Goal: Task Accomplishment & Management: Complete application form

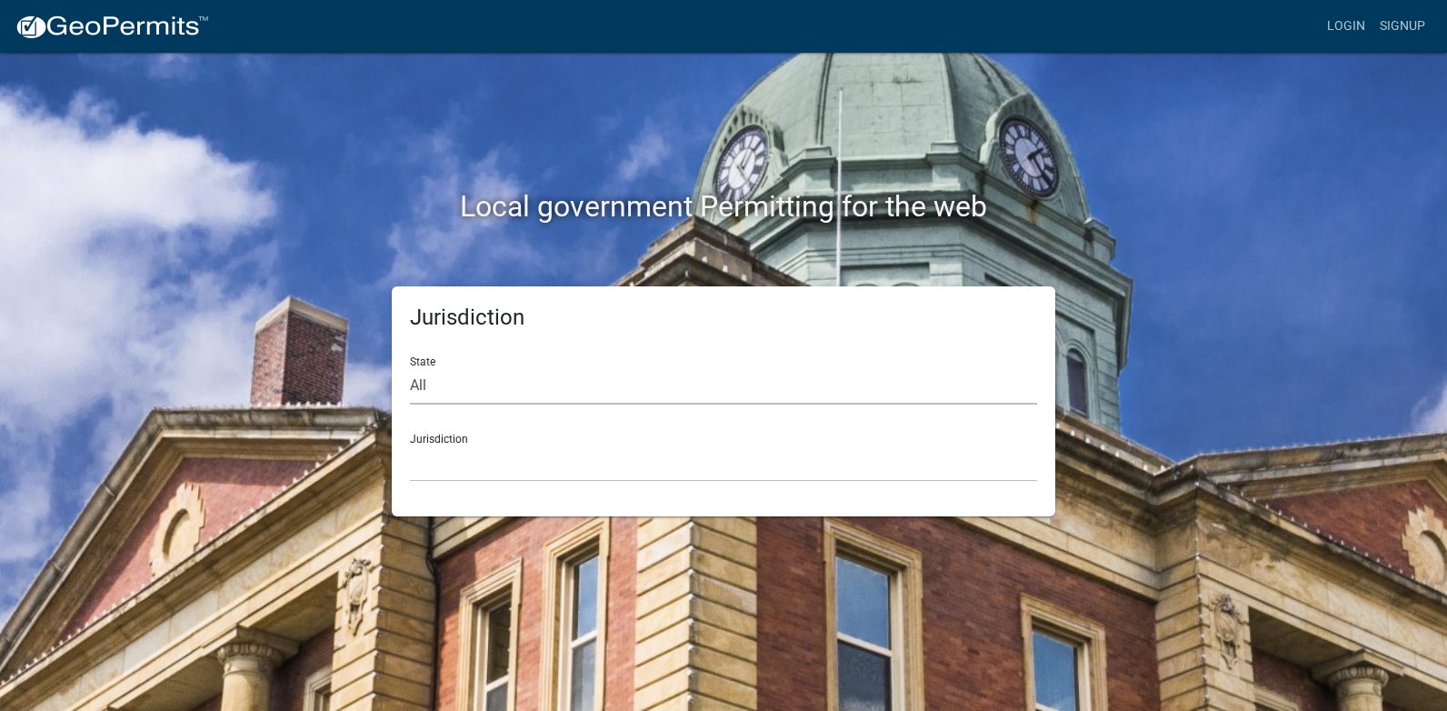
click at [441, 382] on select "All [US_STATE] [US_STATE] [US_STATE] [US_STATE] [US_STATE] [US_STATE] [US_STATE…" at bounding box center [723, 385] width 627 height 37
select select "[US_STATE]"
click at [410, 367] on select "All [US_STATE] [US_STATE] [US_STATE] [US_STATE] [US_STATE] [US_STATE] [US_STATE…" at bounding box center [723, 385] width 627 height 37
click at [448, 457] on select "City of [GEOGRAPHIC_DATA], [US_STATE] City of [GEOGRAPHIC_DATA], [US_STATE] Cit…" at bounding box center [723, 462] width 627 height 37
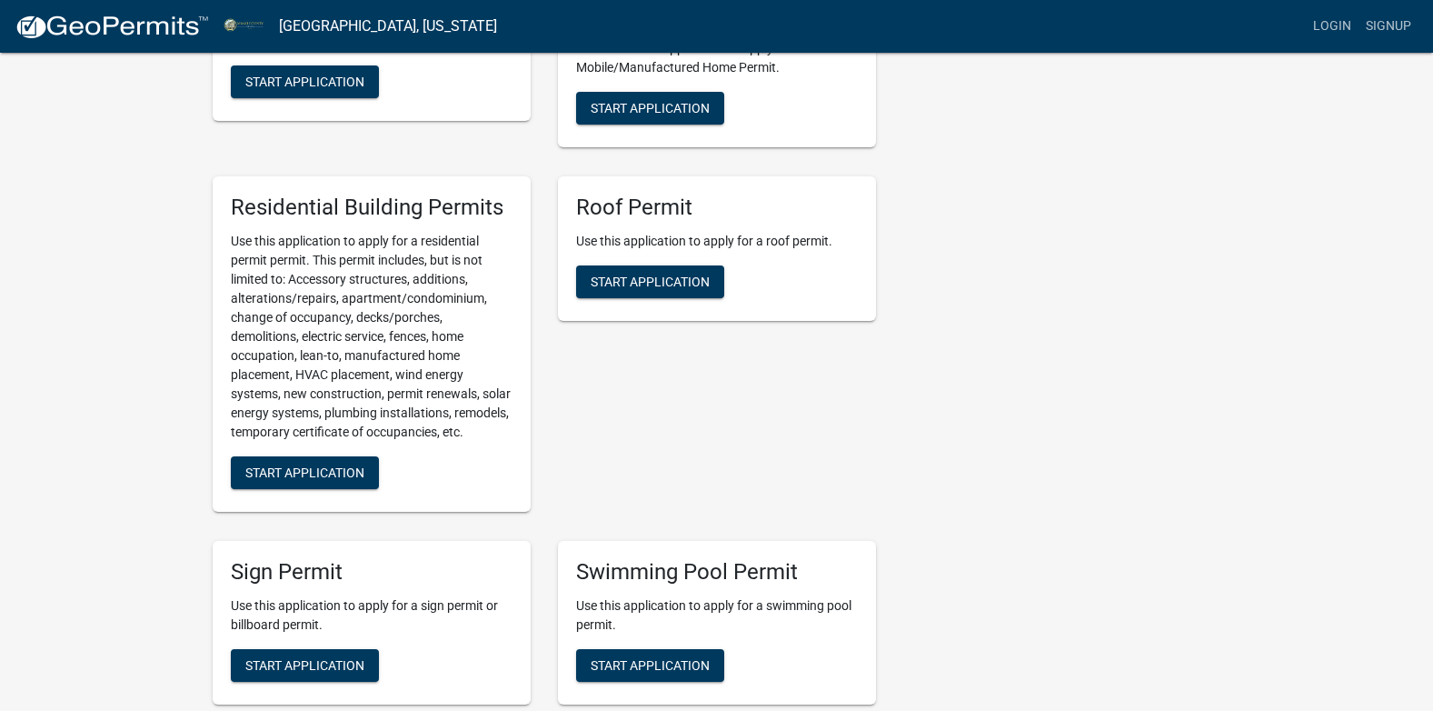
scroll to position [1454, 0]
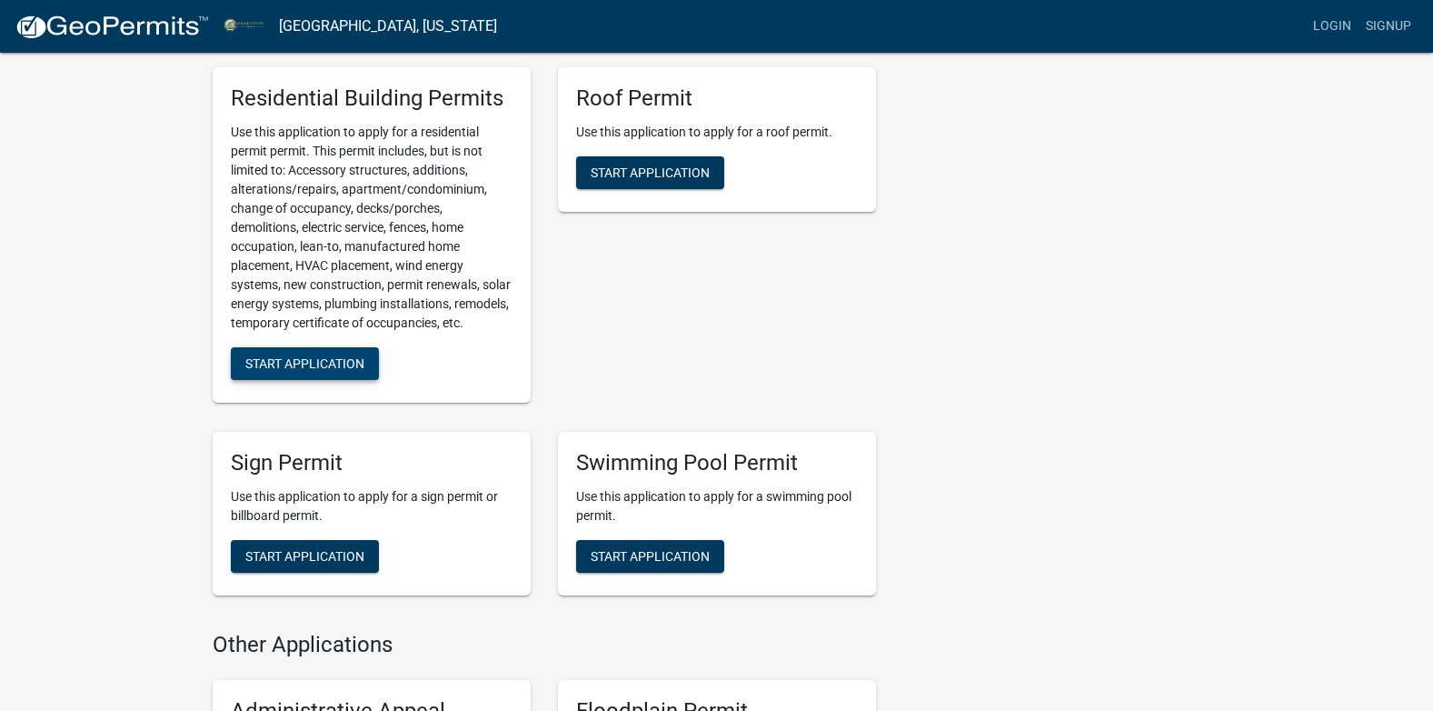
click at [303, 370] on span "Start Application" at bounding box center [304, 362] width 119 height 15
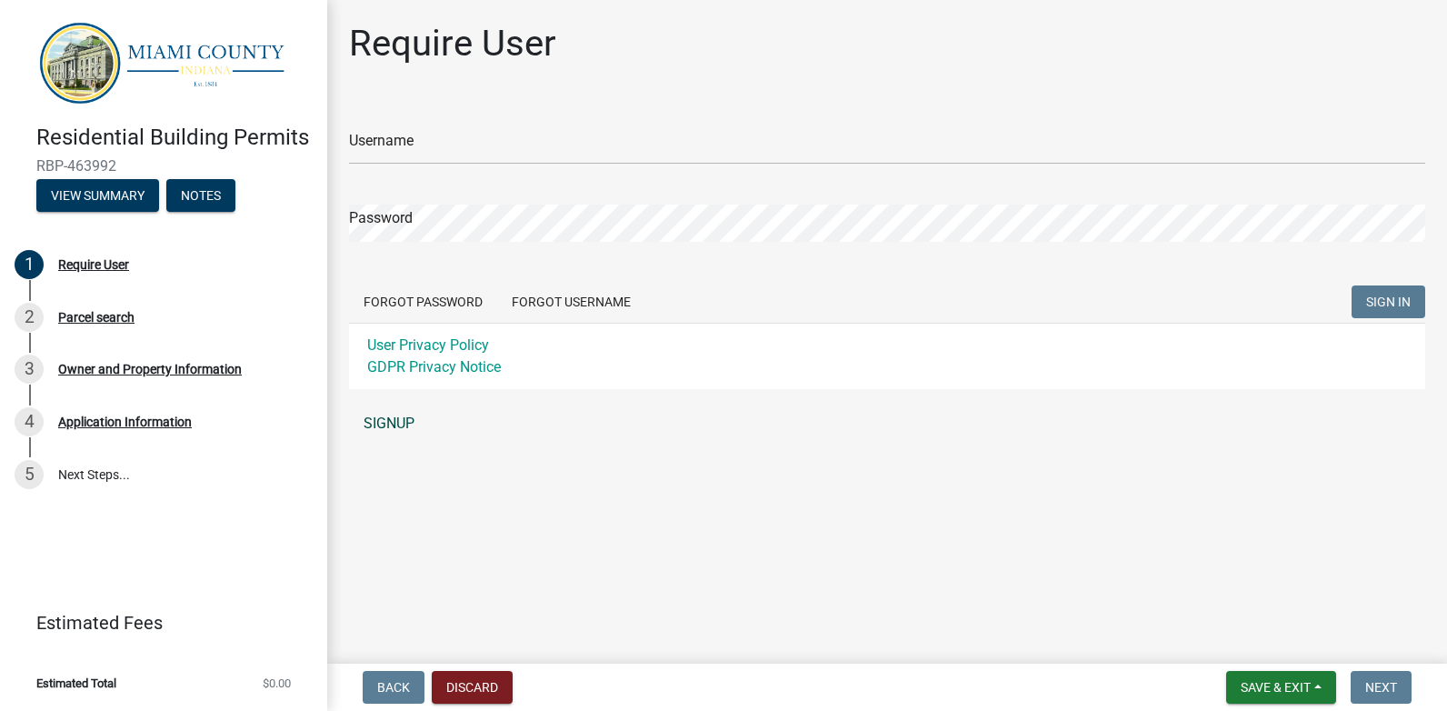
click at [383, 426] on link "SIGNUP" at bounding box center [887, 423] width 1076 height 36
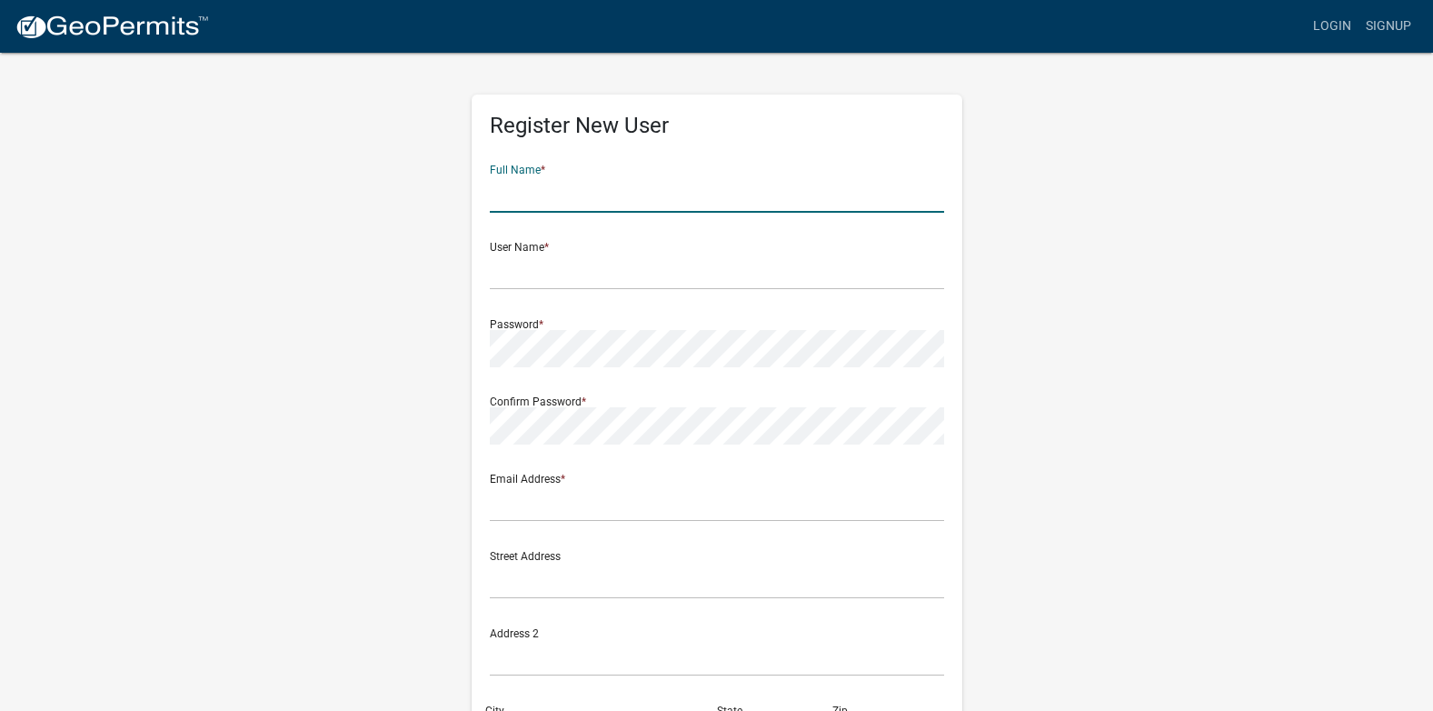
click at [520, 195] on input "text" at bounding box center [717, 193] width 454 height 37
type input "[PERSON_NAME]"
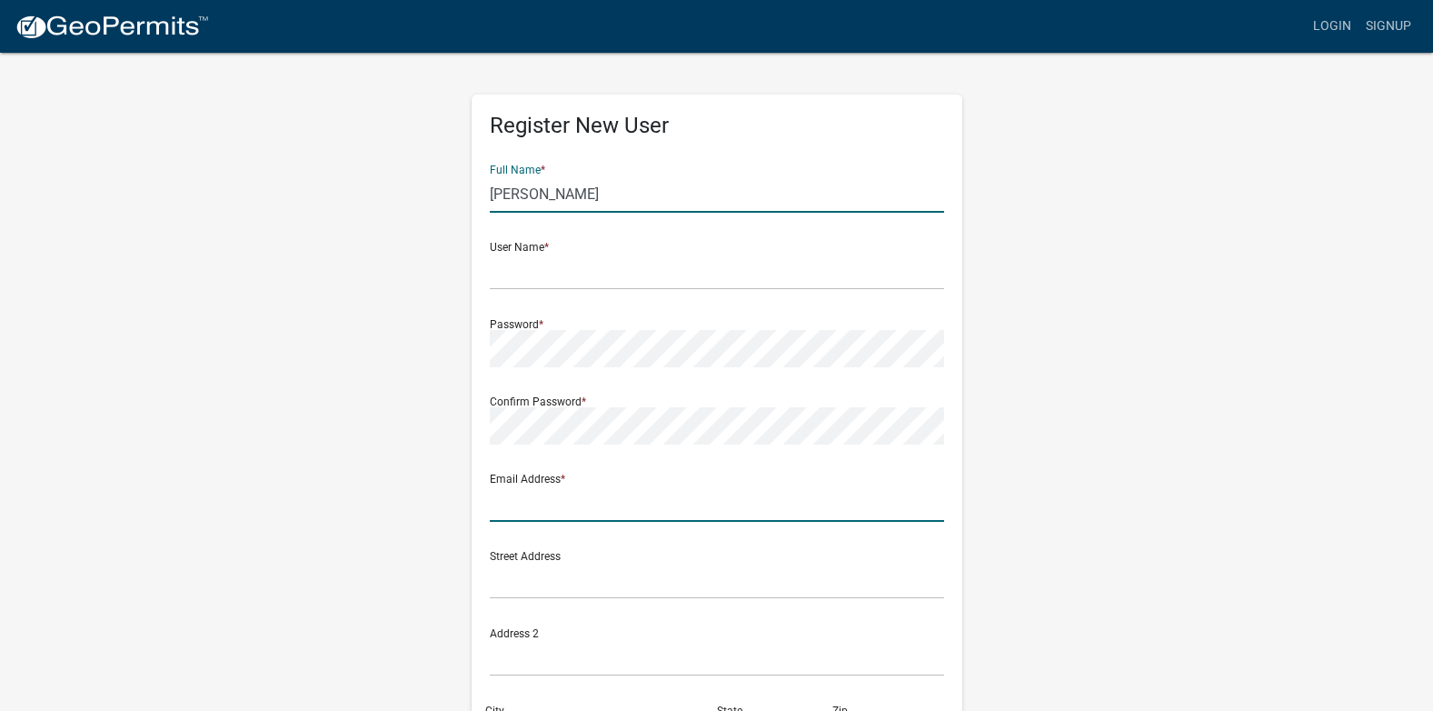
type input "[EMAIL_ADDRESS][DOMAIN_NAME]"
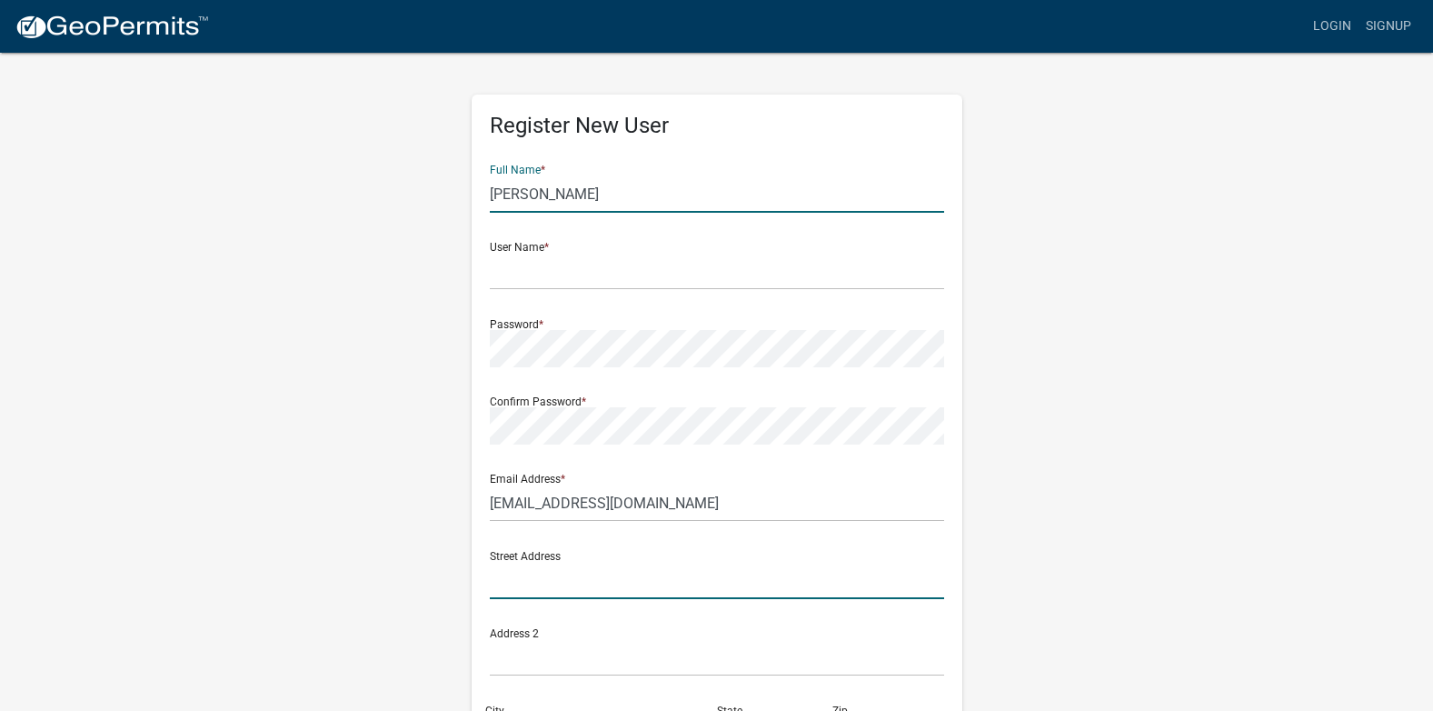
type input "1860 W 1050 S"
type input "[GEOGRAPHIC_DATA]"
type input "[US_STATE]"
type input "46959"
type input "7654614438"
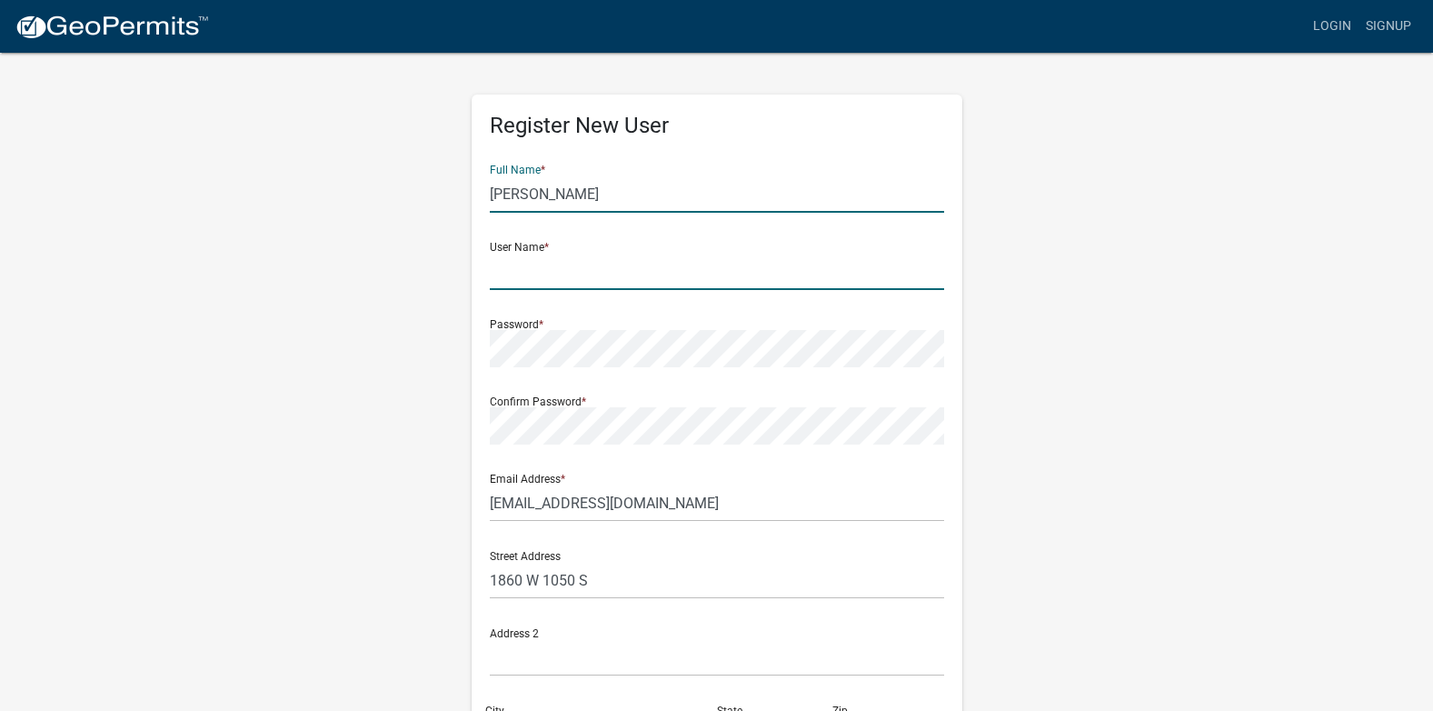
click at [533, 275] on input "text" at bounding box center [717, 271] width 454 height 37
type input "[PERSON_NAME]"
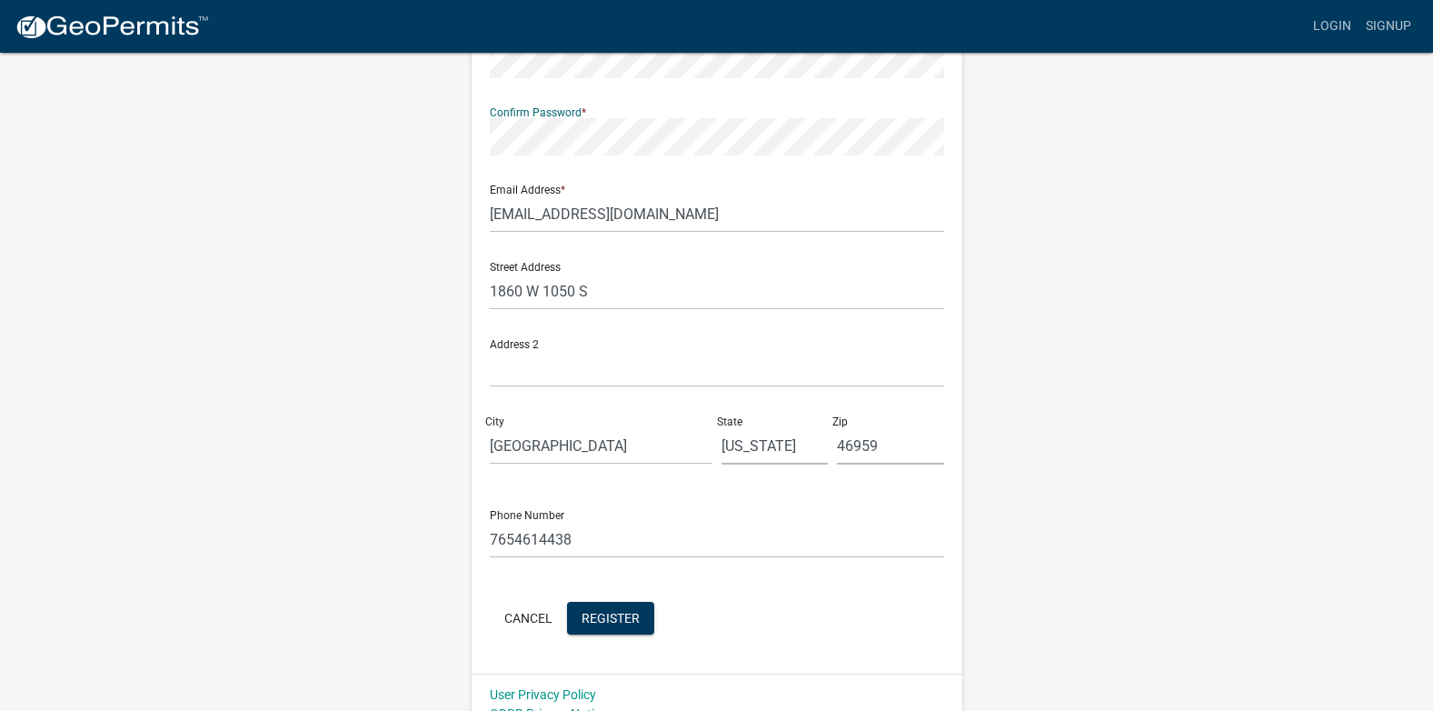
scroll to position [313, 0]
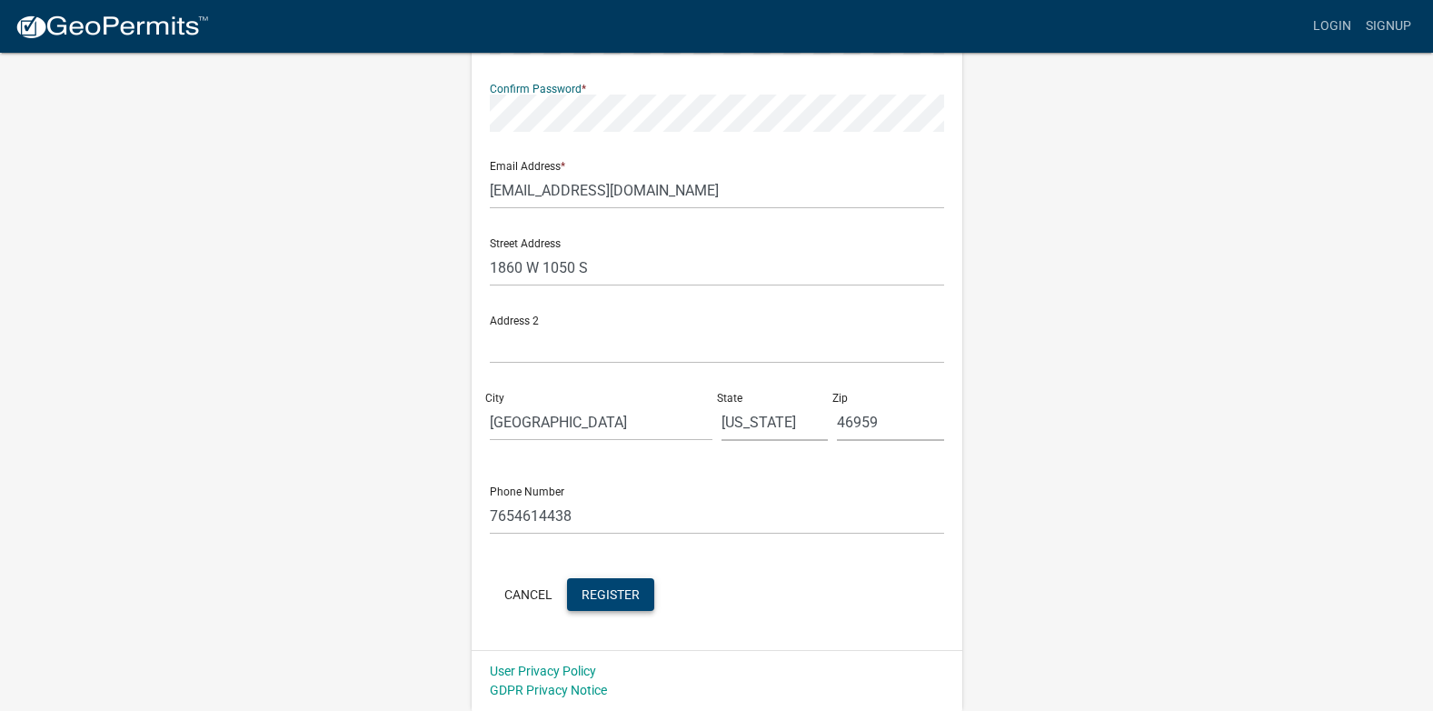
click at [605, 593] on span "Register" at bounding box center [611, 593] width 58 height 15
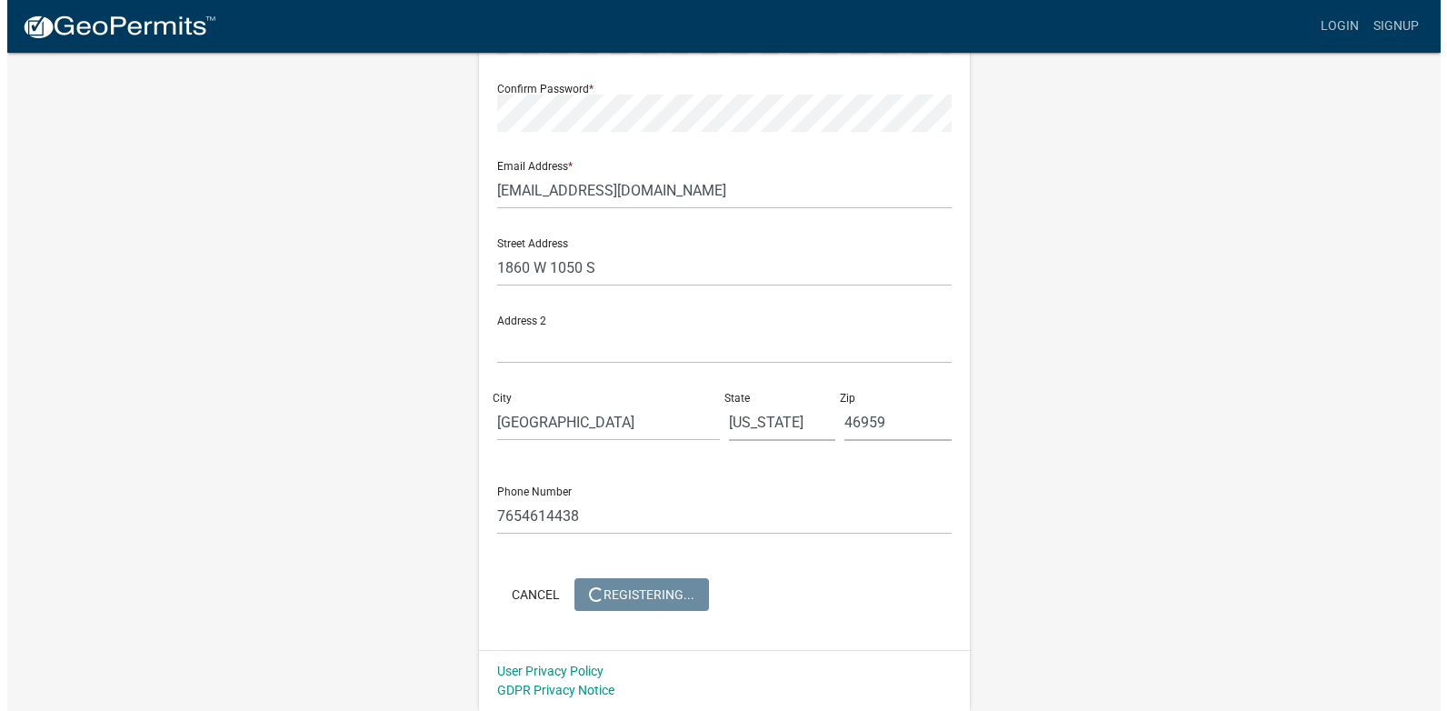
scroll to position [0, 0]
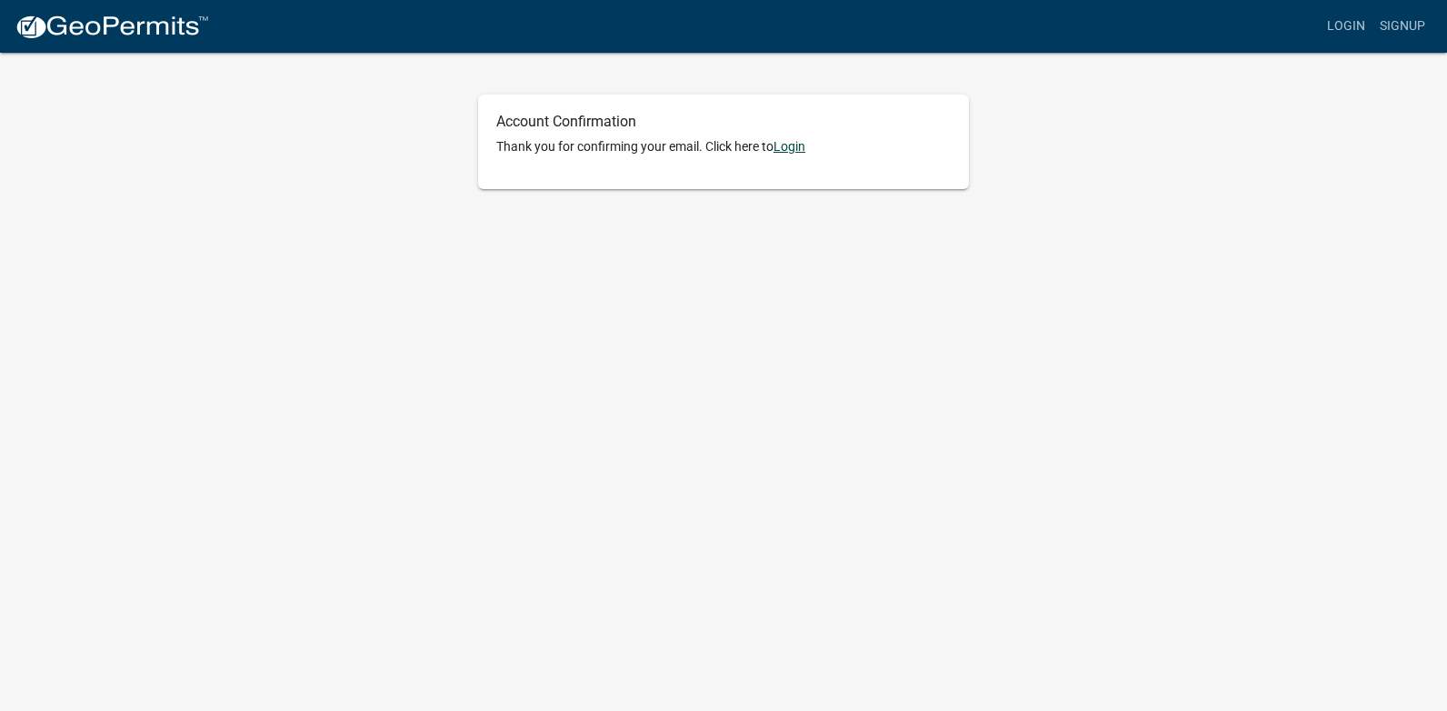
click at [799, 150] on link "Login" at bounding box center [789, 146] width 32 height 15
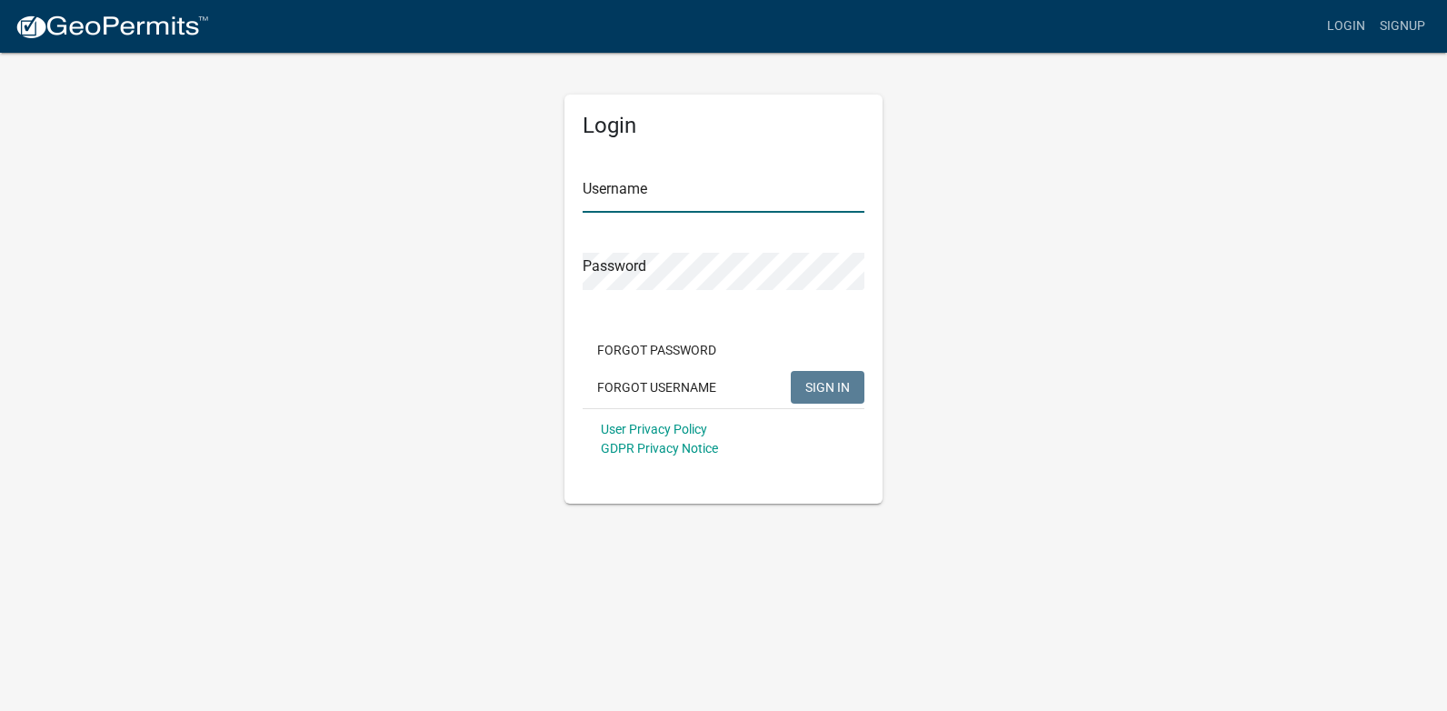
type input "[PERSON_NAME]"
click at [821, 388] on span "SIGN IN" at bounding box center [827, 386] width 45 height 15
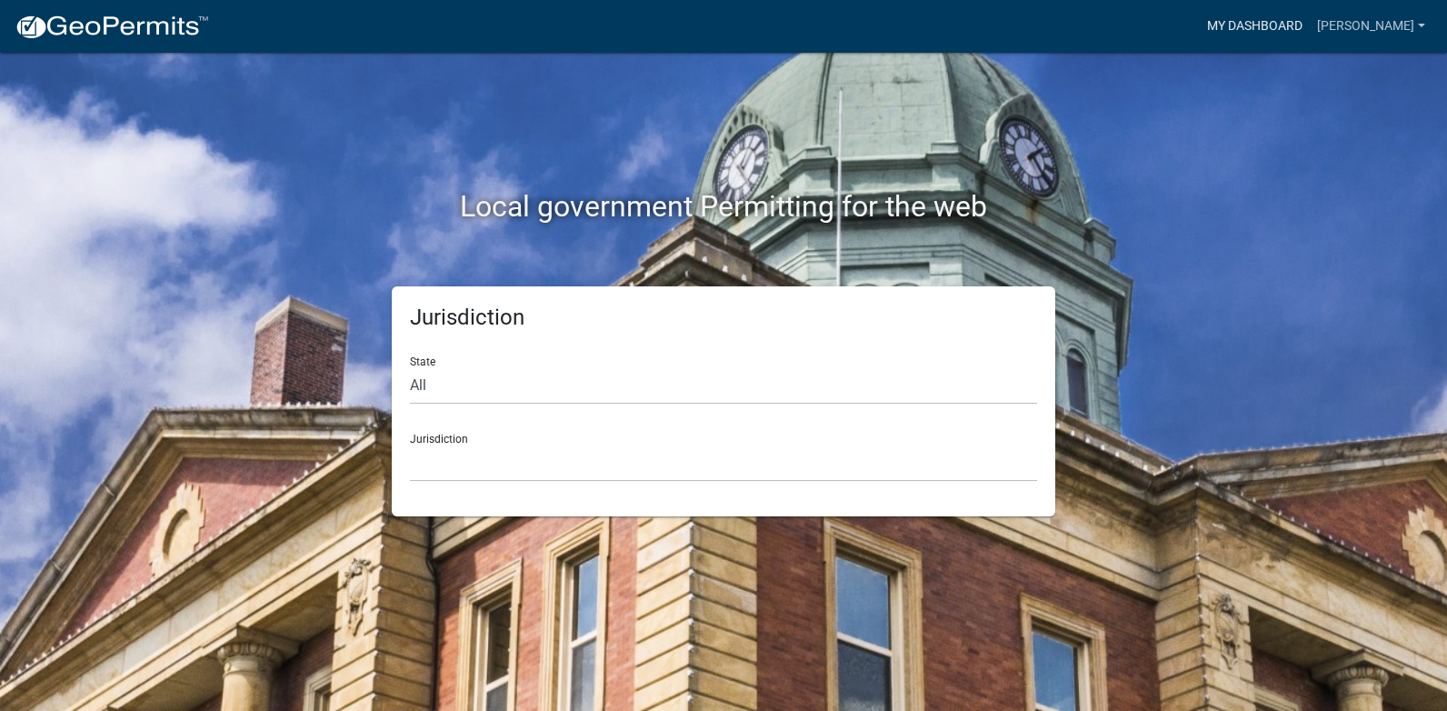
click at [1279, 20] on link "My Dashboard" at bounding box center [1254, 26] width 110 height 35
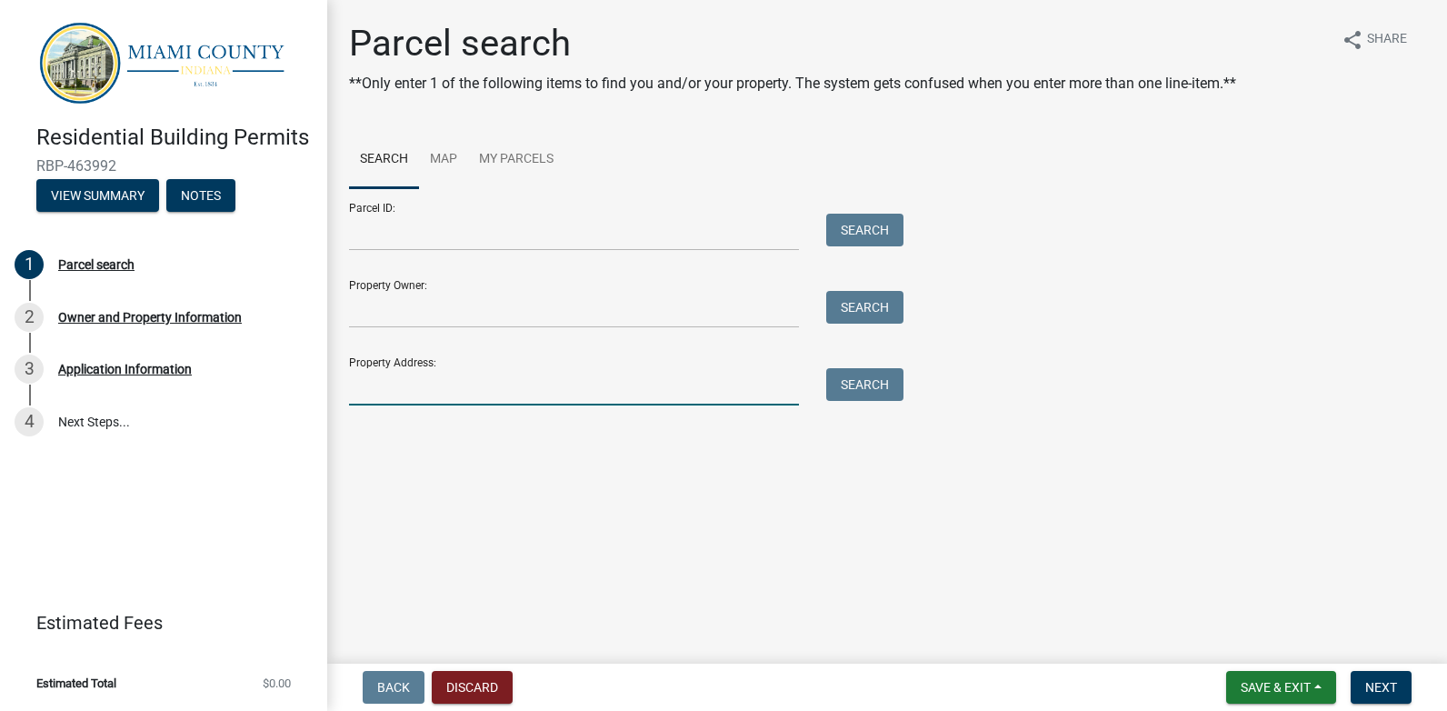
click at [370, 395] on input "Property Address:" at bounding box center [574, 386] width 450 height 37
type input "1860 W 1050 S"
type input "[PERSON_NAME]"
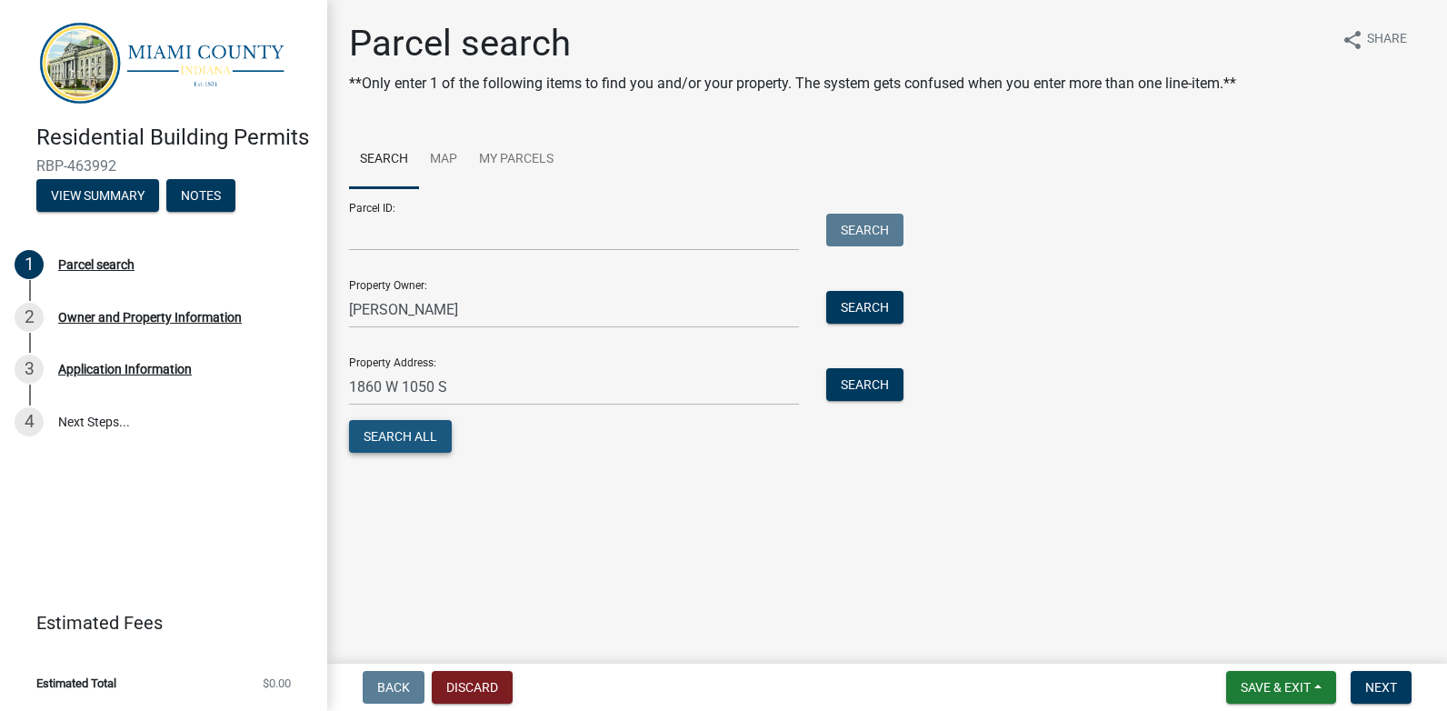
click at [423, 444] on button "Search All" at bounding box center [400, 436] width 103 height 33
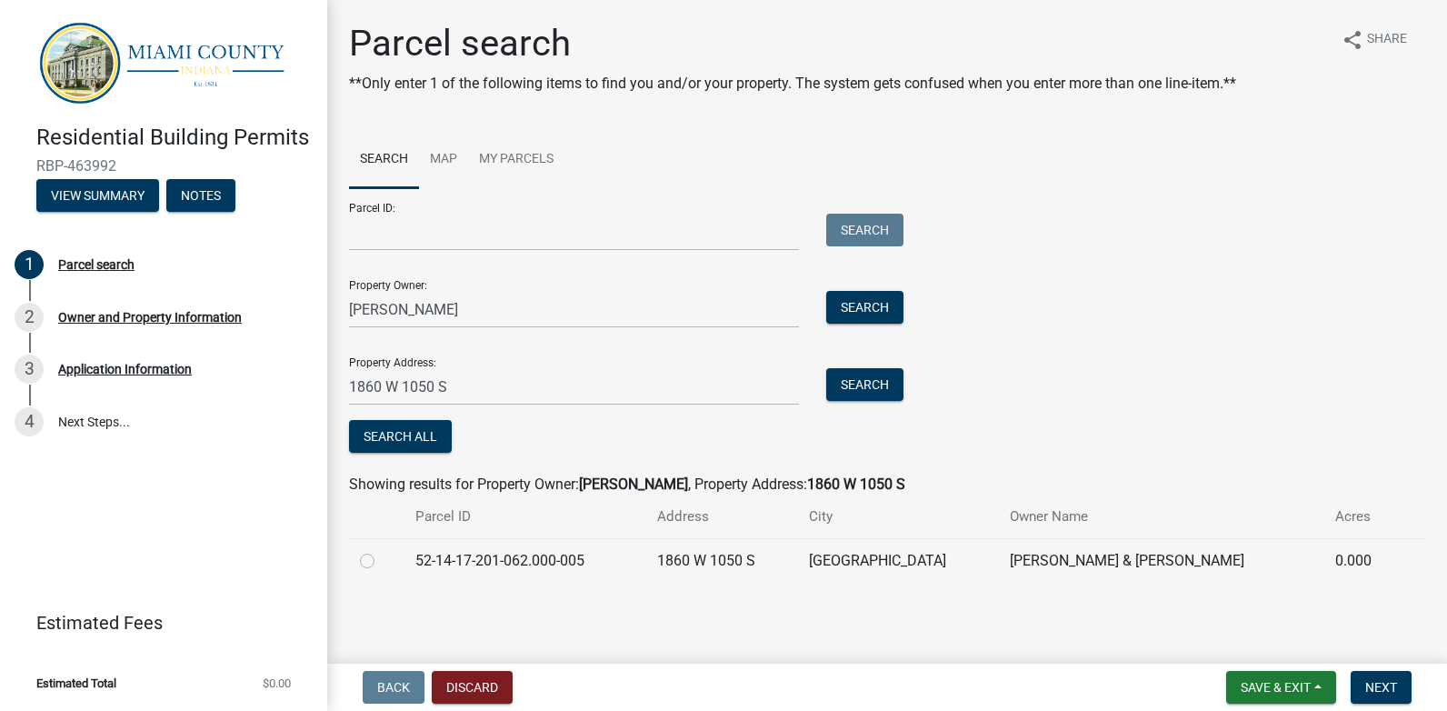
click at [382, 550] on label at bounding box center [382, 550] width 0 height 0
click at [382, 562] on input "radio" at bounding box center [388, 556] width 12 height 12
radio input "true"
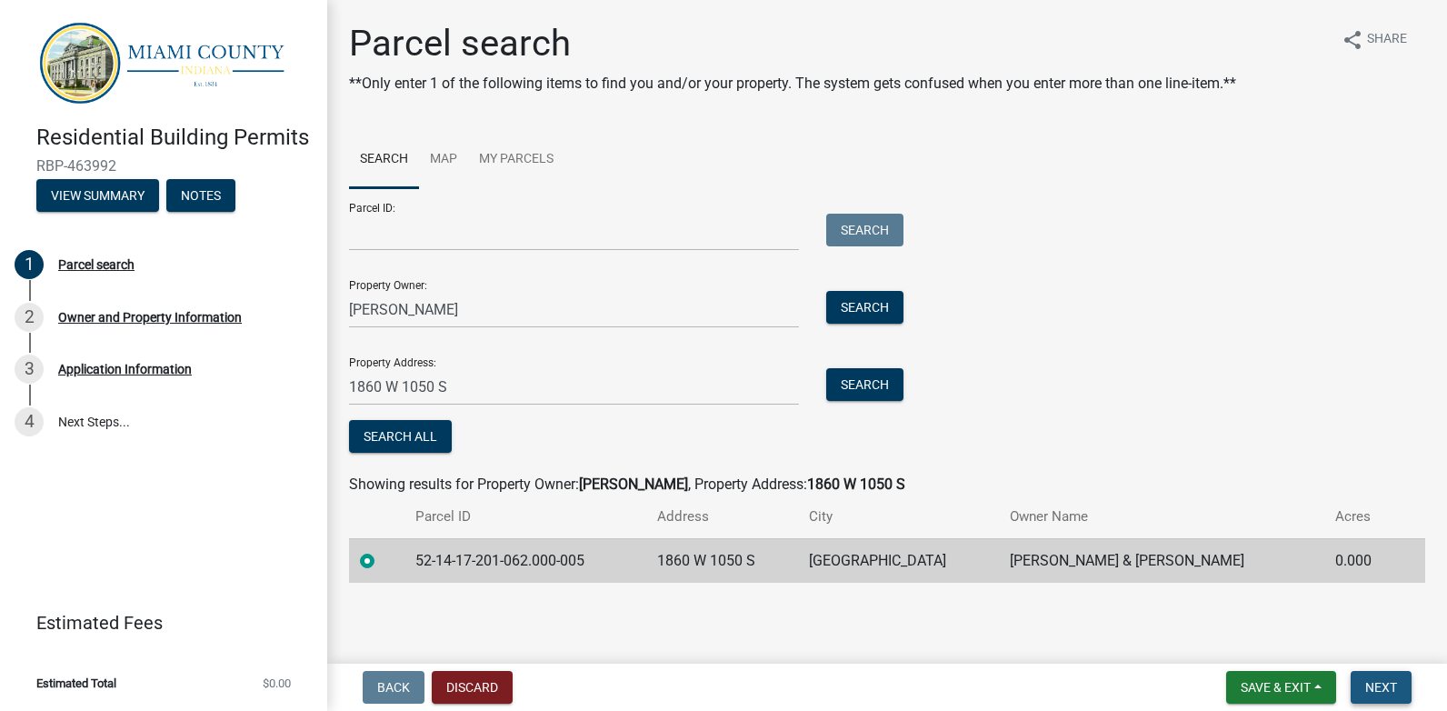
click at [1389, 688] on span "Next" at bounding box center [1381, 687] width 32 height 15
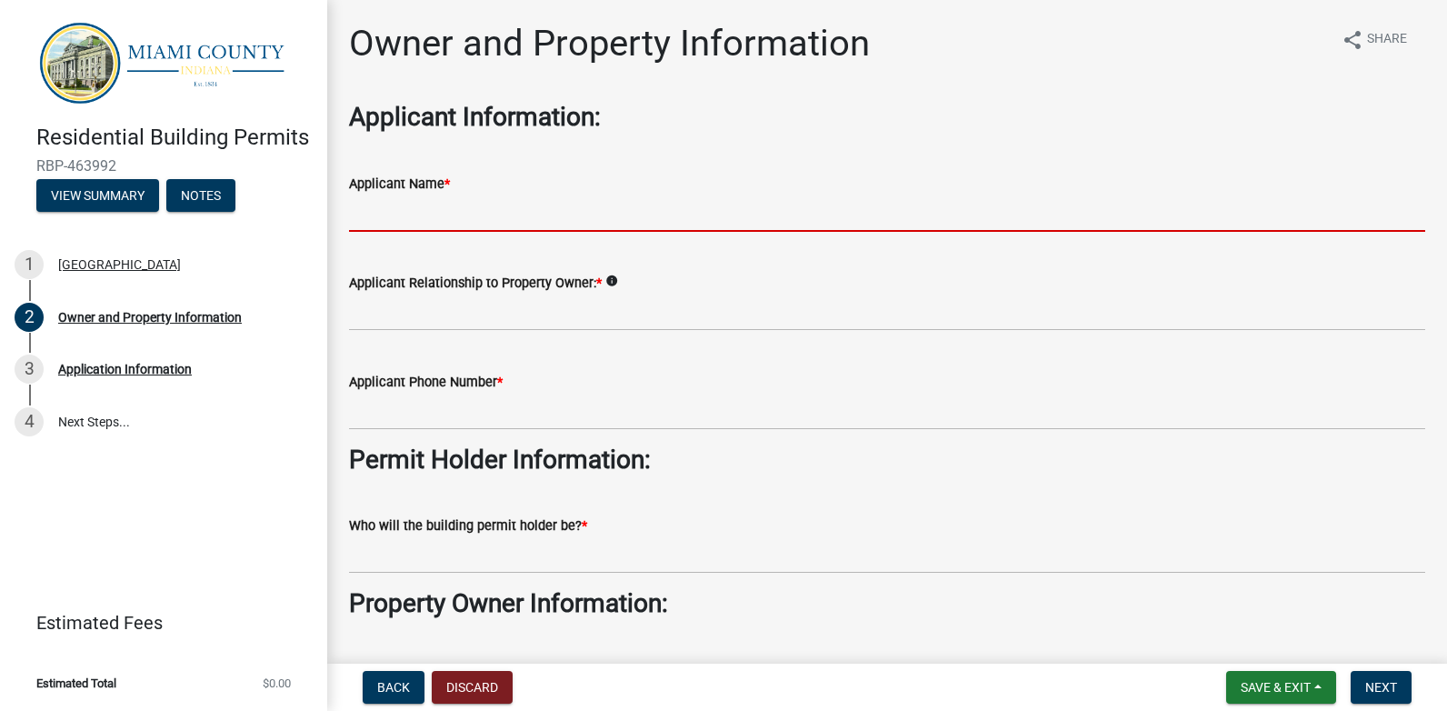
click at [413, 210] on input "Applicant Name *" at bounding box center [887, 212] width 1076 height 37
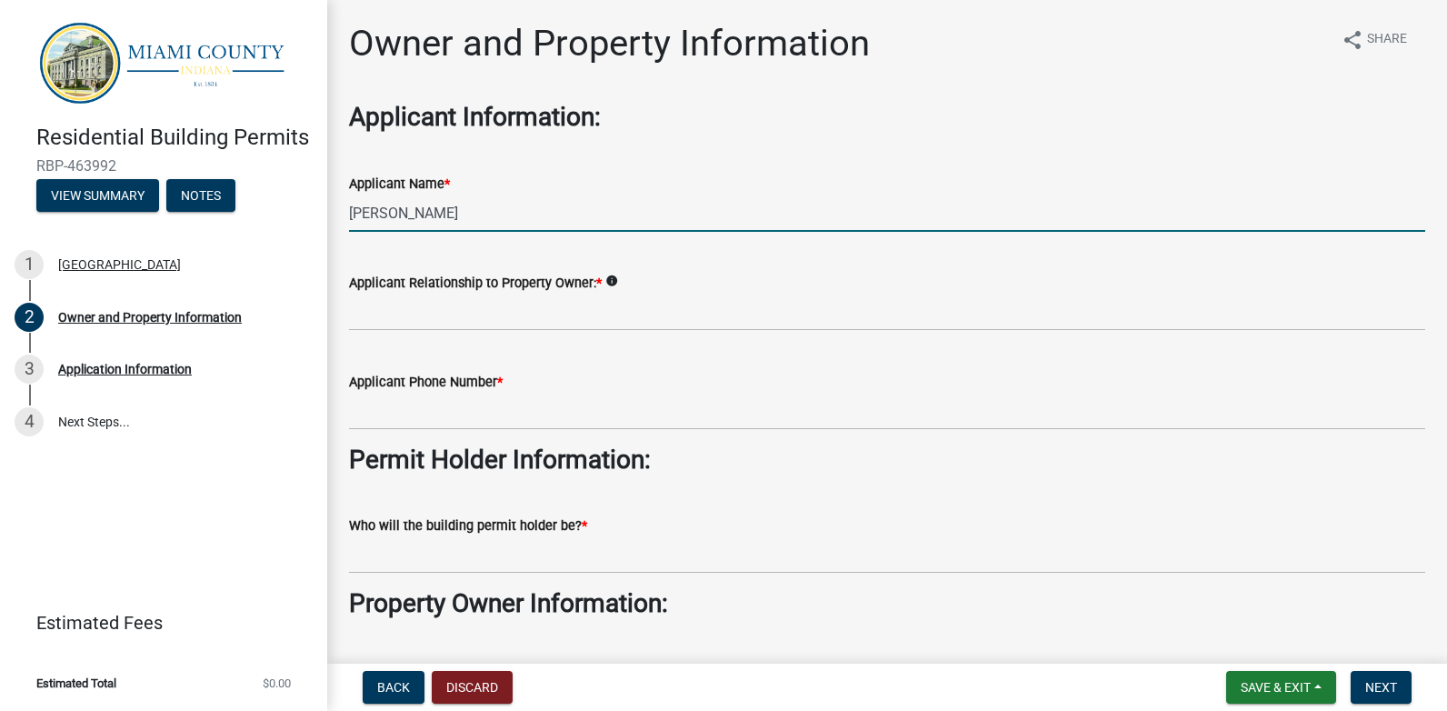
type input "[PERSON_NAME]"
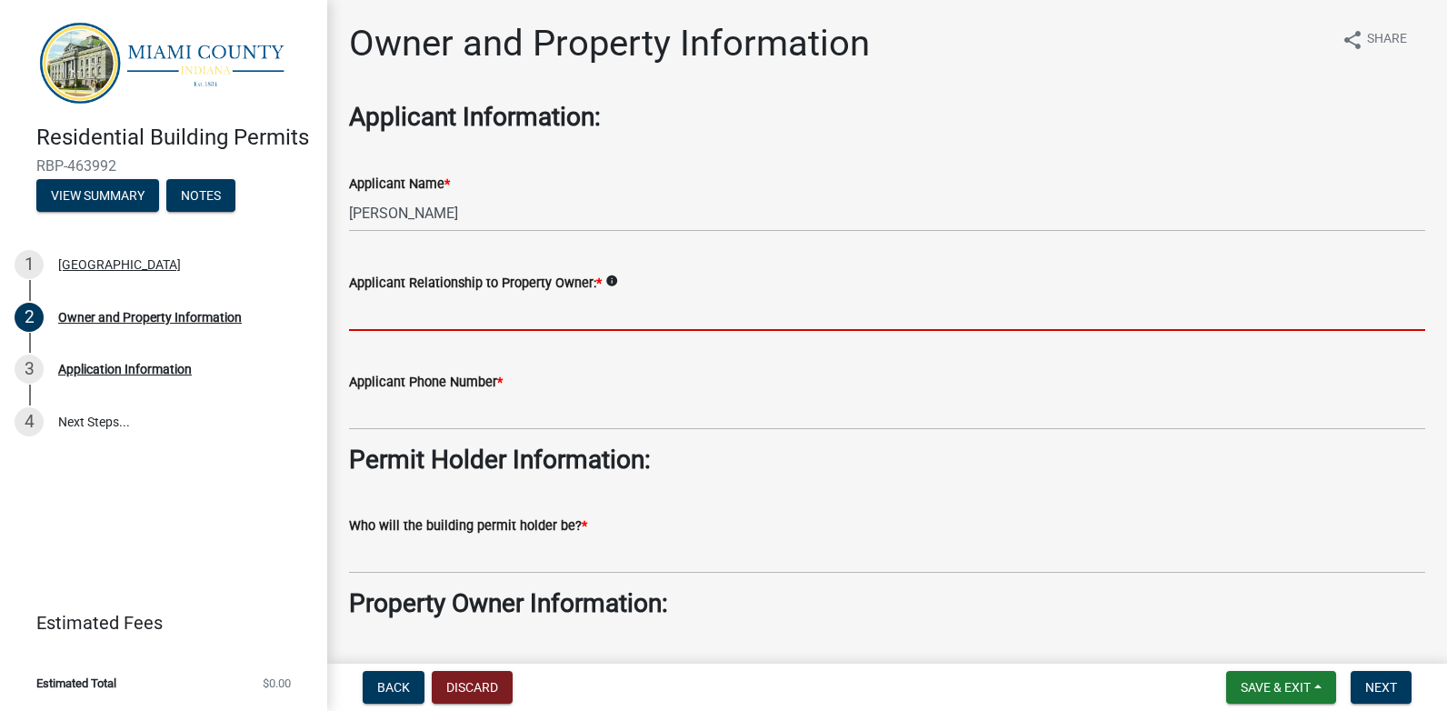
click at [382, 319] on input "Applicant Relationship to Property Owner: *" at bounding box center [887, 312] width 1076 height 37
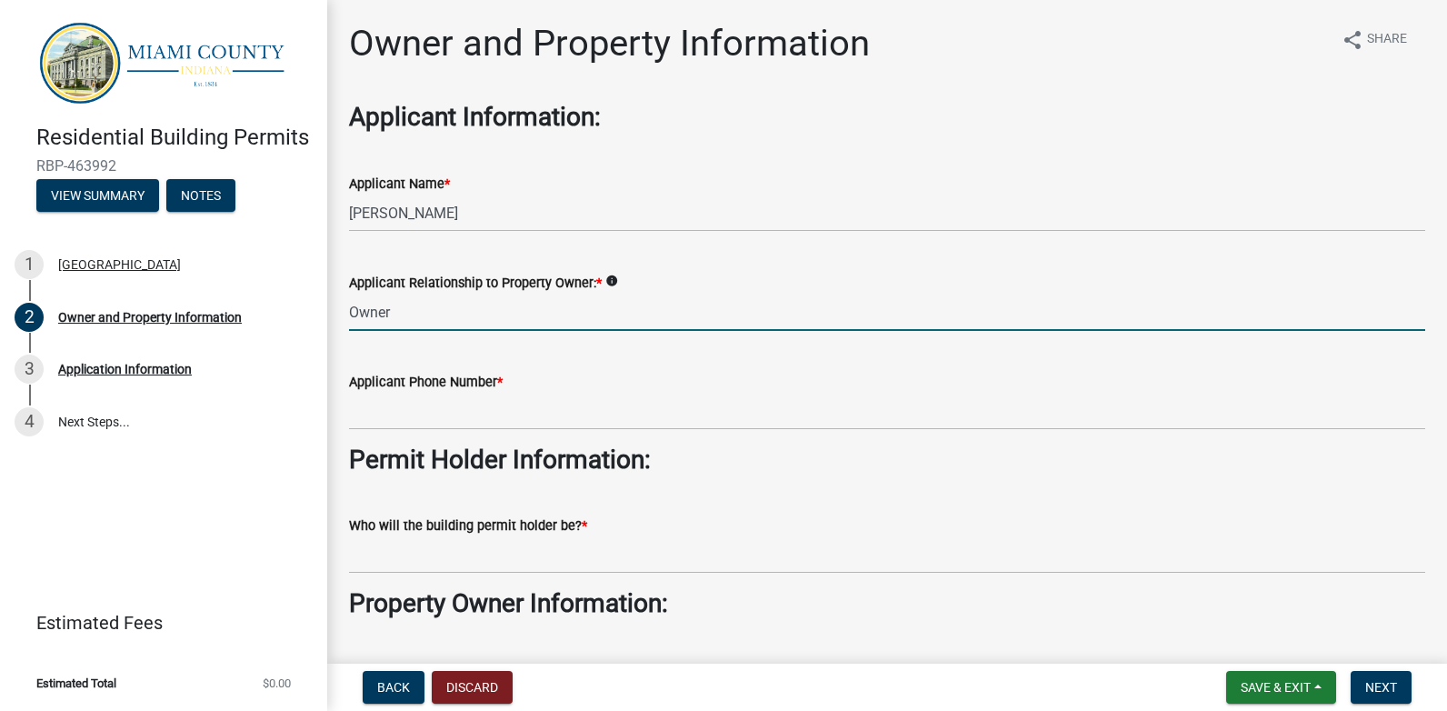
type input "Owner"
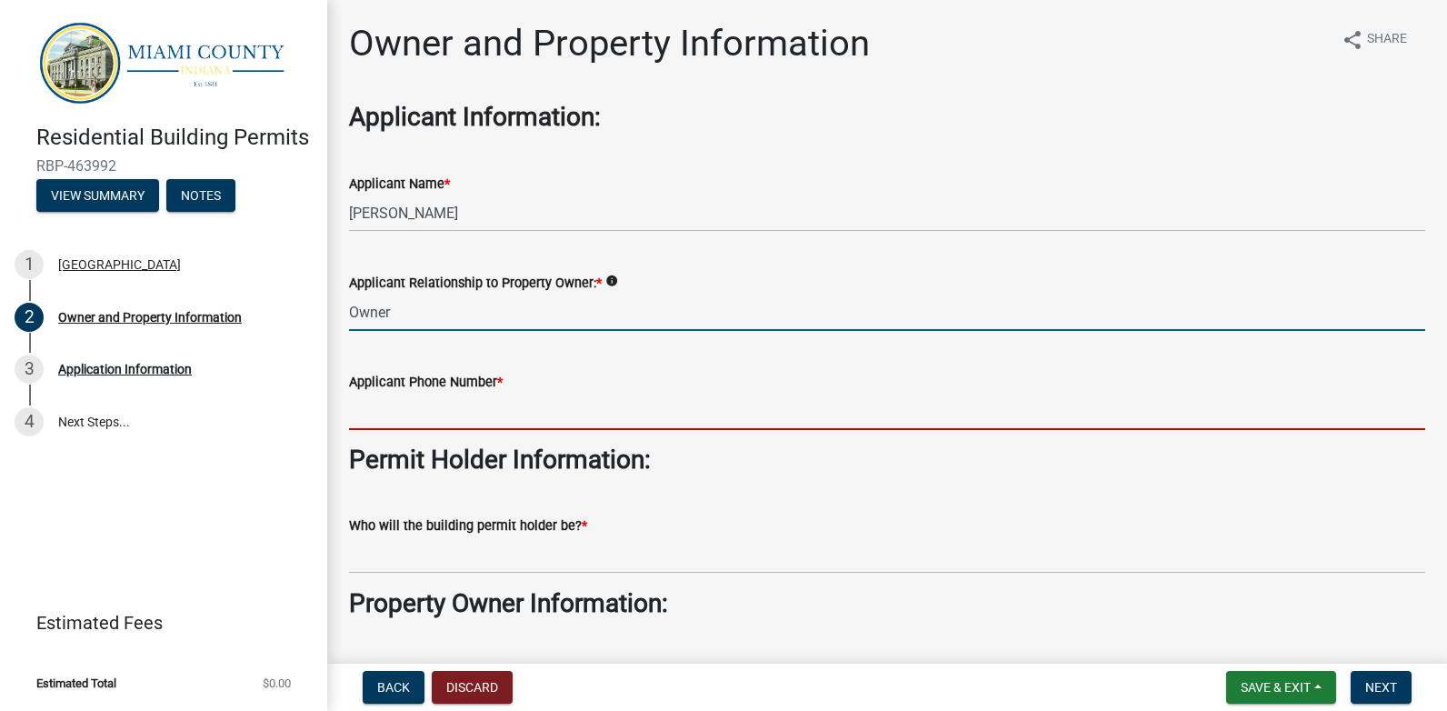
click at [380, 421] on input "Applicant Phone Number *" at bounding box center [887, 411] width 1076 height 37
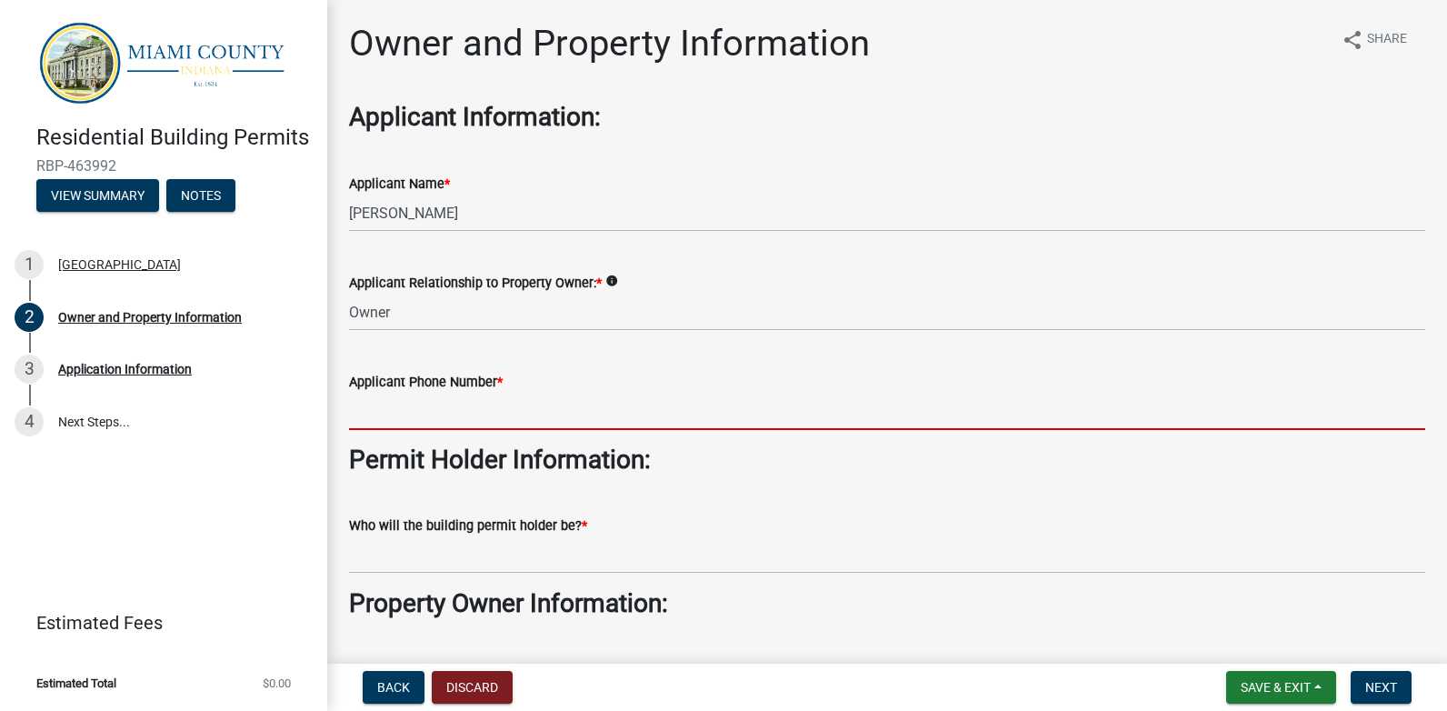
type input "7654614438"
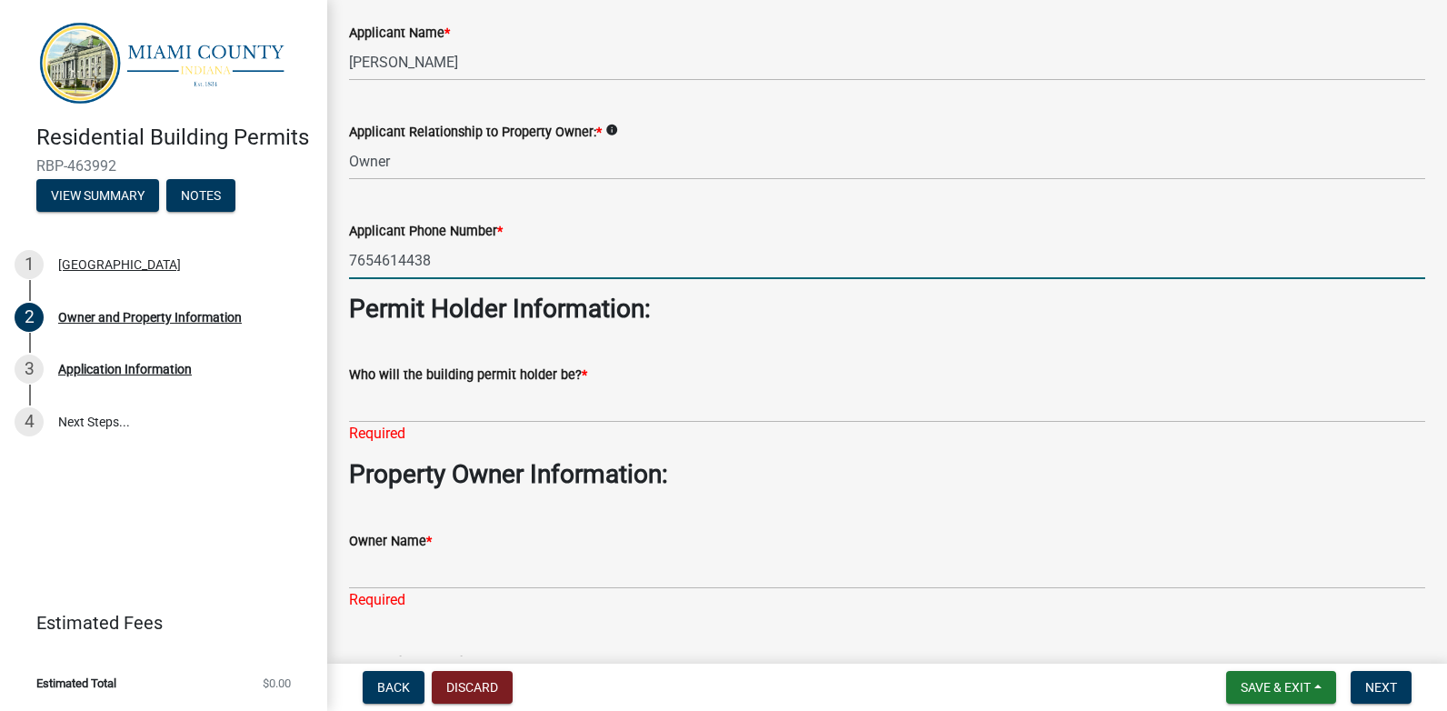
scroll to position [182, 0]
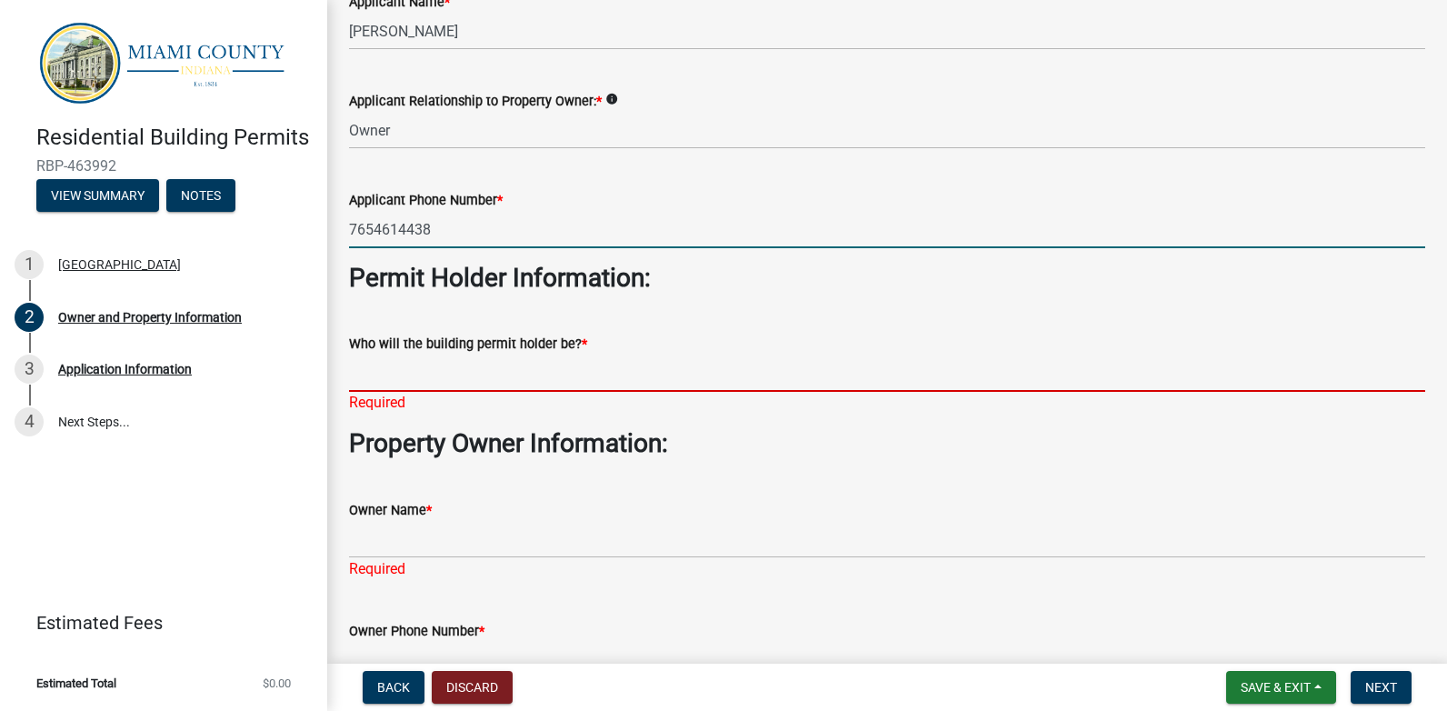
click at [381, 380] on input "Who will the building permit holder be? *" at bounding box center [887, 372] width 1076 height 37
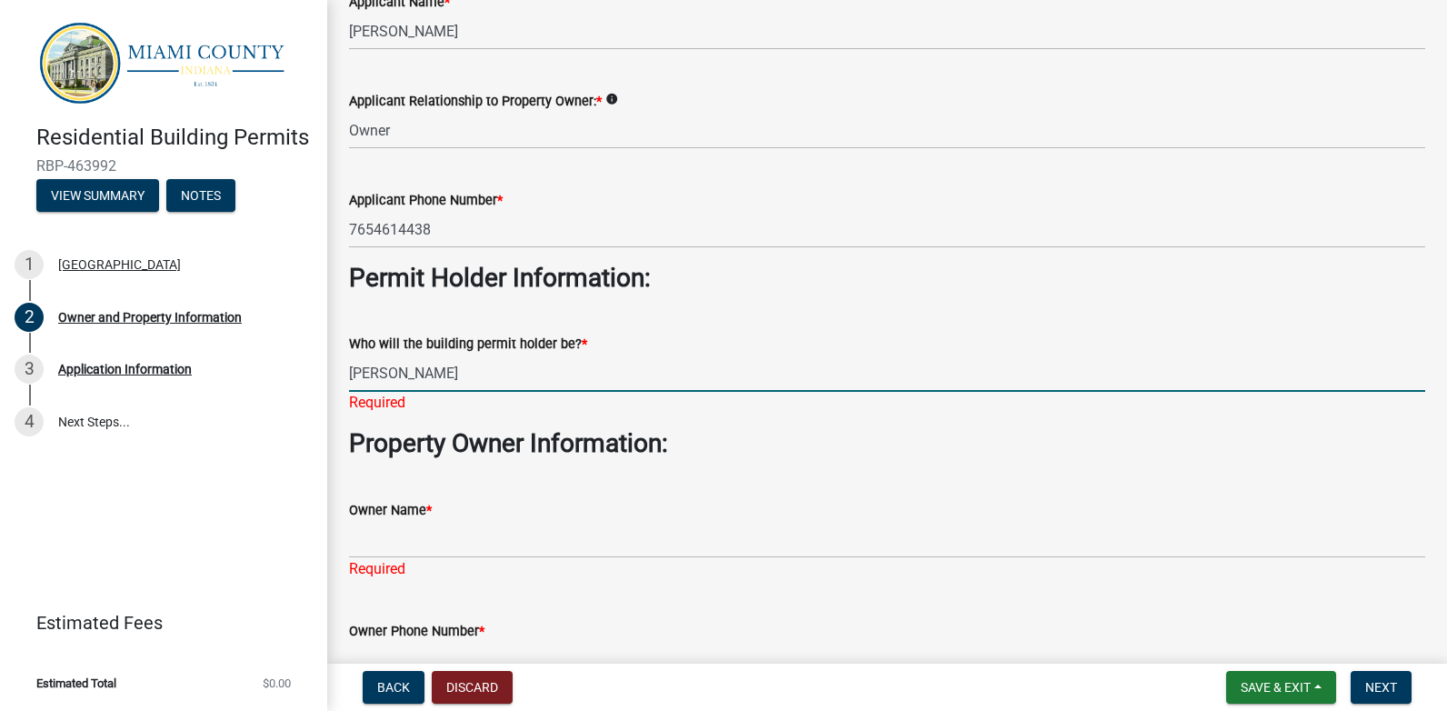
type input "[PERSON_NAME]"
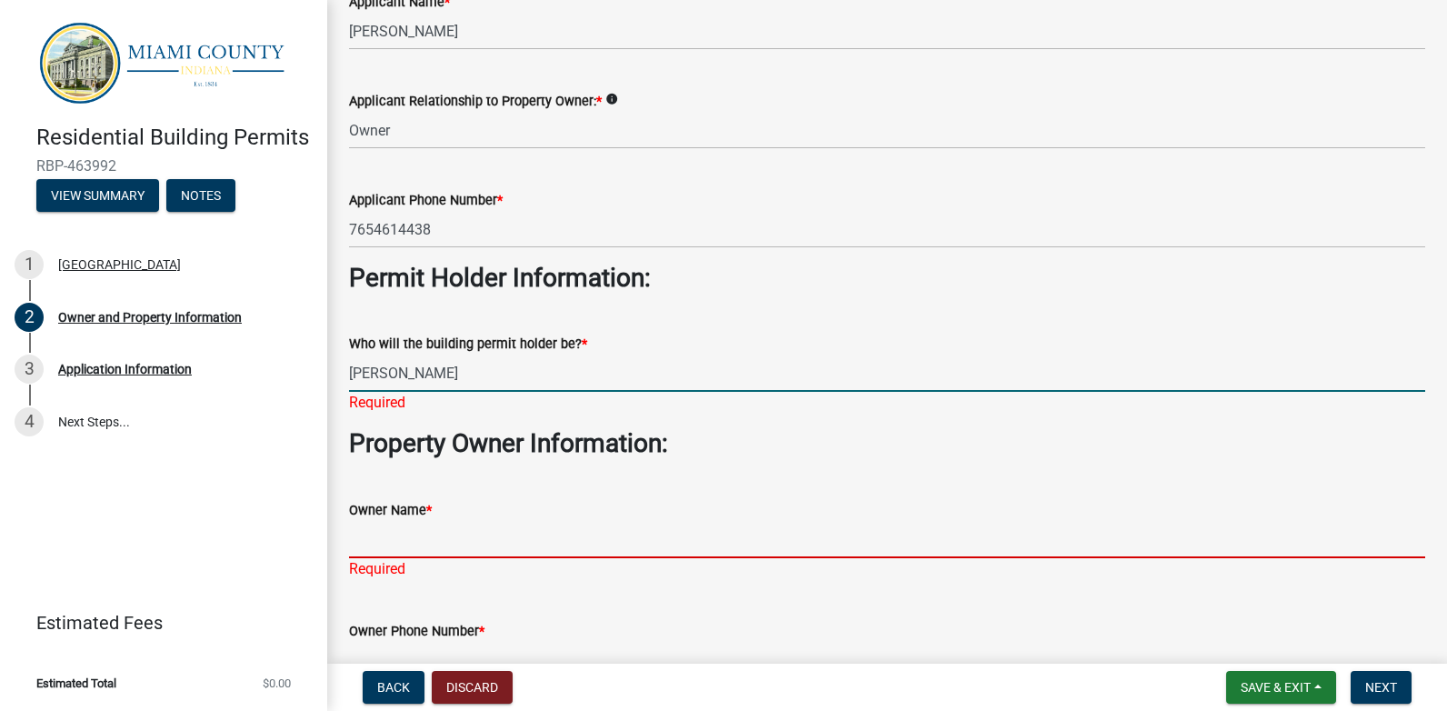
click at [365, 534] on input "Owner Name *" at bounding box center [887, 539] width 1076 height 37
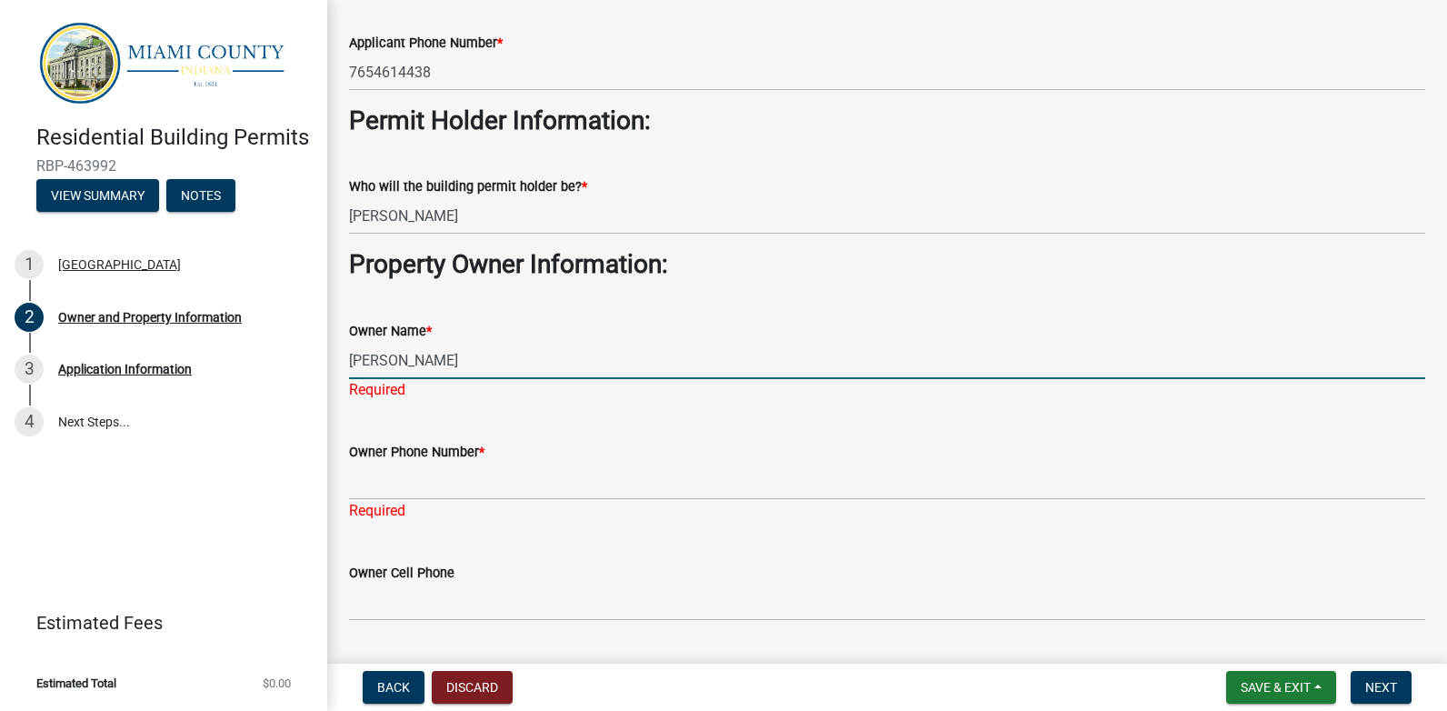
scroll to position [363, 0]
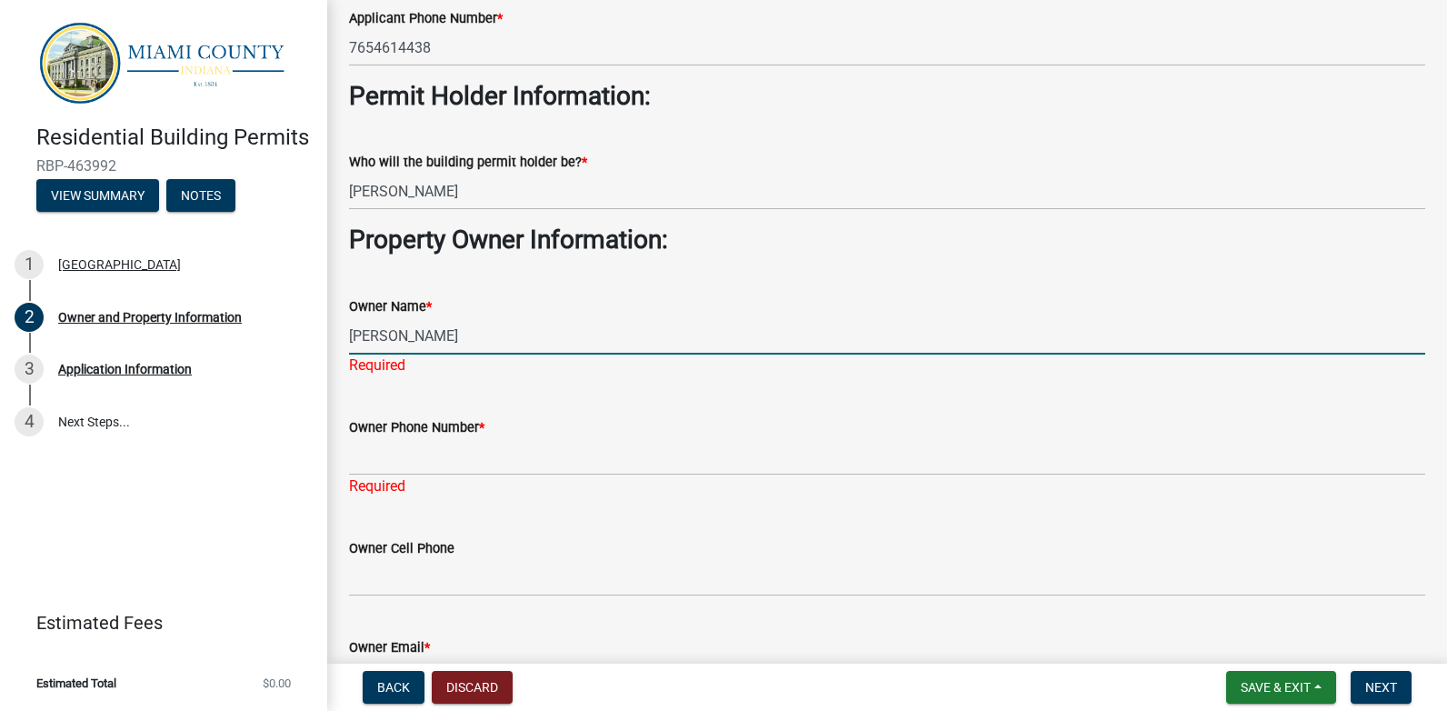
type input "[PERSON_NAME]"
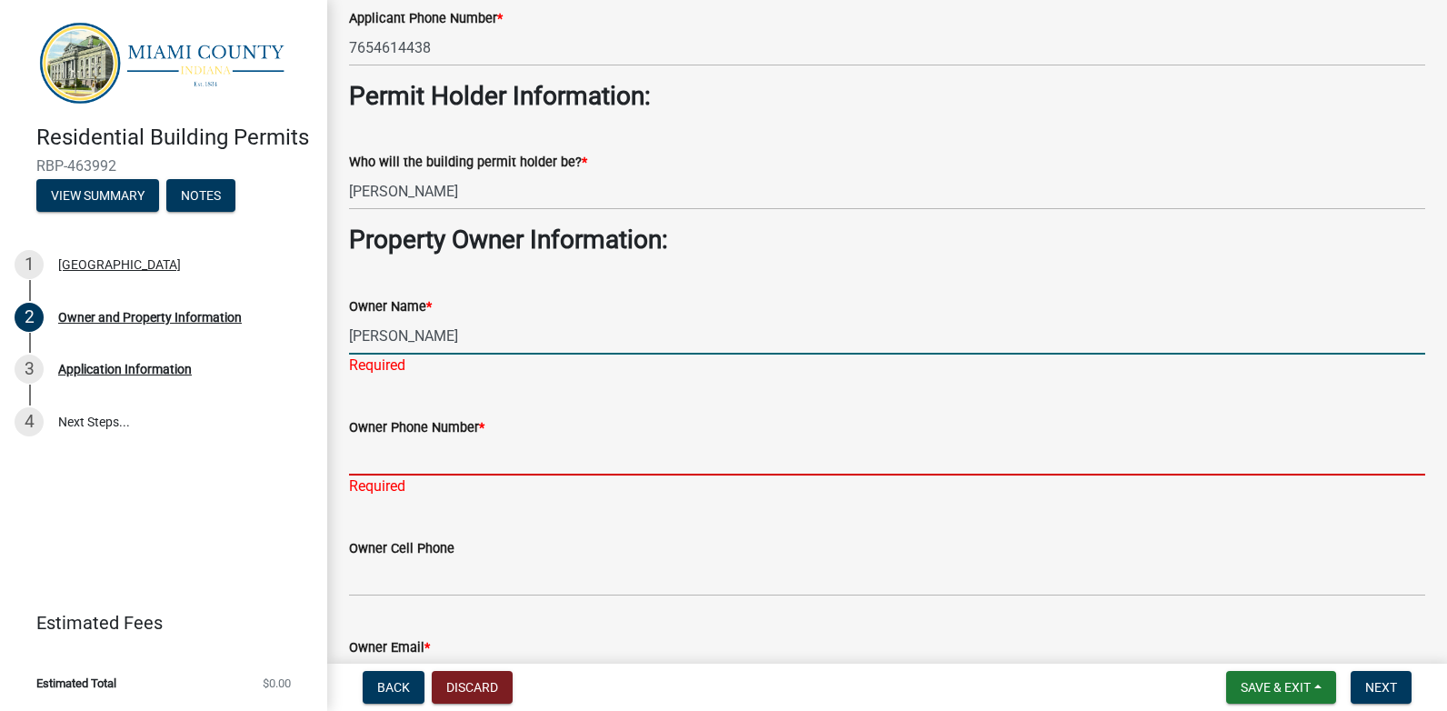
click at [388, 465] on div "Owner Phone Number * Required" at bounding box center [887, 444] width 1076 height 106
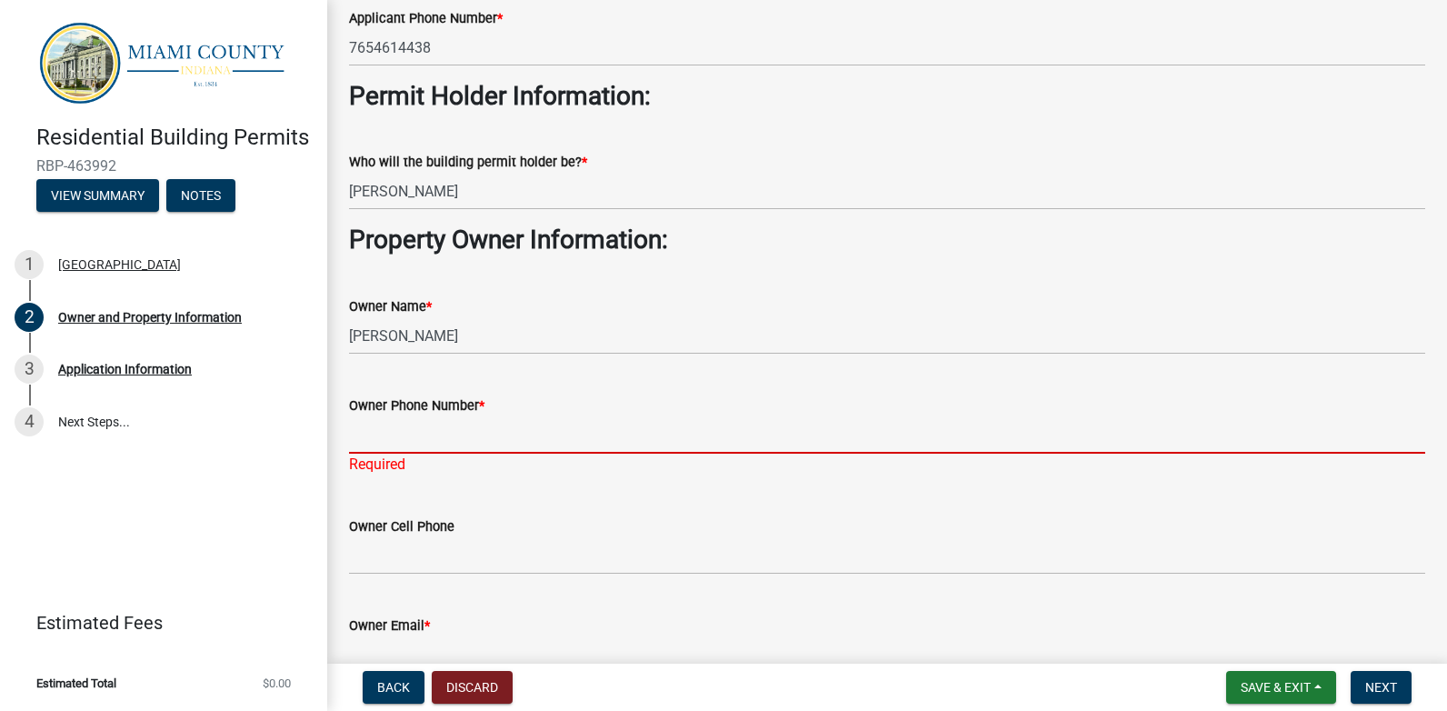
type input "7654614438"
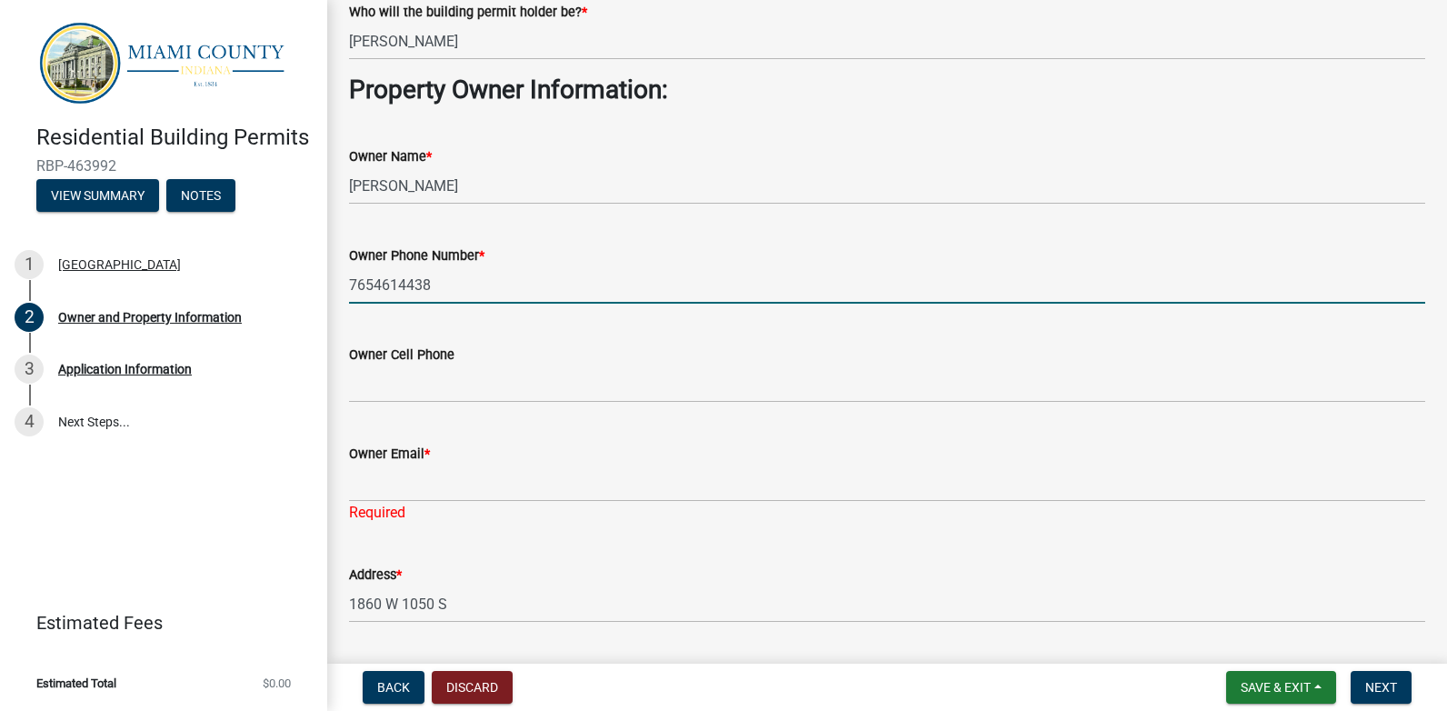
scroll to position [545, 0]
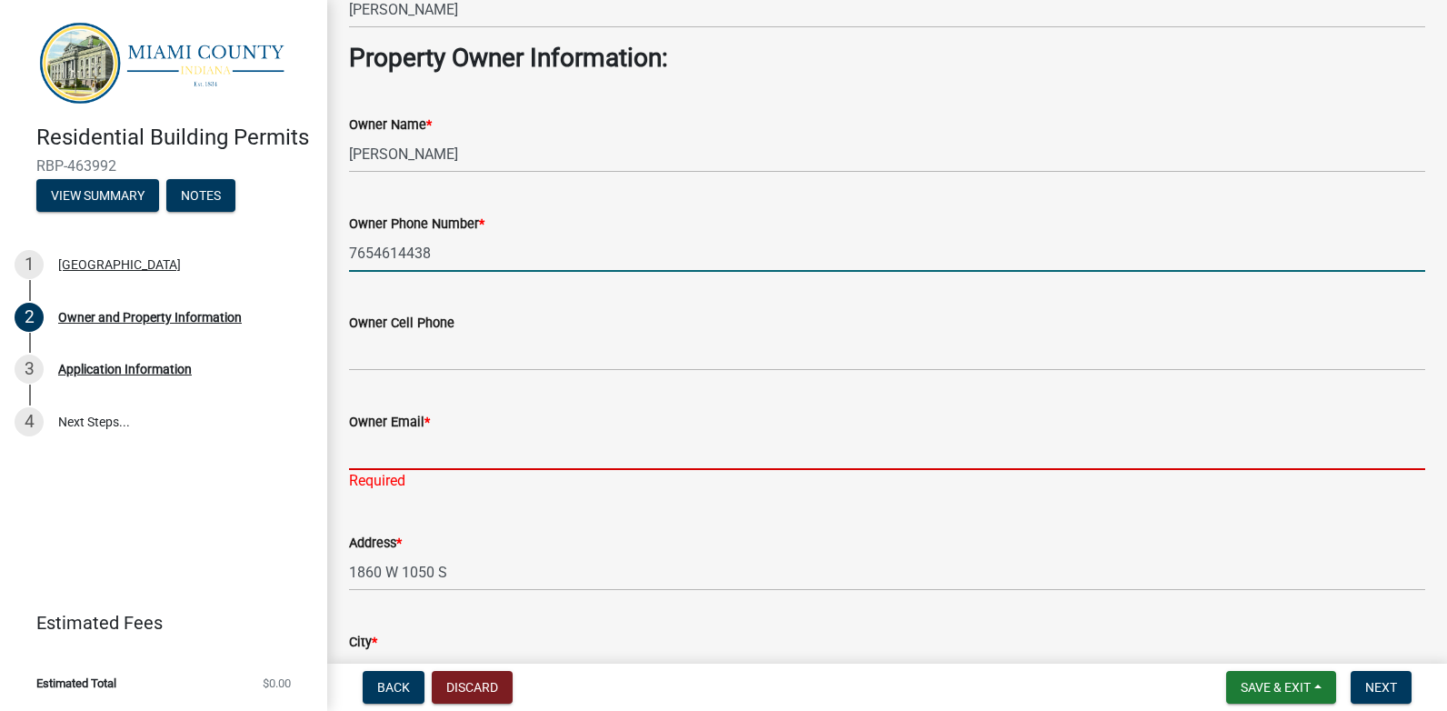
click at [363, 456] on input "Owner Email *" at bounding box center [887, 451] width 1076 height 37
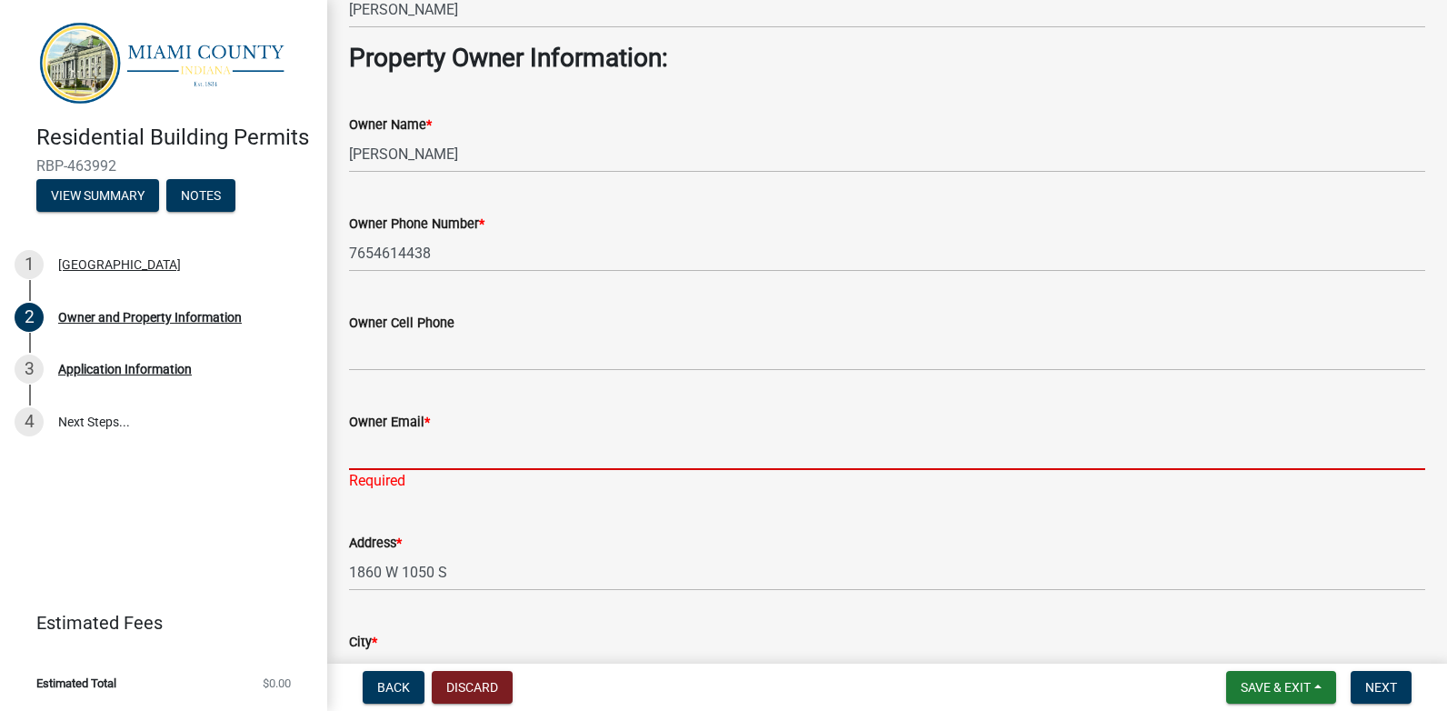
click at [413, 453] on input "Owner Email *" at bounding box center [887, 451] width 1076 height 37
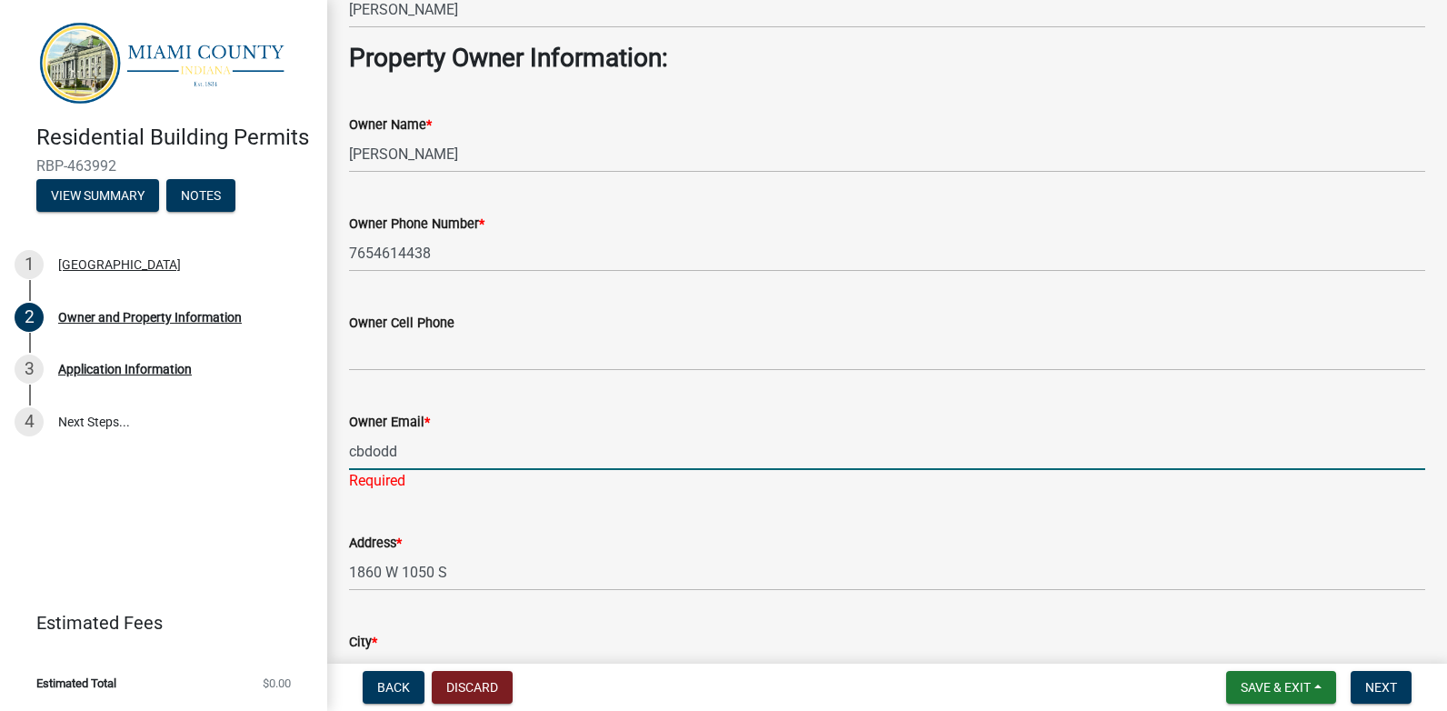
type input "[EMAIL_ADDRESS][DOMAIN_NAME]"
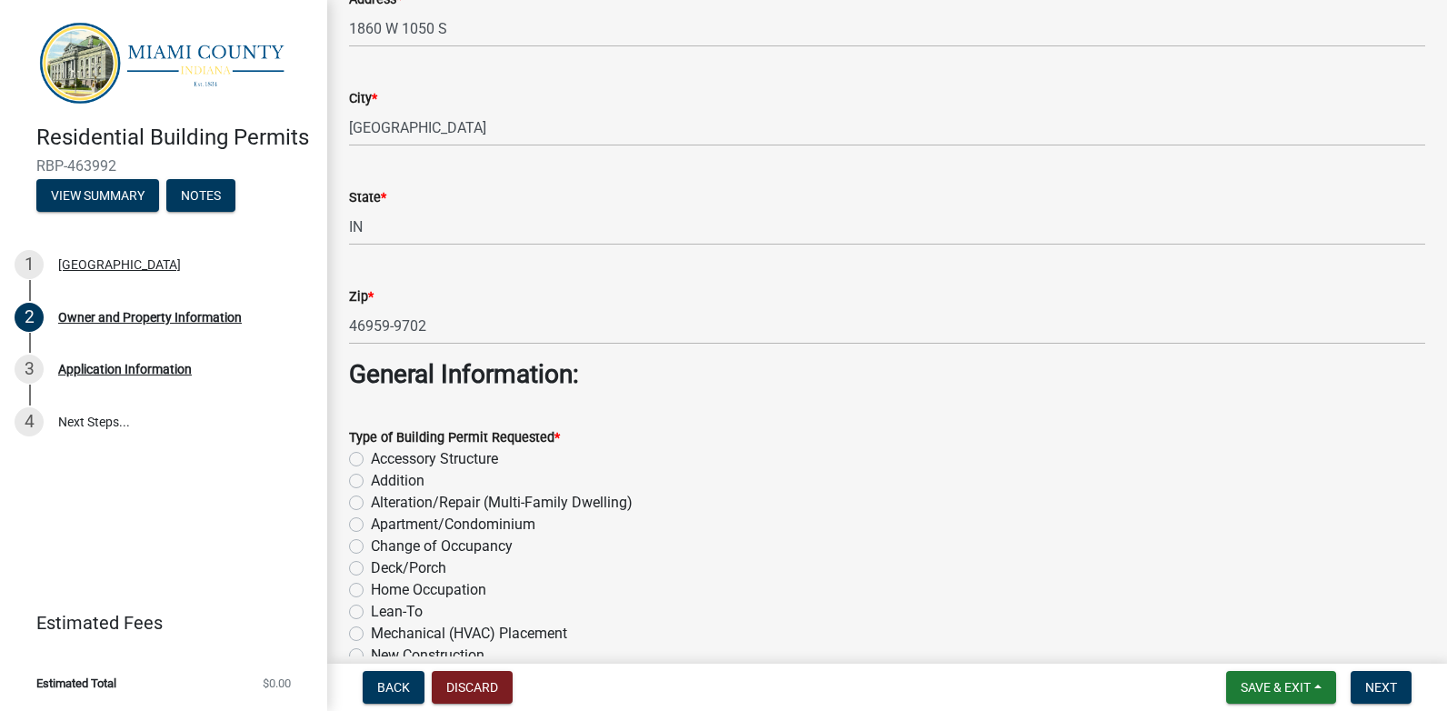
scroll to position [1726, 0]
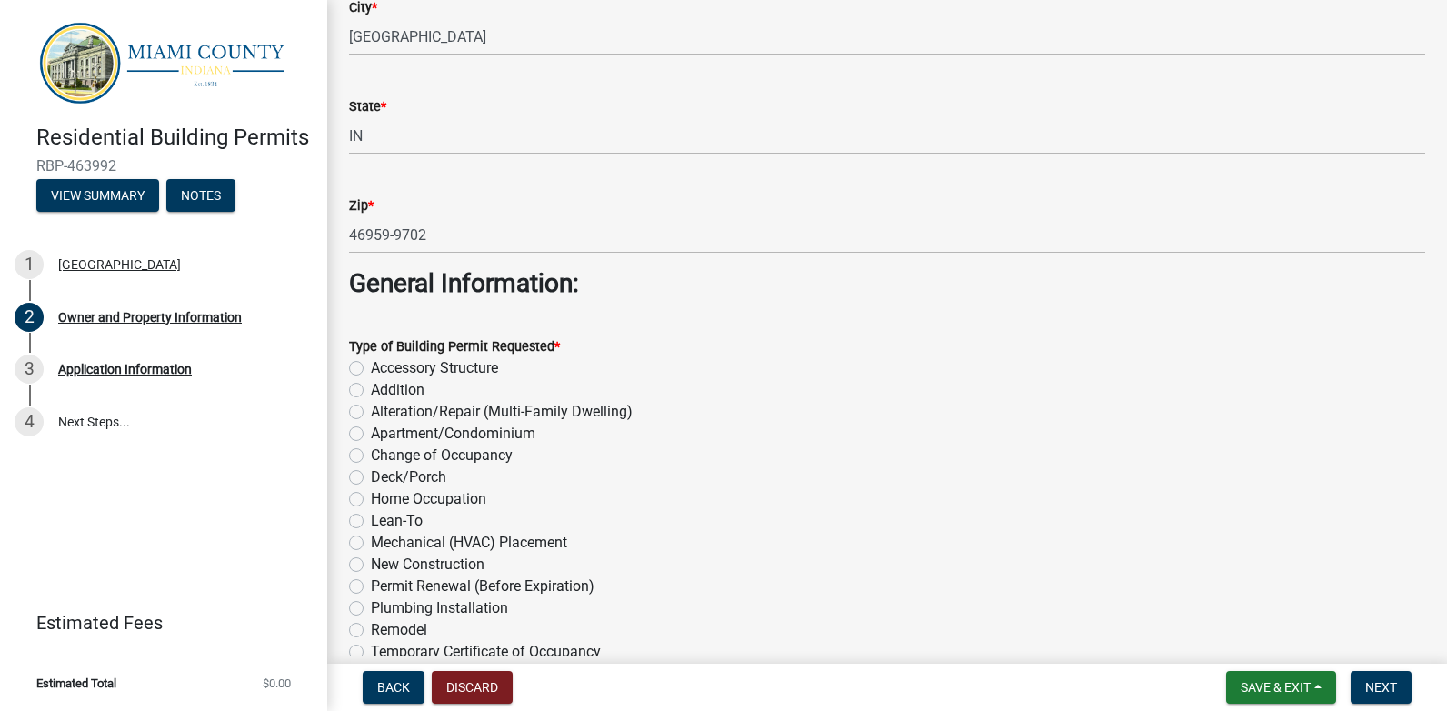
click at [371, 364] on label "Accessory Structure" at bounding box center [434, 368] width 127 height 22
click at [371, 364] on input "Accessory Structure" at bounding box center [377, 363] width 12 height 12
radio input "true"
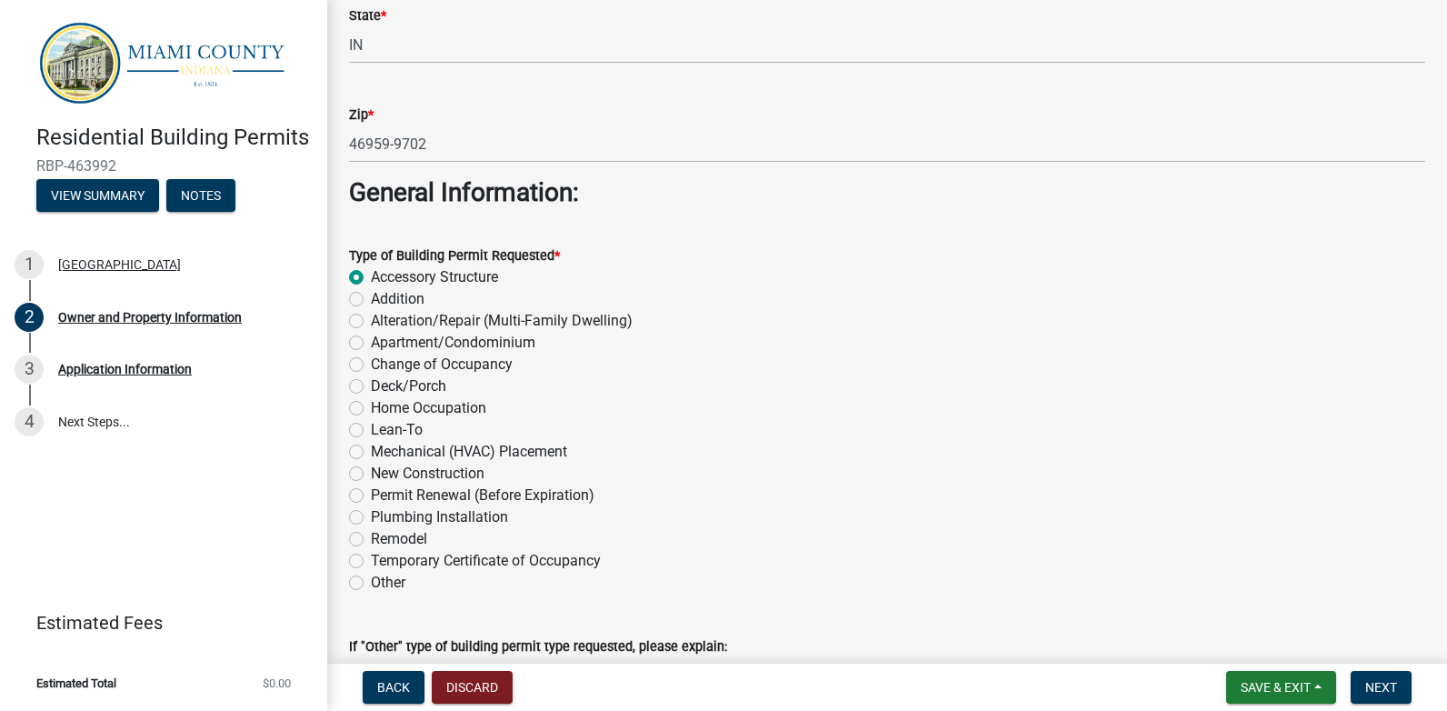
scroll to position [1908, 0]
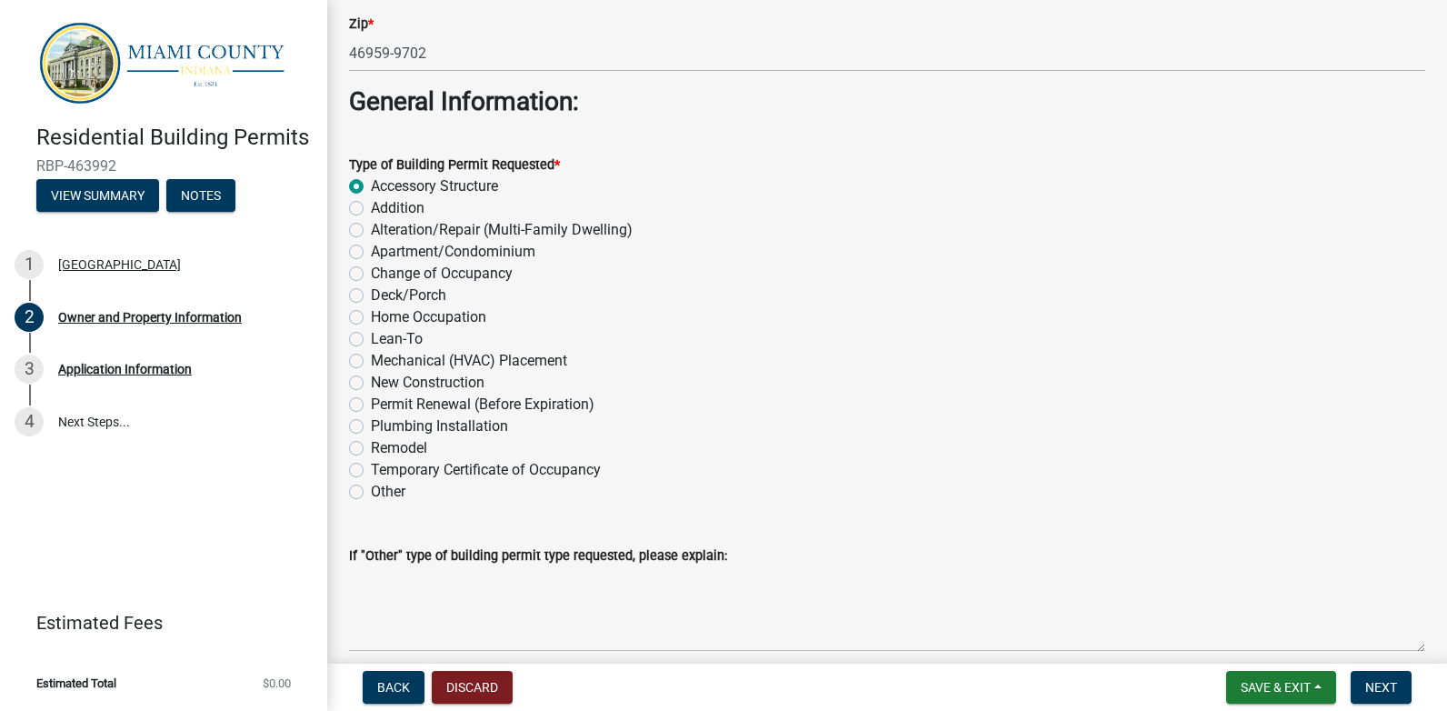
click at [371, 383] on label "New Construction" at bounding box center [428, 383] width 114 height 22
click at [371, 383] on input "New Construction" at bounding box center [377, 378] width 12 height 12
radio input "true"
click at [371, 184] on label "Accessory Structure" at bounding box center [434, 186] width 127 height 22
click at [371, 184] on input "Accessory Structure" at bounding box center [377, 181] width 12 height 12
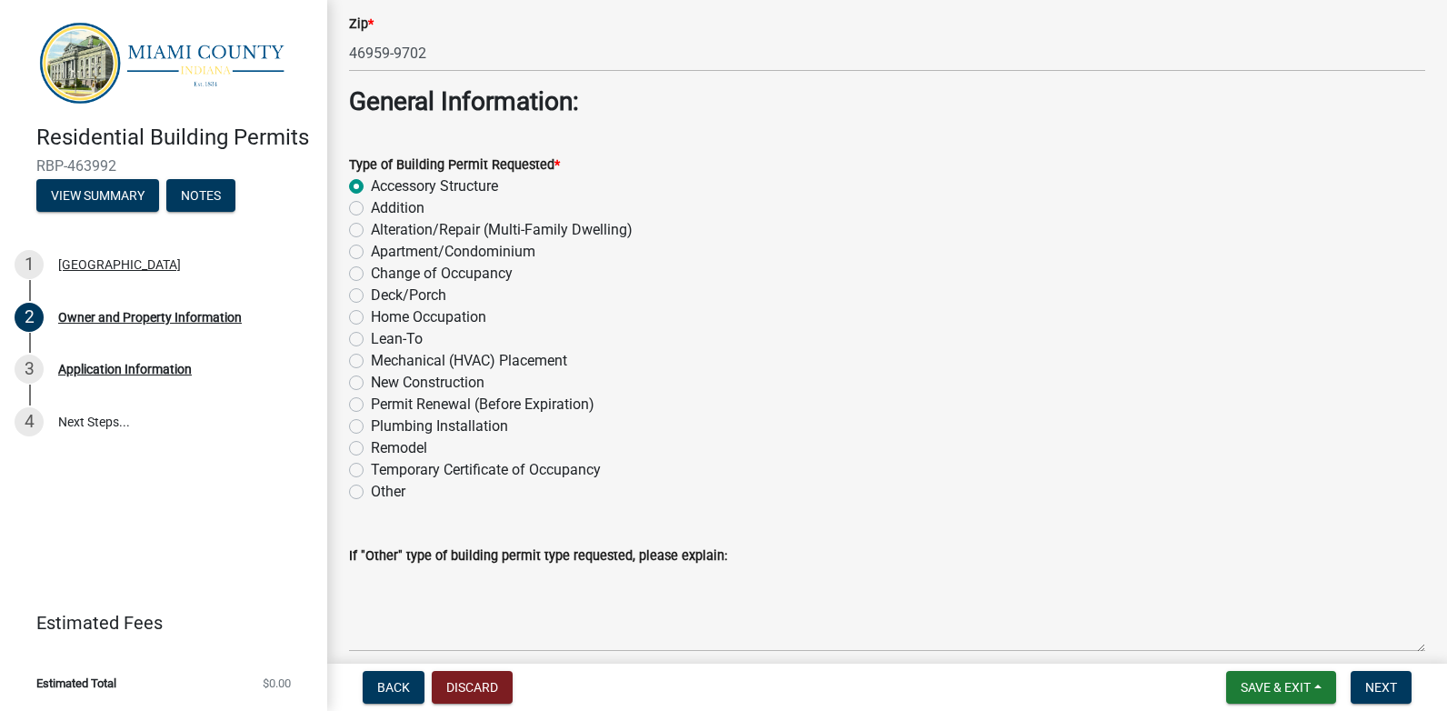
radio input "true"
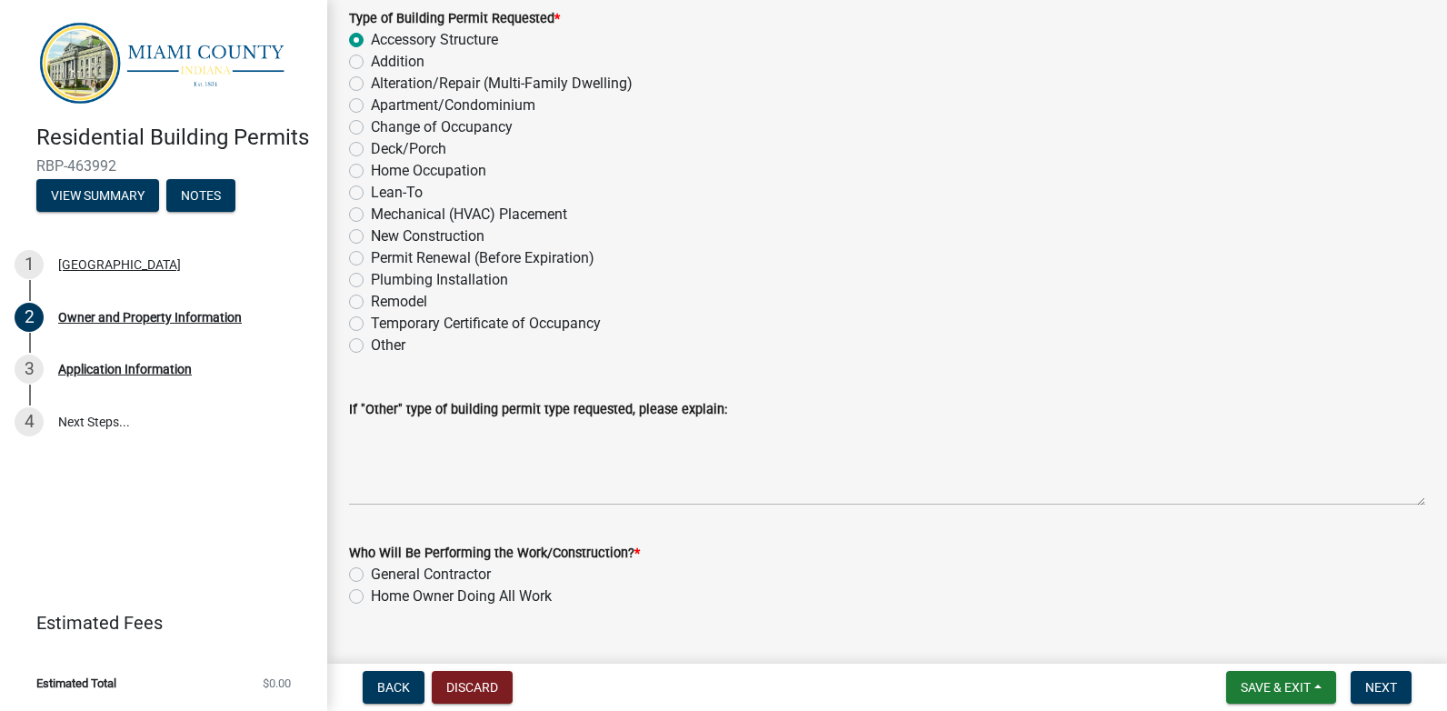
scroll to position [2093, 0]
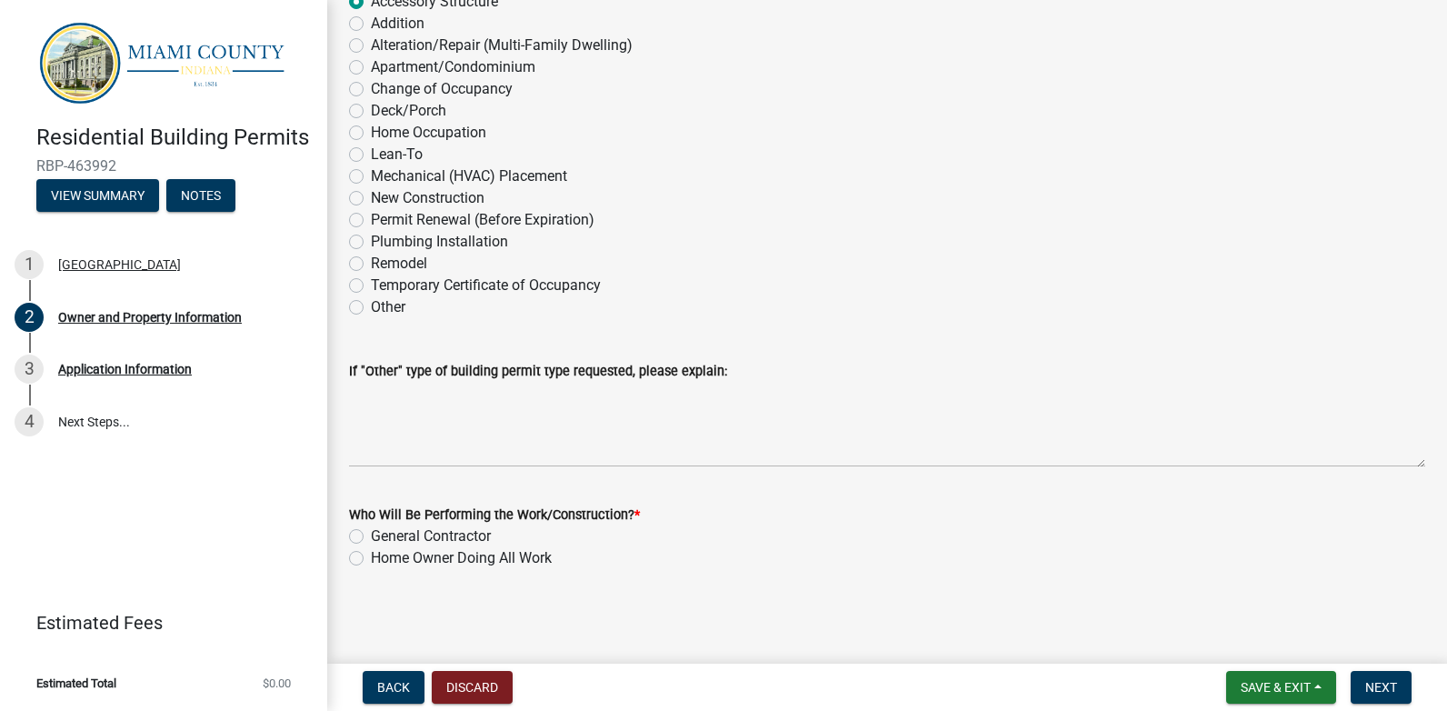
click at [371, 555] on label "Home Owner Doing All Work" at bounding box center [461, 558] width 181 height 22
click at [371, 555] on input "Home Owner Doing All Work" at bounding box center [377, 553] width 12 height 12
radio input "true"
click at [1380, 686] on span "Next" at bounding box center [1381, 687] width 32 height 15
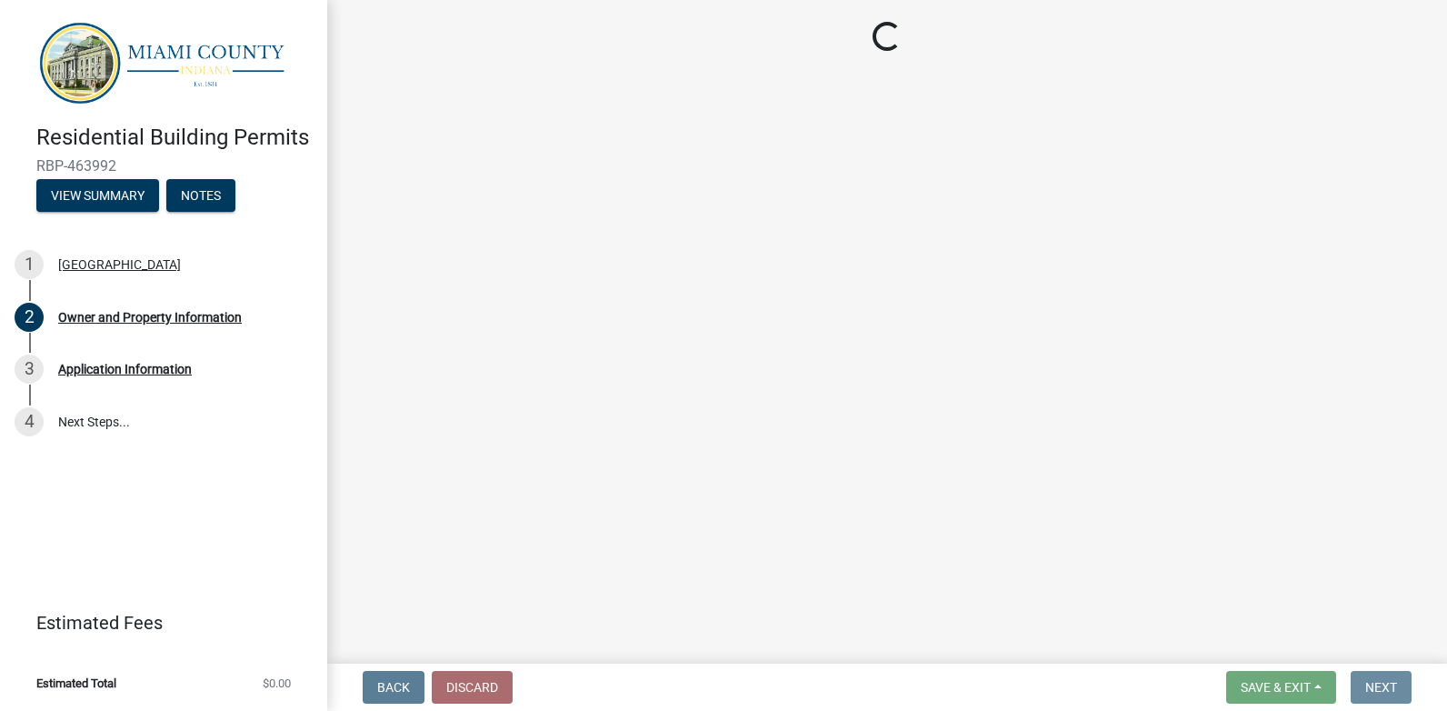
scroll to position [0, 0]
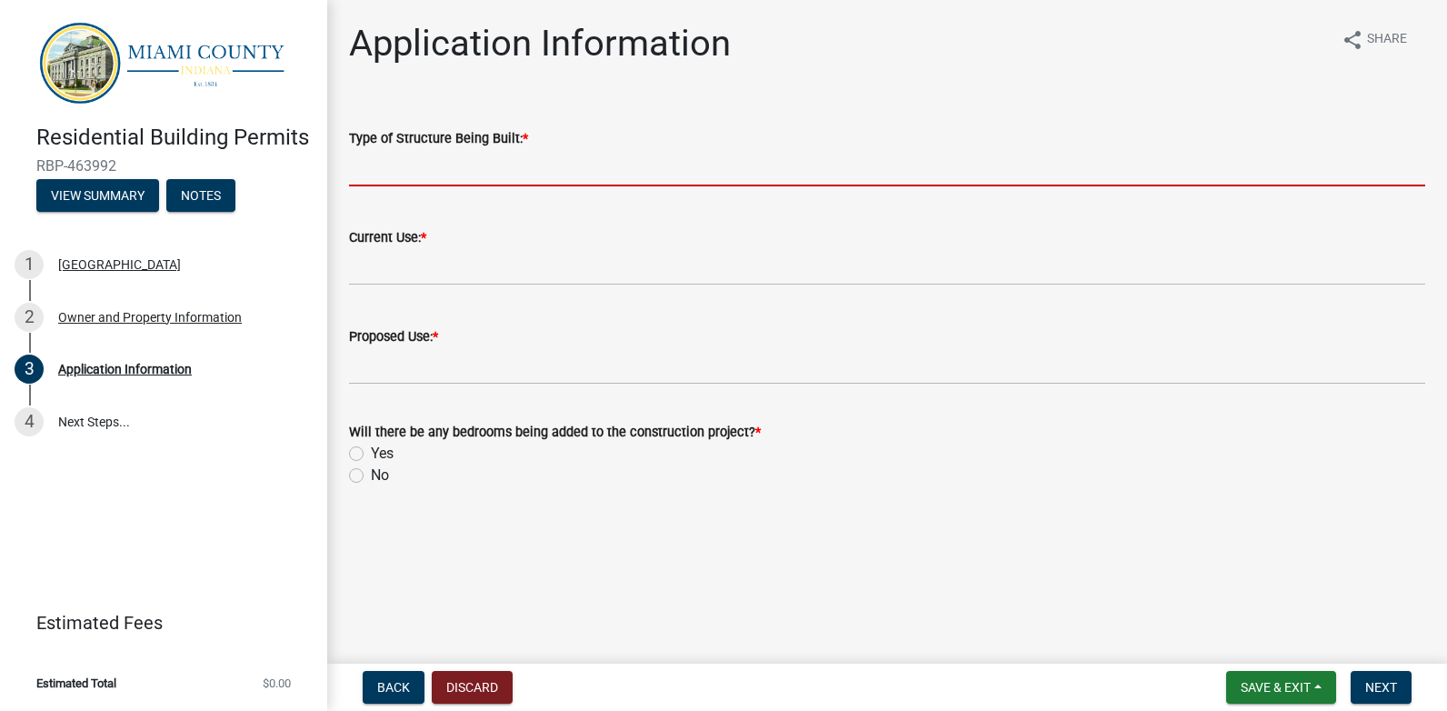
click at [369, 177] on input "Type of Structure Being Built: *" at bounding box center [887, 167] width 1076 height 37
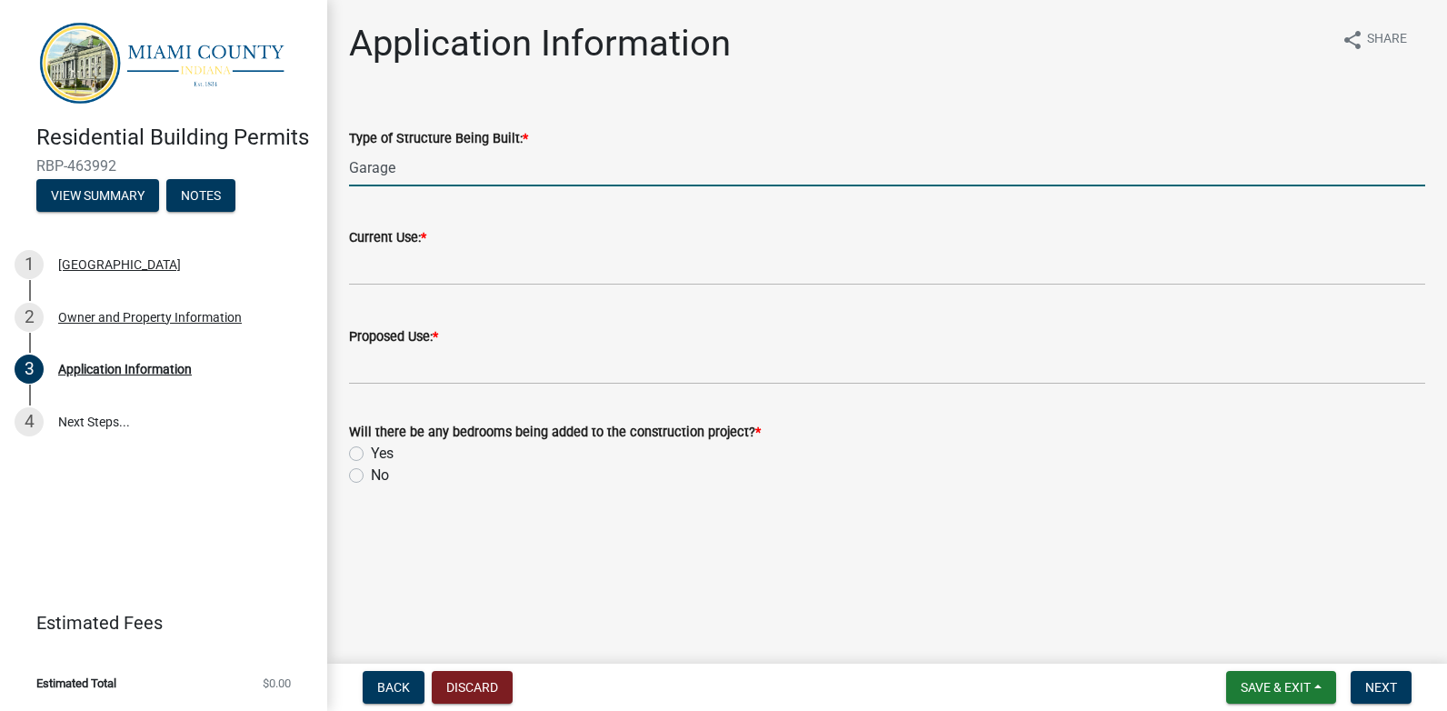
type input "Garage"
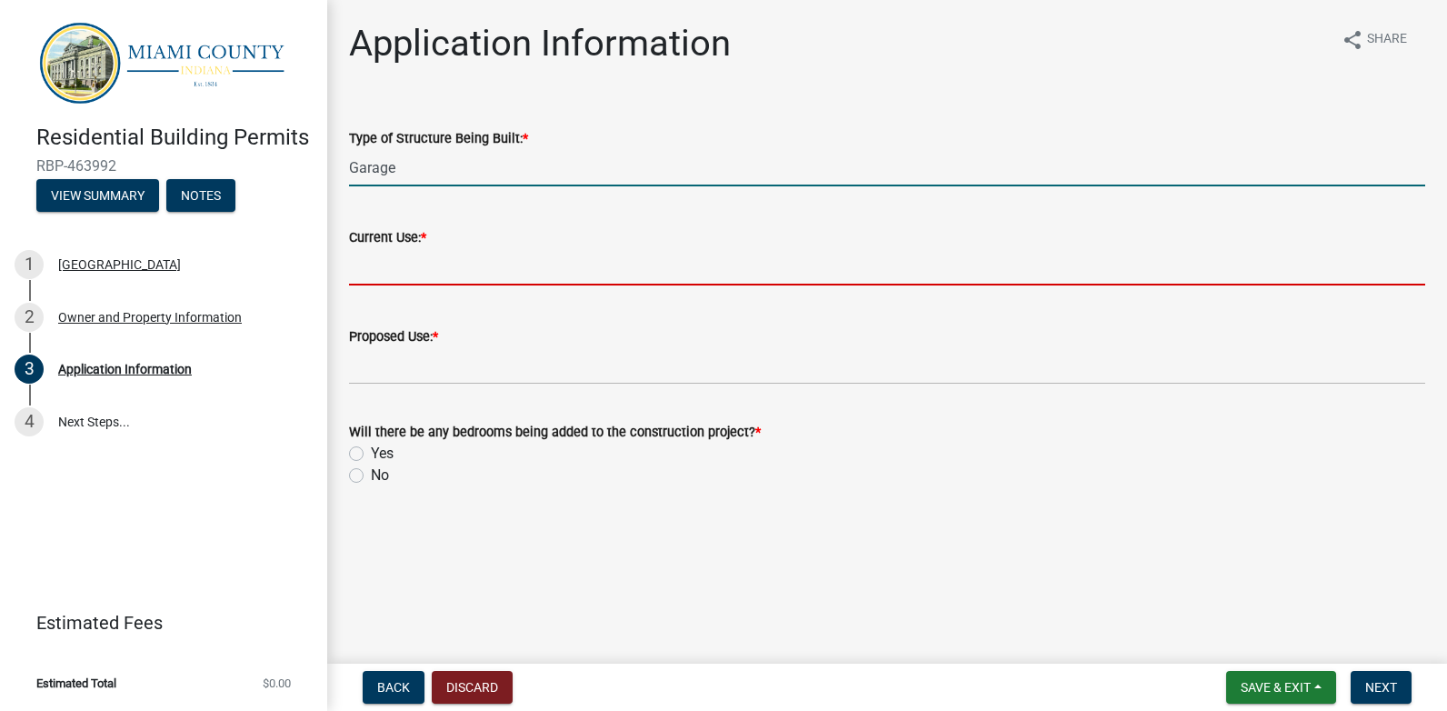
click at [377, 265] on input "Current Use: *" at bounding box center [887, 266] width 1076 height 37
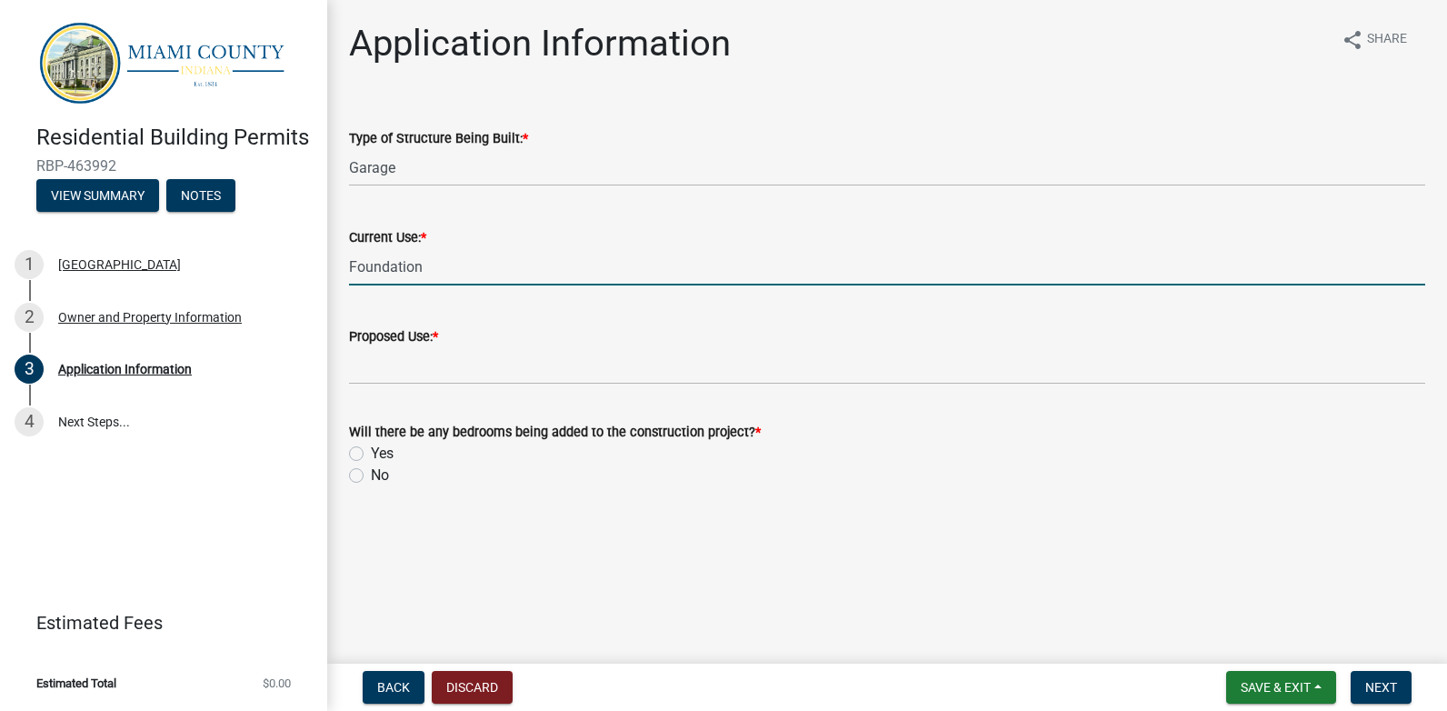
click at [346, 266] on div "Current Use: * Foundation" at bounding box center [886, 243] width 1103 height 85
click at [350, 267] on input "Foundation" at bounding box center [887, 266] width 1076 height 37
click at [409, 266] on input "existing Foundation" at bounding box center [887, 266] width 1076 height 37
type input "existing foundation"
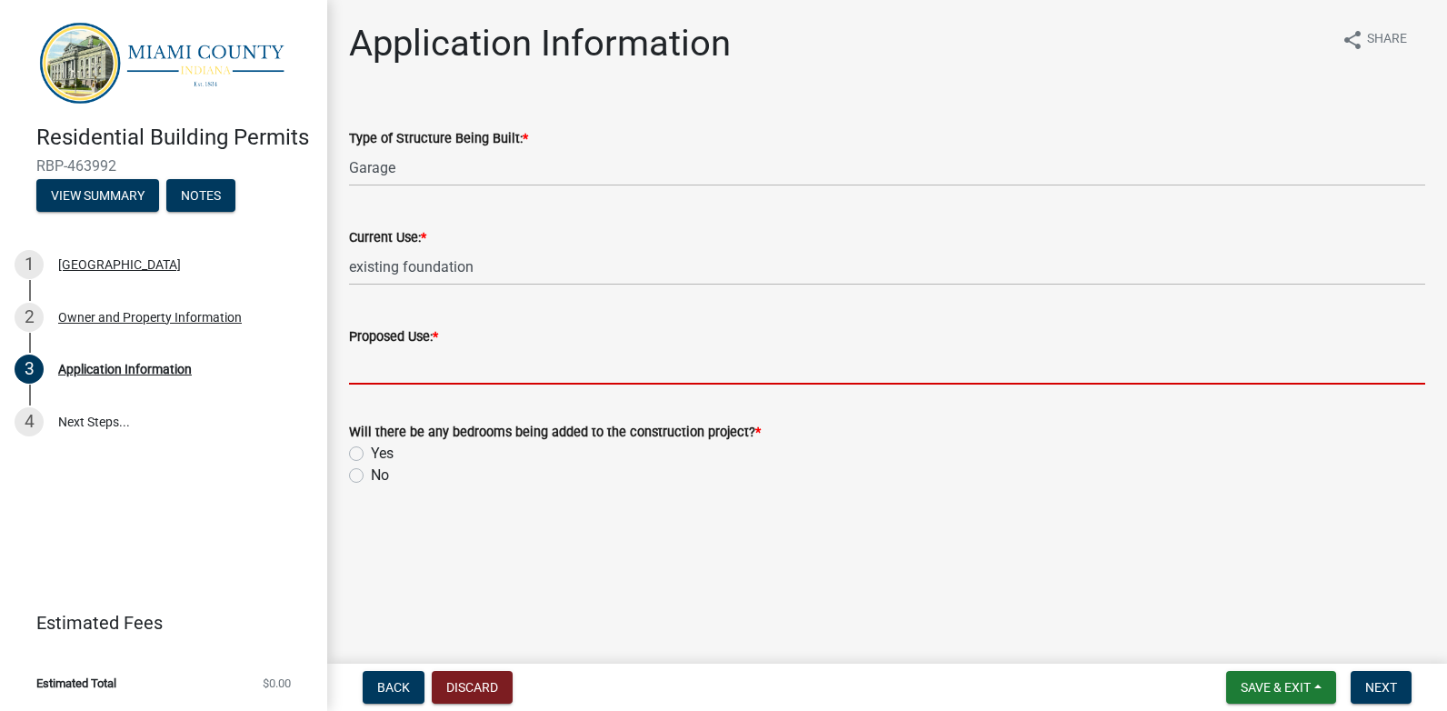
click at [371, 370] on input "Proposed Use: *" at bounding box center [887, 365] width 1076 height 37
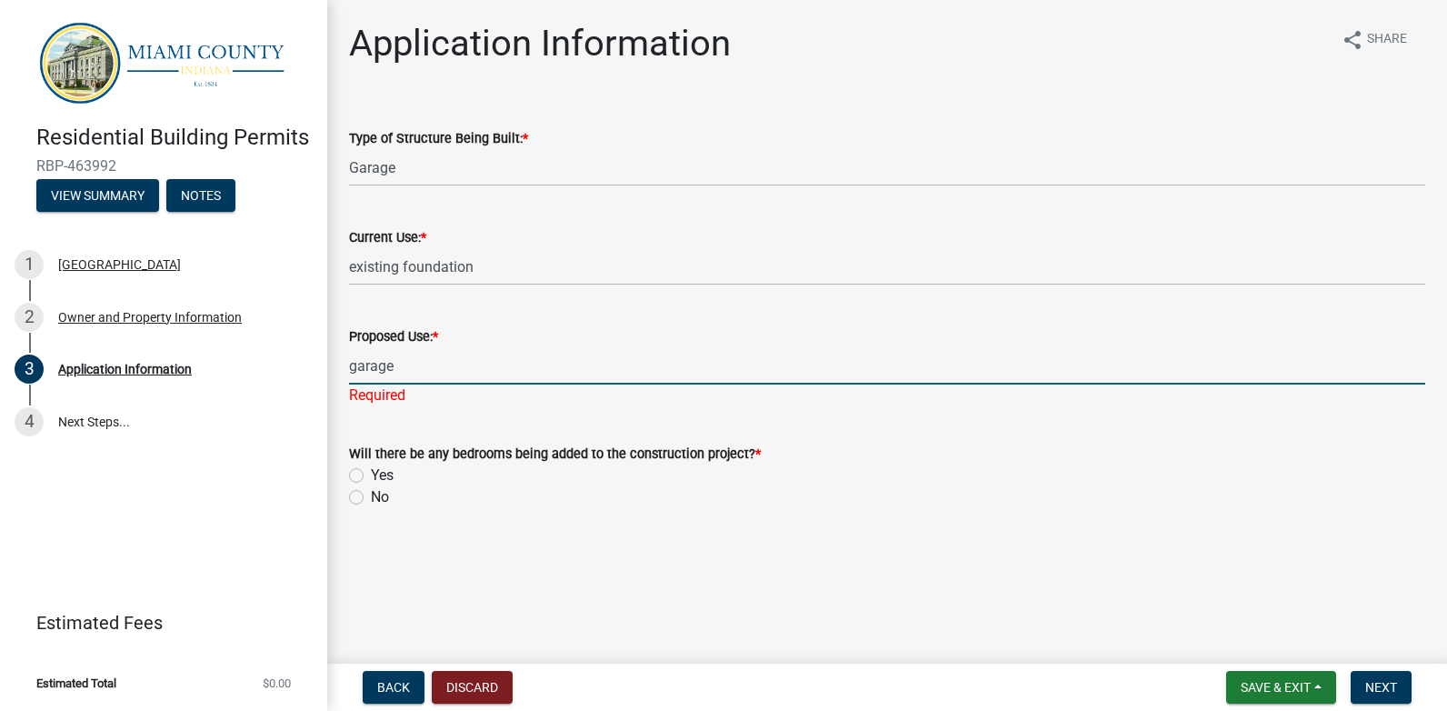
type input "garage"
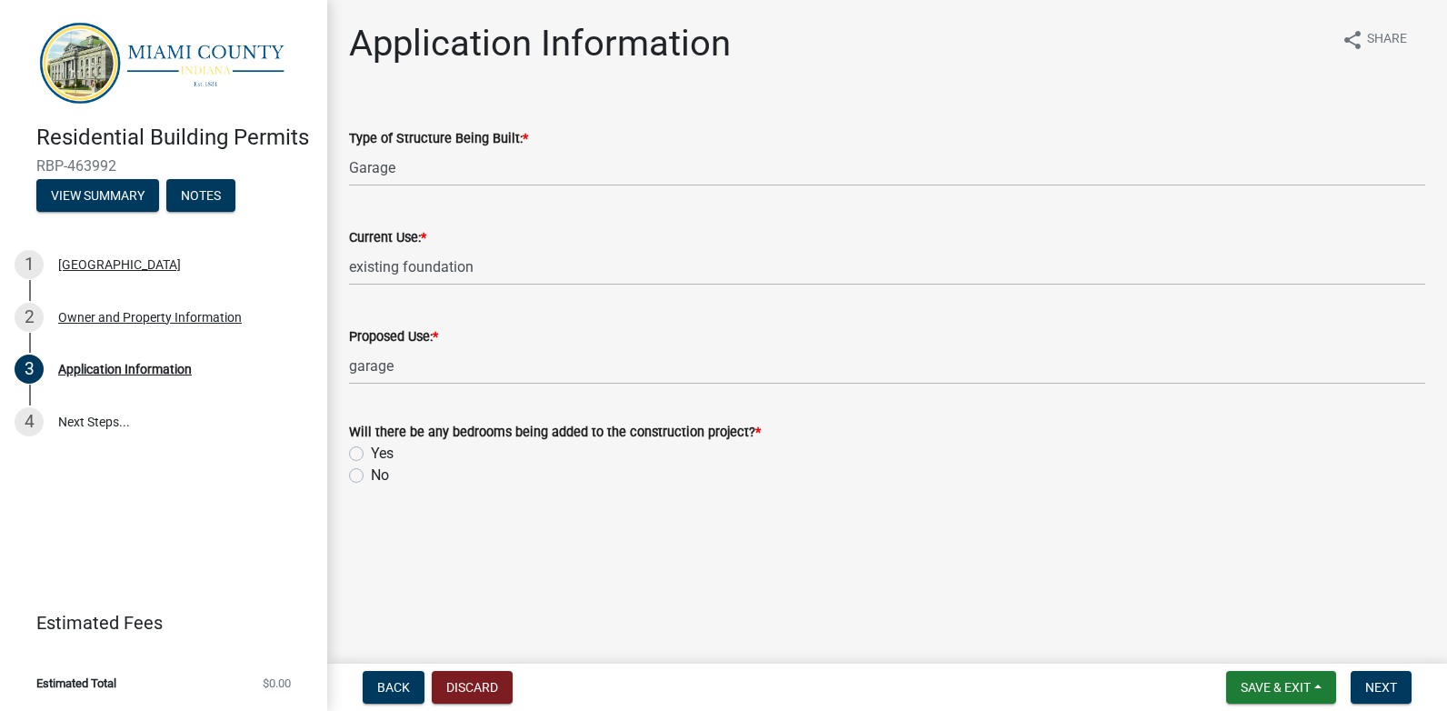
click at [354, 499] on wm-data-entity-input "Will there be any bedrooms being added to the construction project? * Yes No" at bounding box center [887, 451] width 1076 height 104
click at [371, 472] on label "No" at bounding box center [380, 475] width 18 height 22
click at [371, 472] on input "No" at bounding box center [377, 470] width 12 height 12
radio input "true"
click at [1381, 688] on span "Next" at bounding box center [1381, 687] width 32 height 15
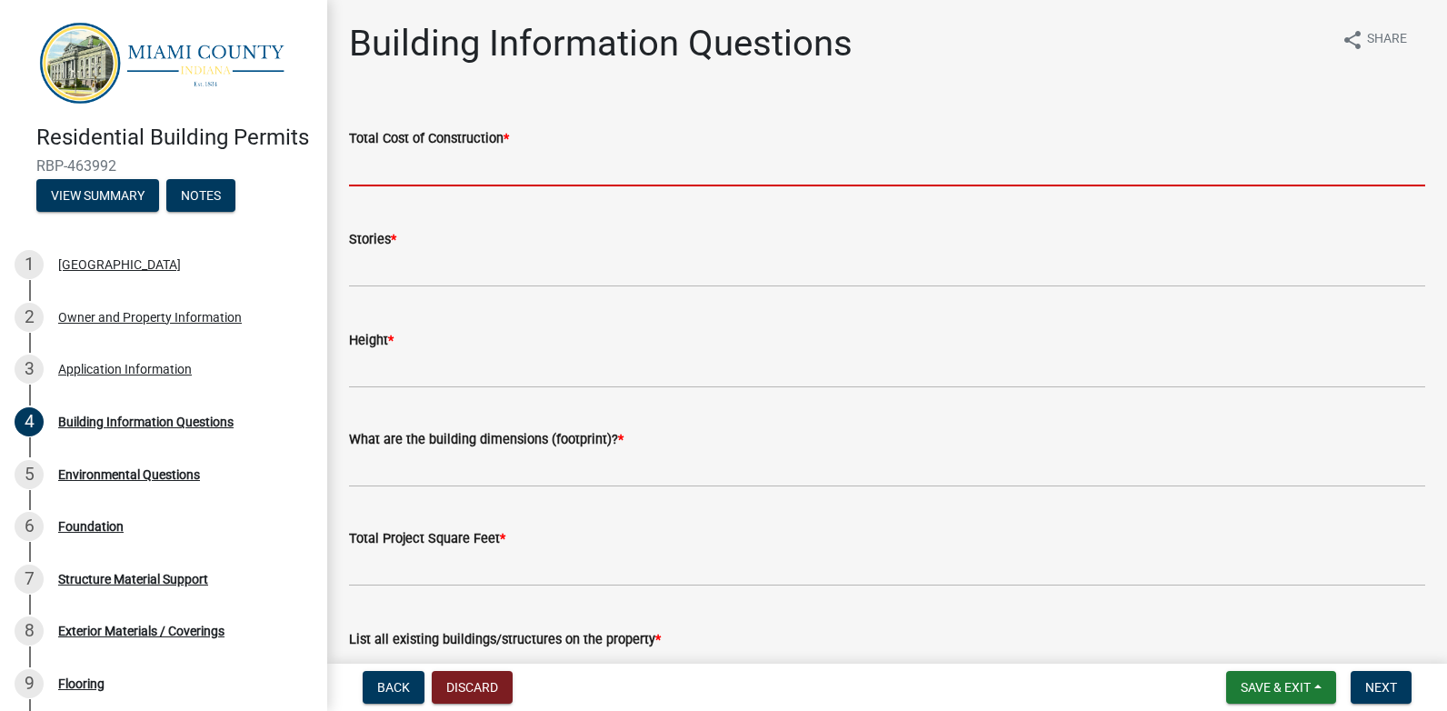
click at [379, 171] on input "text" at bounding box center [887, 167] width 1076 height 37
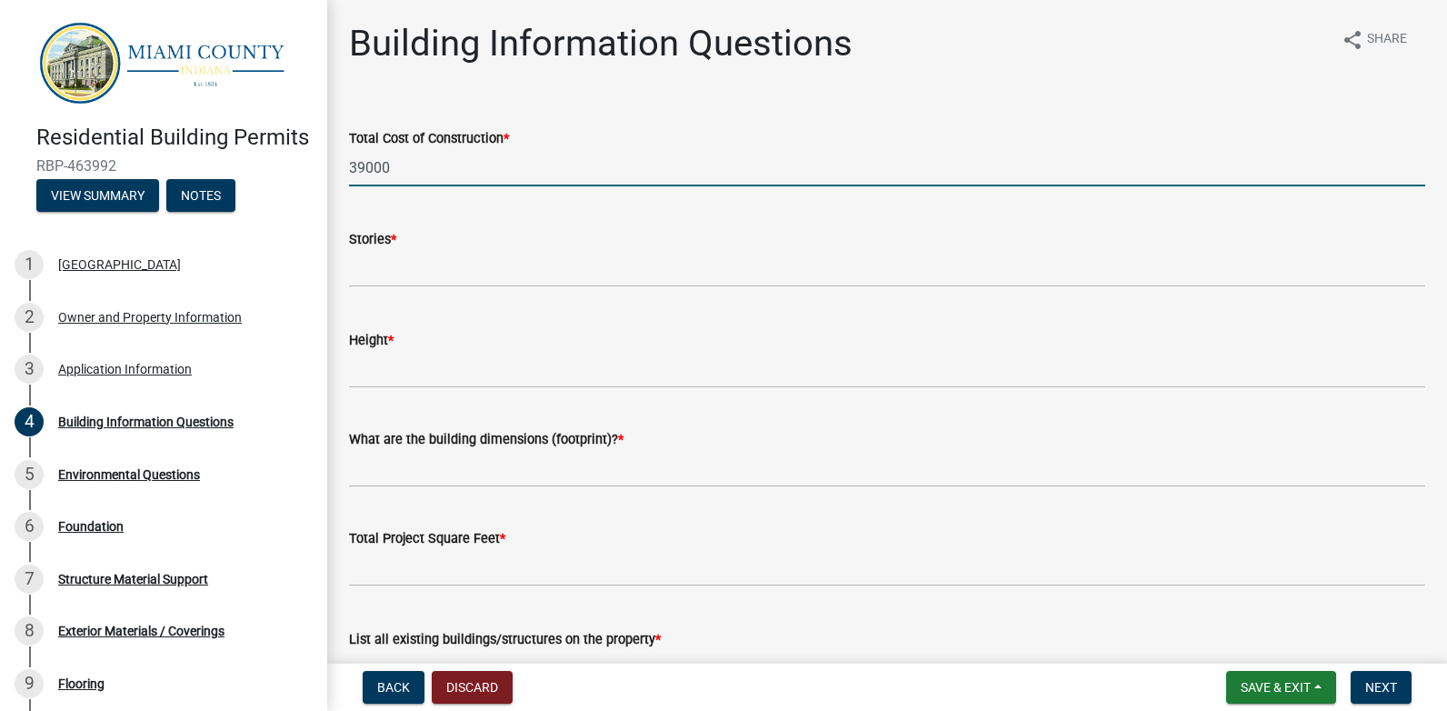
type input "39000"
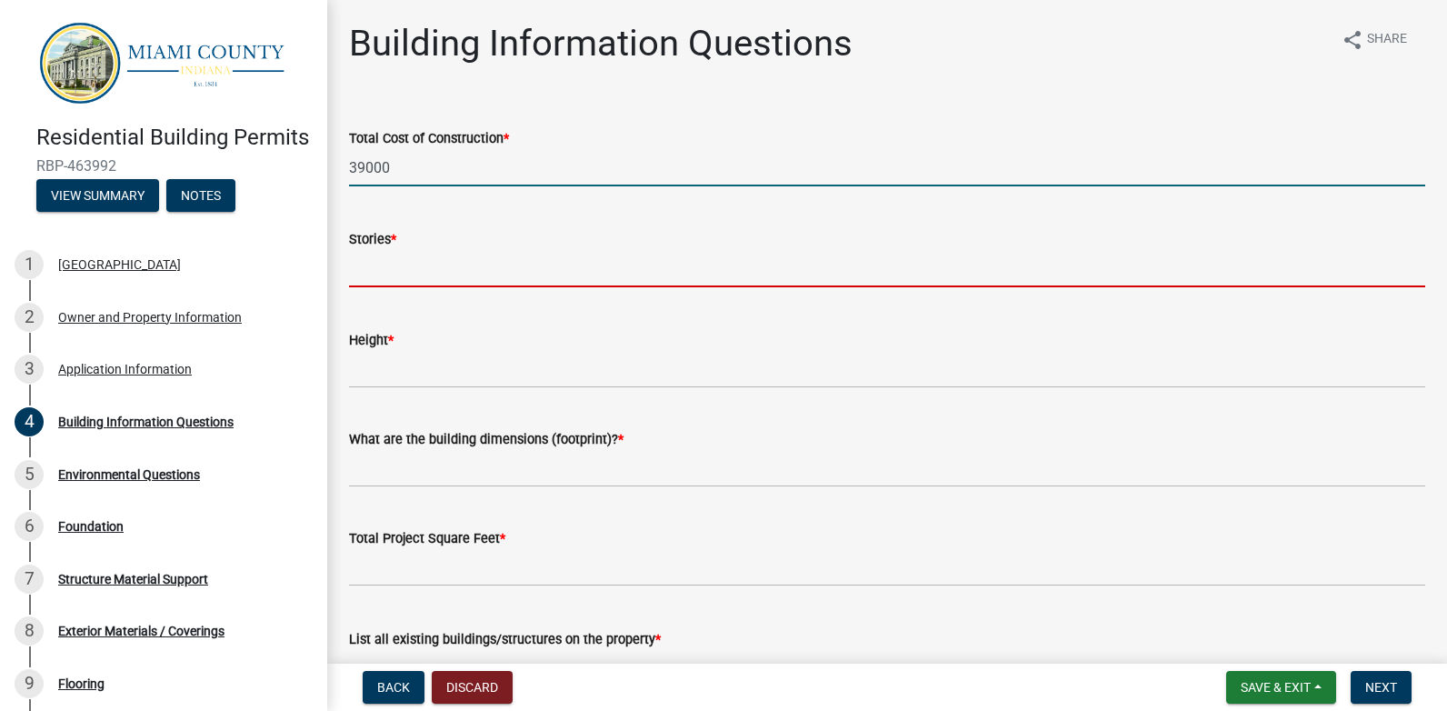
click at [374, 276] on input "text" at bounding box center [887, 268] width 1076 height 37
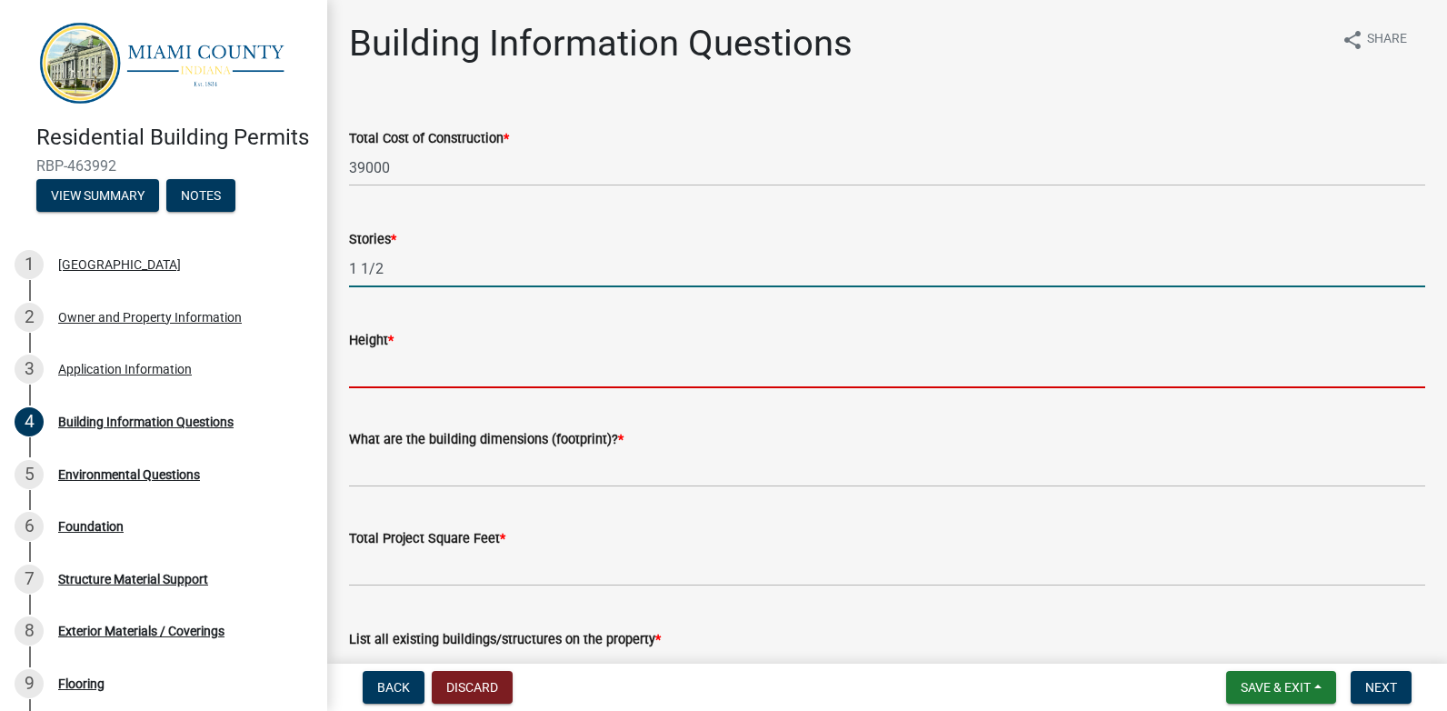
type input "112"
click at [368, 374] on input "Height *" at bounding box center [887, 369] width 1076 height 37
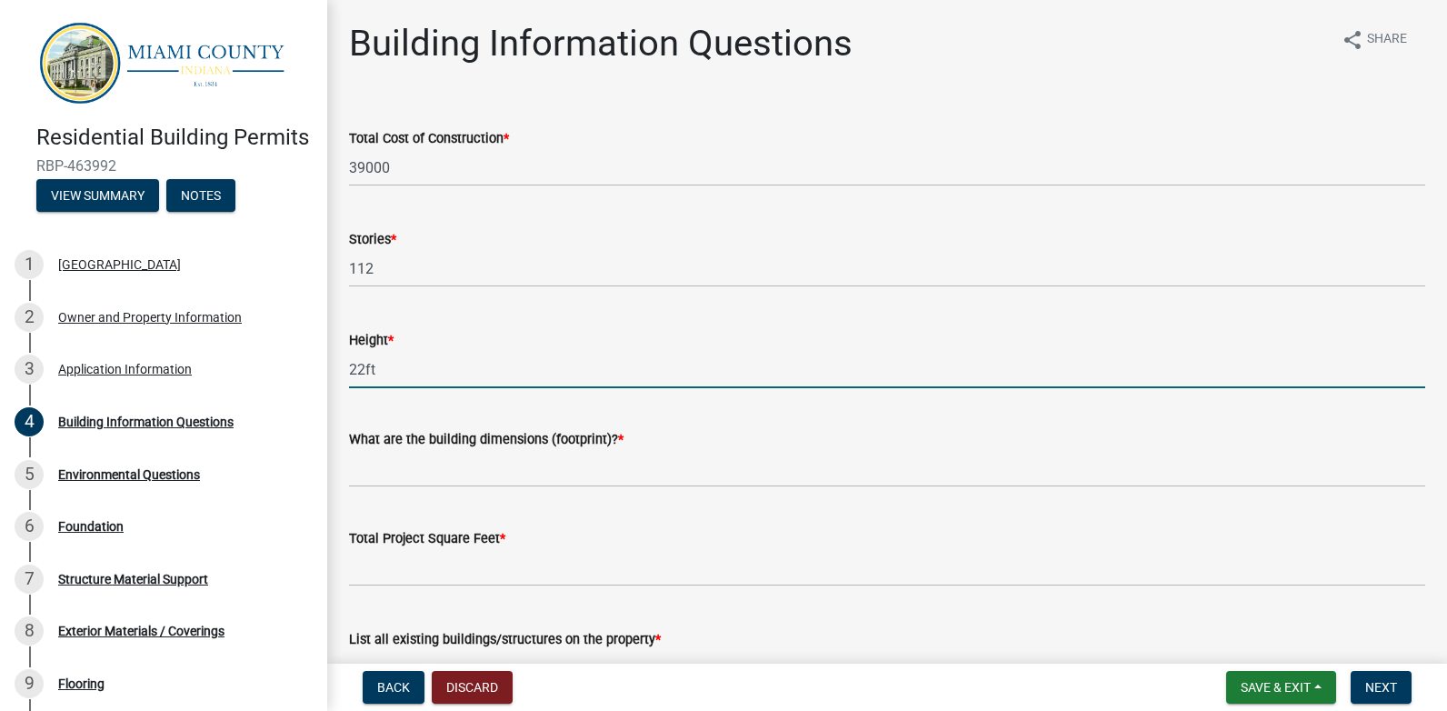
type input "22ft"
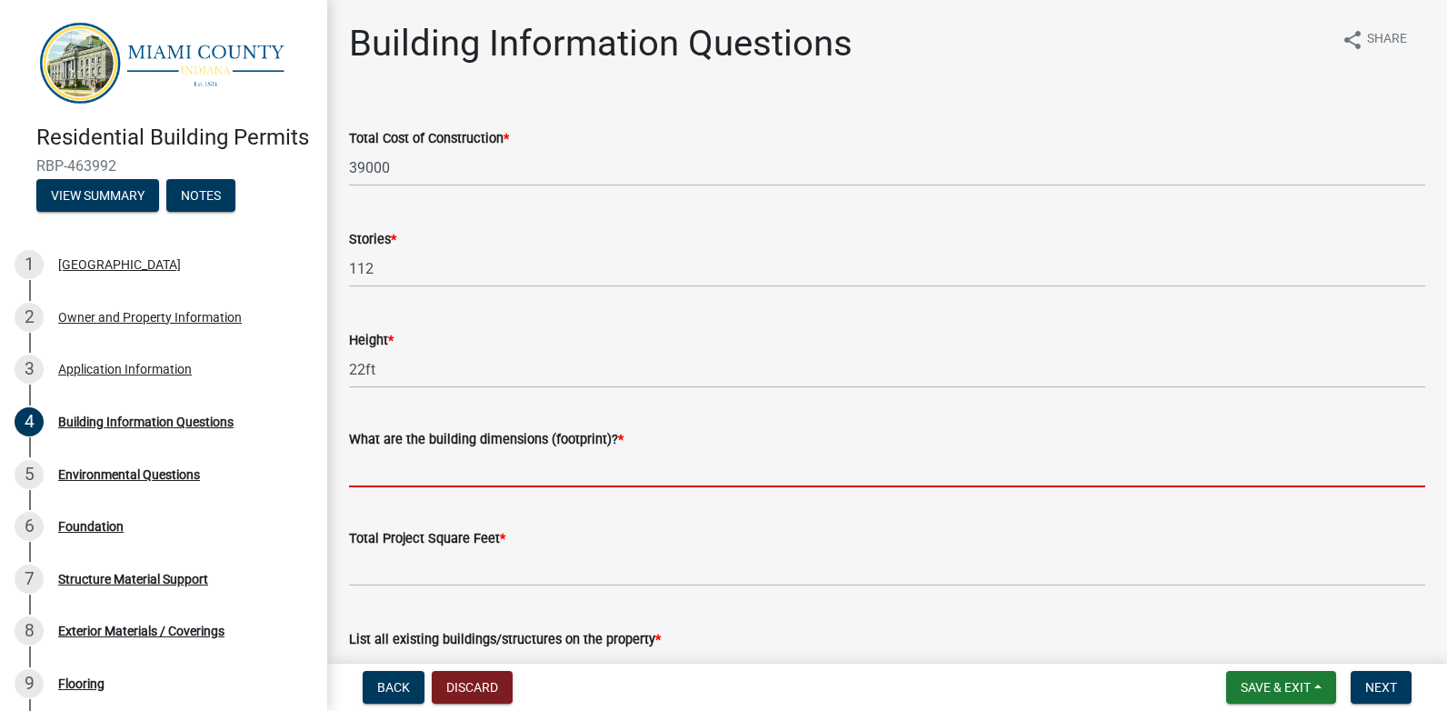
click at [393, 469] on input "What are the building dimensions (footprint)? *" at bounding box center [887, 468] width 1076 height 37
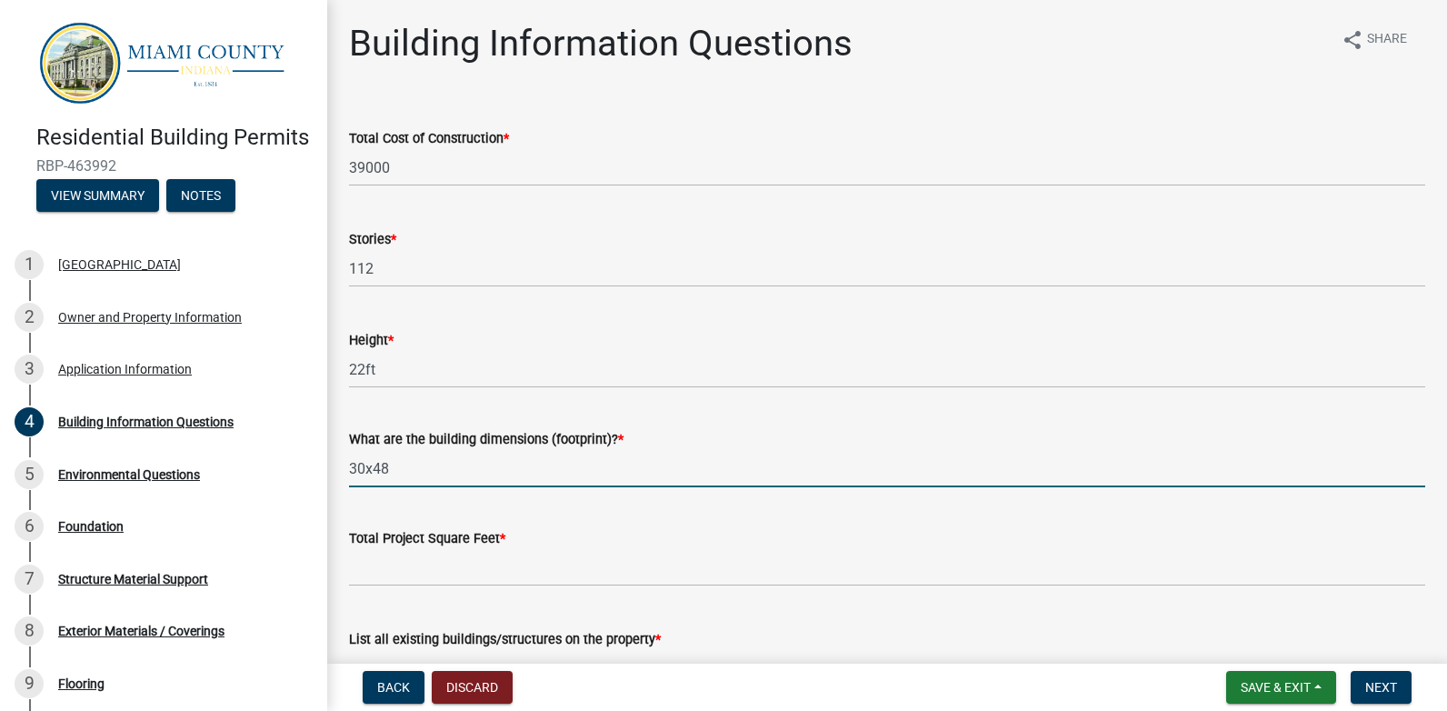
type input "30x48"
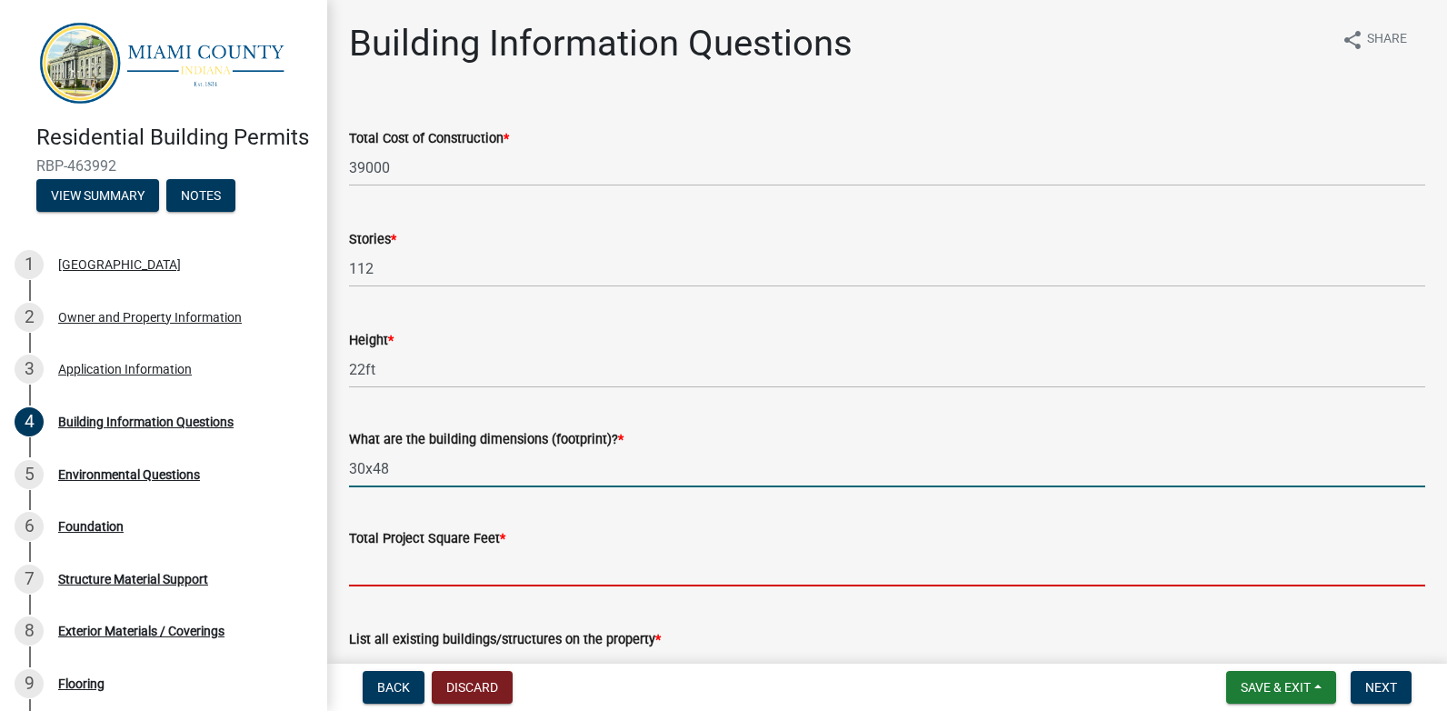
click at [374, 569] on input "text" at bounding box center [887, 567] width 1076 height 37
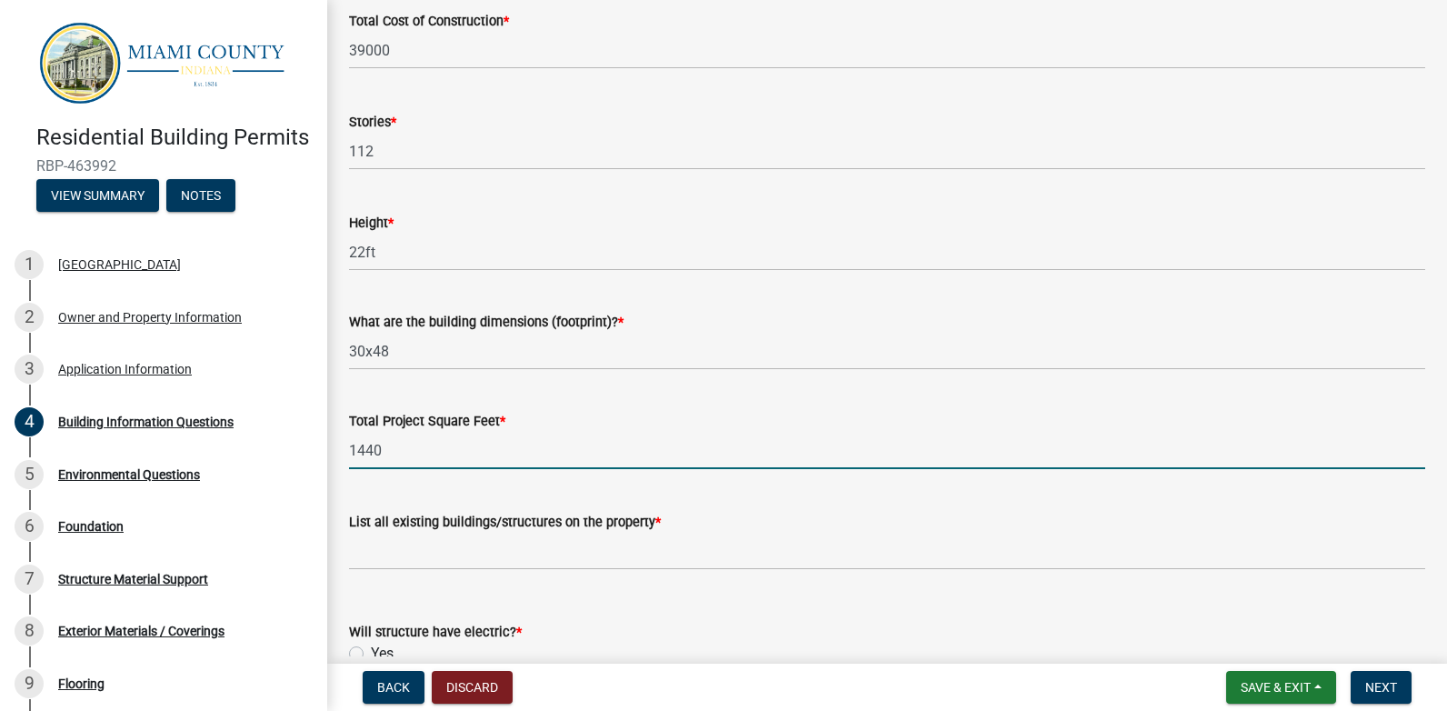
scroll to position [182, 0]
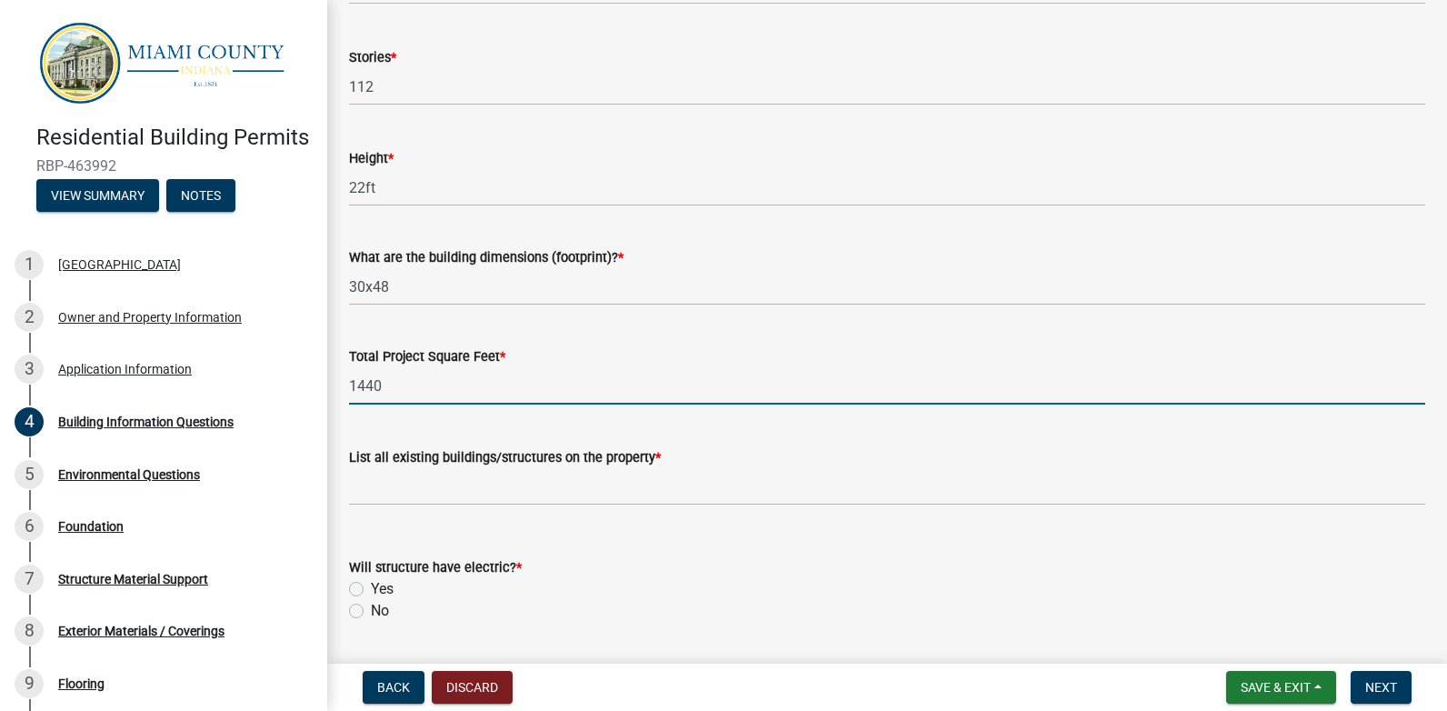
type input "1440"
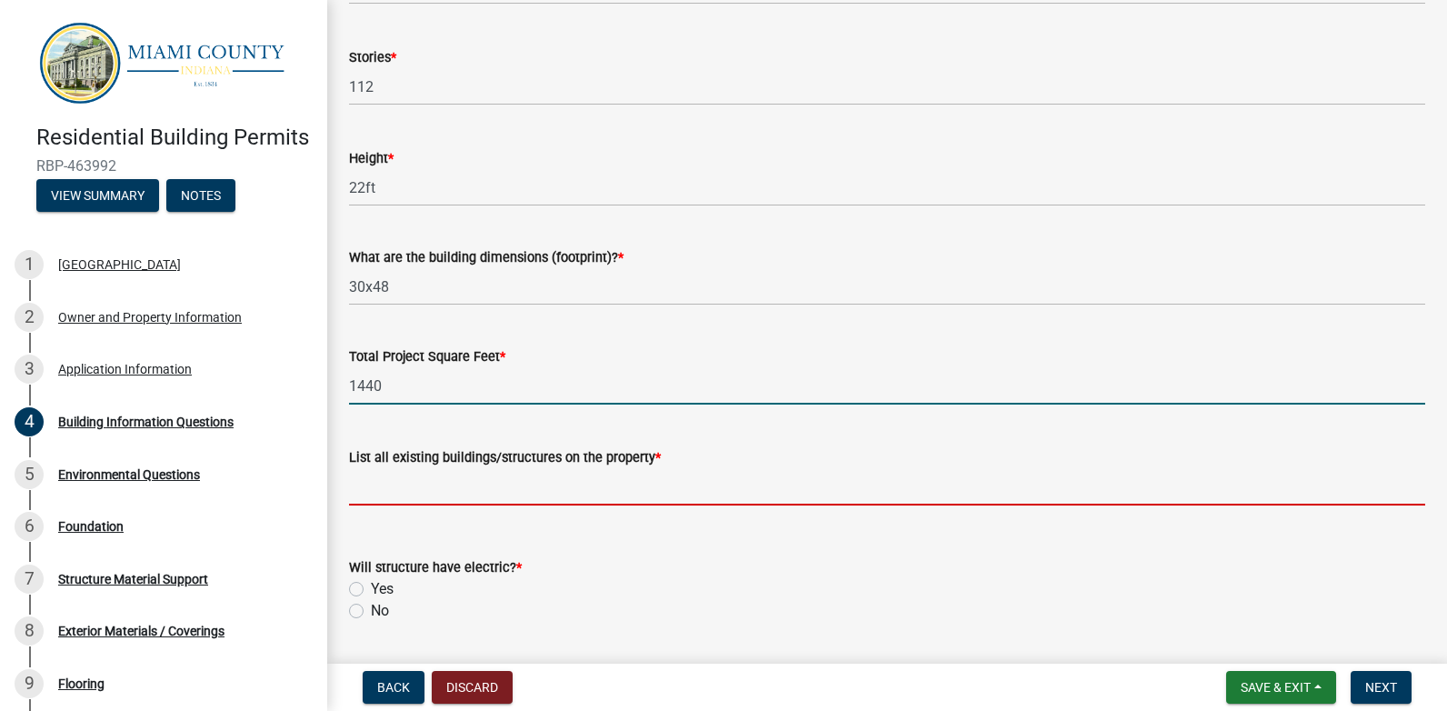
click at [412, 489] on input "List all existing buildings/structures on the property *" at bounding box center [887, 486] width 1076 height 37
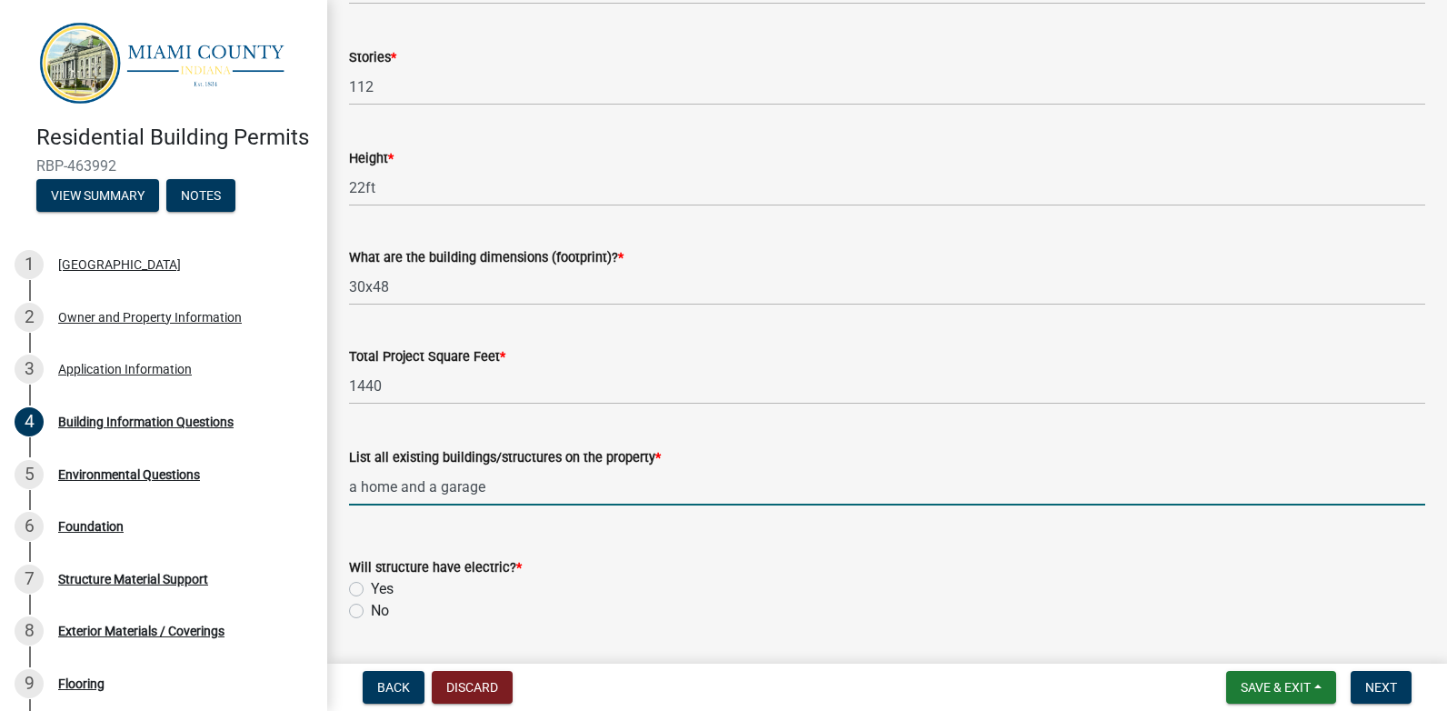
type input "a home and a garage"
click at [371, 611] on label "No" at bounding box center [380, 611] width 18 height 22
click at [371, 611] on input "No" at bounding box center [377, 606] width 12 height 12
radio input "true"
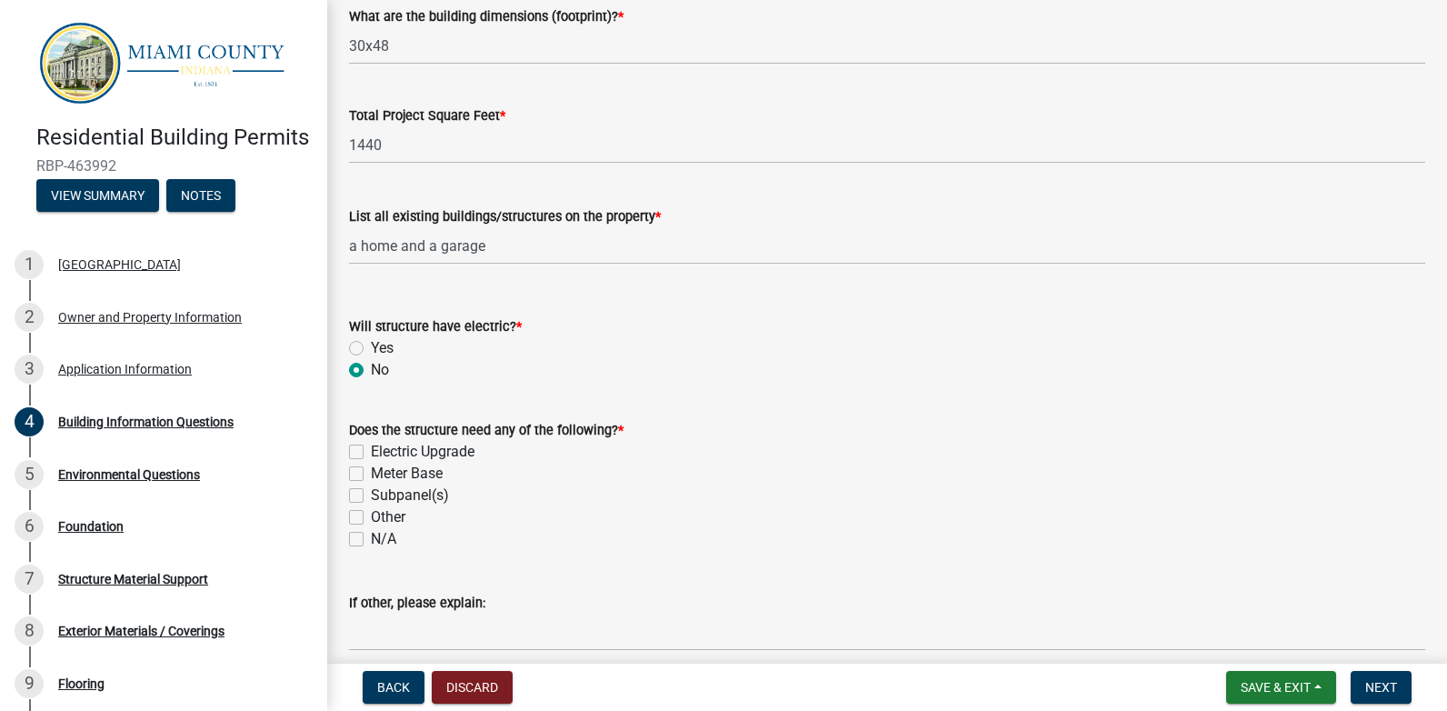
scroll to position [454, 0]
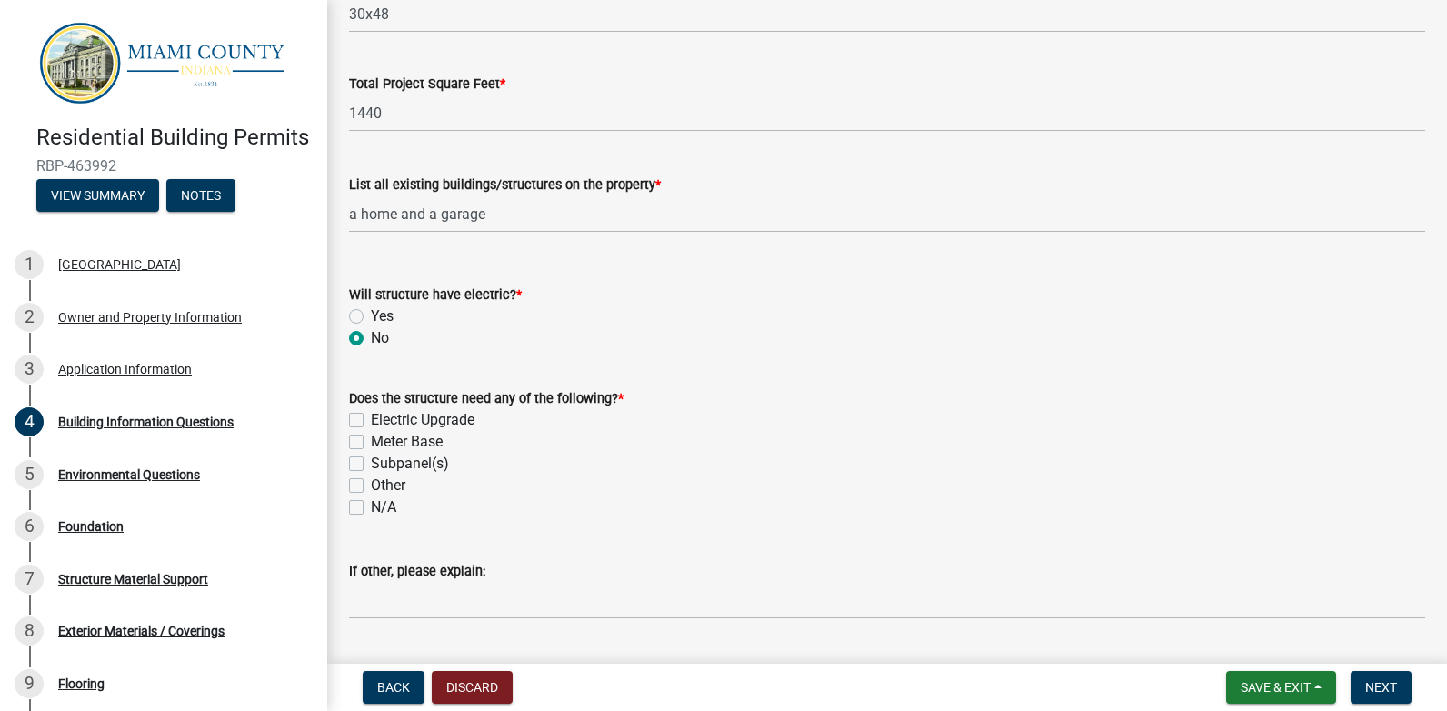
click at [371, 509] on label "N/A" at bounding box center [383, 507] width 25 height 22
click at [371, 508] on input "N/A" at bounding box center [377, 502] width 12 height 12
checkbox input "true"
checkbox input "false"
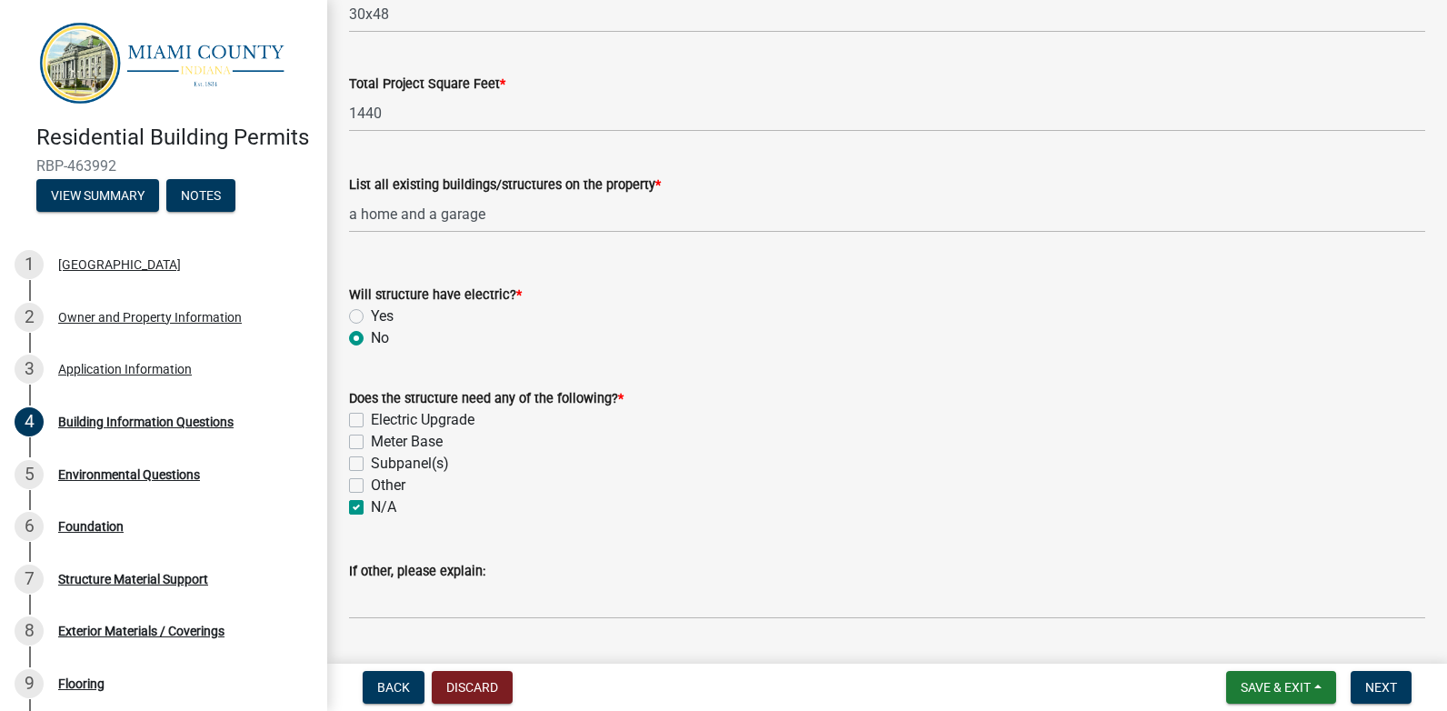
checkbox input "false"
checkbox input "true"
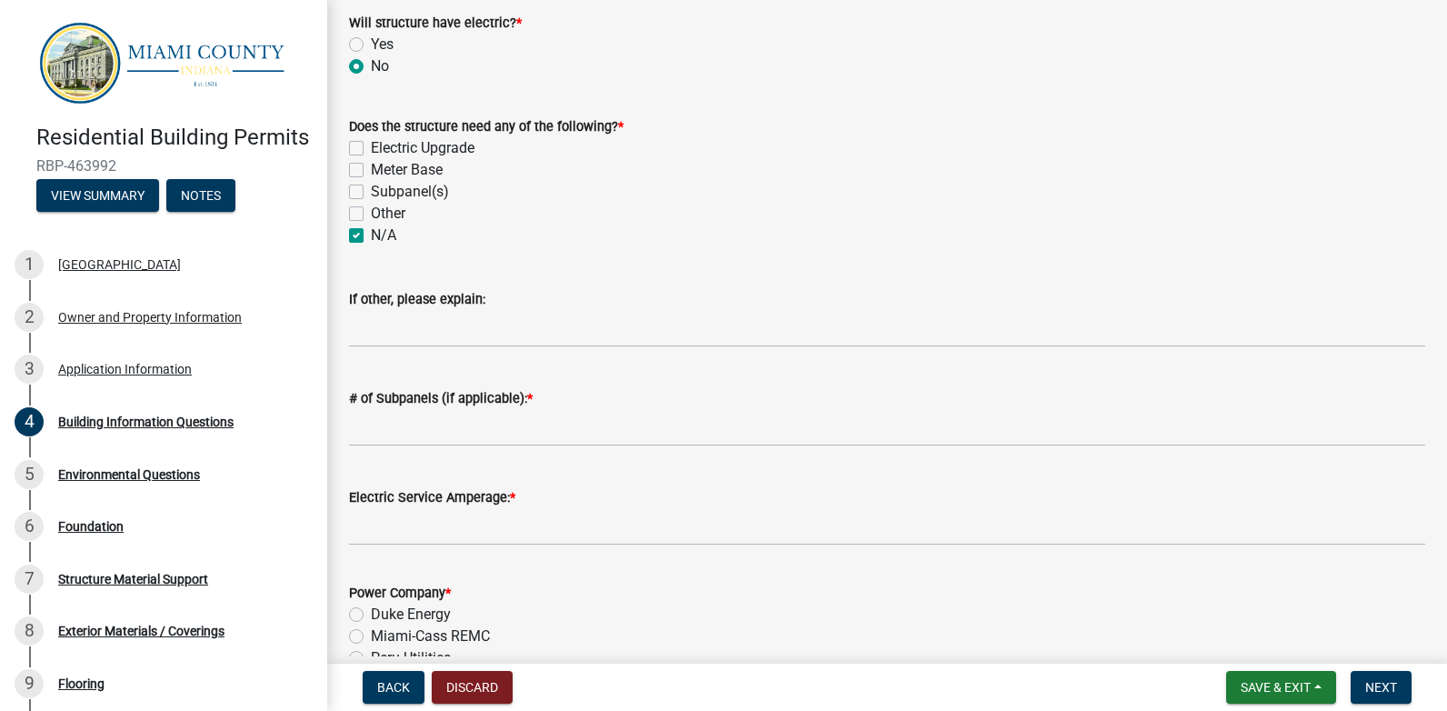
scroll to position [727, 0]
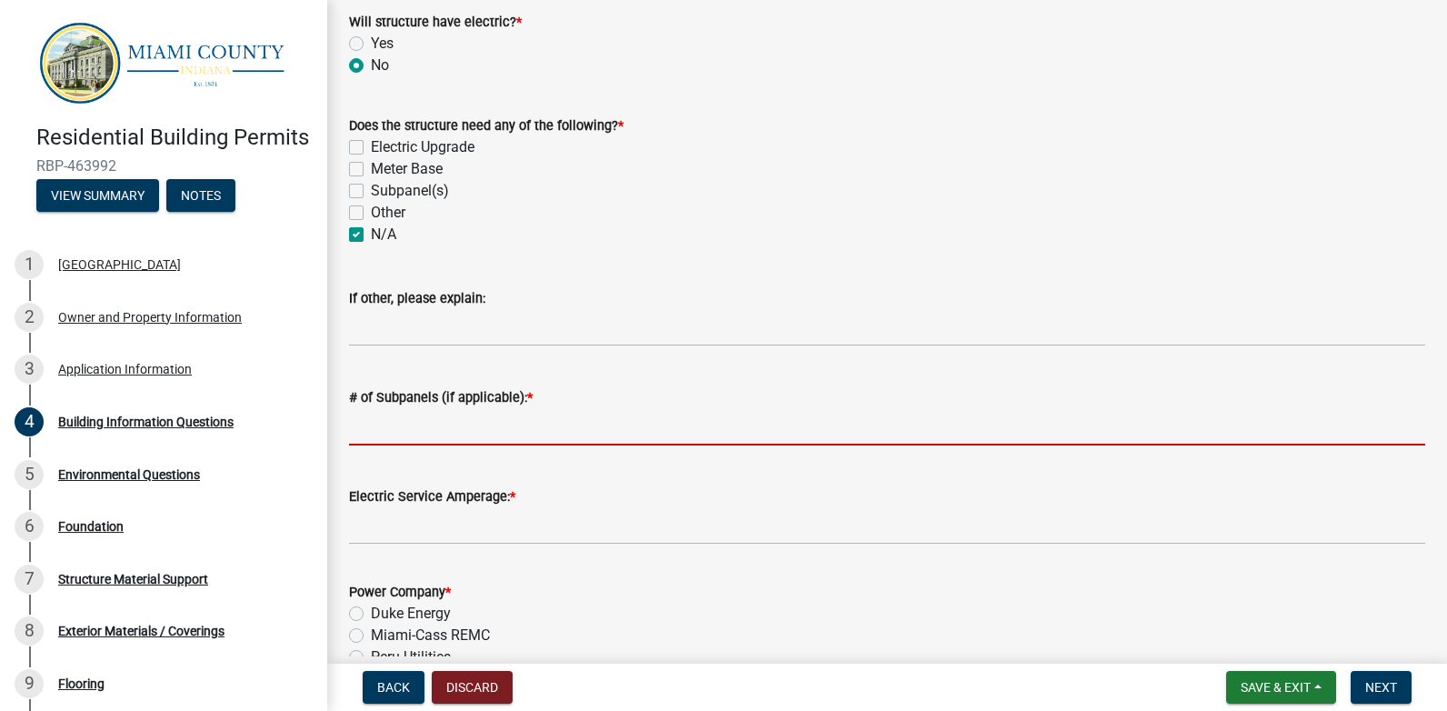
click at [442, 424] on input "# of Subpanels (if applicable): *" at bounding box center [887, 426] width 1076 height 37
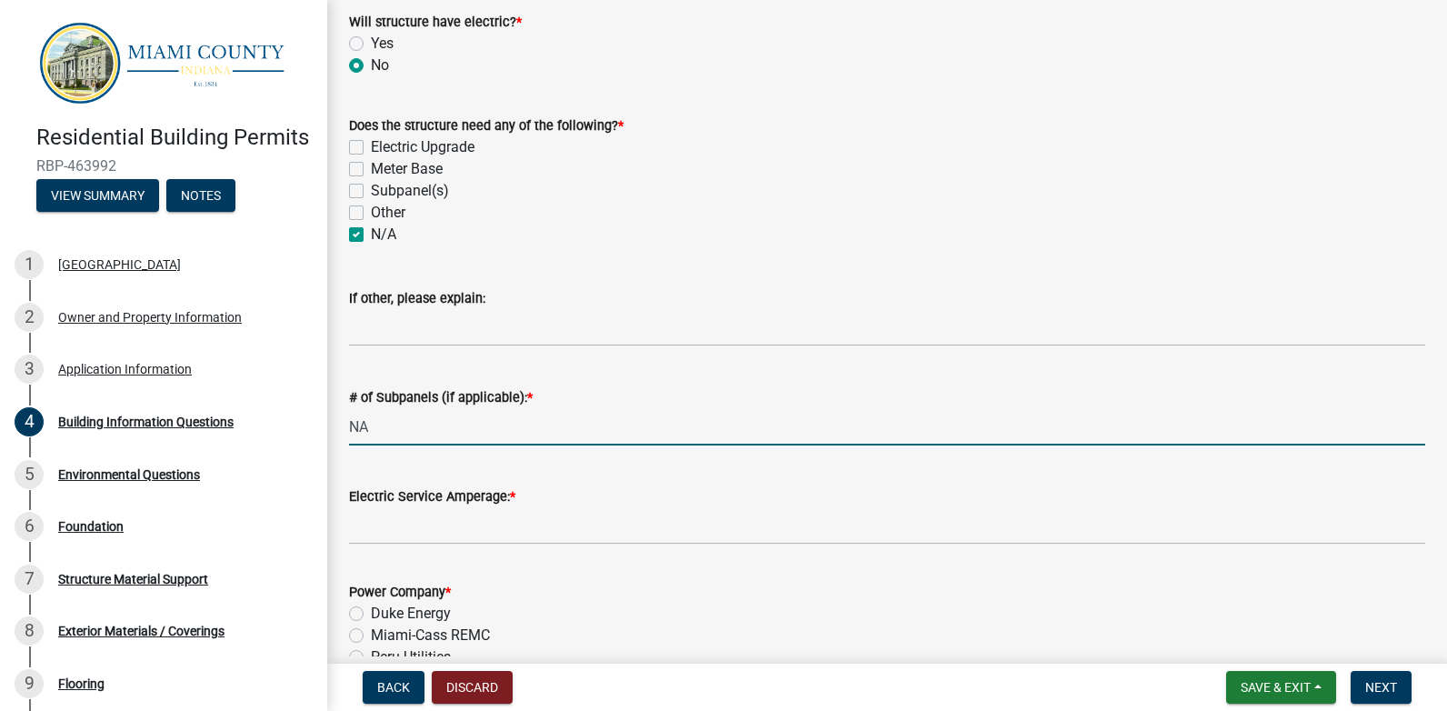
type input "NA"
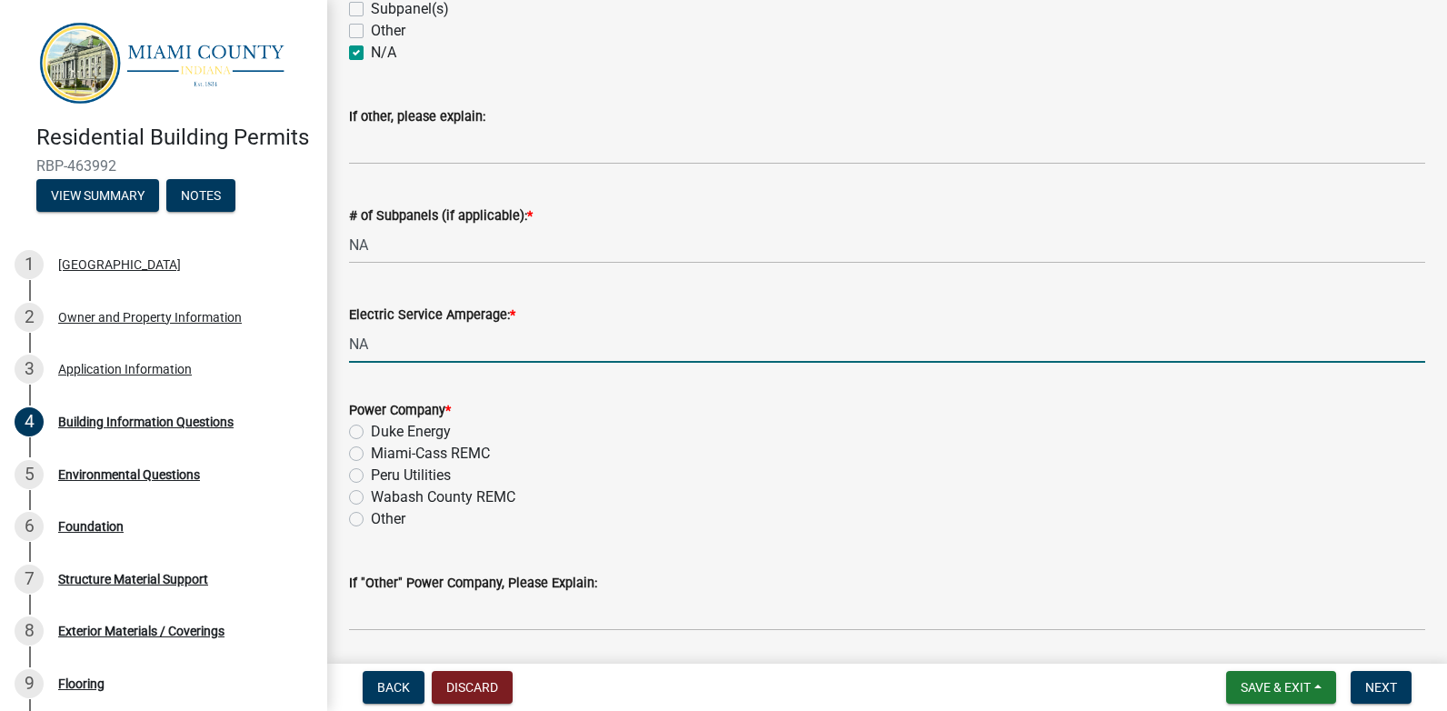
scroll to position [969, 0]
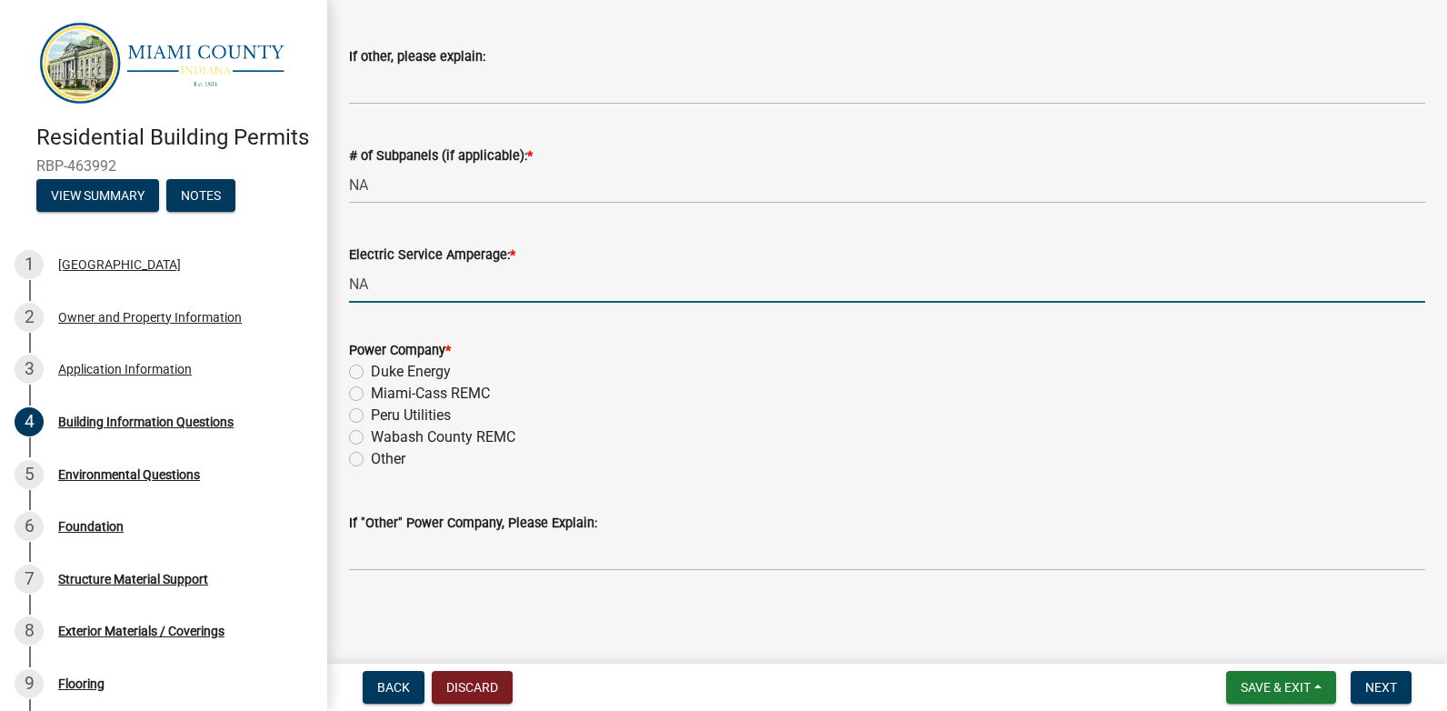
type input "NA"
click at [371, 415] on label "Peru Utilities" at bounding box center [411, 415] width 80 height 22
click at [371, 415] on input "Peru Utilities" at bounding box center [377, 410] width 12 height 12
radio input "true"
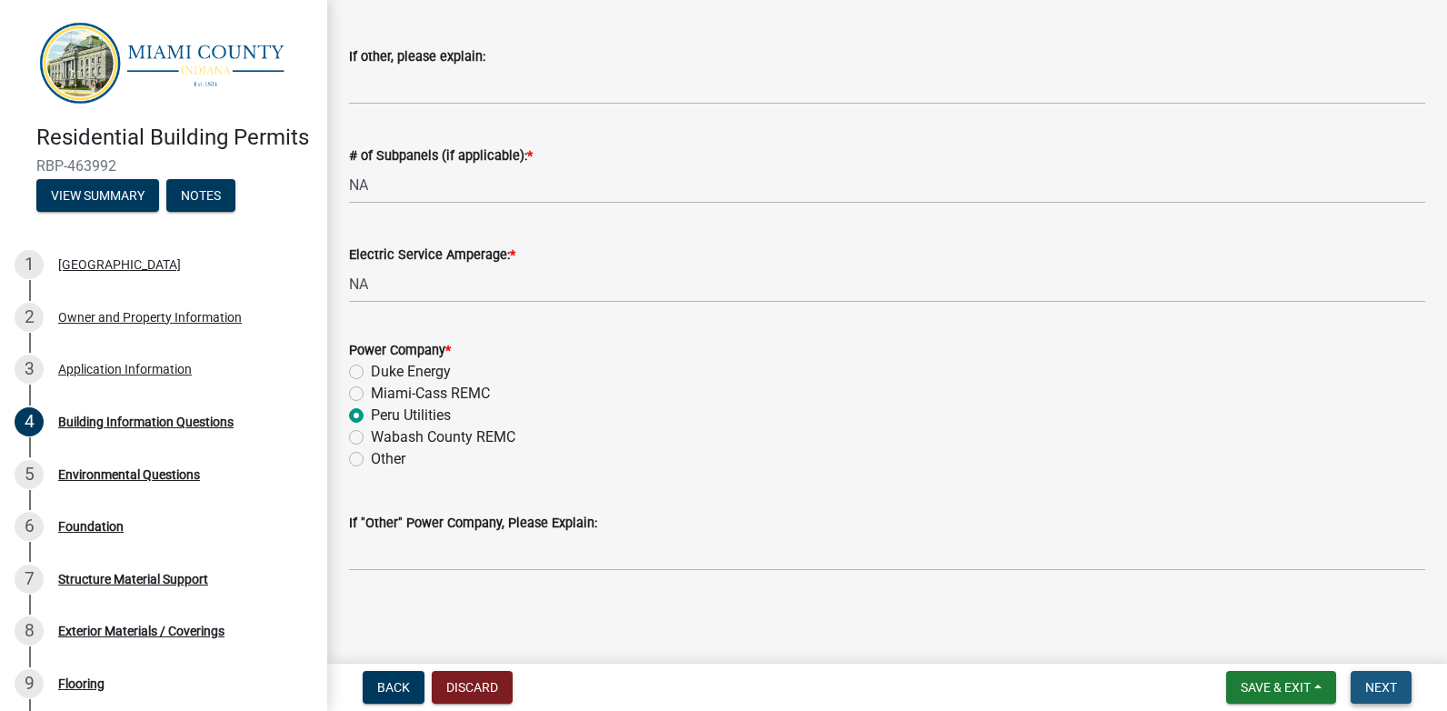
click at [1391, 685] on span "Next" at bounding box center [1381, 687] width 32 height 15
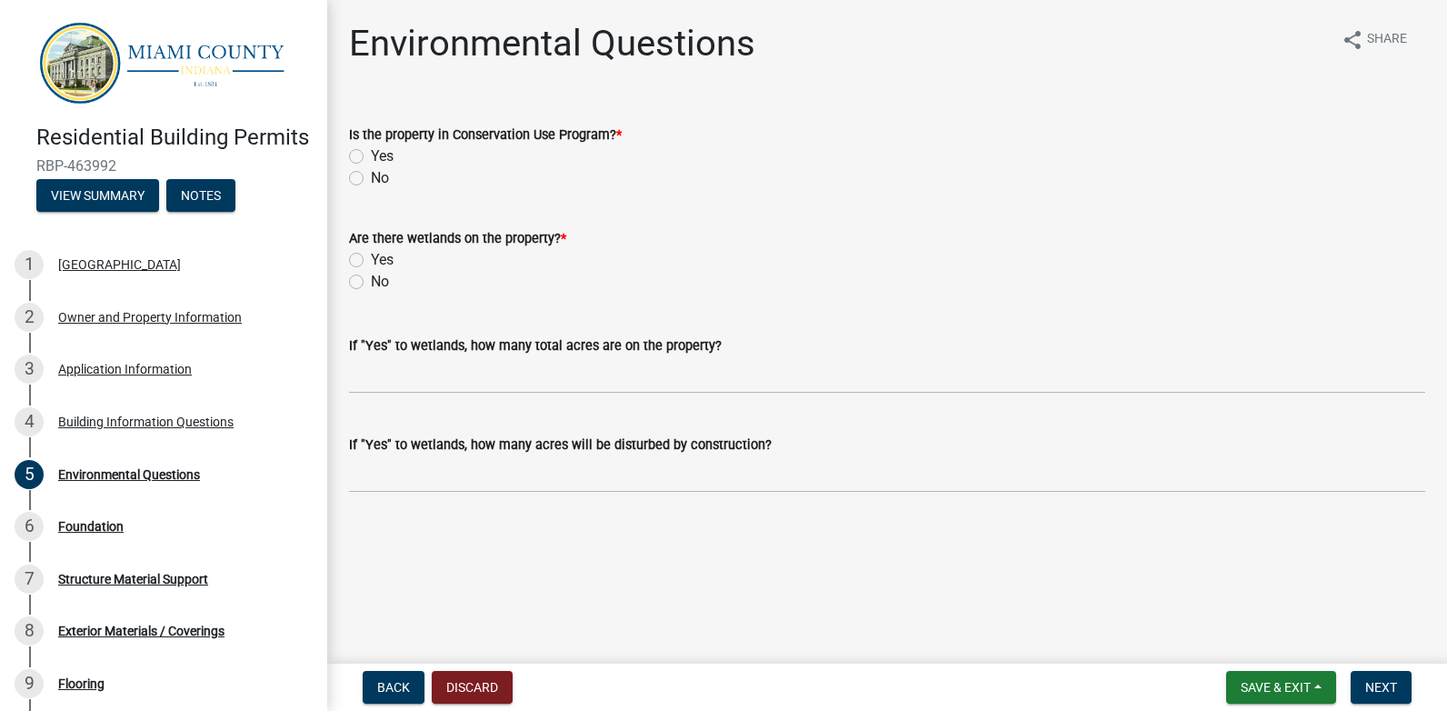
click at [371, 176] on label "No" at bounding box center [380, 178] width 18 height 22
click at [371, 176] on input "No" at bounding box center [377, 173] width 12 height 12
radio input "true"
click at [371, 278] on label "No" at bounding box center [380, 282] width 18 height 22
click at [371, 278] on input "No" at bounding box center [377, 277] width 12 height 12
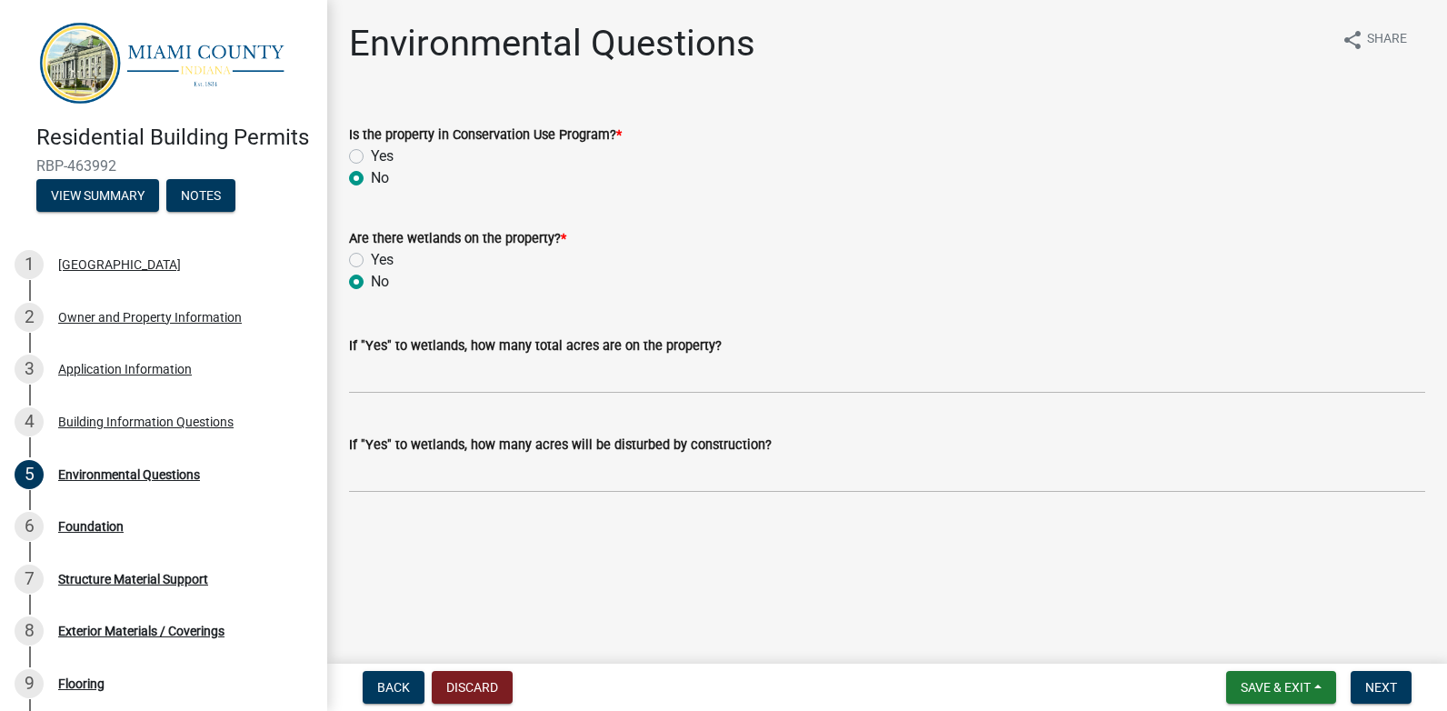
radio input "true"
click at [1379, 675] on button "Next" at bounding box center [1380, 687] width 61 height 33
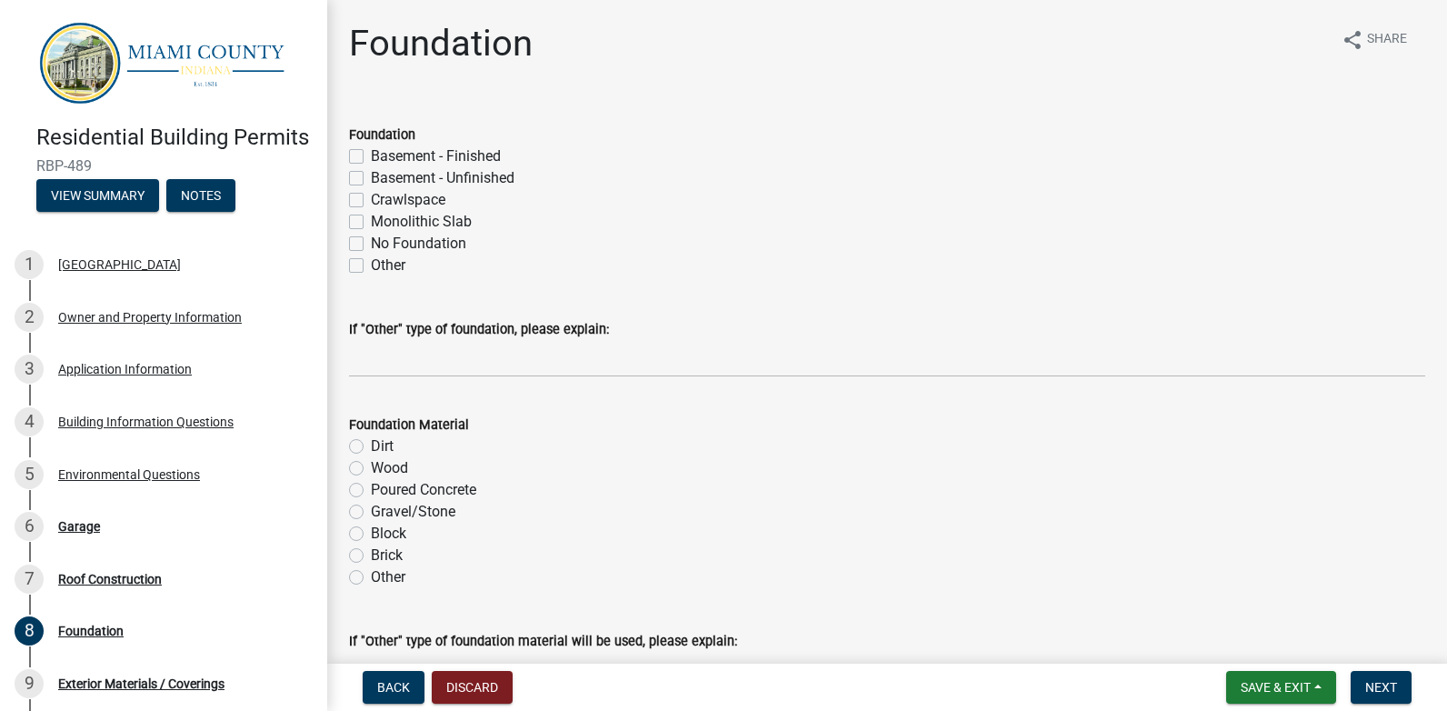
click at [371, 220] on label "Monolithic Slab" at bounding box center [421, 222] width 101 height 22
click at [371, 220] on input "Monolithic Slab" at bounding box center [377, 217] width 12 height 12
checkbox input "true"
checkbox input "false"
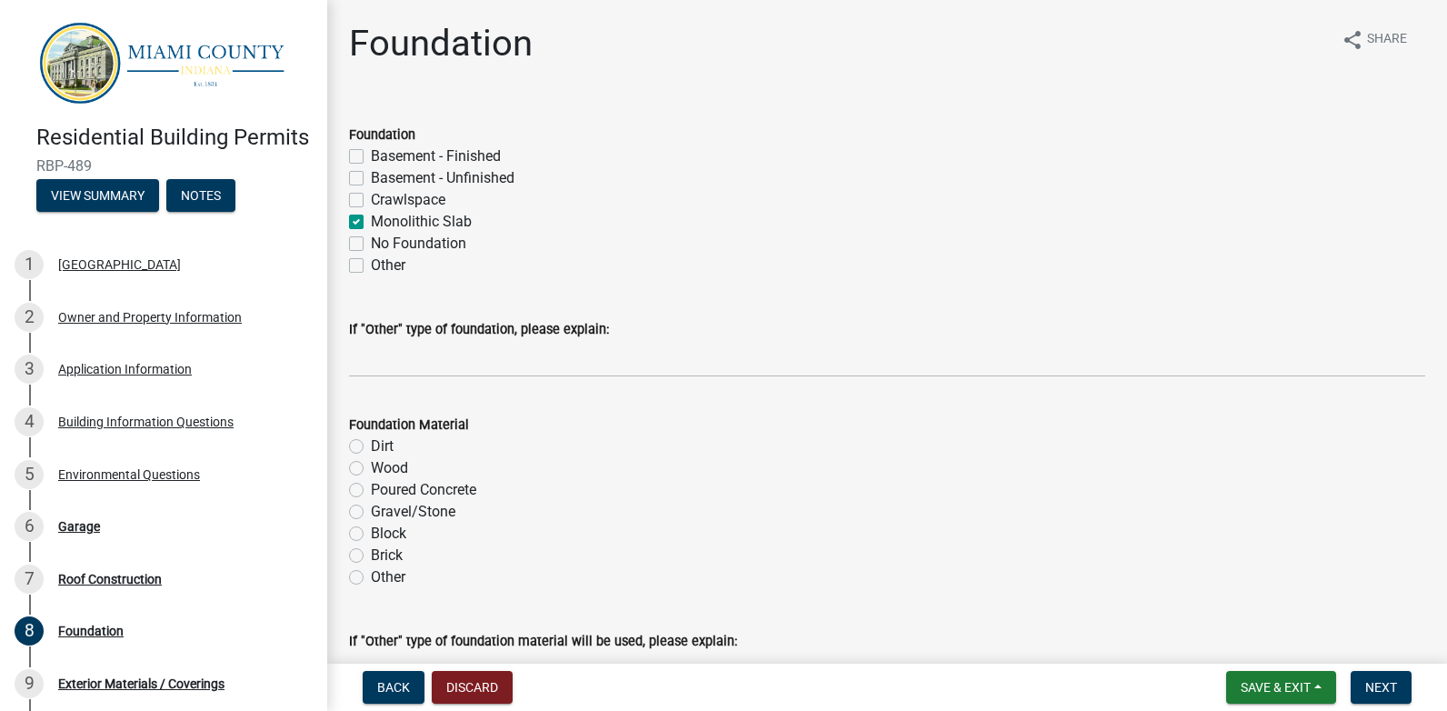
checkbox input "false"
checkbox input "true"
checkbox input "false"
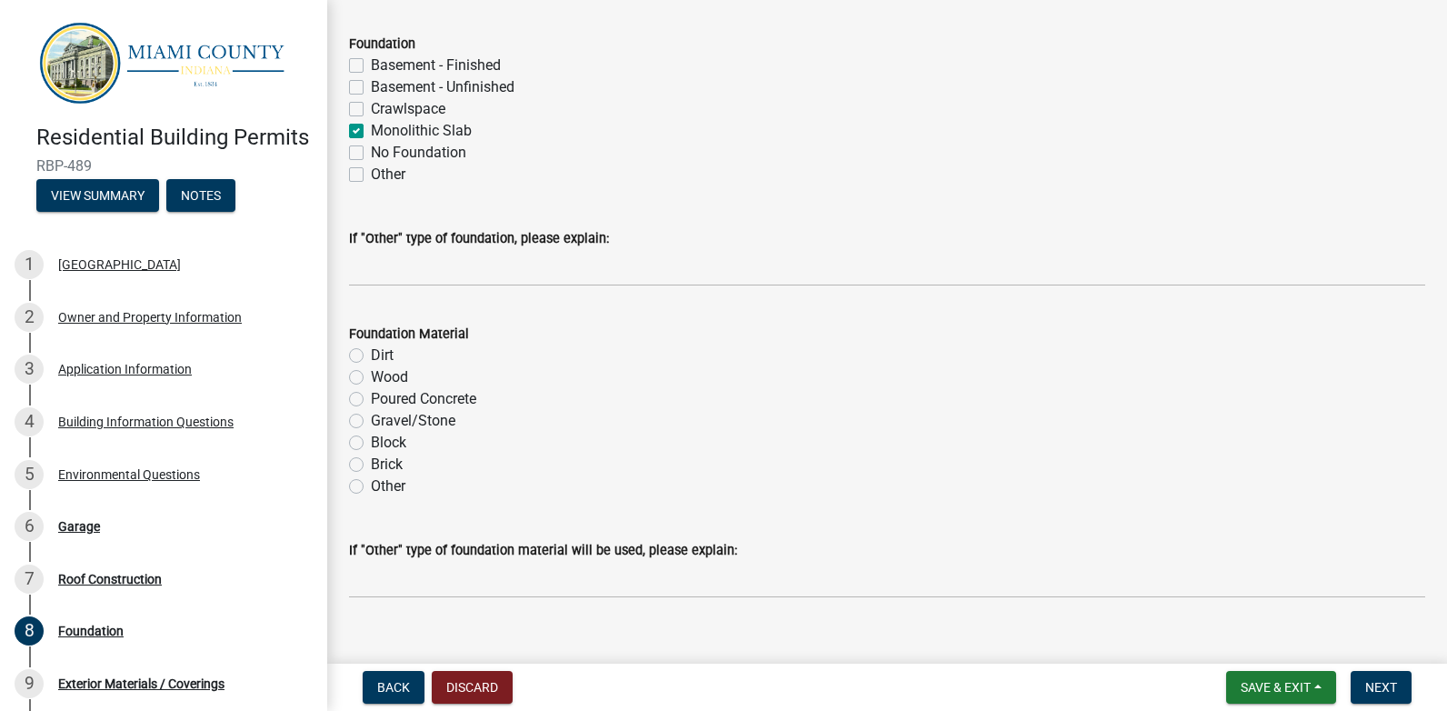
scroll to position [118, 0]
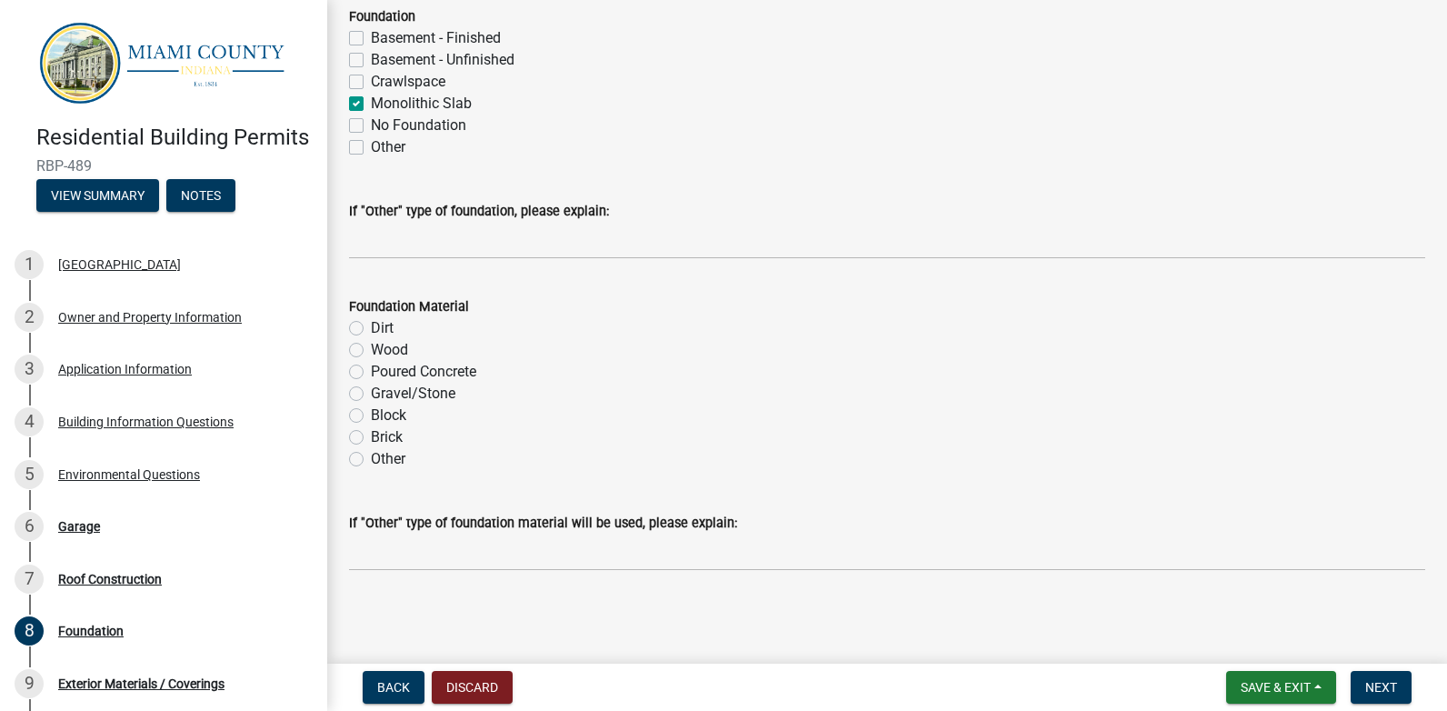
click at [371, 372] on label "Poured Concrete" at bounding box center [423, 372] width 105 height 22
click at [371, 372] on input "Poured Concrete" at bounding box center [377, 367] width 12 height 12
radio input "true"
click at [1389, 680] on span "Next" at bounding box center [1381, 687] width 32 height 15
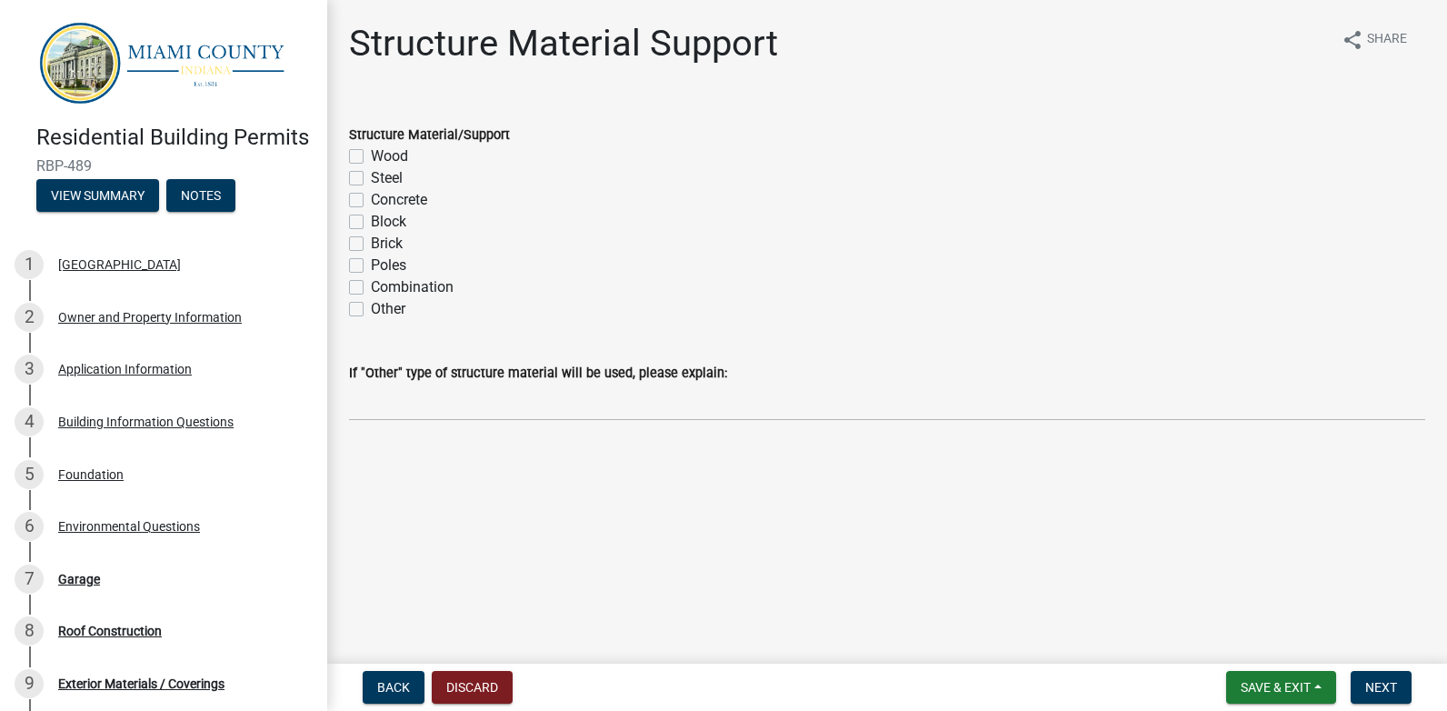
click at [371, 154] on label "Wood" at bounding box center [389, 156] width 37 height 22
click at [371, 154] on input "Wood" at bounding box center [377, 151] width 12 height 12
checkbox input "true"
checkbox input "false"
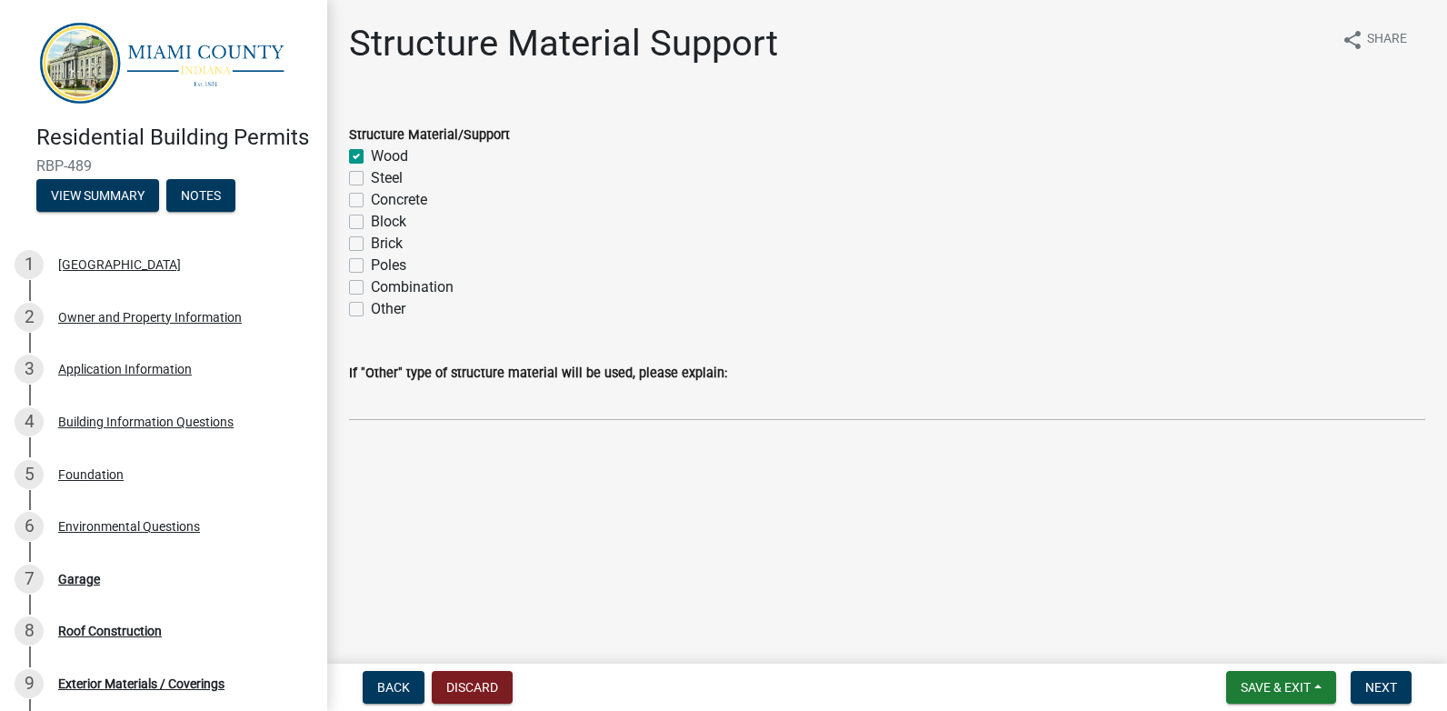
checkbox input "false"
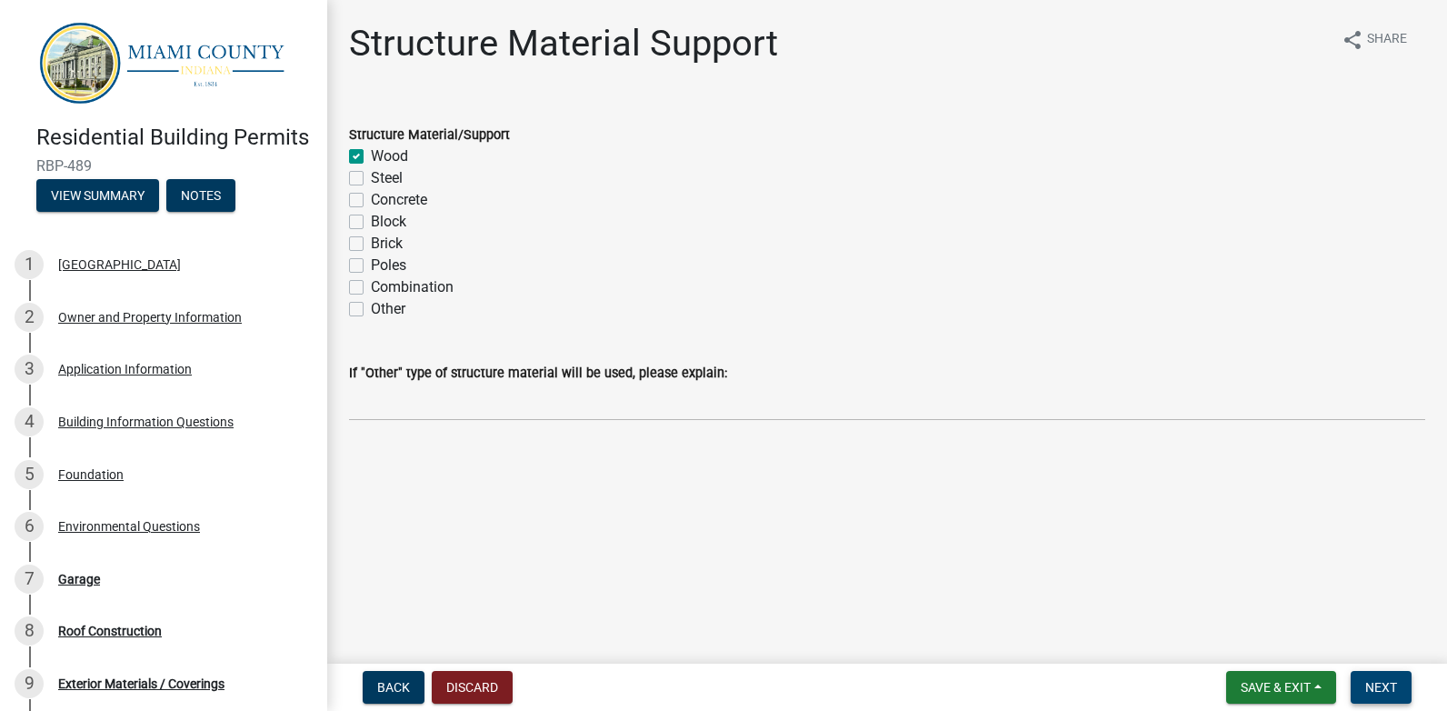
click at [1383, 685] on span "Next" at bounding box center [1381, 687] width 32 height 15
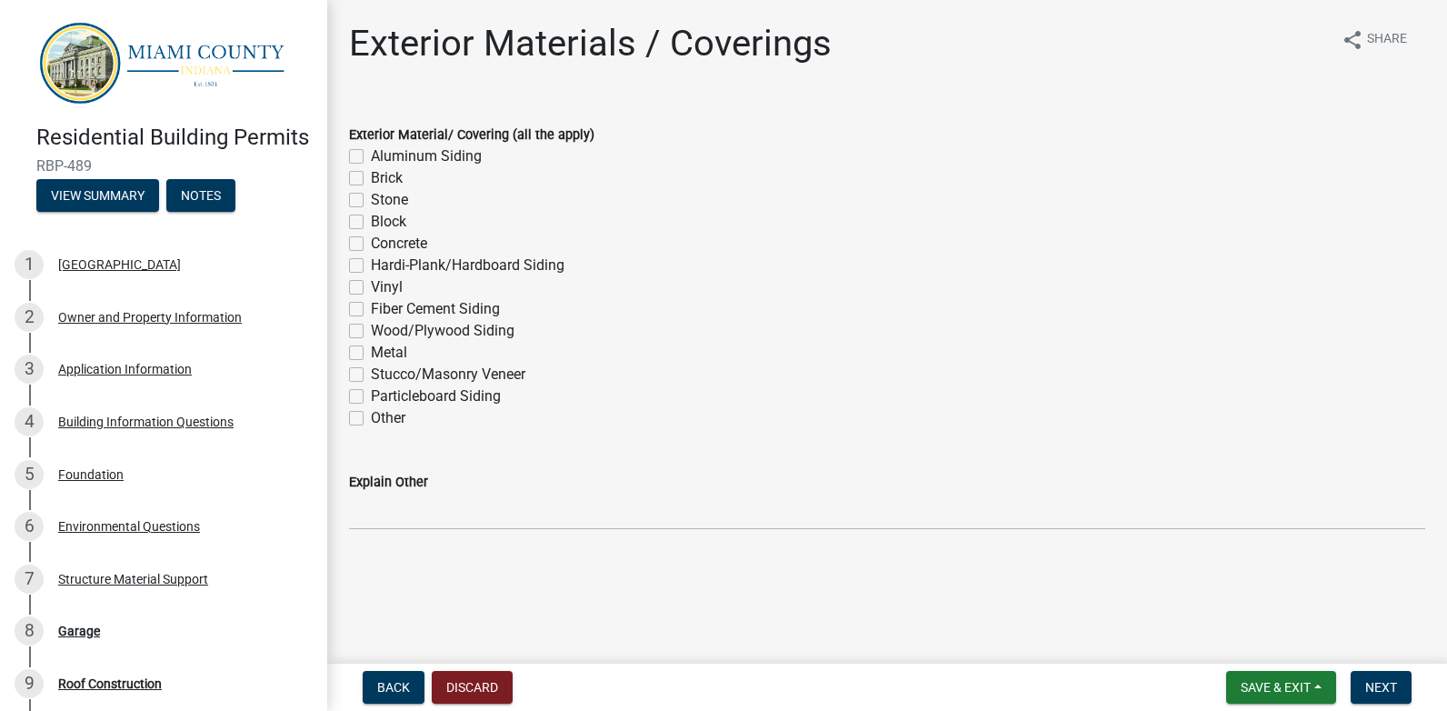
click at [371, 350] on label "Metal" at bounding box center [389, 353] width 36 height 22
click at [371, 350] on input "Metal" at bounding box center [377, 348] width 12 height 12
checkbox input "true"
checkbox input "false"
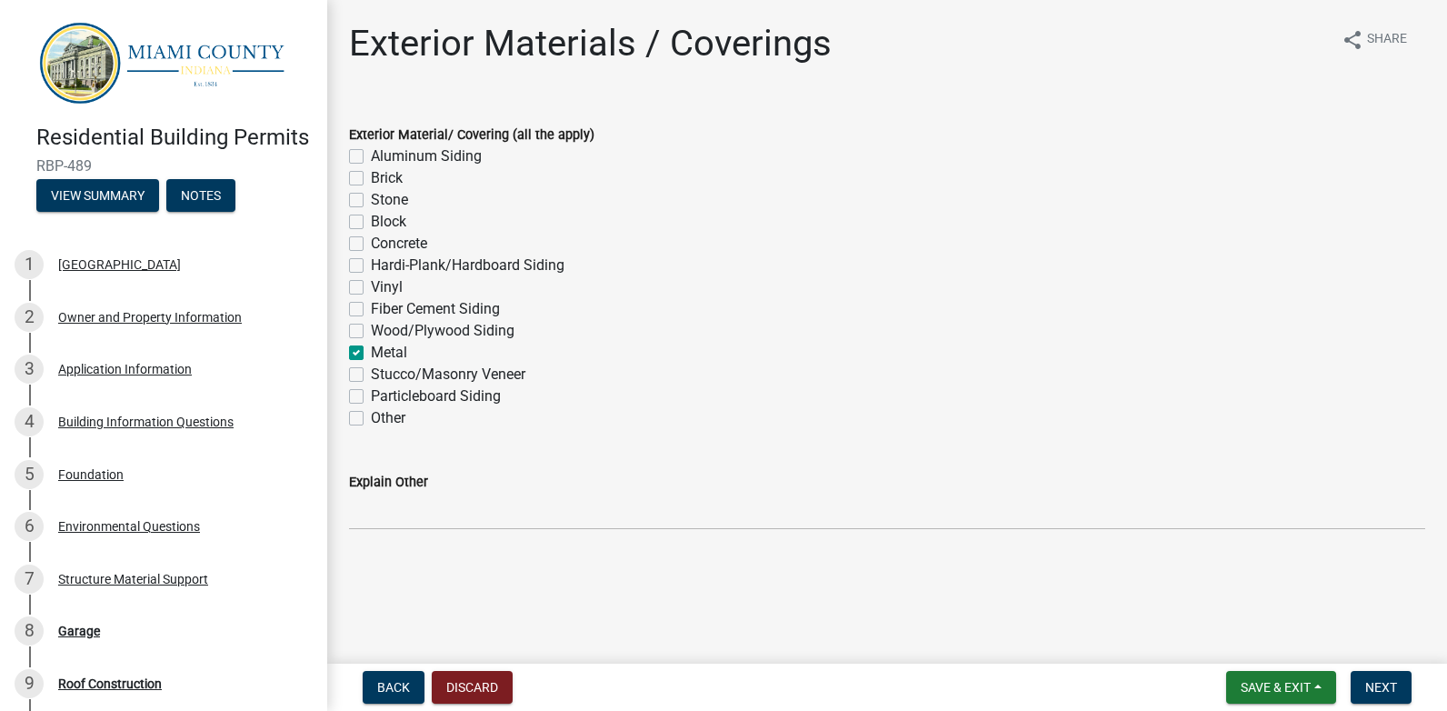
checkbox input "false"
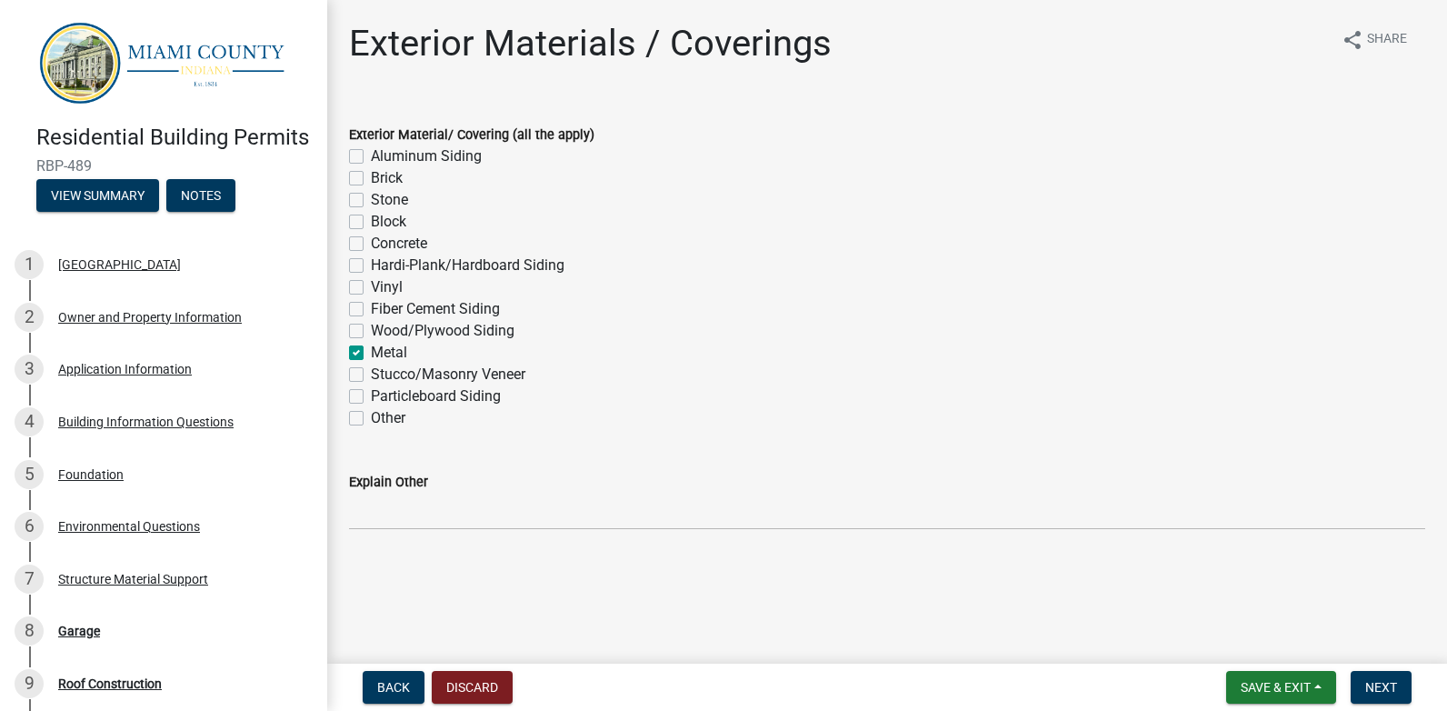
checkbox input "false"
checkbox input "true"
checkbox input "false"
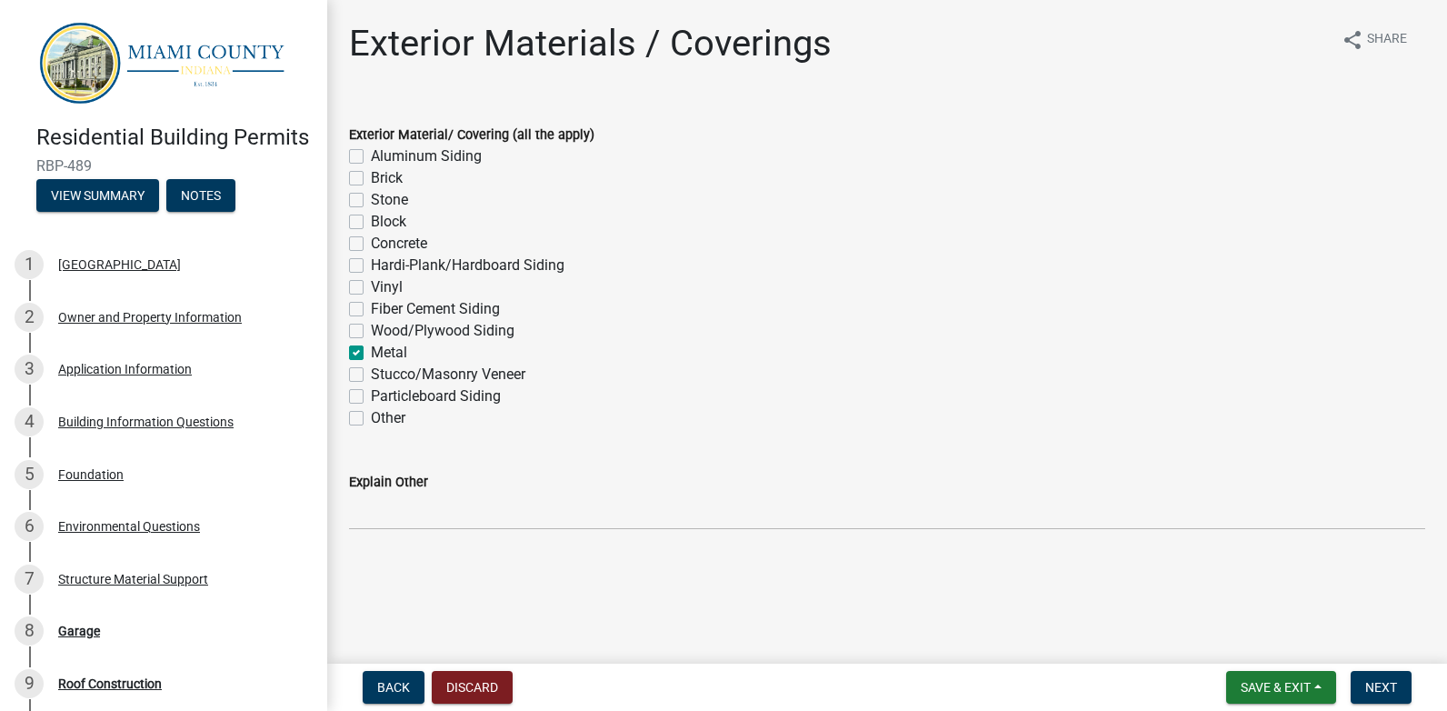
checkbox input "false"
click at [1366, 689] on span "Next" at bounding box center [1381, 687] width 32 height 15
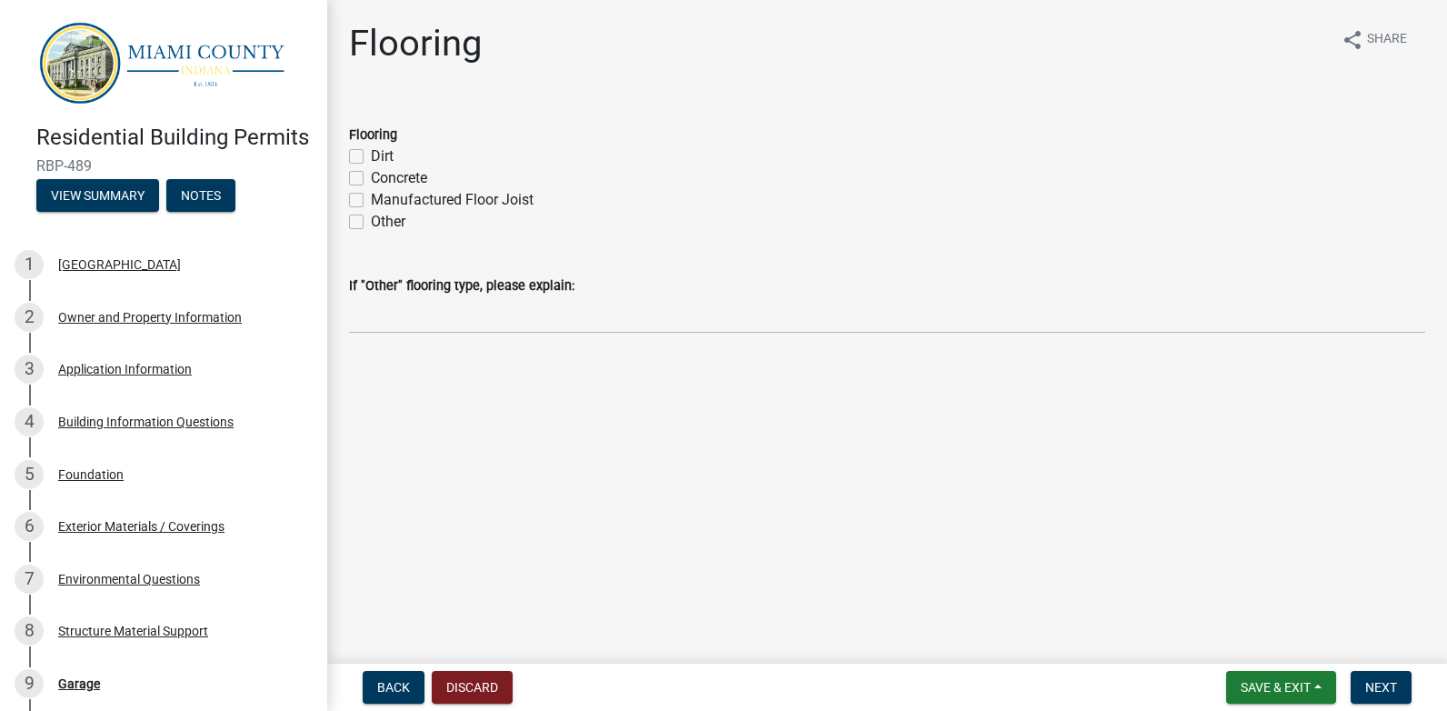
click at [371, 175] on label "Concrete" at bounding box center [399, 178] width 56 height 22
click at [371, 175] on input "Concrete" at bounding box center [377, 173] width 12 height 12
checkbox input "true"
checkbox input "false"
checkbox input "true"
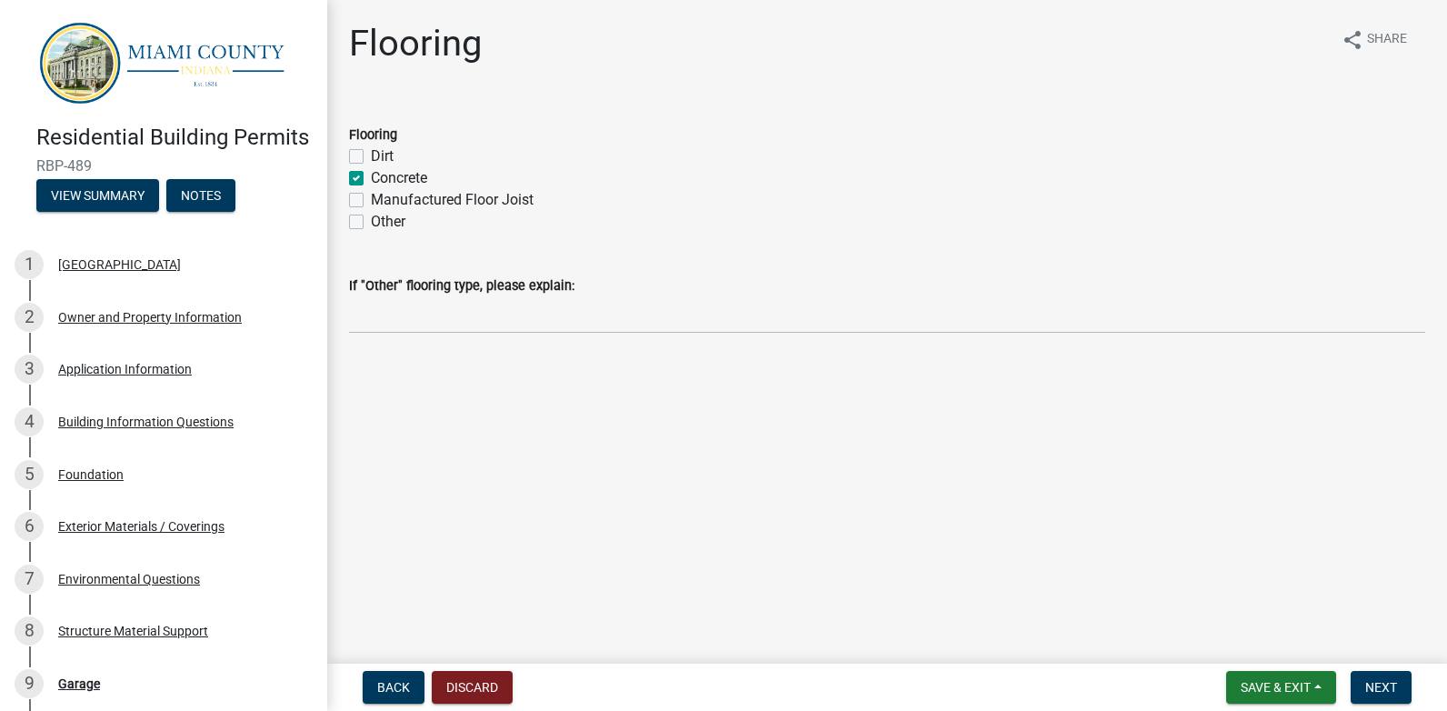
checkbox input "false"
click at [1378, 683] on span "Next" at bounding box center [1381, 687] width 32 height 15
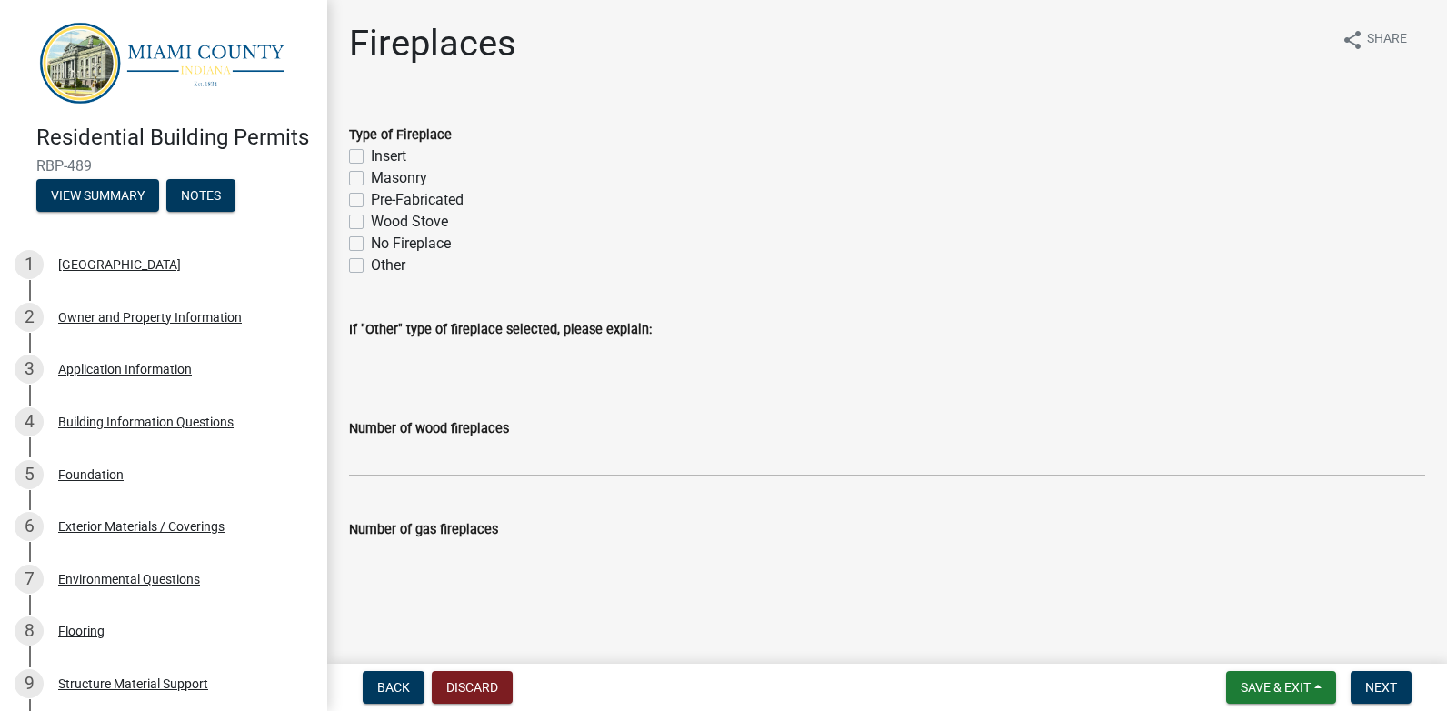
click at [371, 244] on label "No Fireplace" at bounding box center [411, 244] width 80 height 22
click at [371, 244] on input "No Fireplace" at bounding box center [377, 239] width 12 height 12
checkbox input "true"
checkbox input "false"
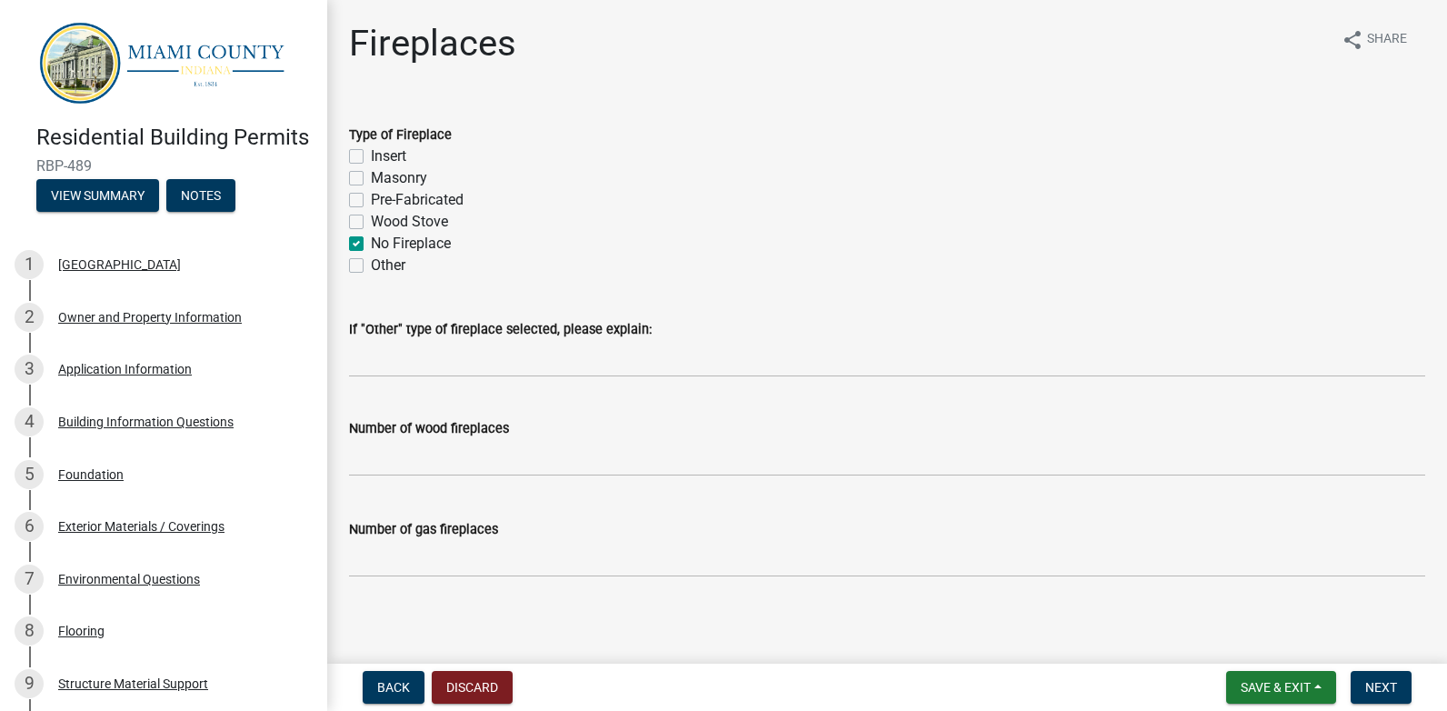
checkbox input "false"
checkbox input "true"
checkbox input "false"
click at [1377, 682] on span "Next" at bounding box center [1381, 687] width 32 height 15
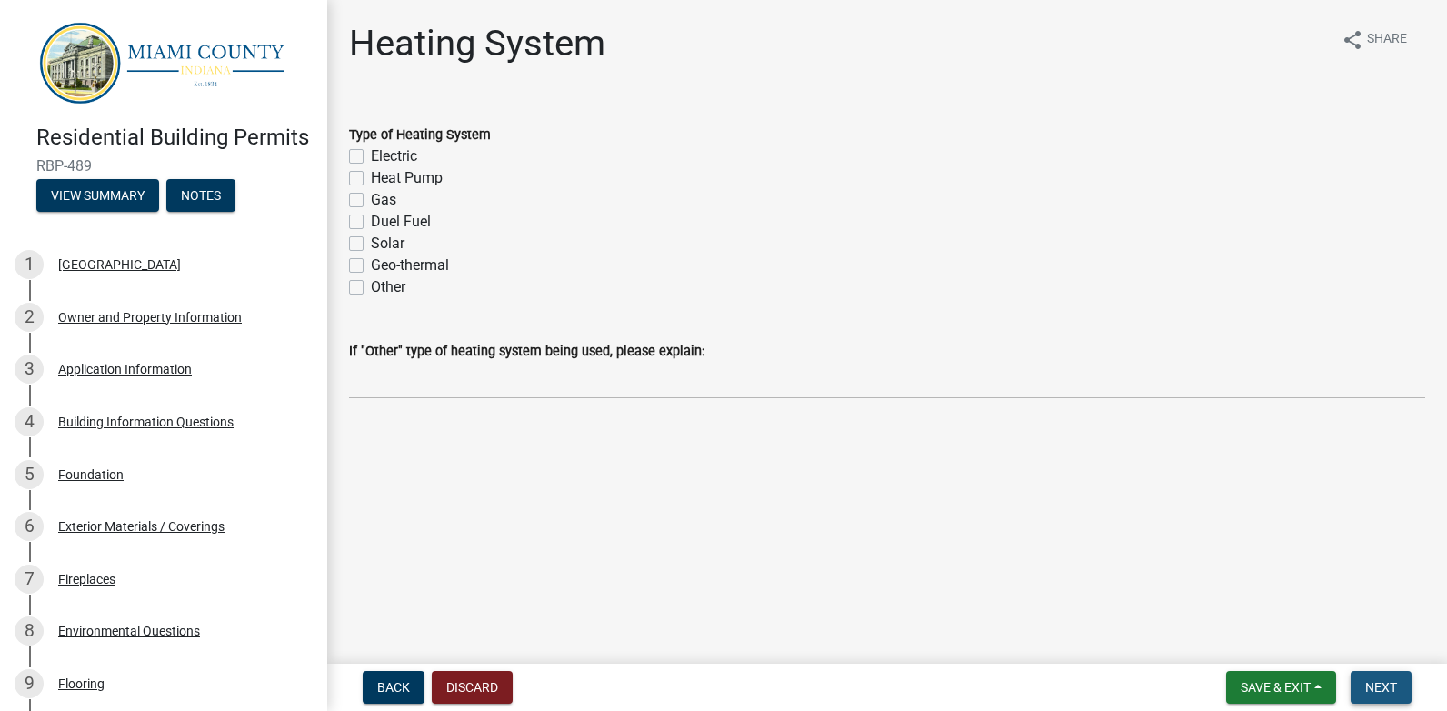
click at [1382, 687] on span "Next" at bounding box center [1381, 687] width 32 height 15
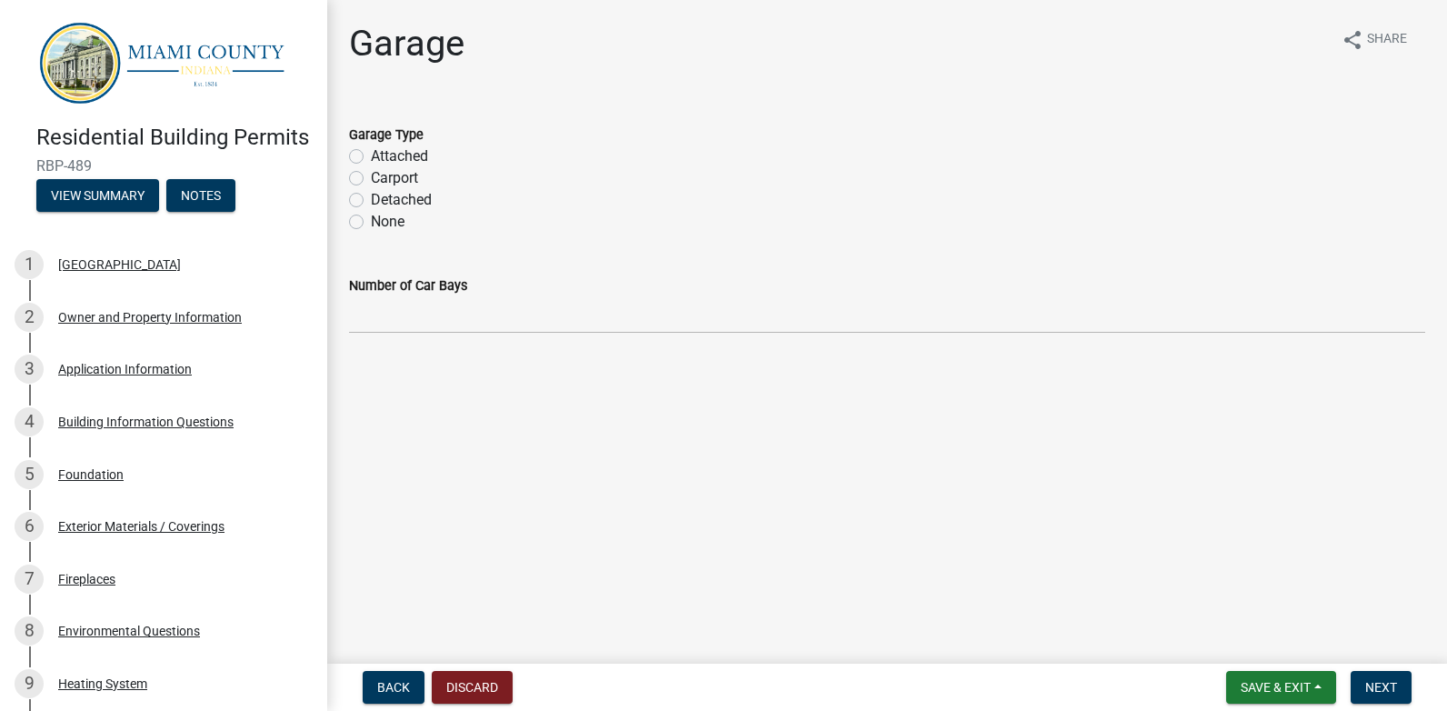
click at [371, 197] on label "Detached" at bounding box center [401, 200] width 61 height 22
click at [371, 197] on input "Detached" at bounding box center [377, 195] width 12 height 12
radio input "true"
click at [1391, 683] on span "Next" at bounding box center [1381, 687] width 32 height 15
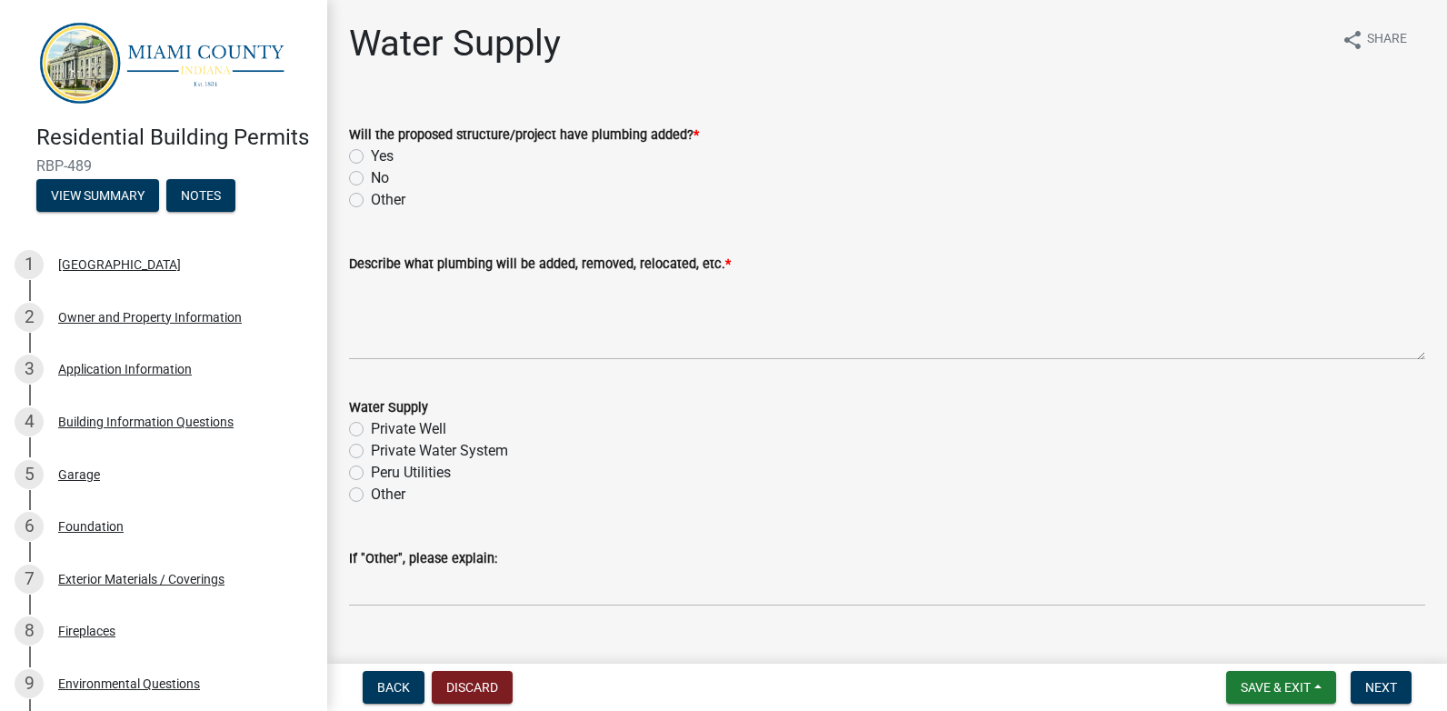
click at [371, 175] on label "No" at bounding box center [380, 178] width 18 height 22
click at [371, 175] on input "No" at bounding box center [377, 173] width 12 height 12
radio input "true"
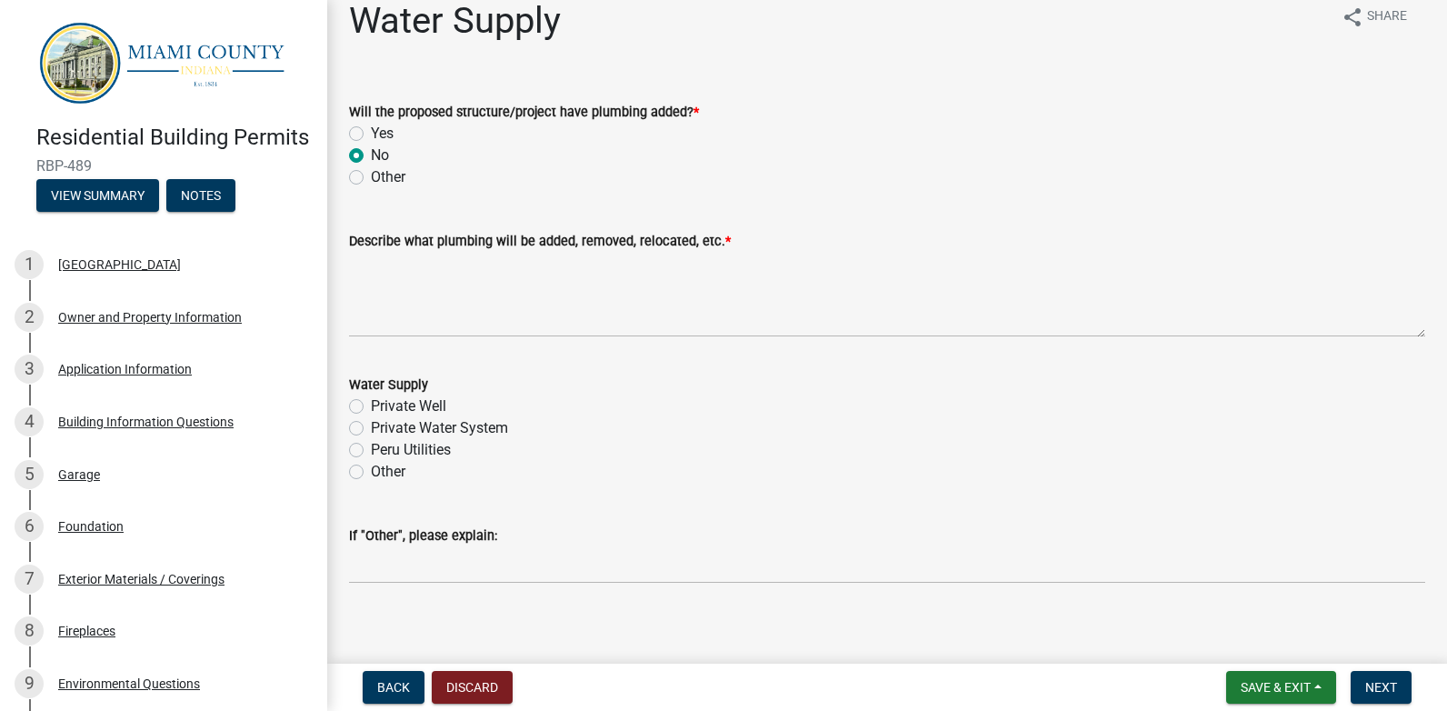
scroll to position [35, 0]
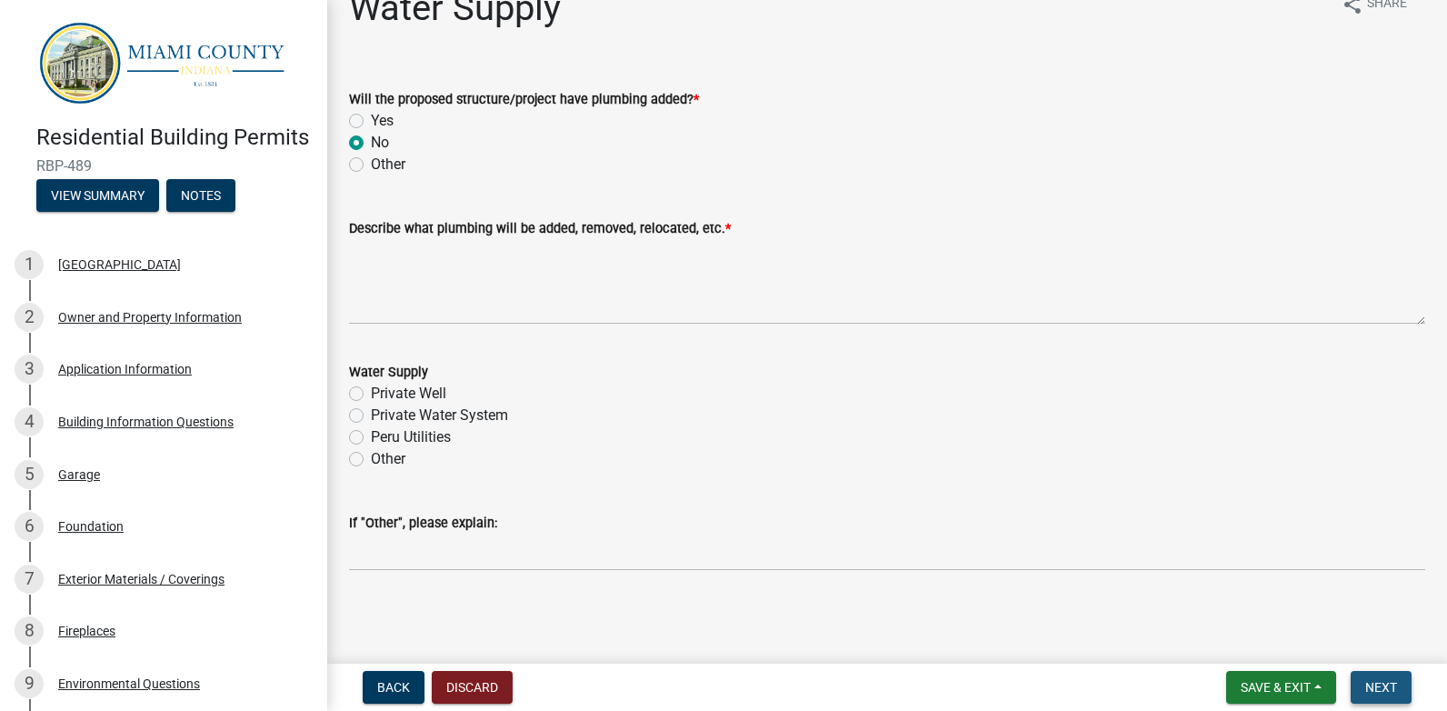
click at [1380, 689] on span "Next" at bounding box center [1381, 687] width 32 height 15
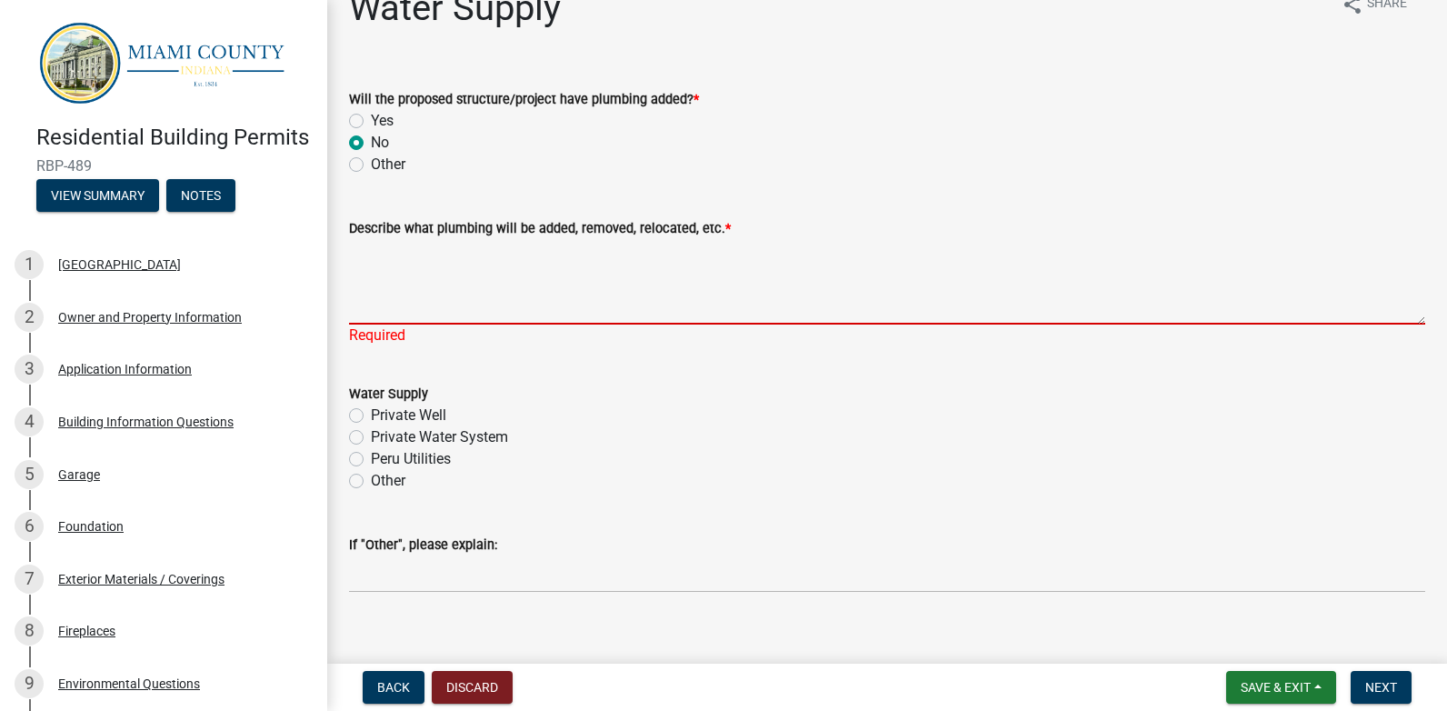
click at [393, 296] on textarea "Describe what plumbing will be added, removed, relocated, etc. *" at bounding box center [887, 281] width 1076 height 85
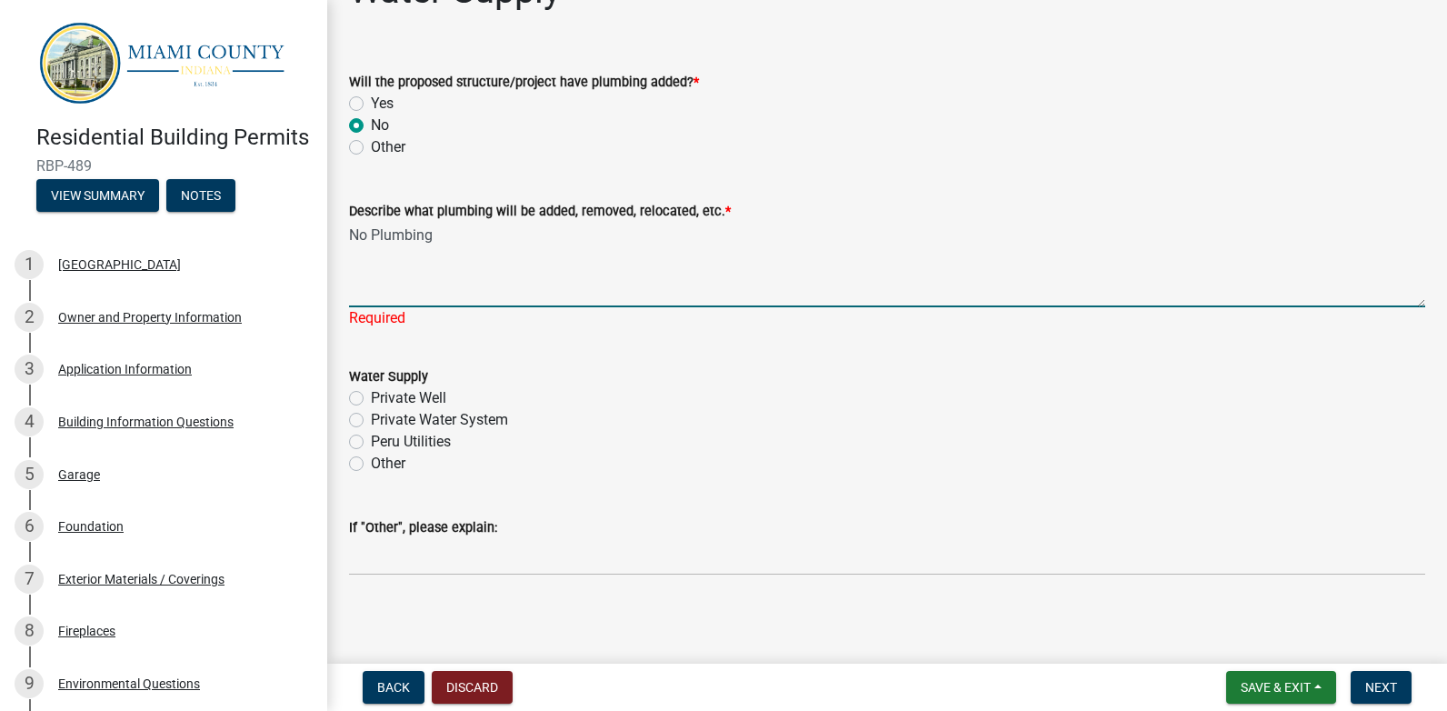
scroll to position [57, 0]
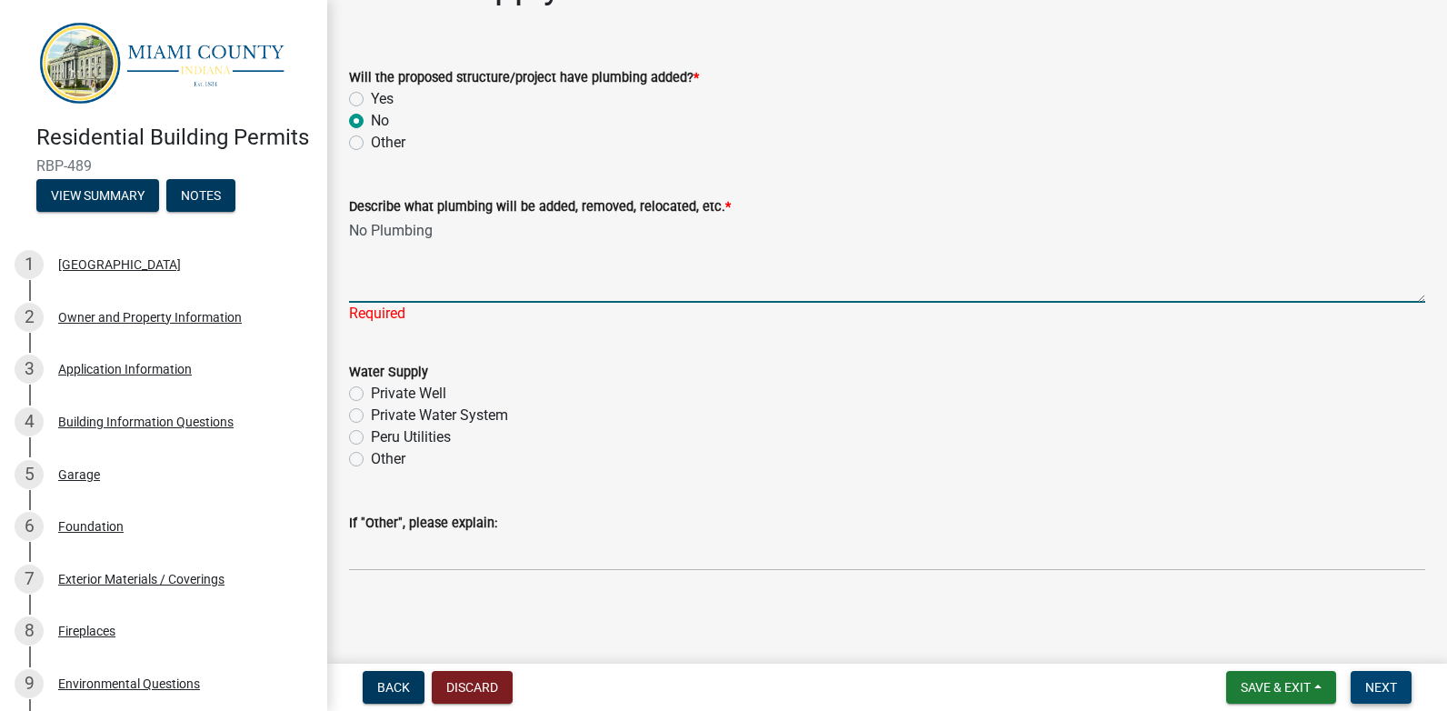
type textarea "No Plumbing"
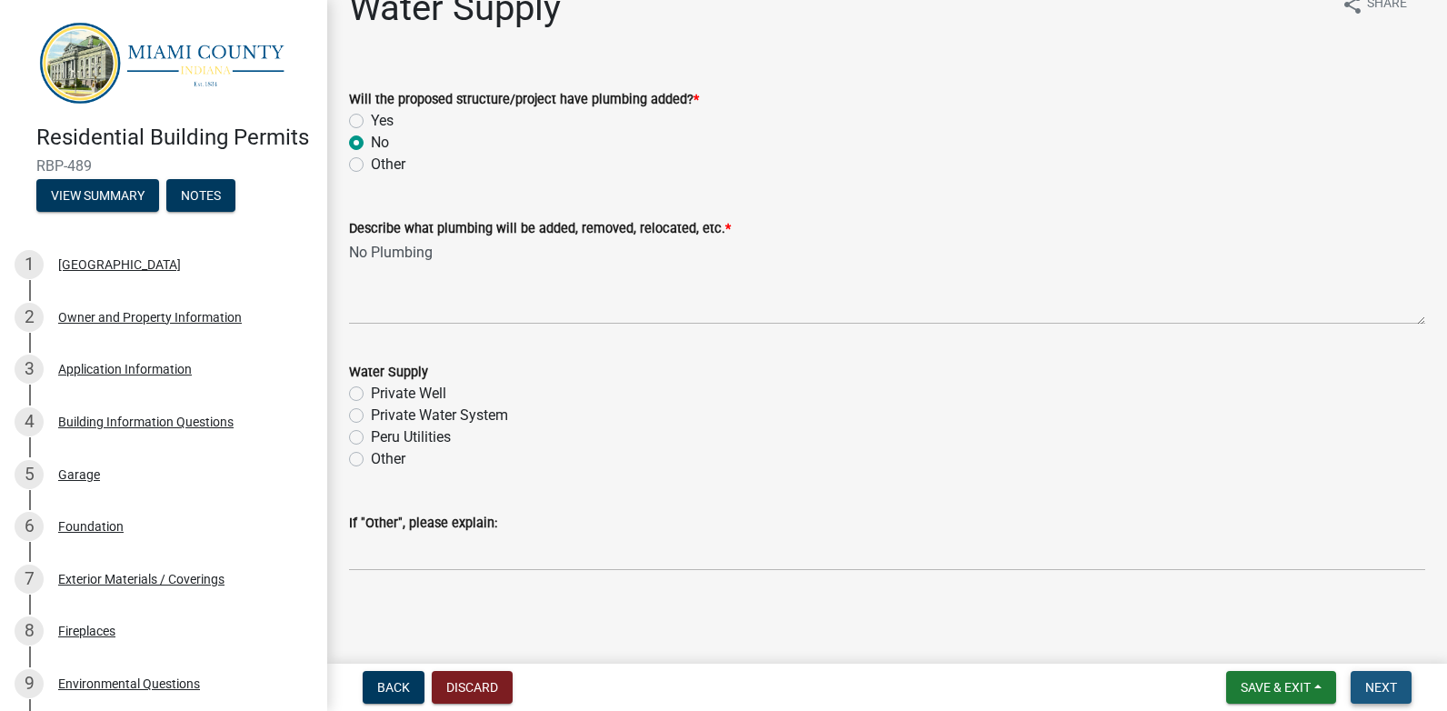
click at [1378, 687] on span "Next" at bounding box center [1381, 687] width 32 height 15
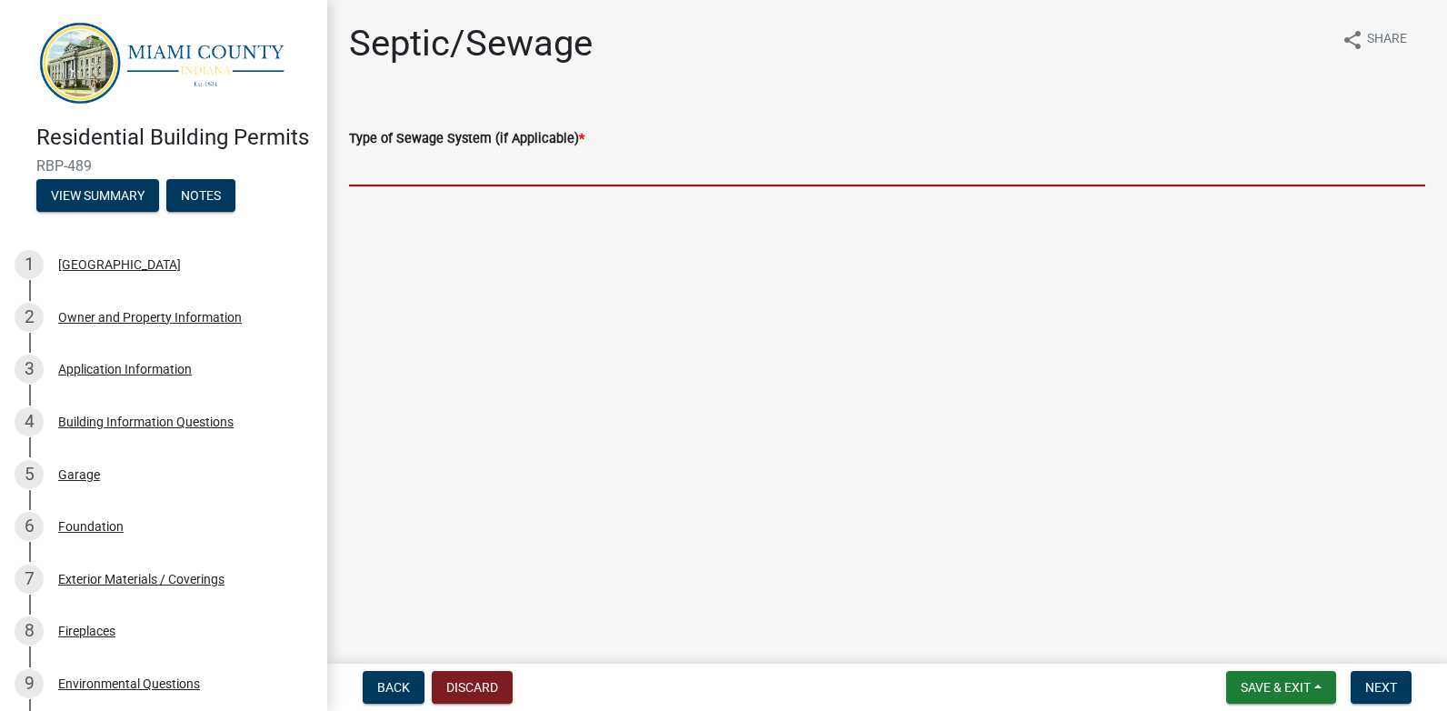
click at [427, 168] on input "Type of Sewage System (if Applicable) *" at bounding box center [887, 167] width 1076 height 37
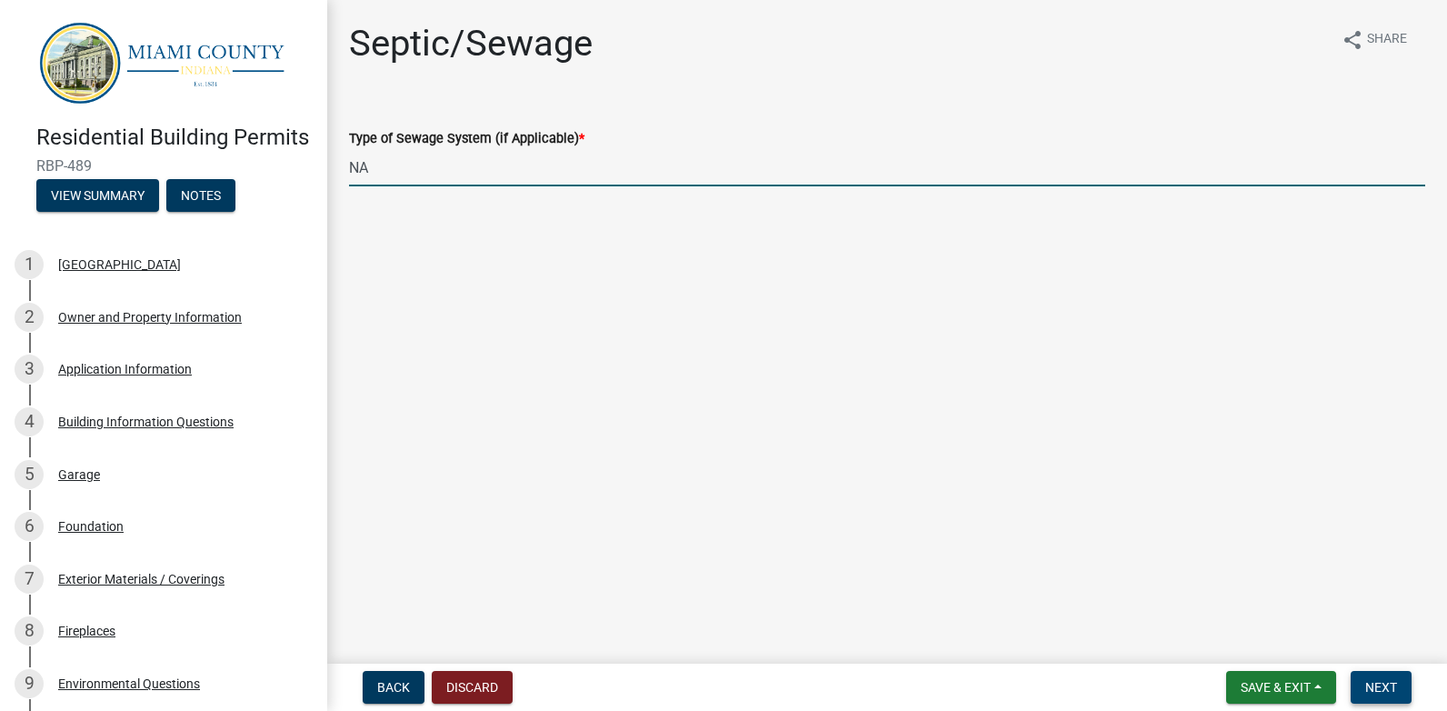
type input "NA"
click at [1395, 687] on span "Next" at bounding box center [1381, 687] width 32 height 15
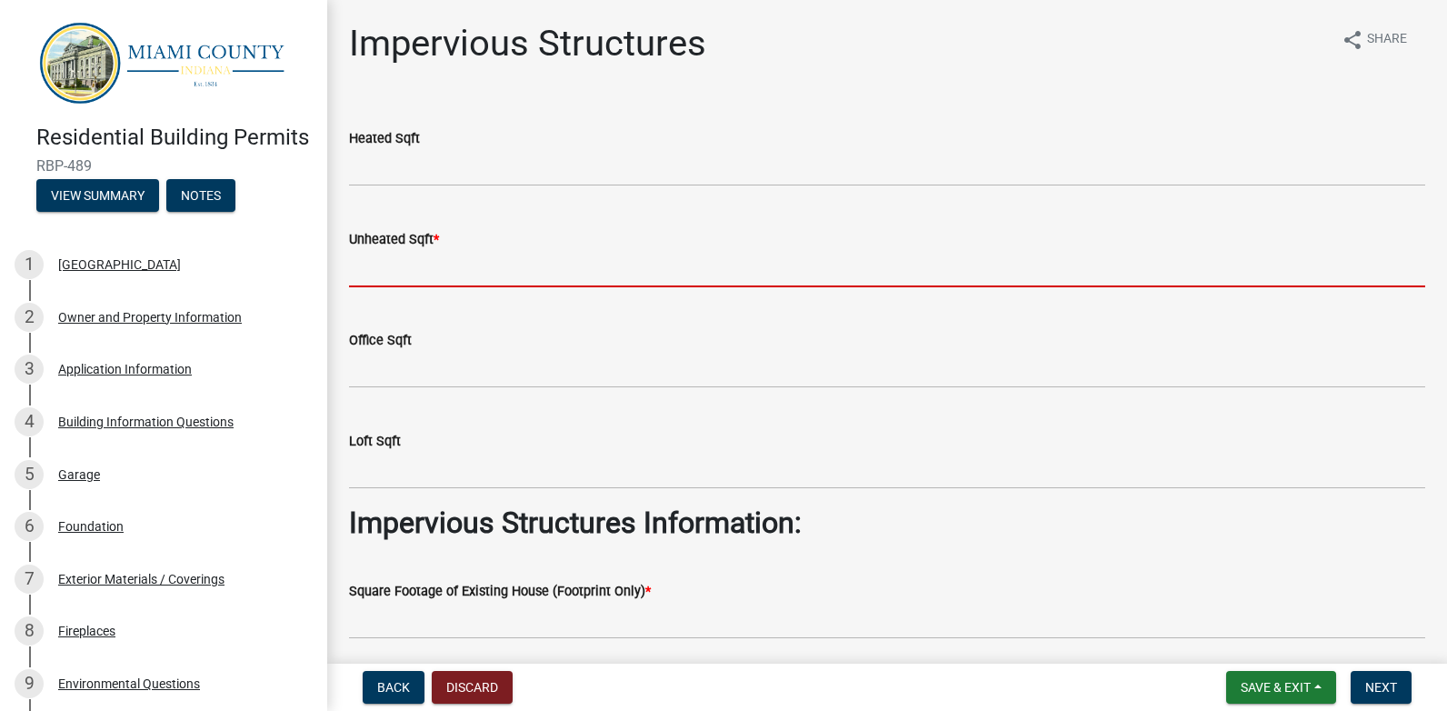
click at [363, 274] on input "text" at bounding box center [887, 268] width 1076 height 37
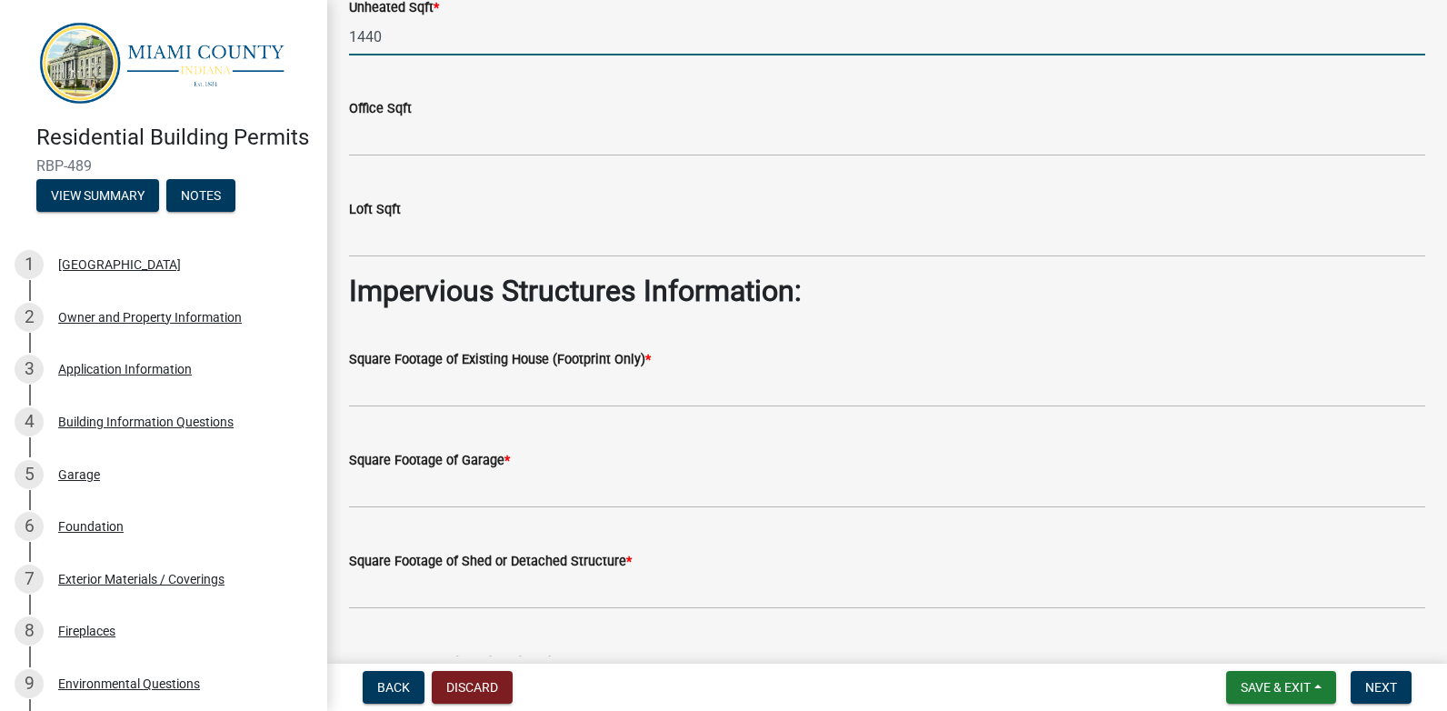
scroll to position [273, 0]
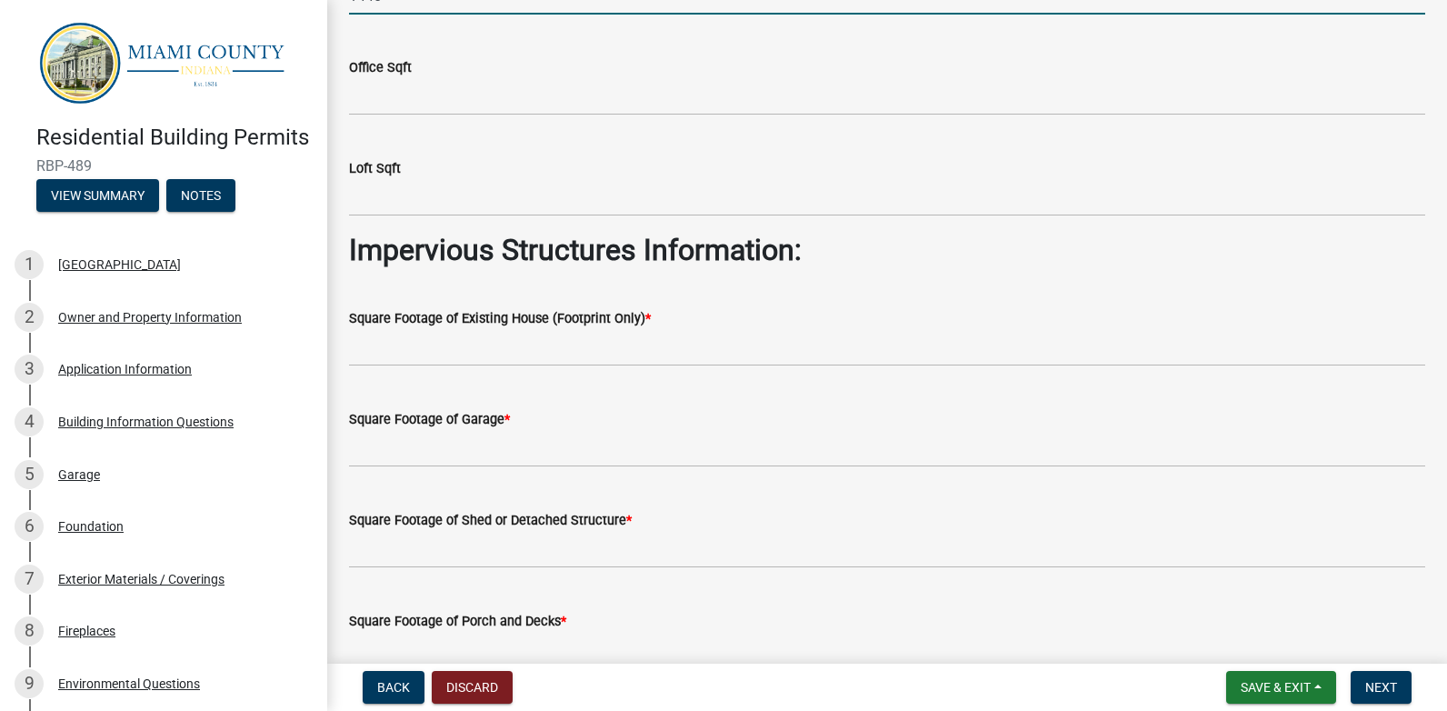
type input "1440"
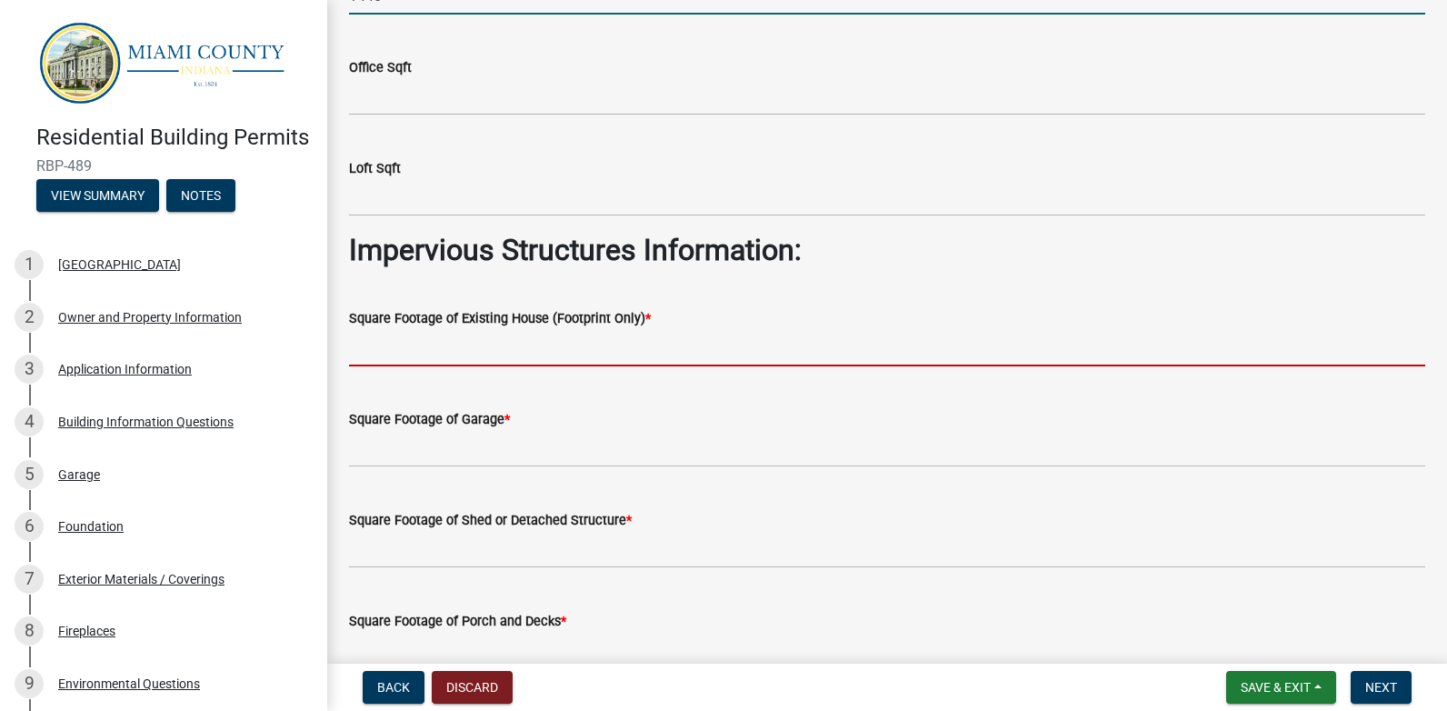
click at [432, 352] on input "text" at bounding box center [887, 347] width 1076 height 37
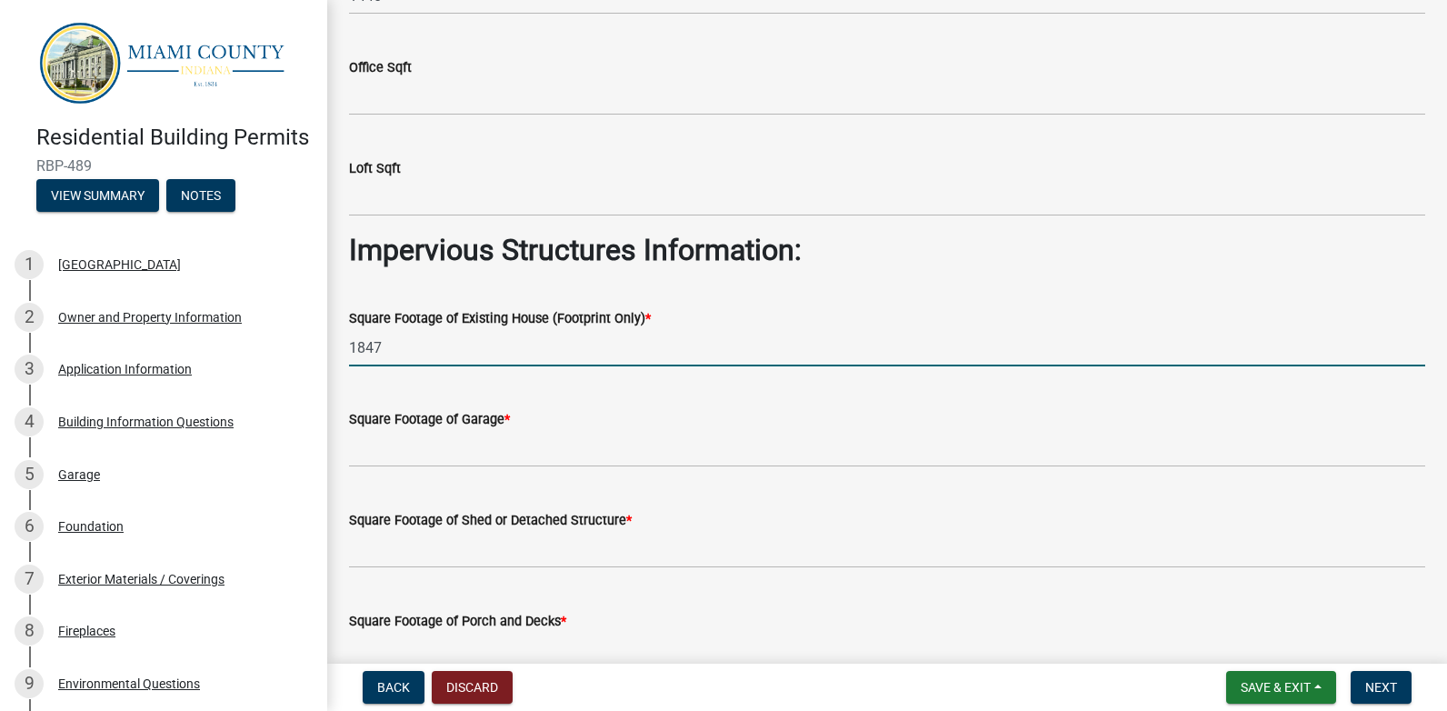
type input "1847"
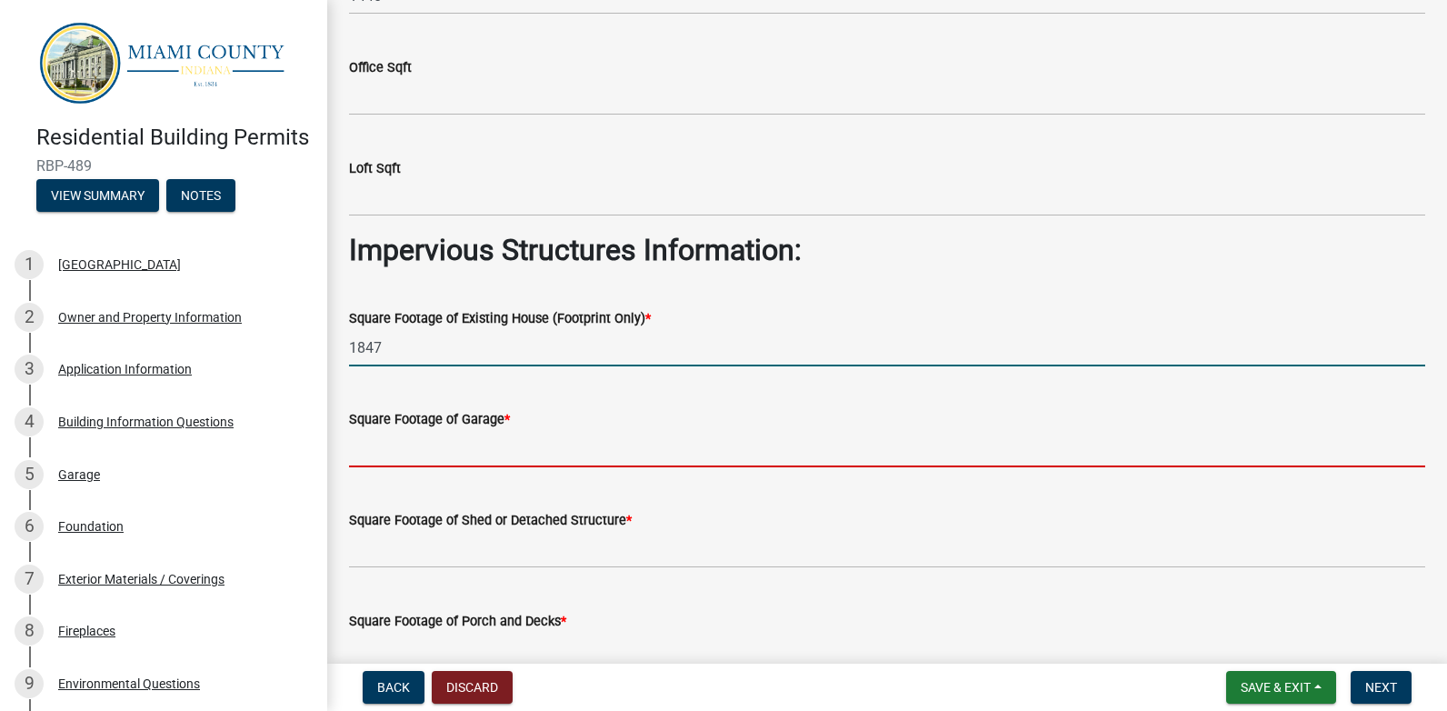
click at [388, 451] on input "text" at bounding box center [887, 448] width 1076 height 37
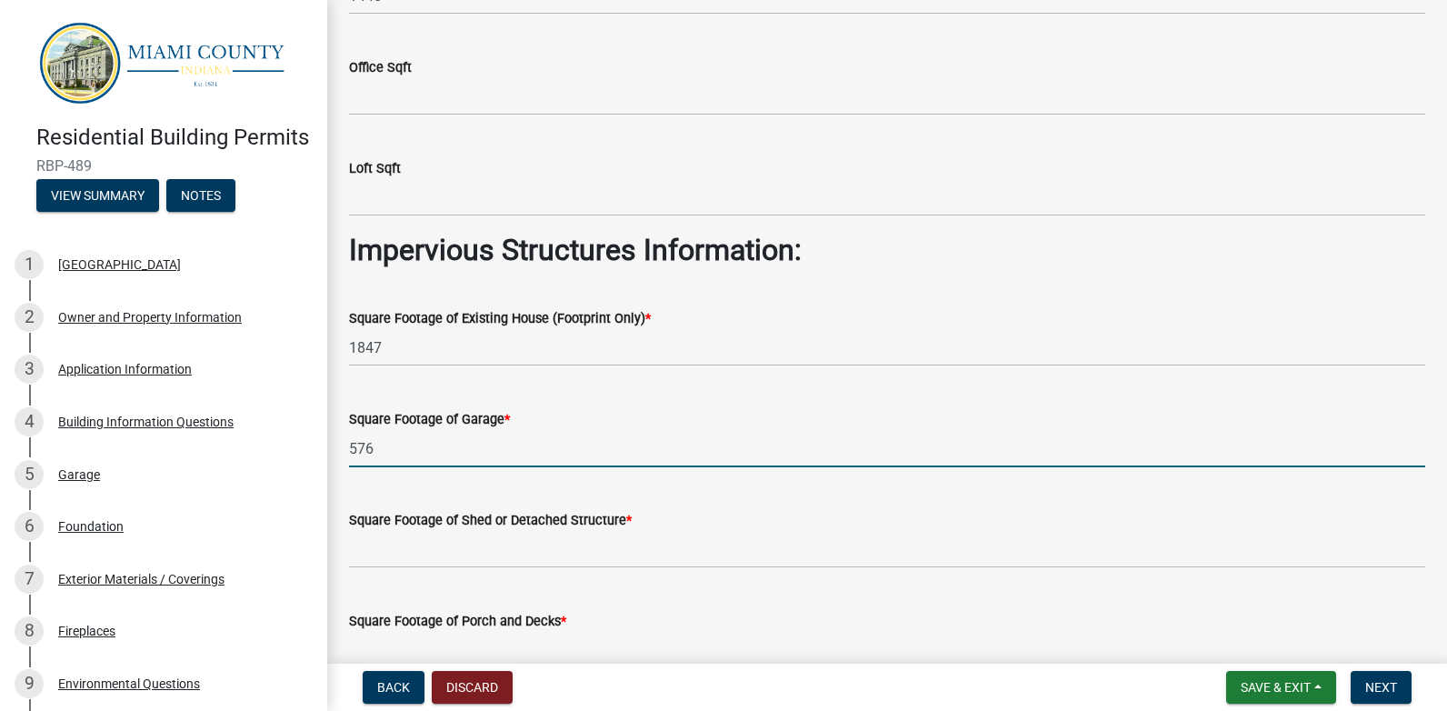
type input "576"
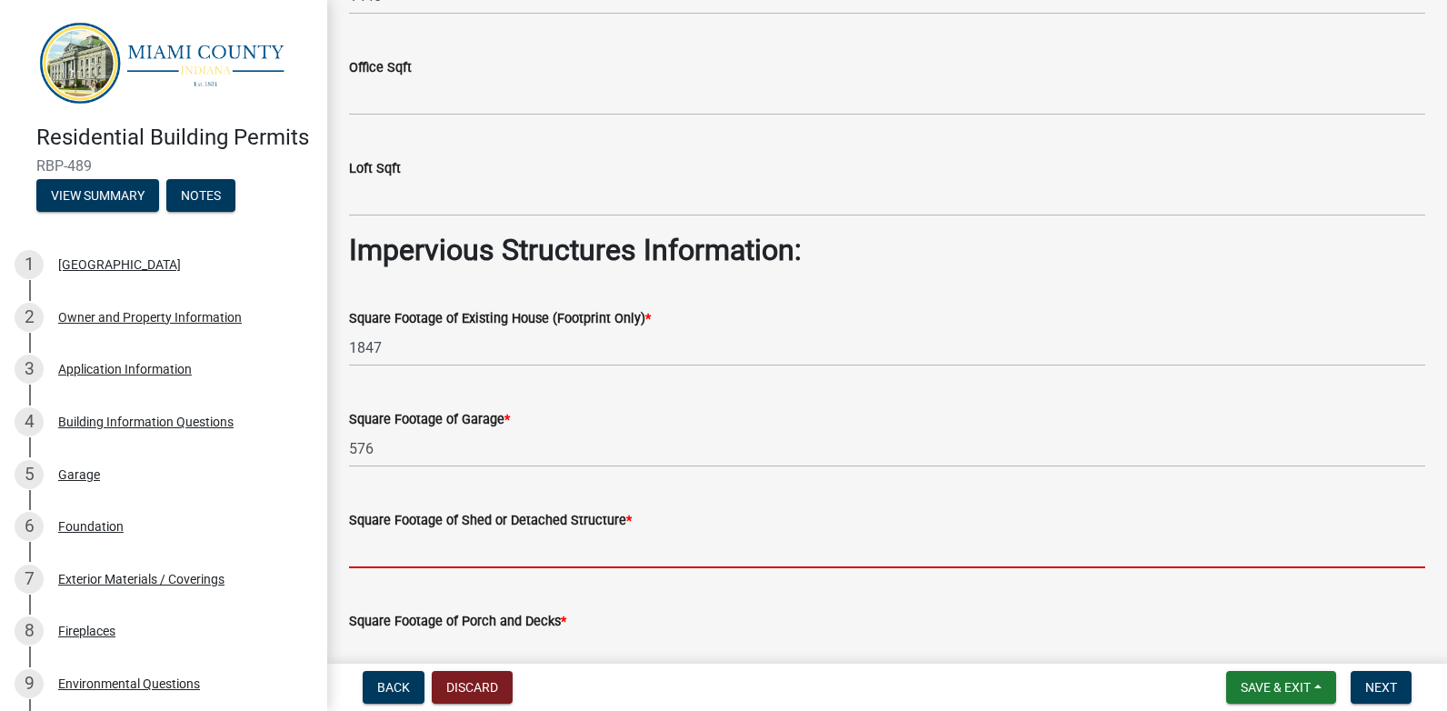
click at [390, 552] on input "text" at bounding box center [887, 549] width 1076 height 37
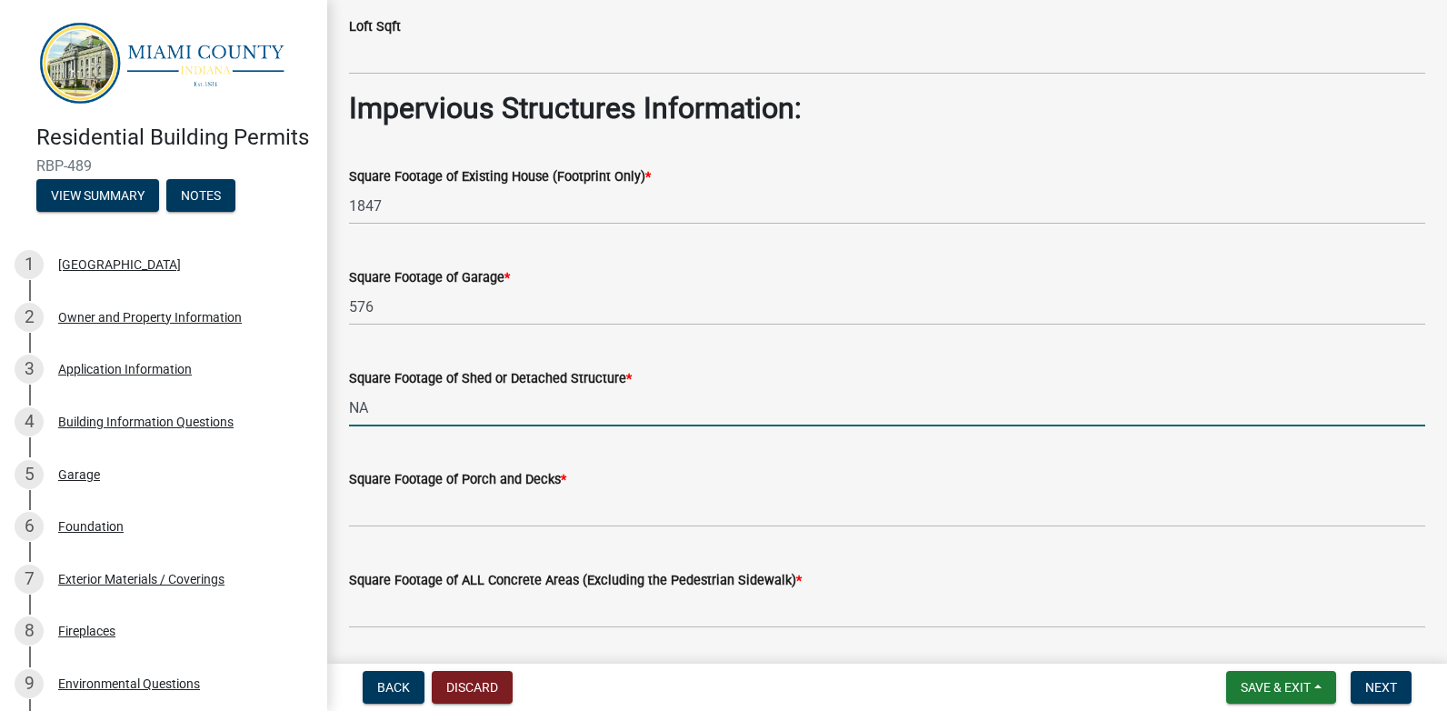
scroll to position [454, 0]
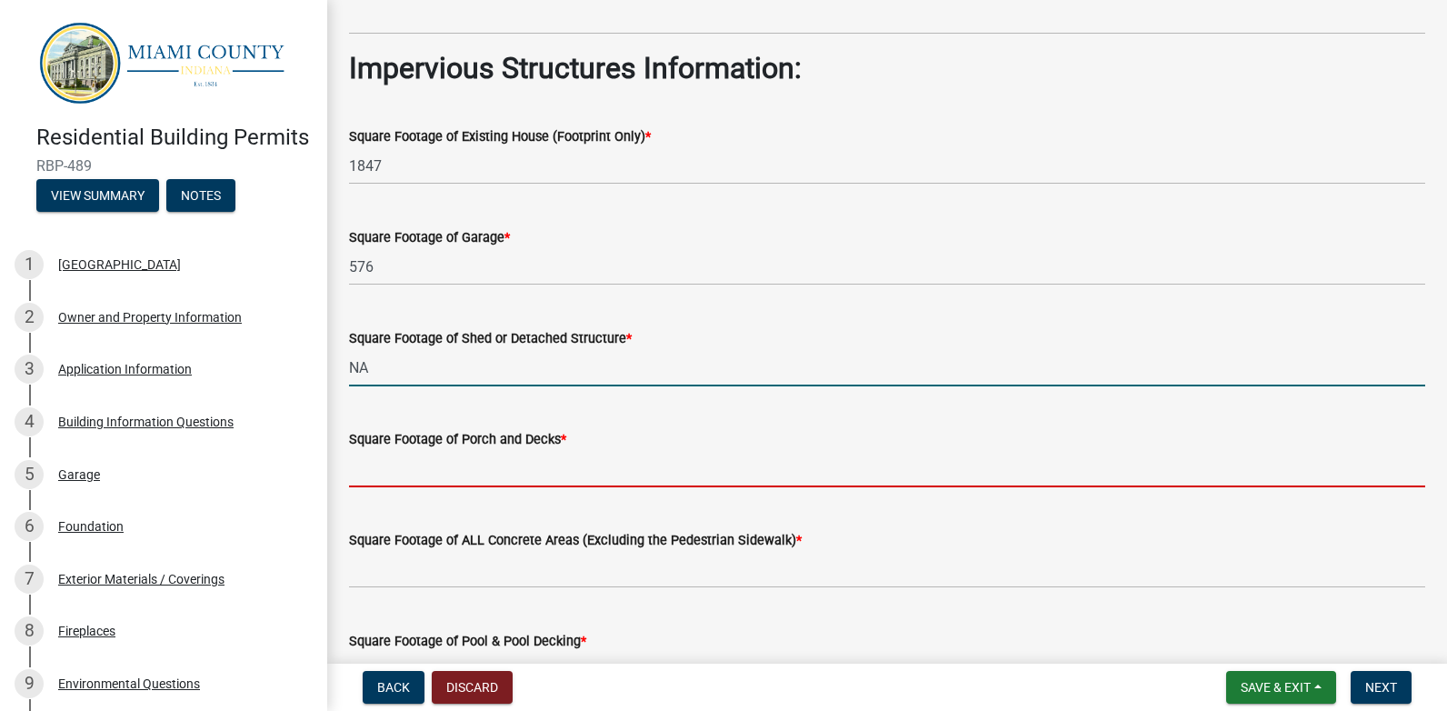
type input "0"
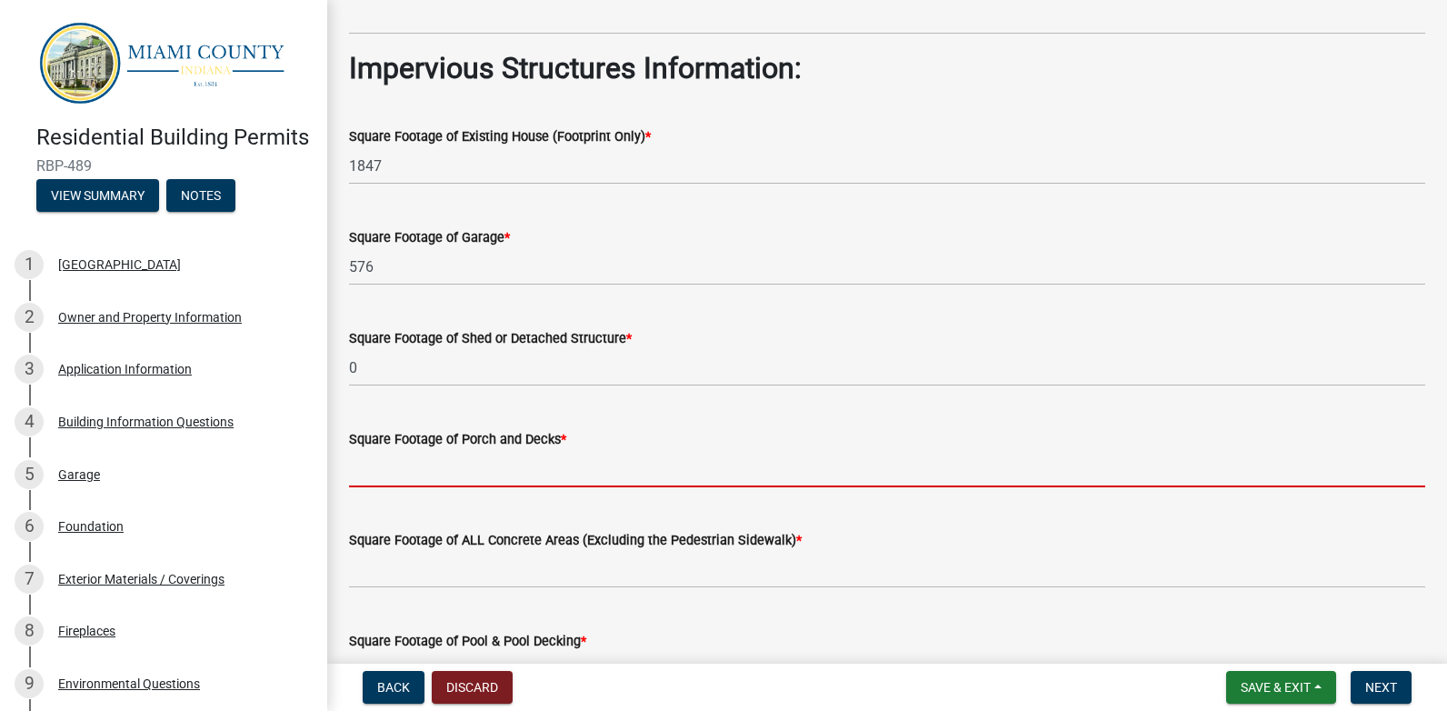
click at [373, 473] on input "text" at bounding box center [887, 468] width 1076 height 37
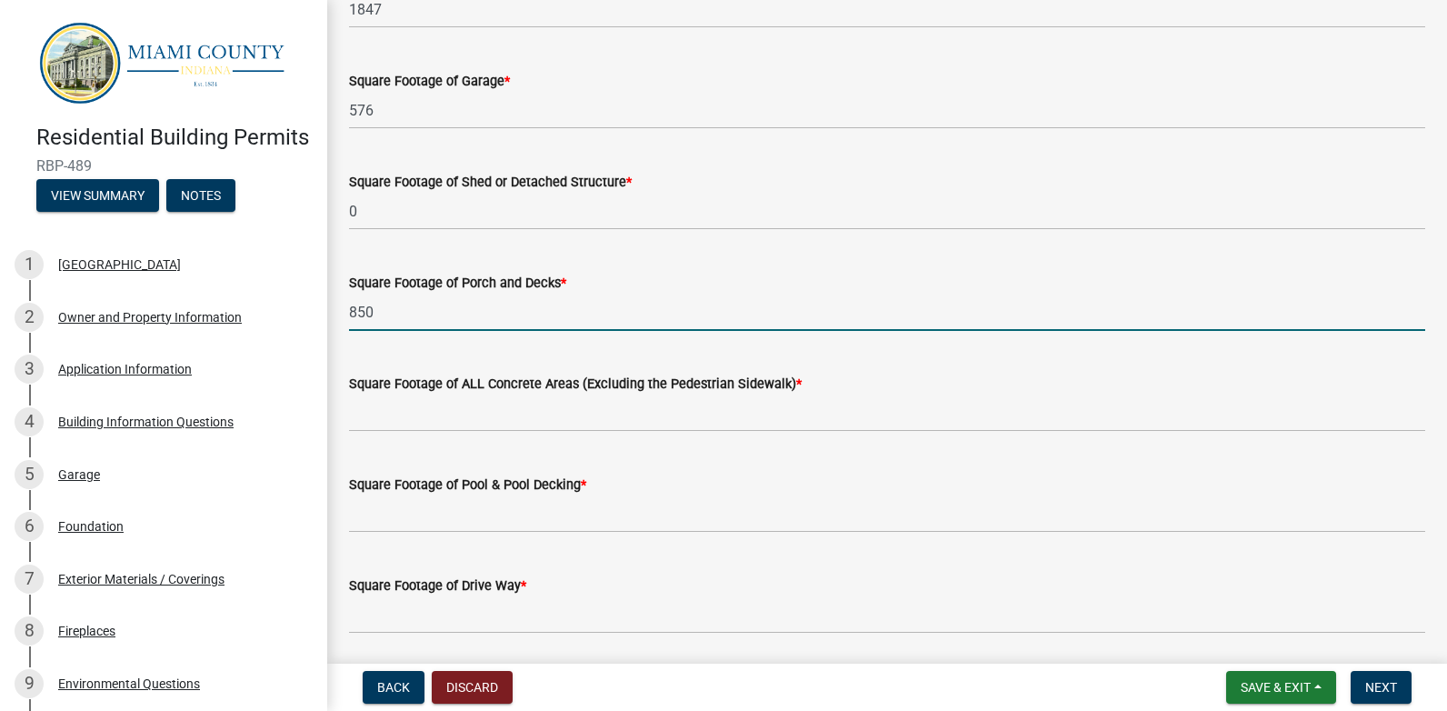
scroll to position [636, 0]
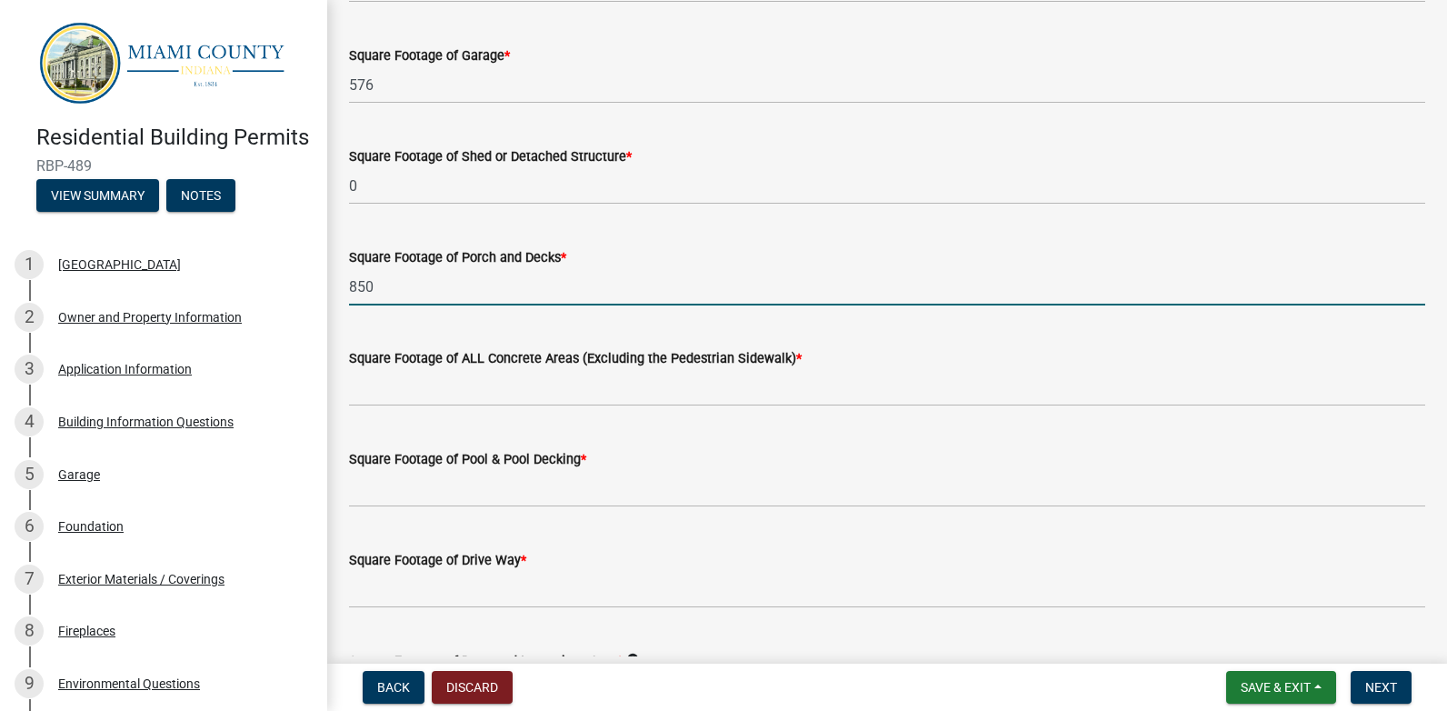
type input "850"
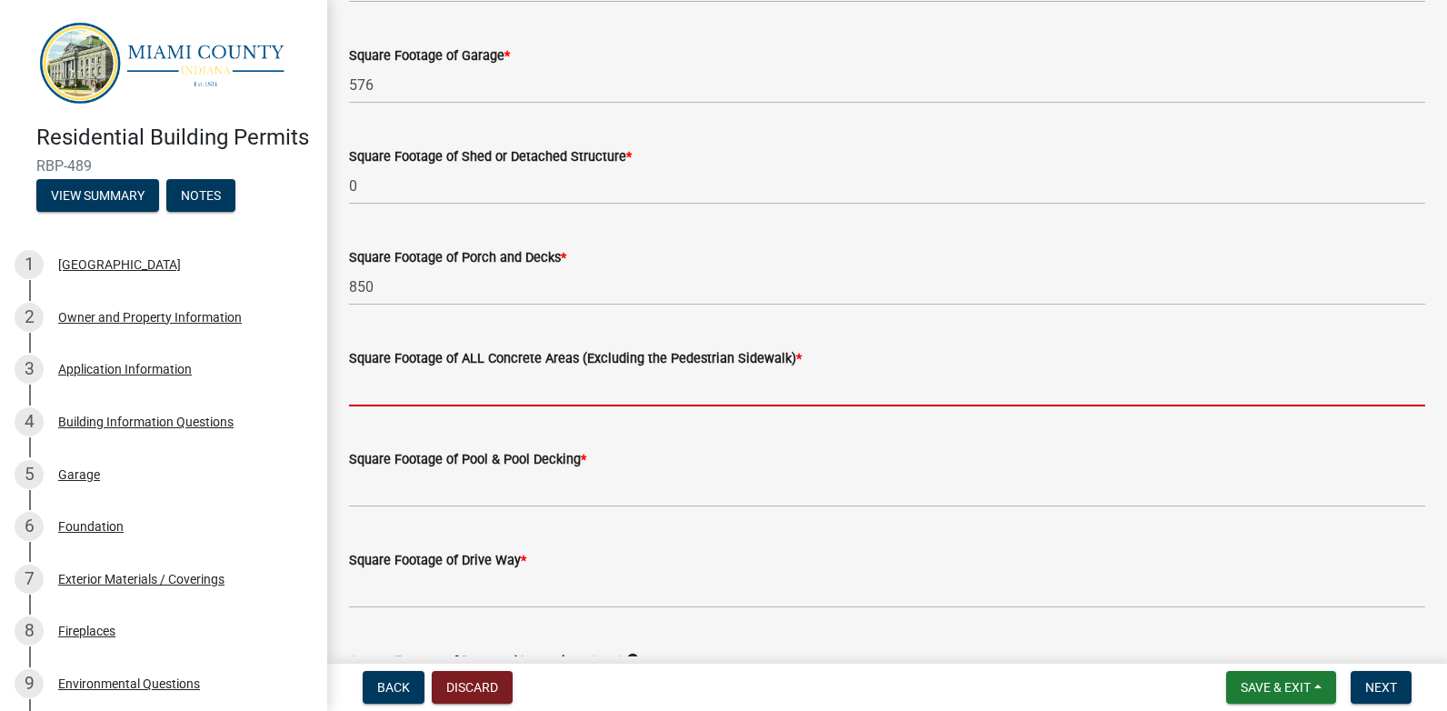
click at [383, 393] on input "text" at bounding box center [887, 387] width 1076 height 37
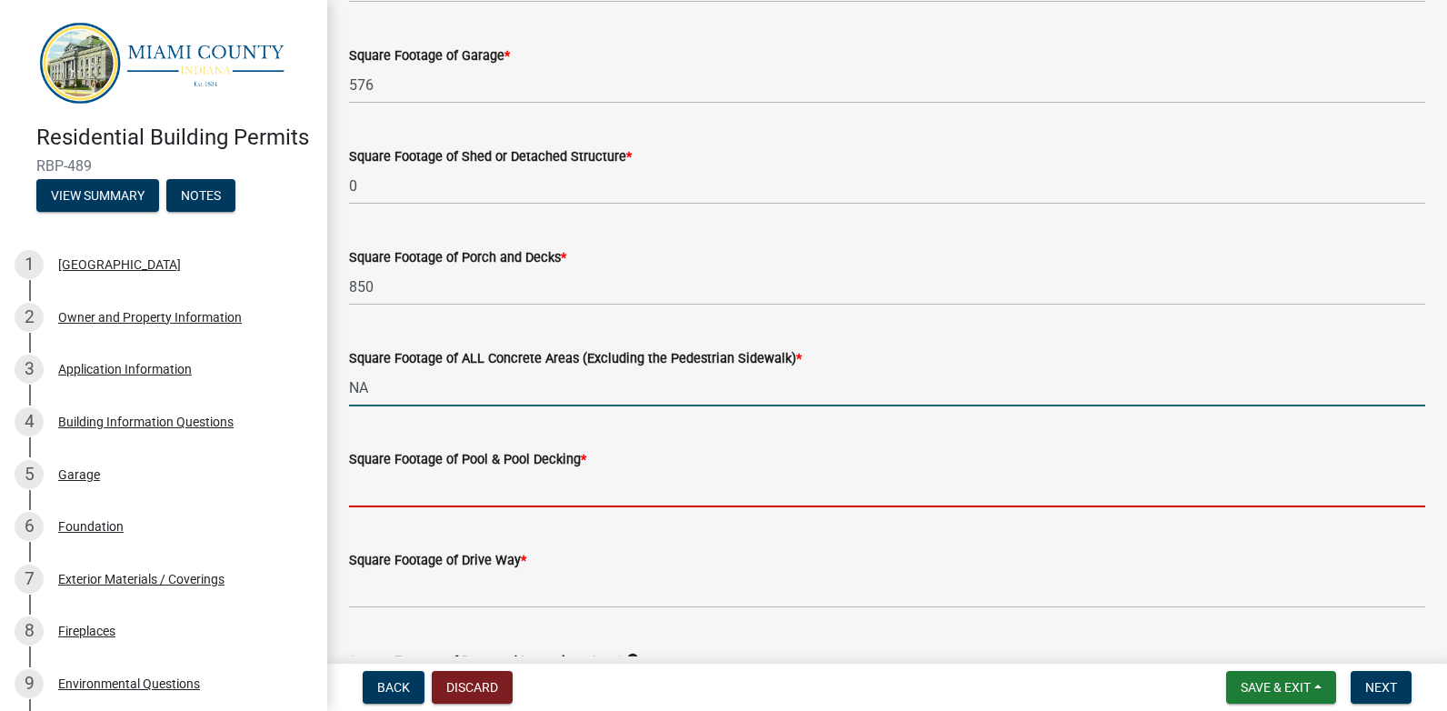
type input "0"
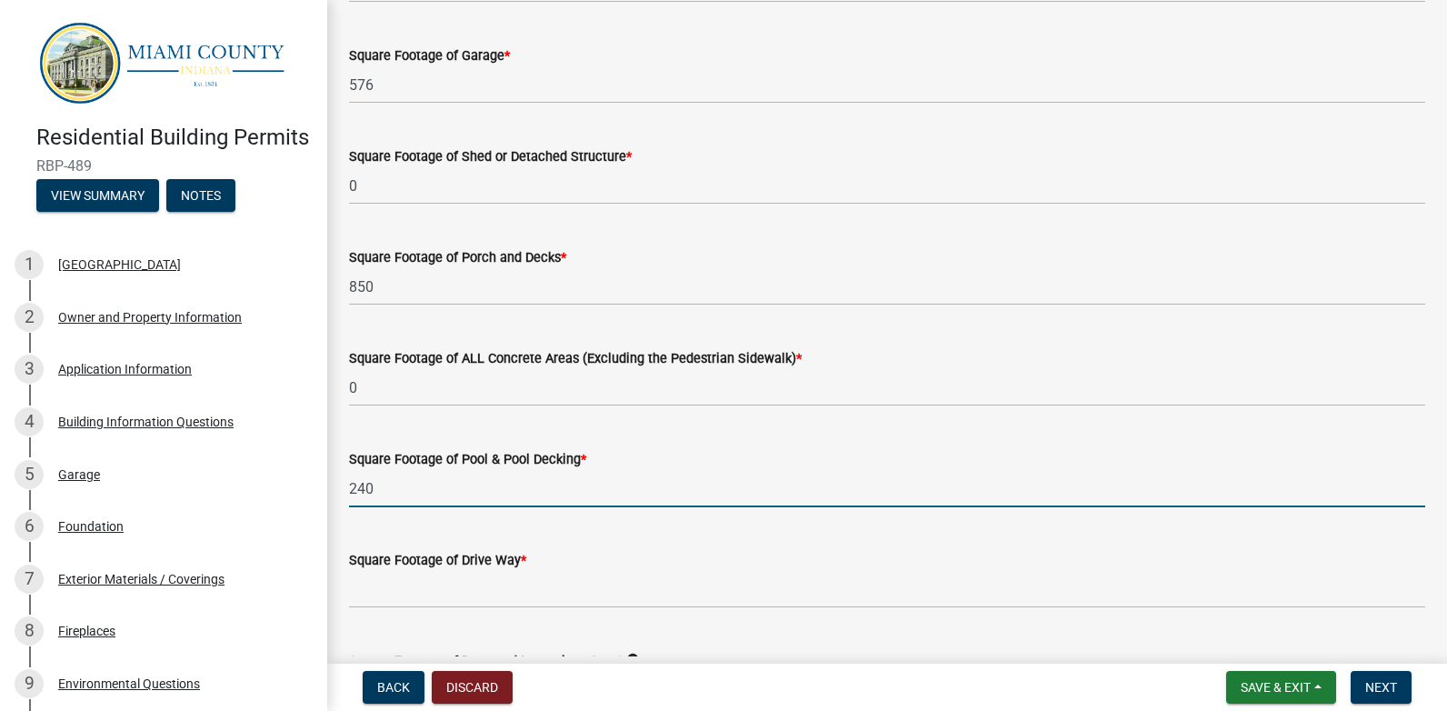
scroll to position [727, 0]
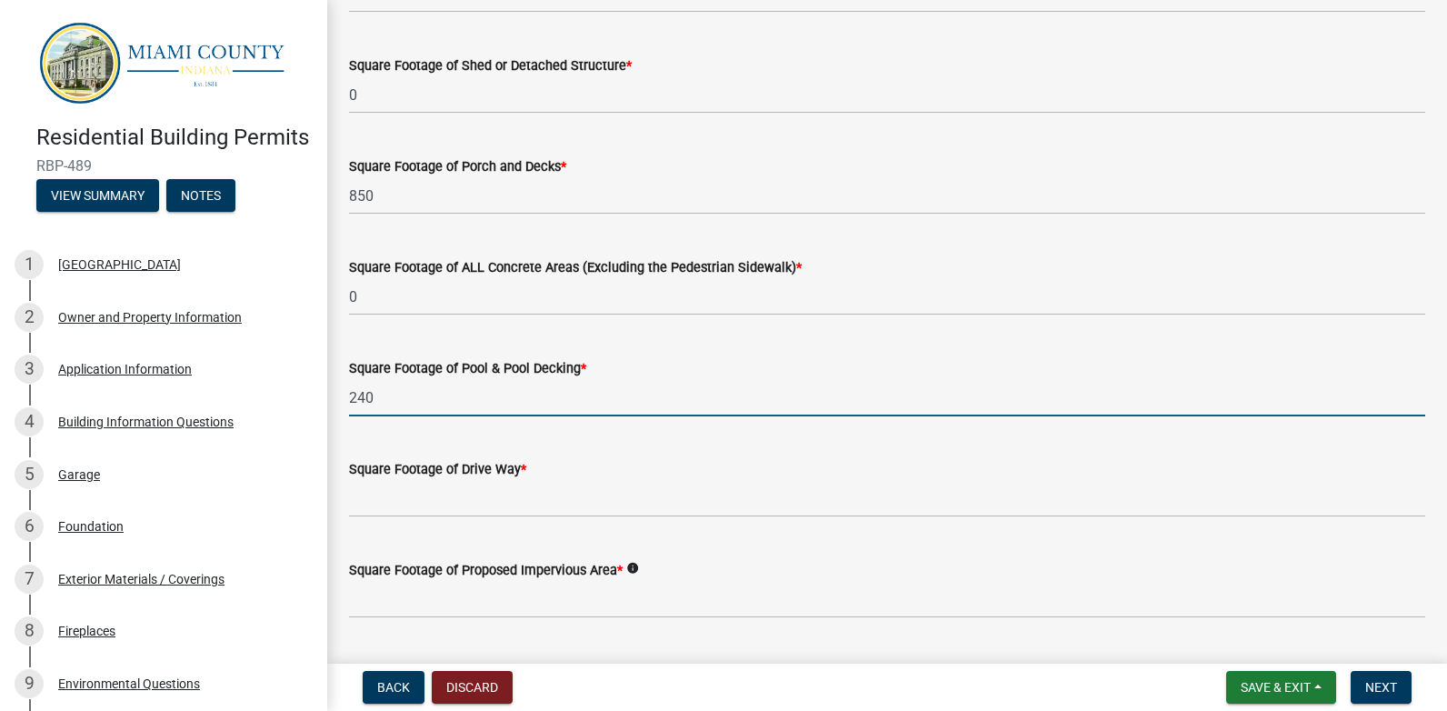
type input "240"
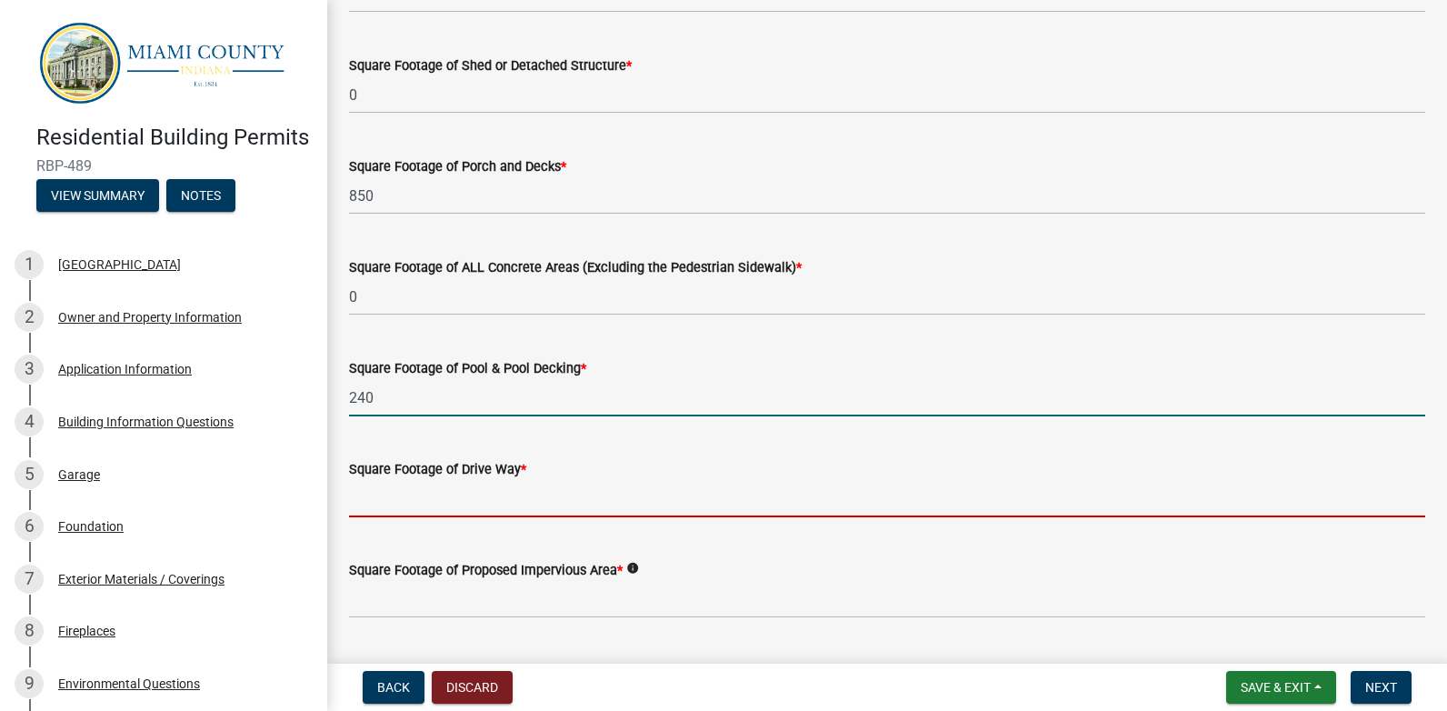
click at [383, 499] on input "text" at bounding box center [887, 498] width 1076 height 37
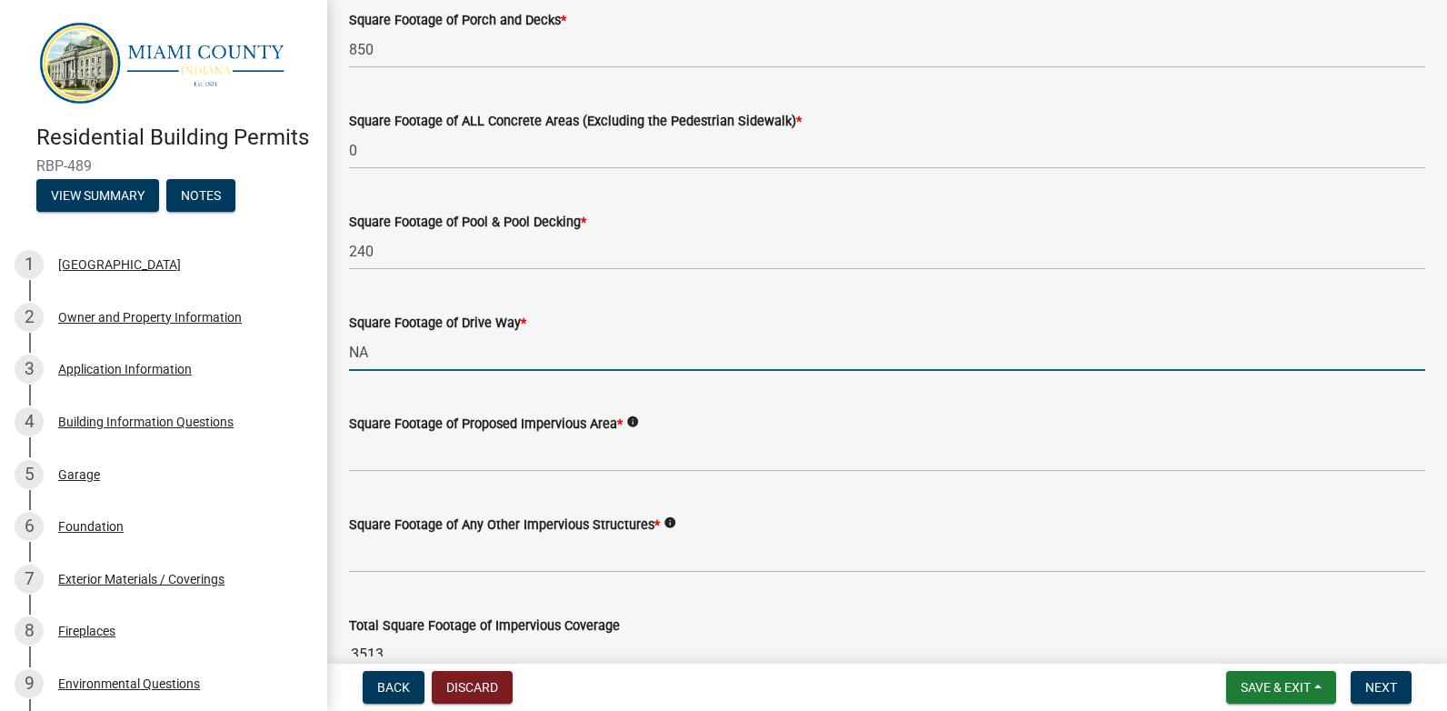
scroll to position [909, 0]
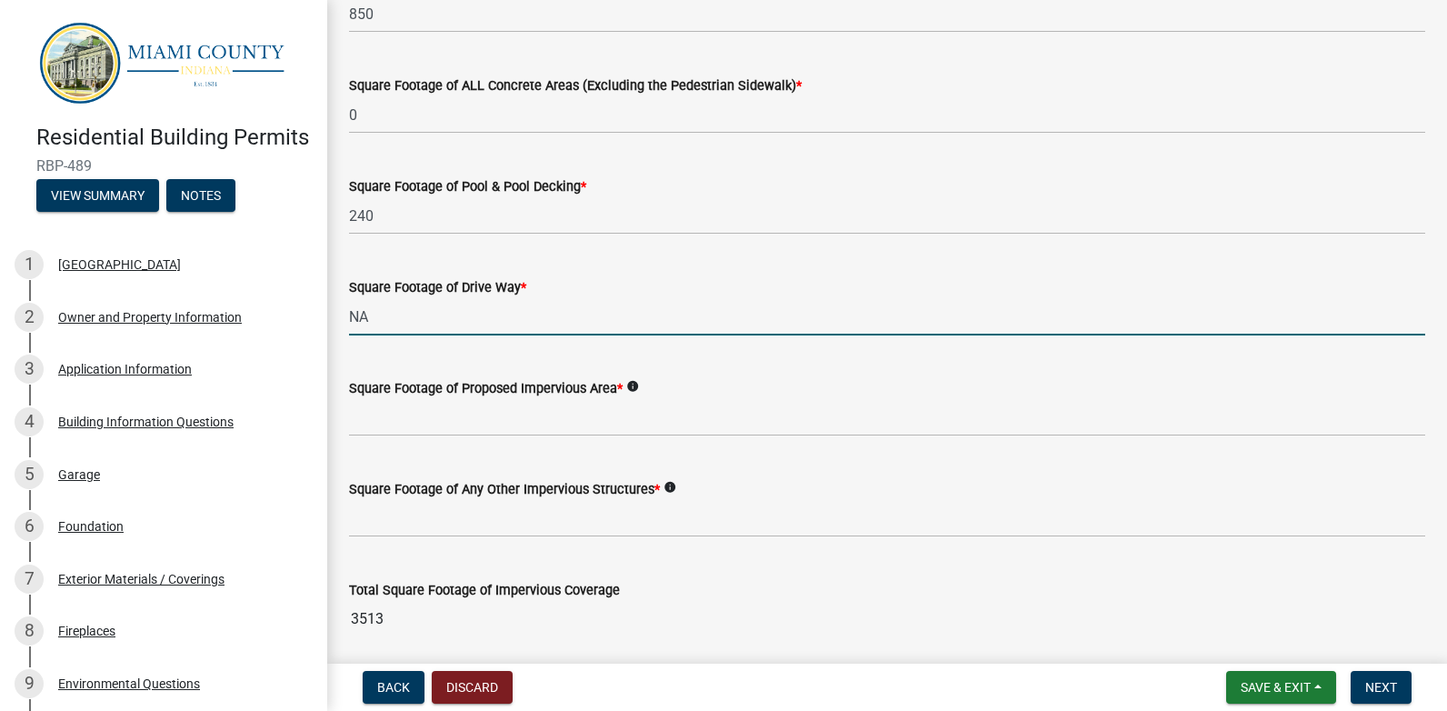
type input "0"
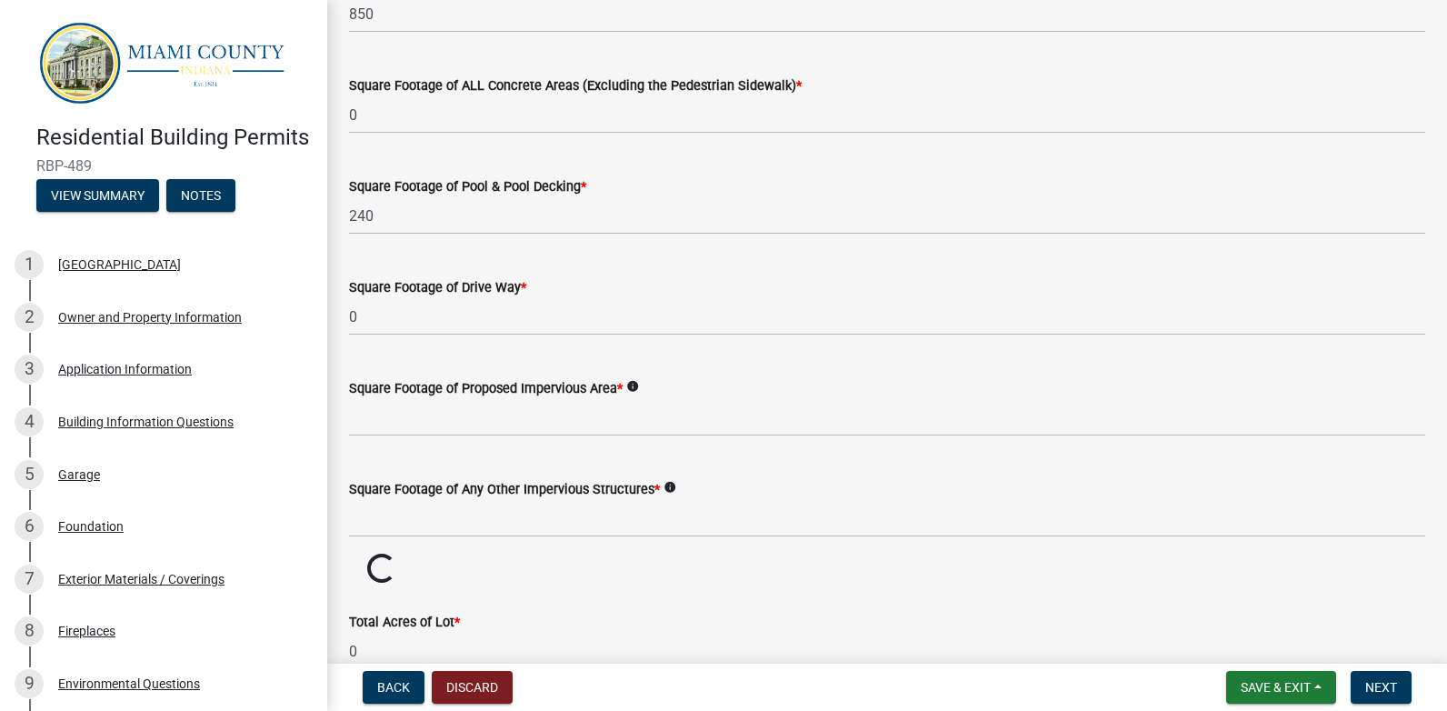
click at [630, 383] on icon "info" at bounding box center [632, 386] width 13 height 13
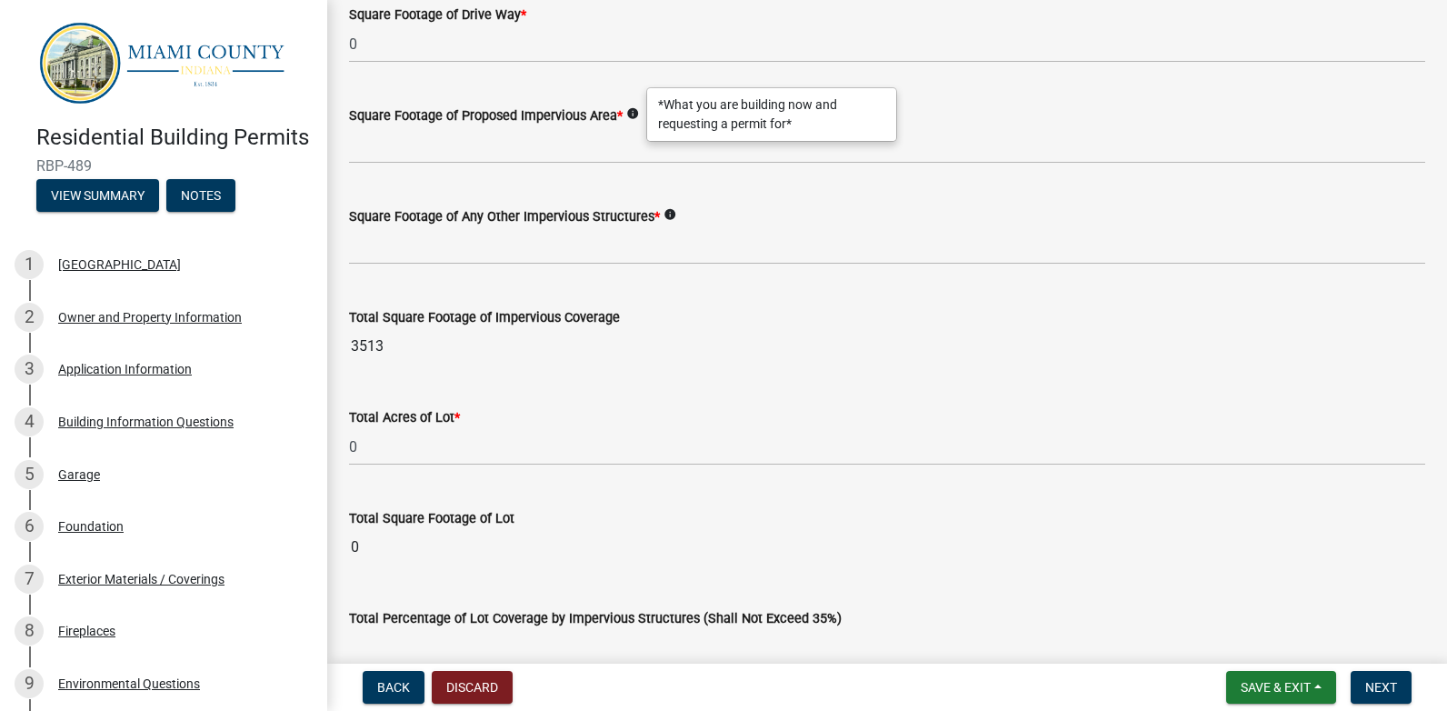
scroll to position [1278, 0]
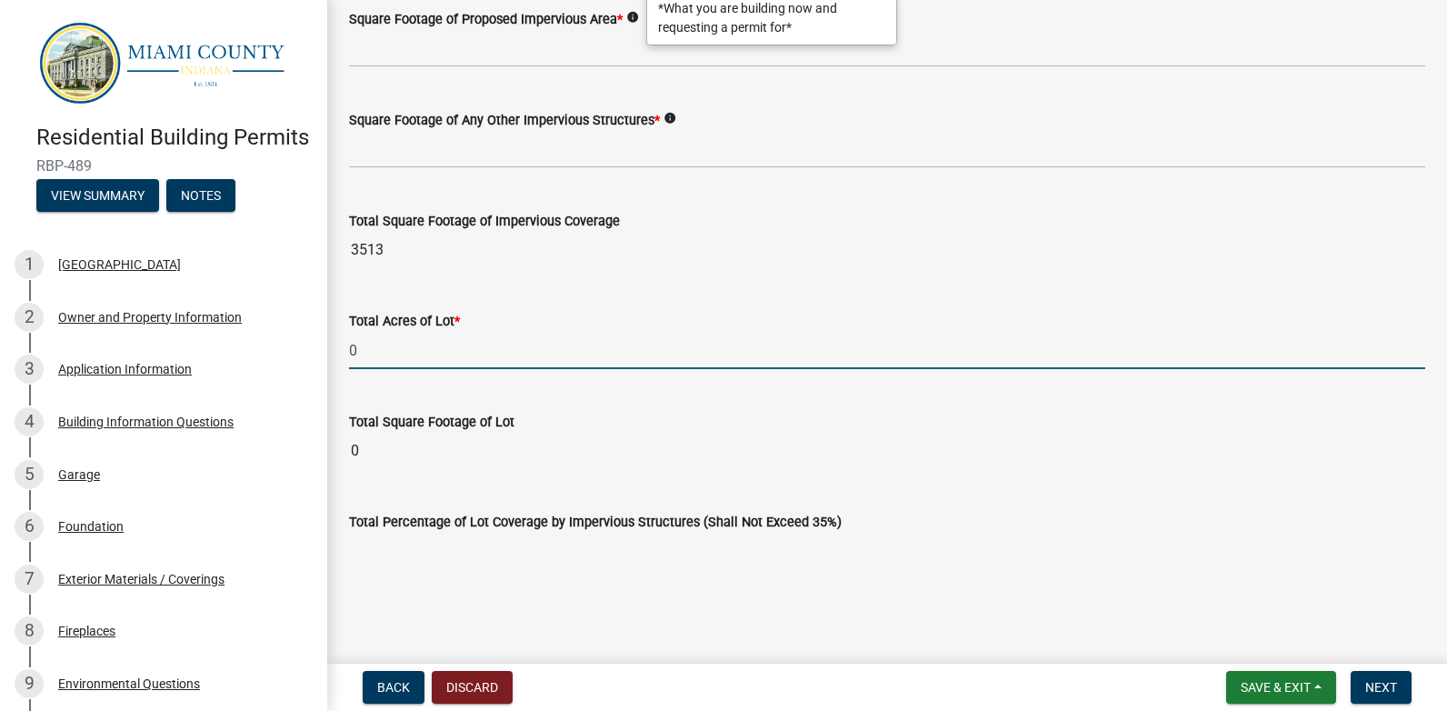
click at [391, 348] on input "0" at bounding box center [887, 350] width 1076 height 37
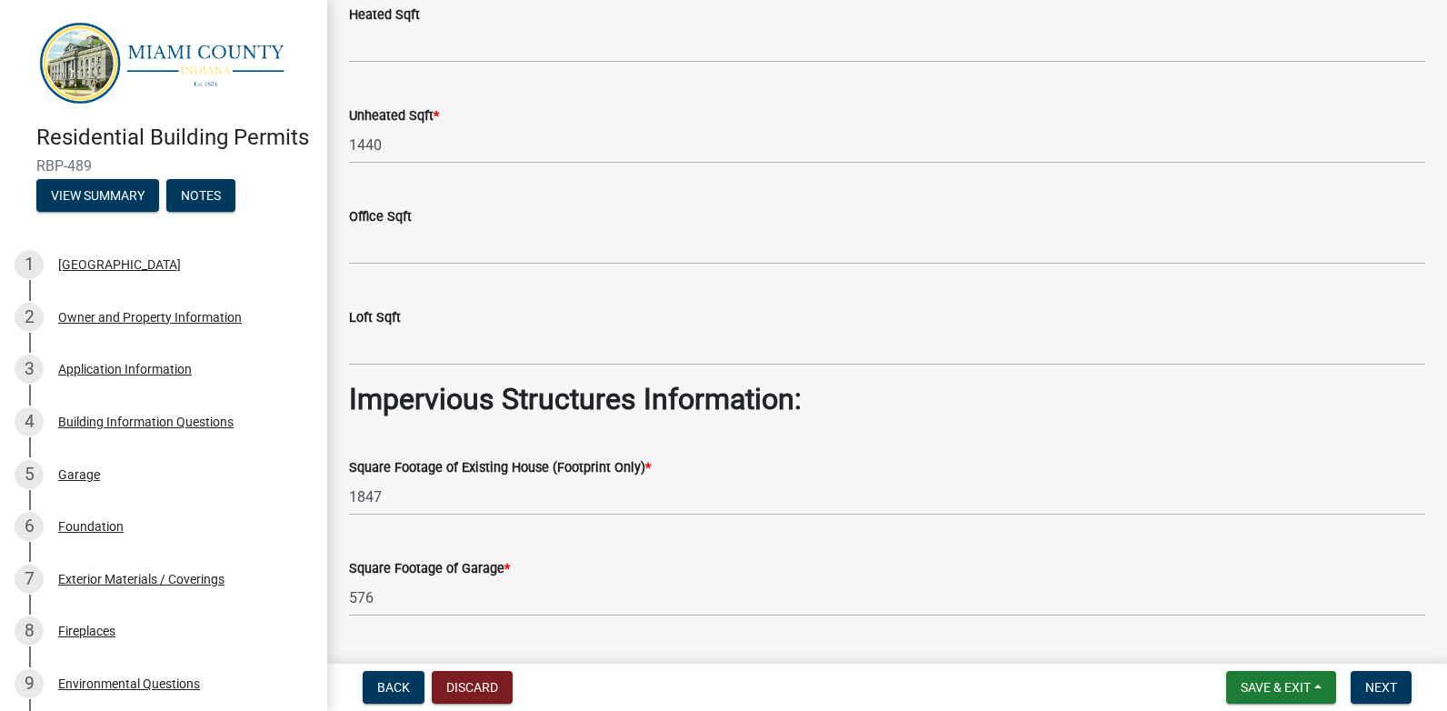
scroll to position [96, 0]
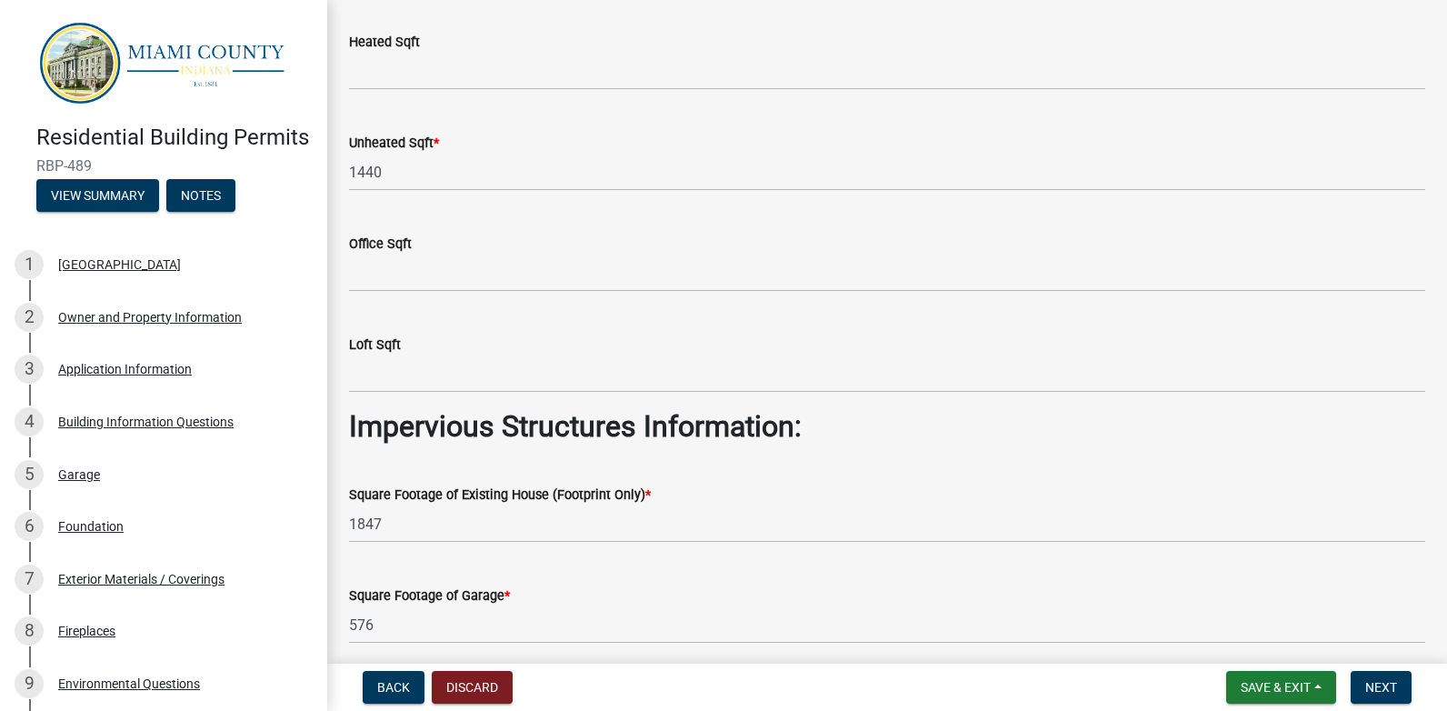
type input "0.401"
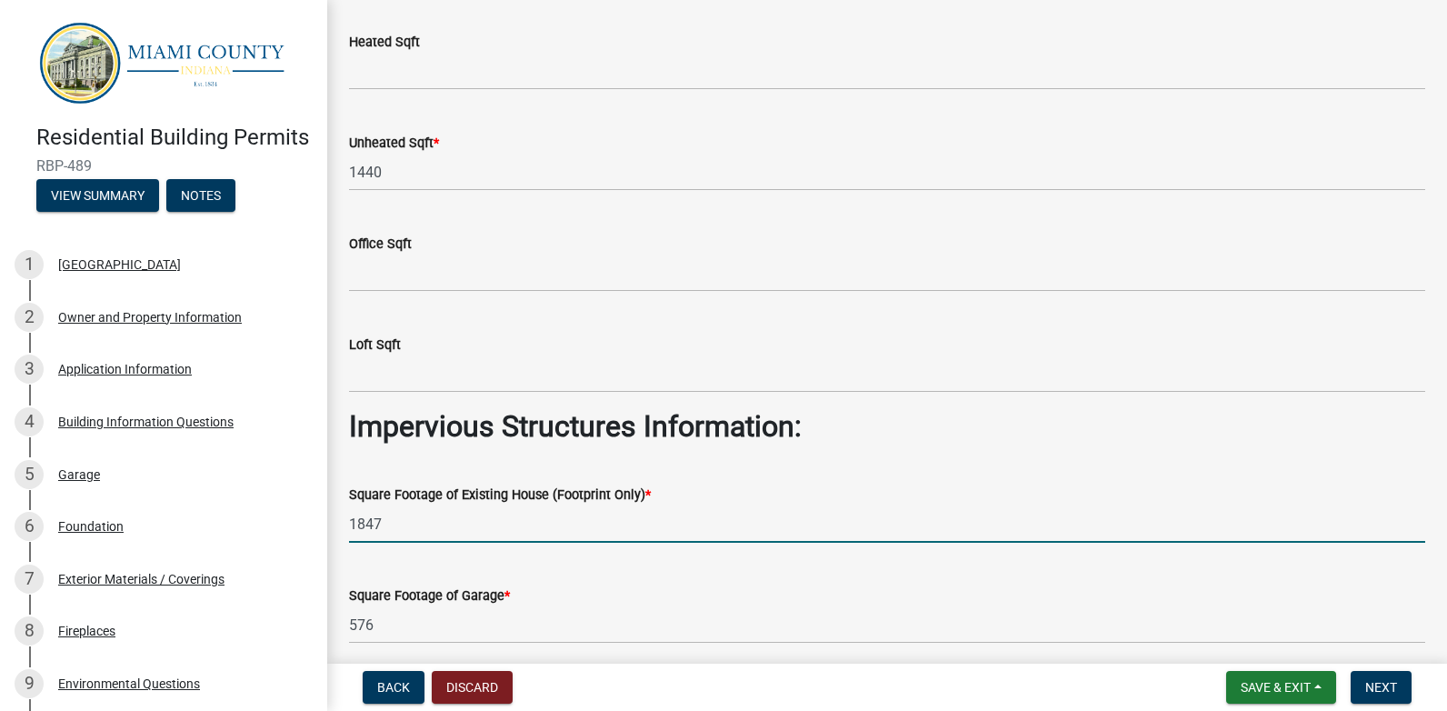
click at [391, 522] on input "1847" at bounding box center [887, 523] width 1076 height 37
type input "1"
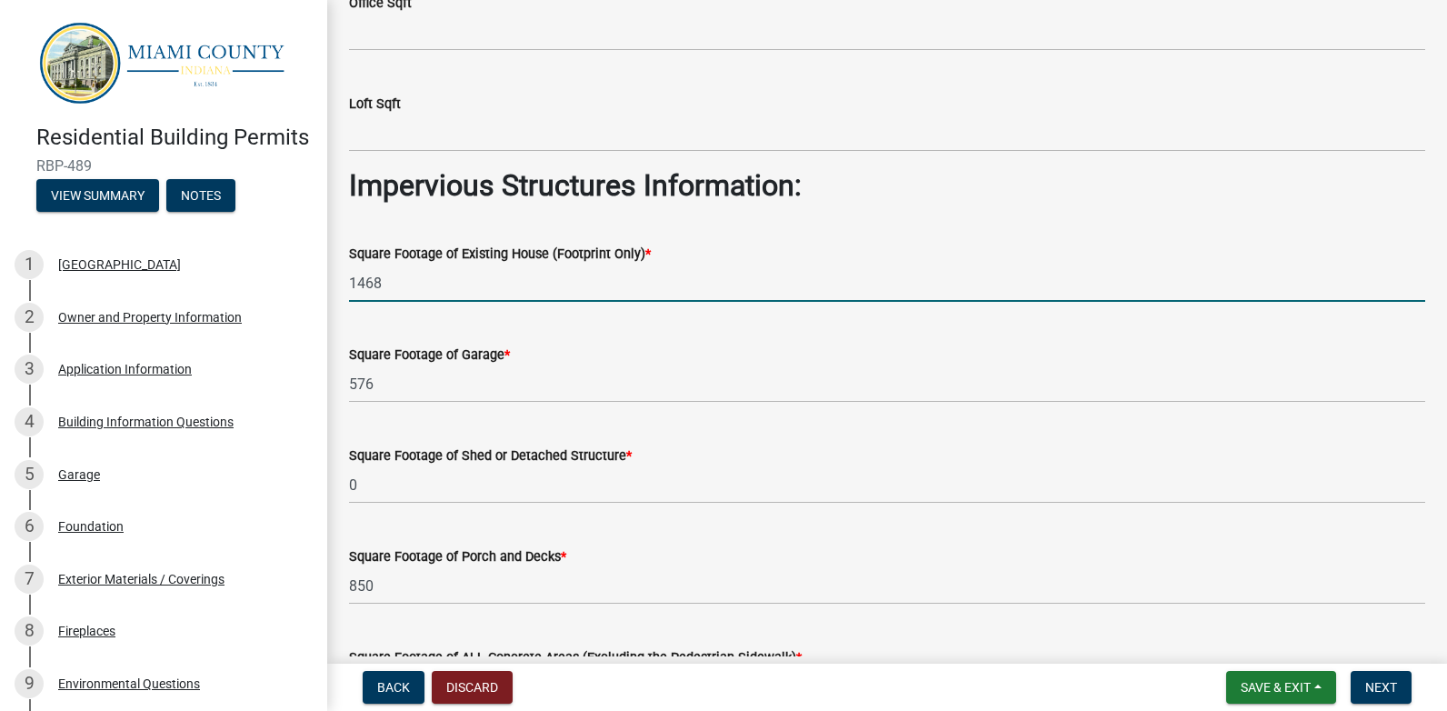
scroll to position [369, 0]
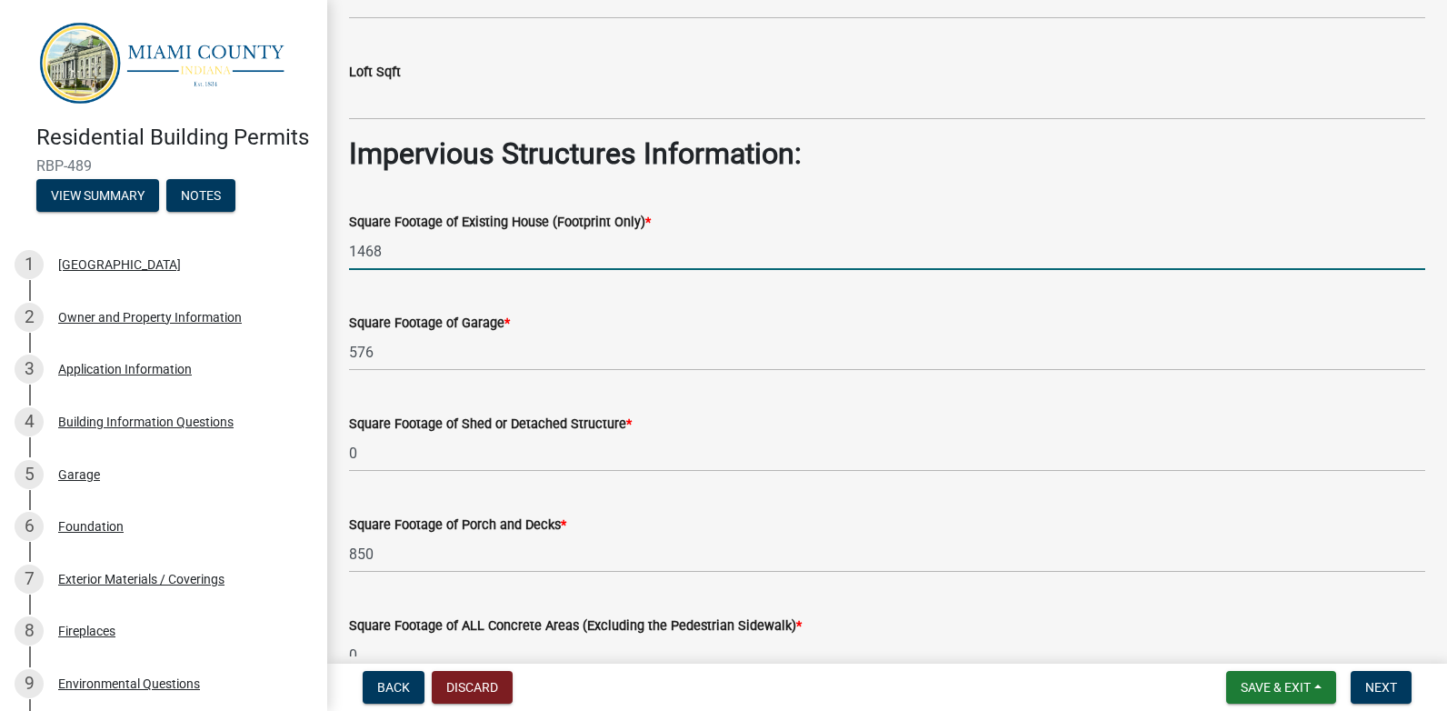
type input "1468"
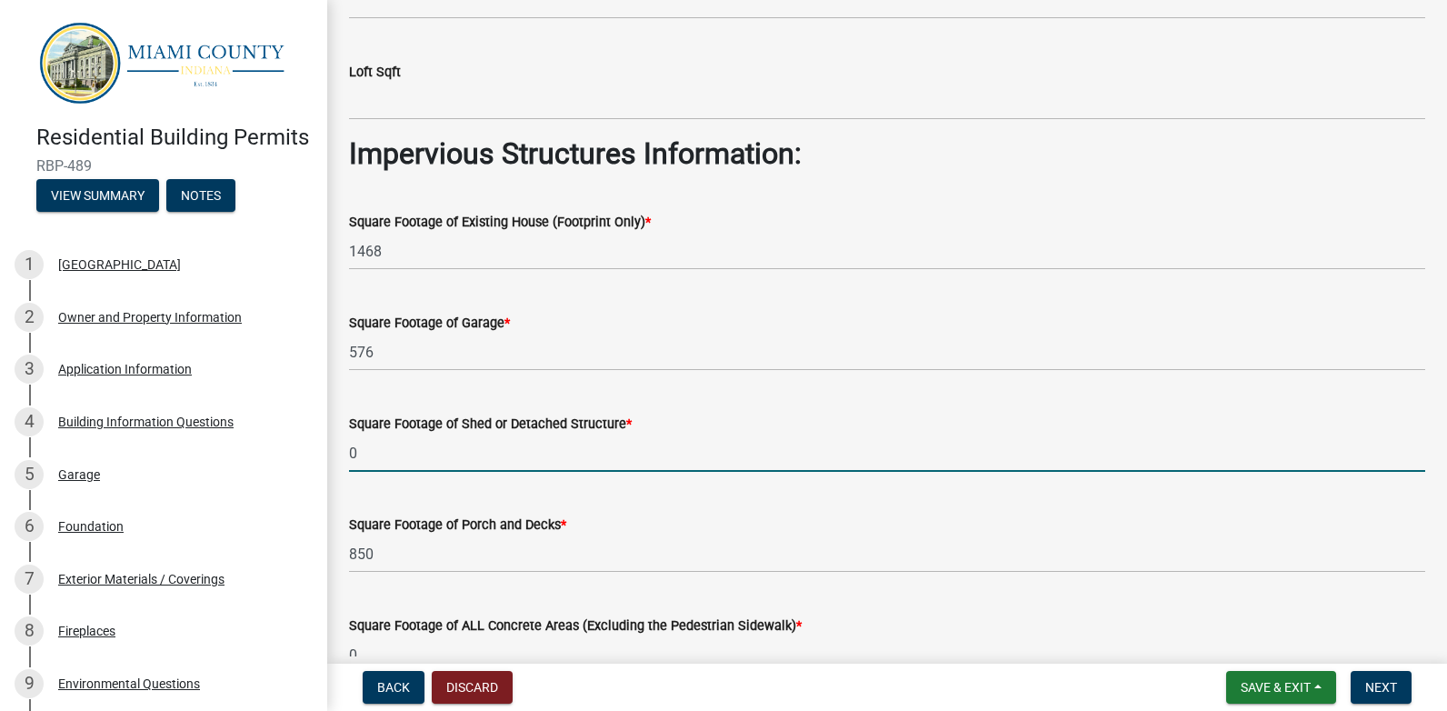
click at [395, 452] on input "0" at bounding box center [887, 452] width 1076 height 37
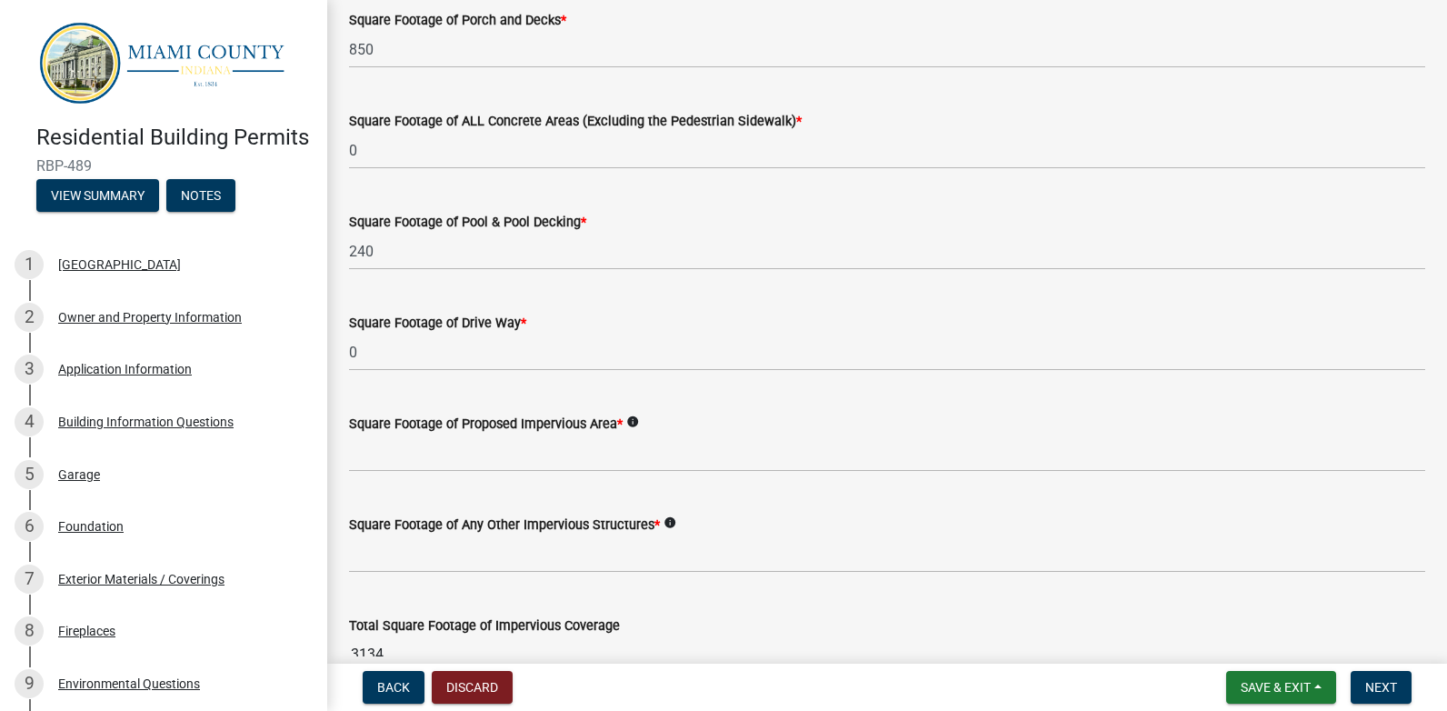
scroll to position [914, 0]
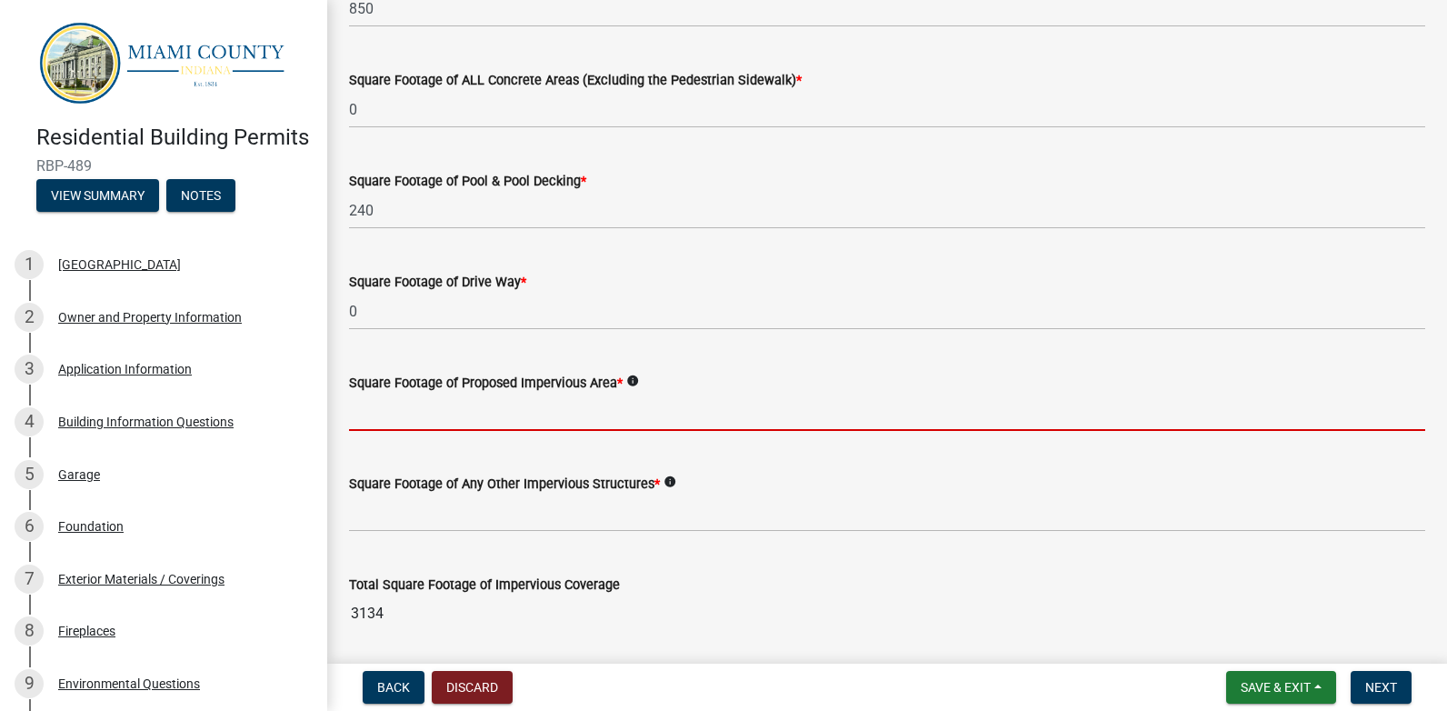
type input "0"
click at [381, 414] on input "text" at bounding box center [887, 411] width 1076 height 37
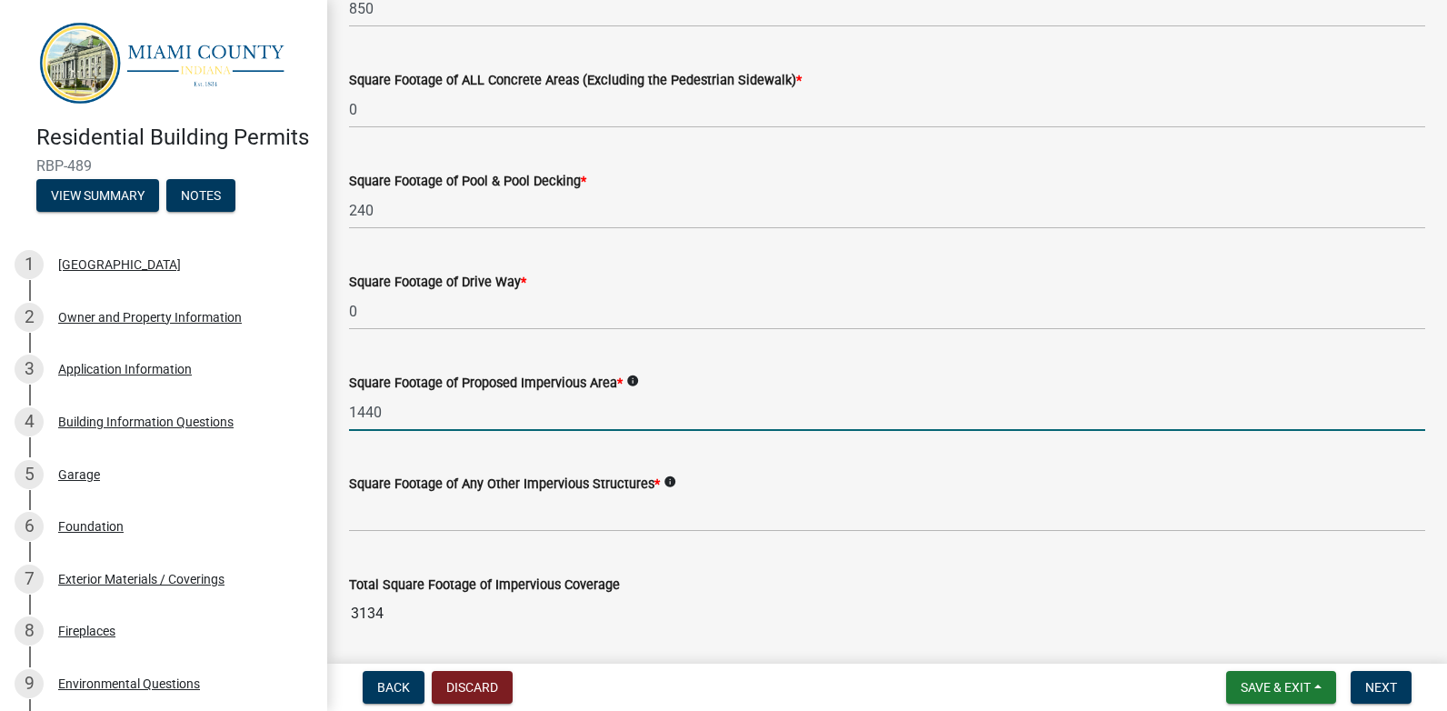
type input "1440"
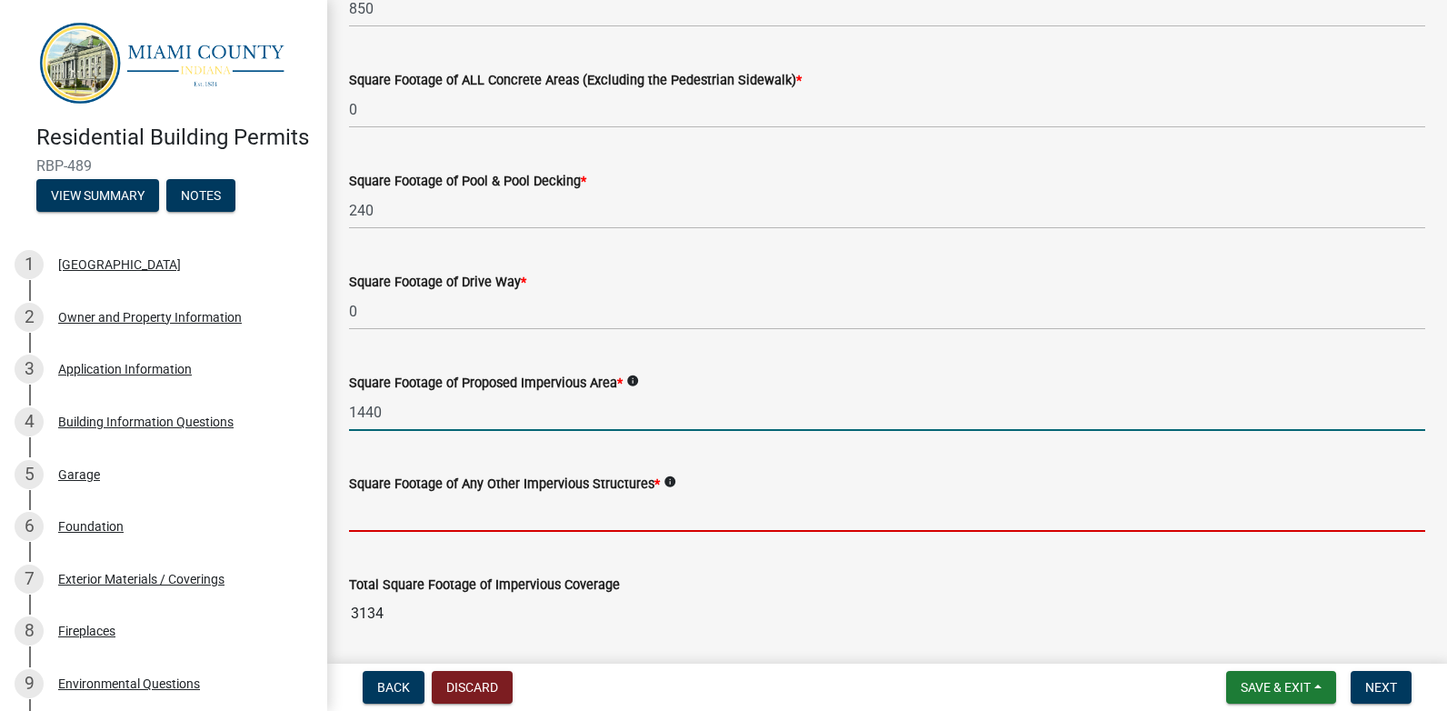
click at [410, 515] on input "text" at bounding box center [887, 512] width 1076 height 37
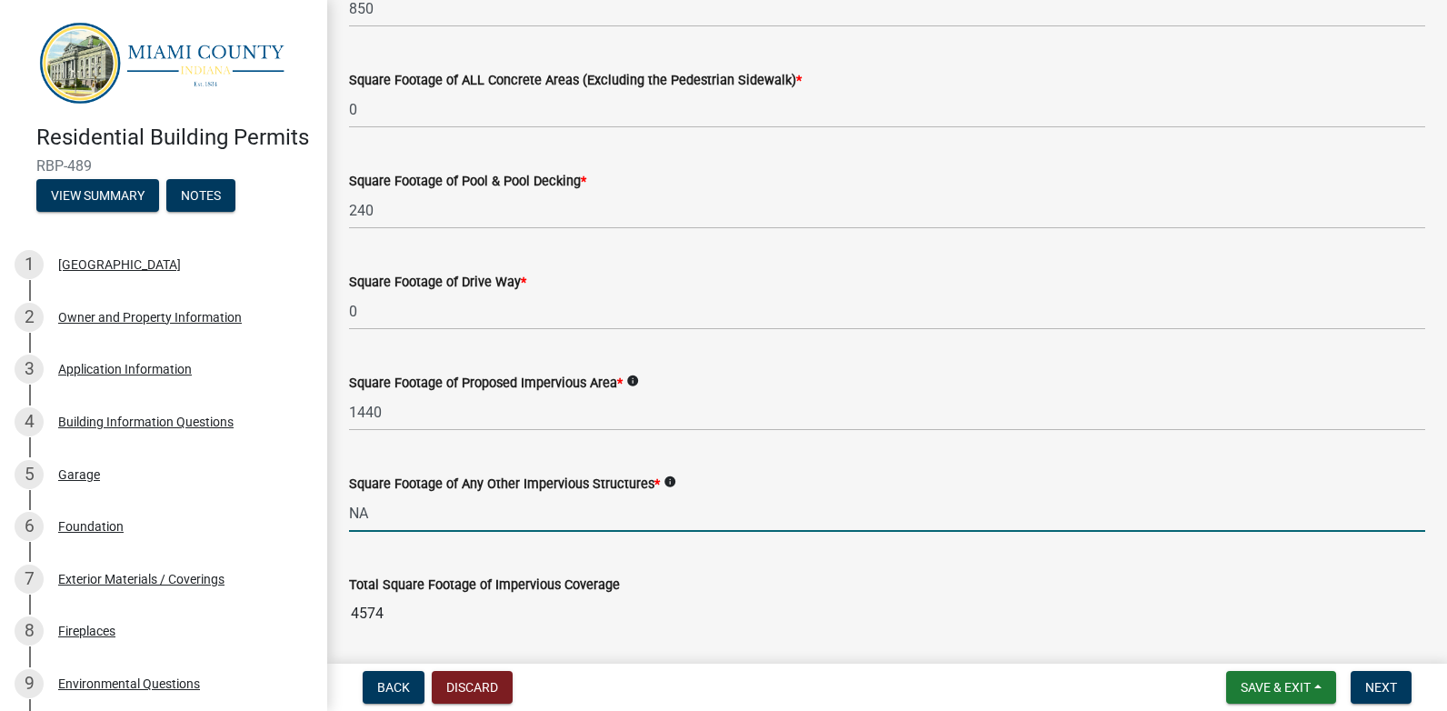
type input "0"
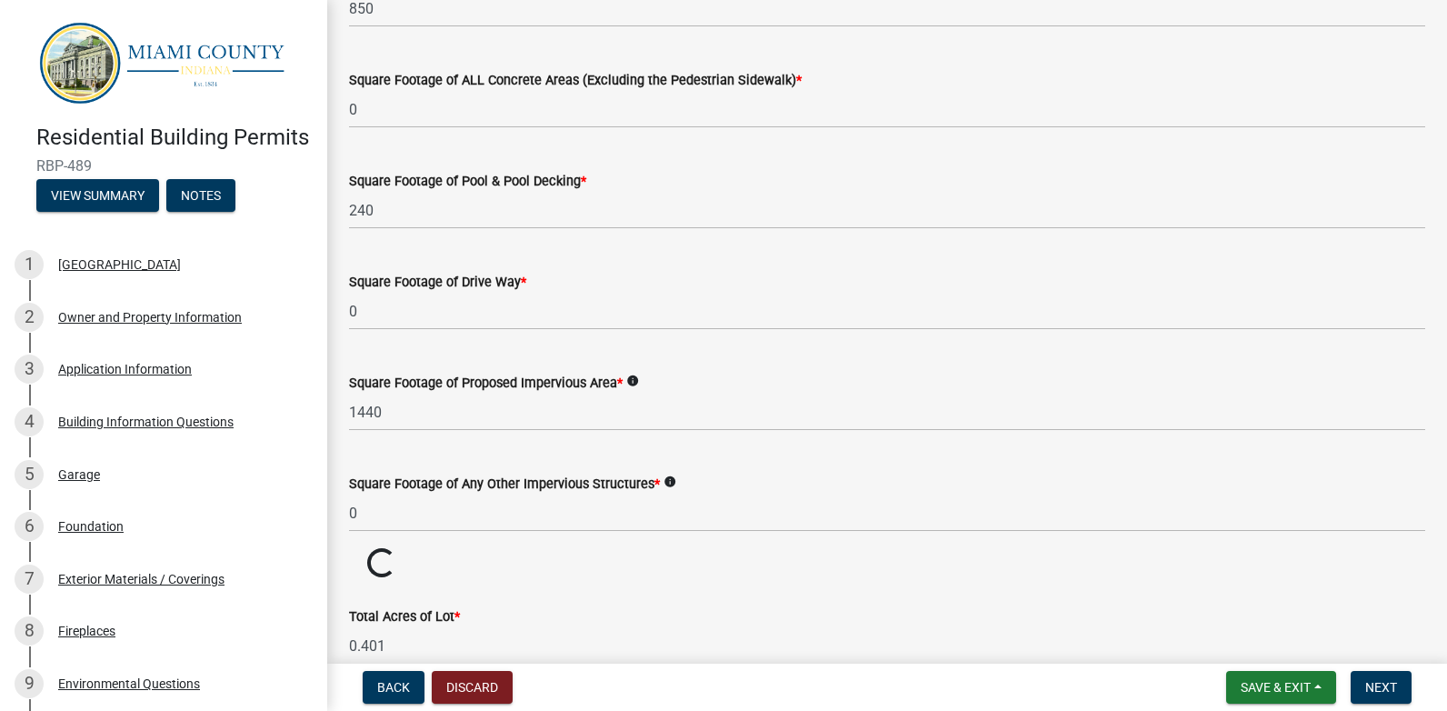
click at [653, 579] on wm-data-entity-input "Total Square Footage of Impervious Coverage Loading... Loading..." at bounding box center [887, 564] width 1076 height 32
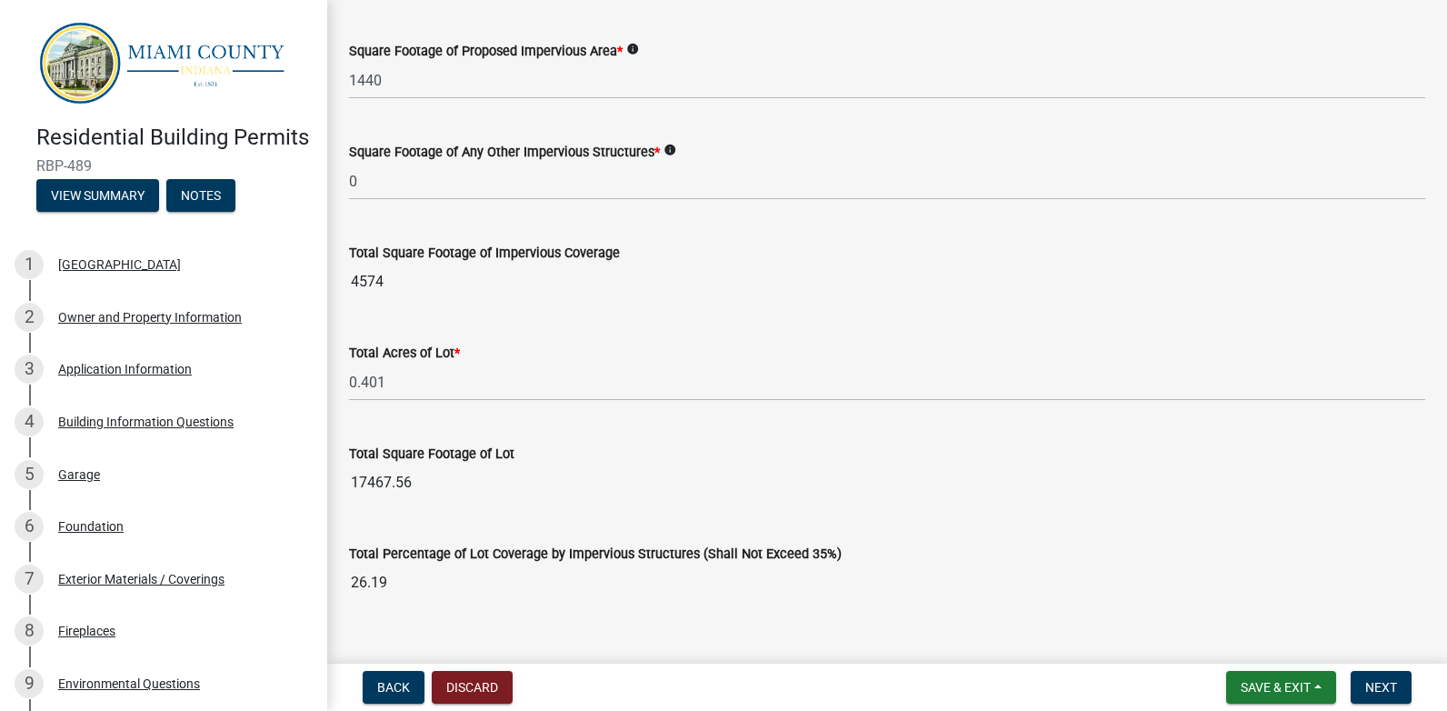
scroll to position [1278, 0]
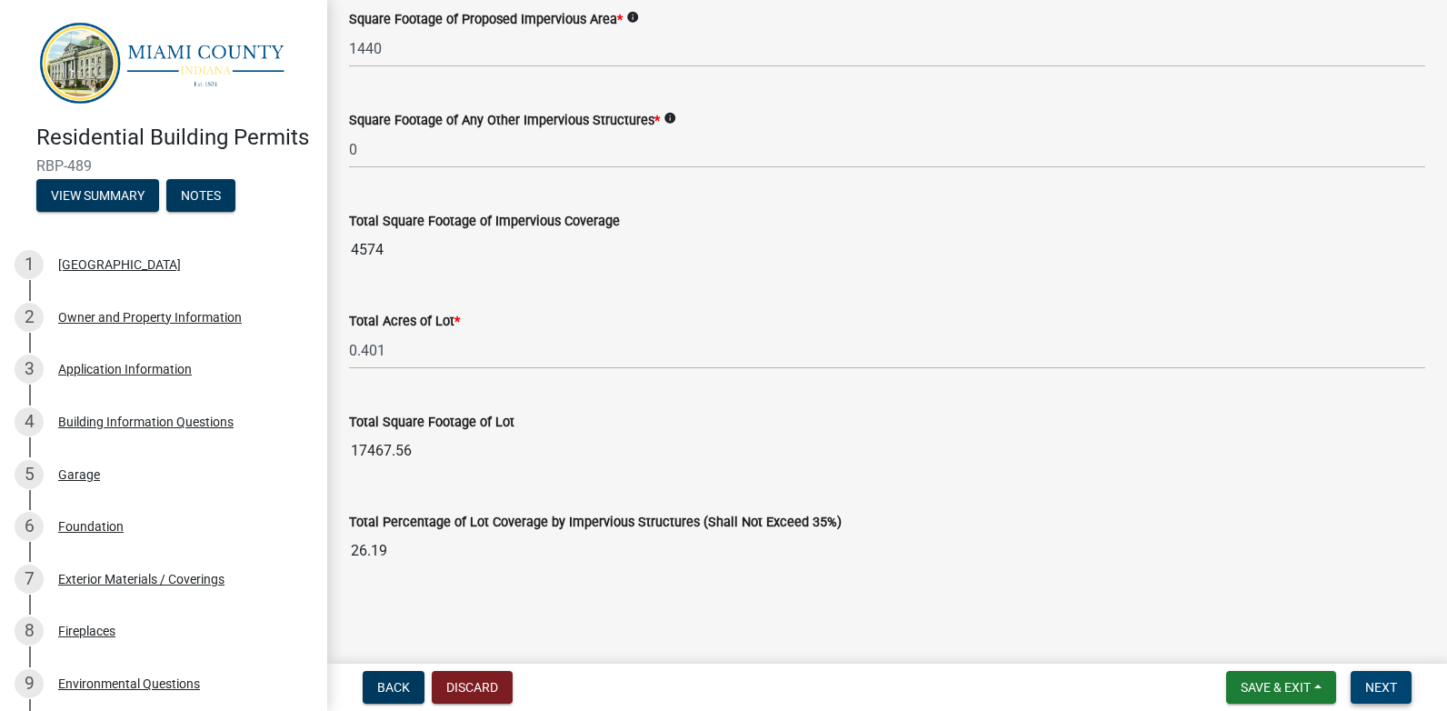
click at [1378, 691] on span "Next" at bounding box center [1381, 687] width 32 height 15
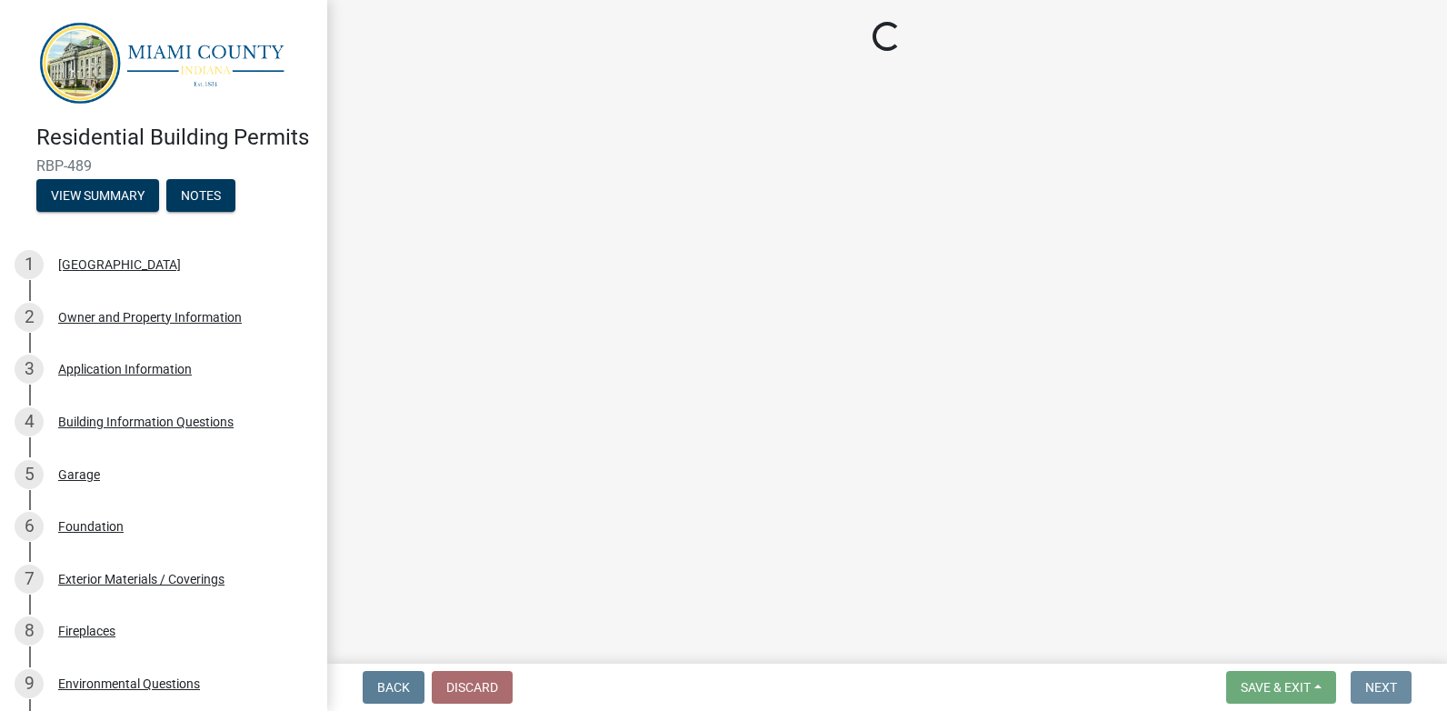
scroll to position [0, 0]
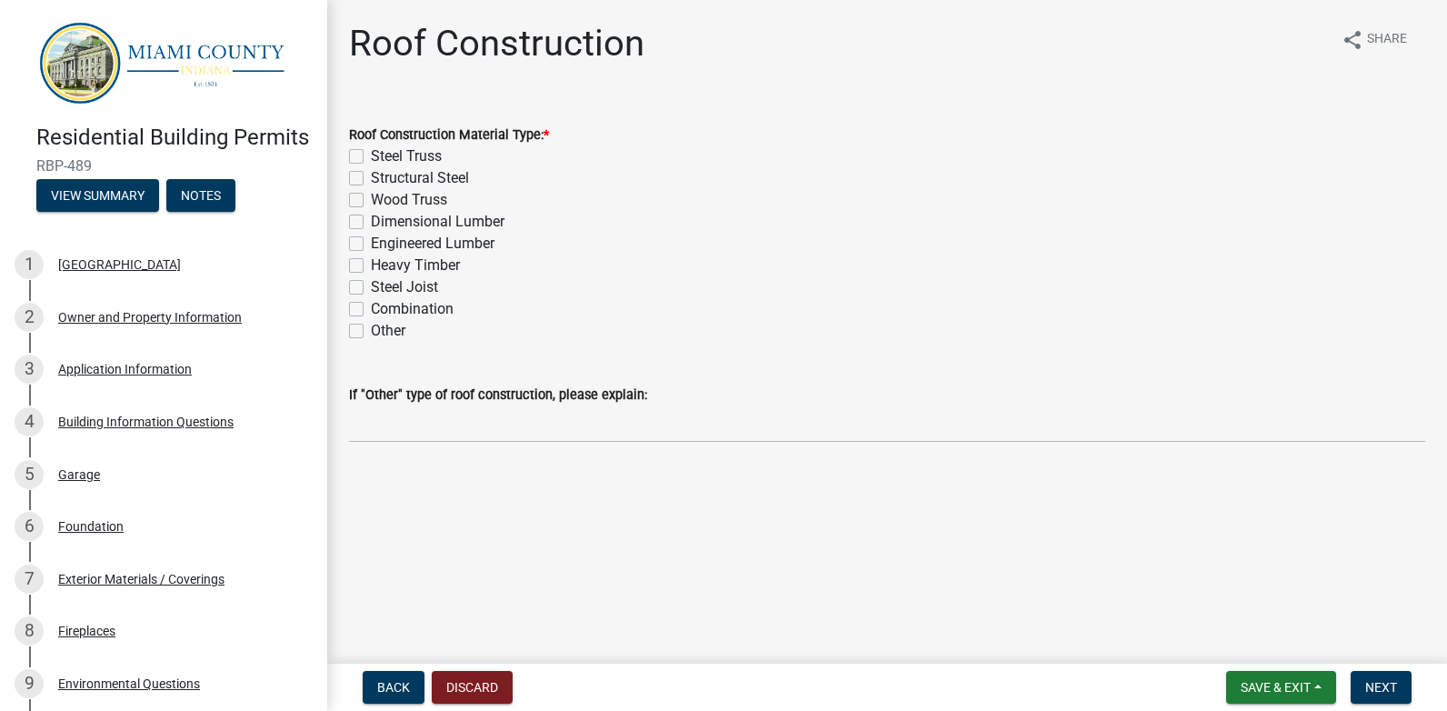
click at [371, 198] on label "Wood Truss" at bounding box center [409, 200] width 76 height 22
click at [371, 198] on input "Wood Truss" at bounding box center [377, 195] width 12 height 12
checkbox input "true"
checkbox input "false"
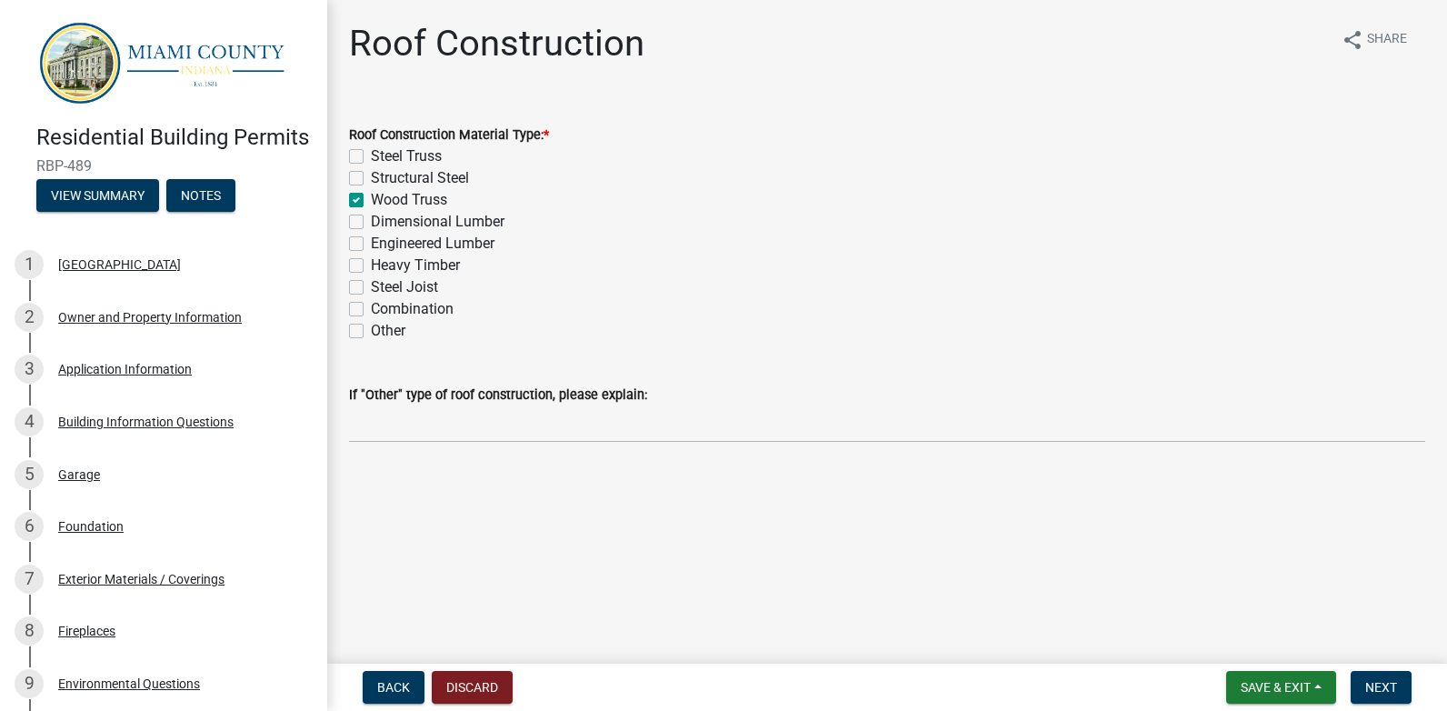
checkbox input "true"
checkbox input "false"
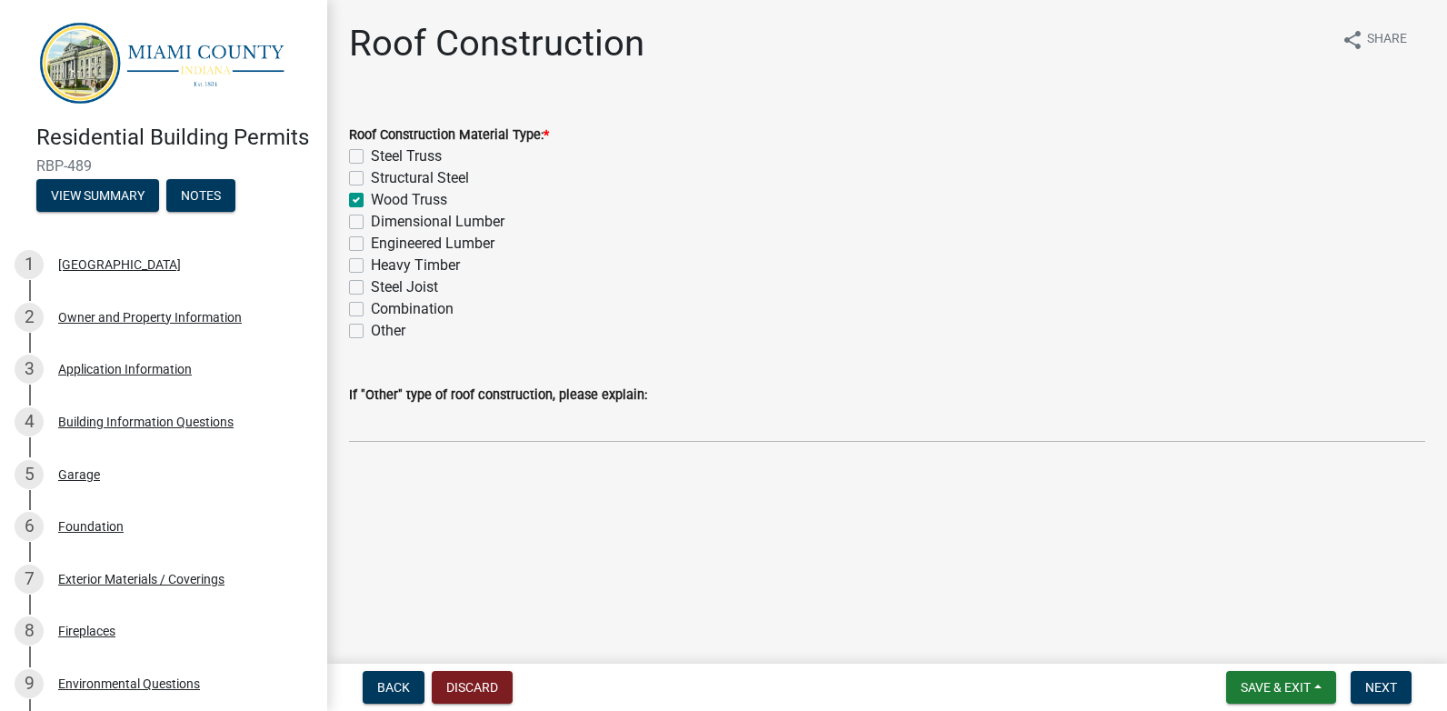
checkbox input "false"
click at [1374, 691] on span "Next" at bounding box center [1381, 687] width 32 height 15
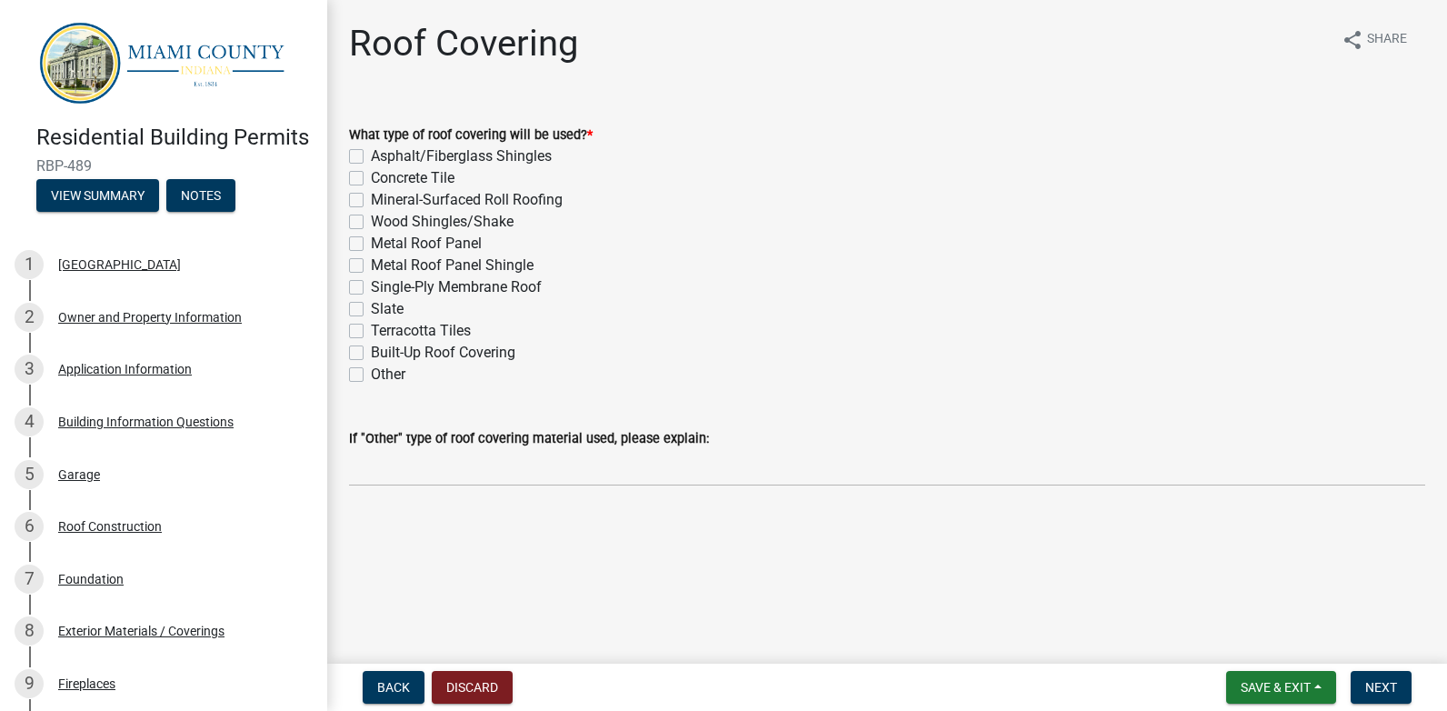
click at [371, 244] on label "Metal Roof Panel" at bounding box center [426, 244] width 111 height 22
click at [371, 244] on input "Metal Roof Panel" at bounding box center [377, 239] width 12 height 12
checkbox input "true"
checkbox input "false"
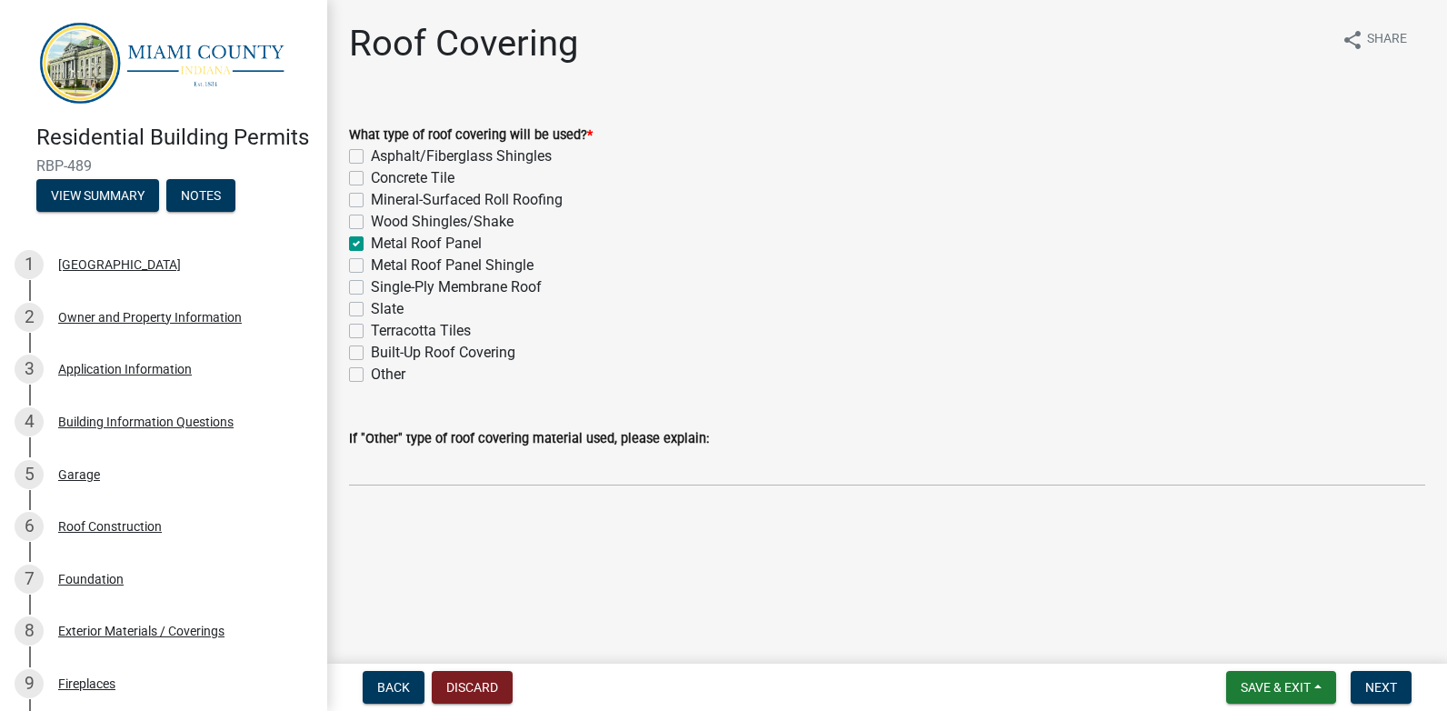
checkbox input "false"
checkbox input "true"
checkbox input "false"
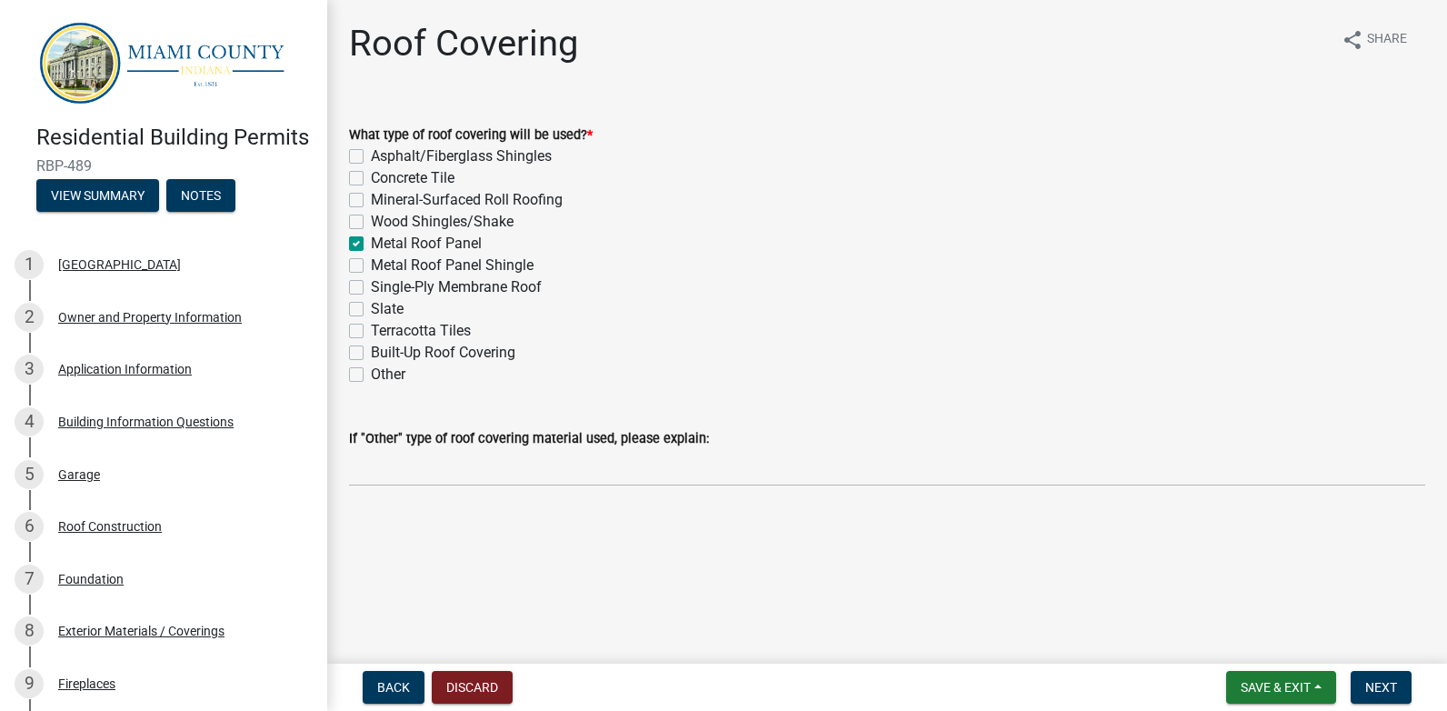
checkbox input "false"
click at [1380, 682] on span "Next" at bounding box center [1381, 687] width 32 height 15
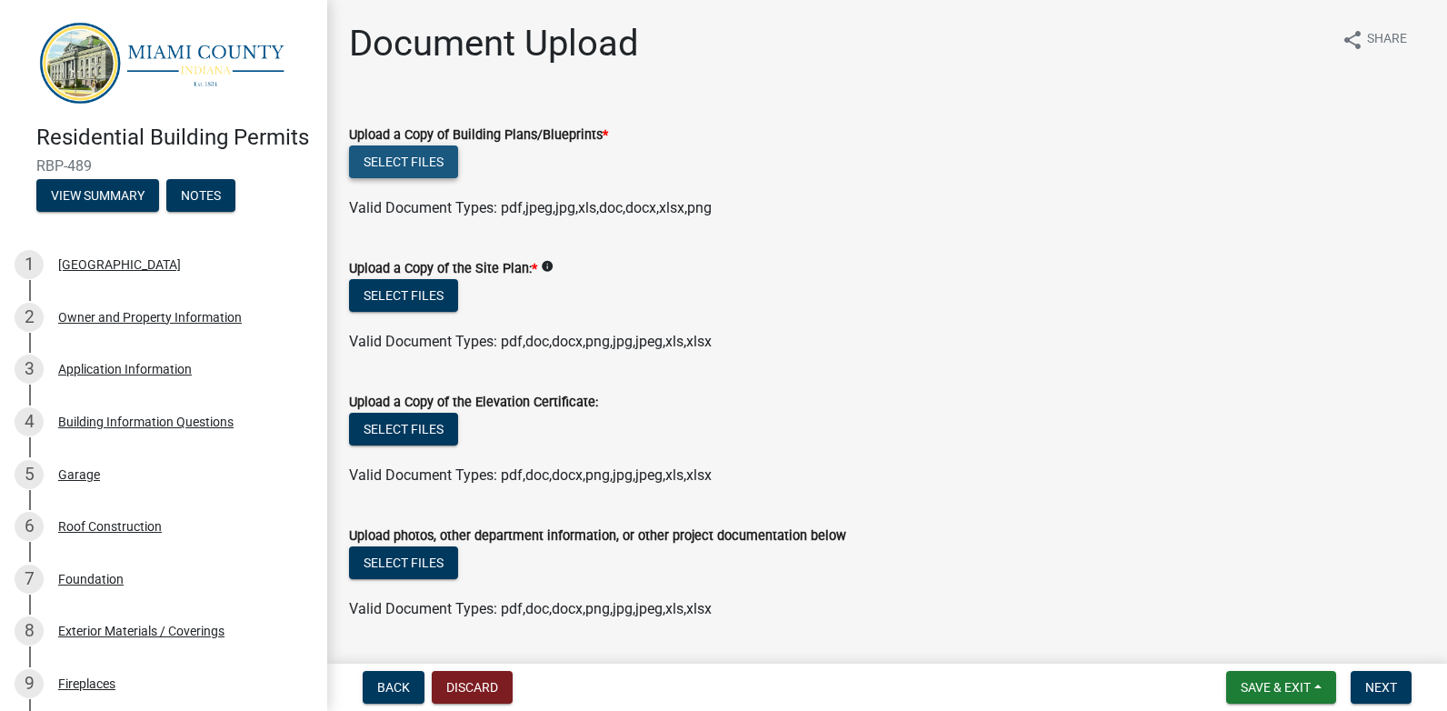
click at [414, 164] on button "Select files" at bounding box center [403, 161] width 109 height 33
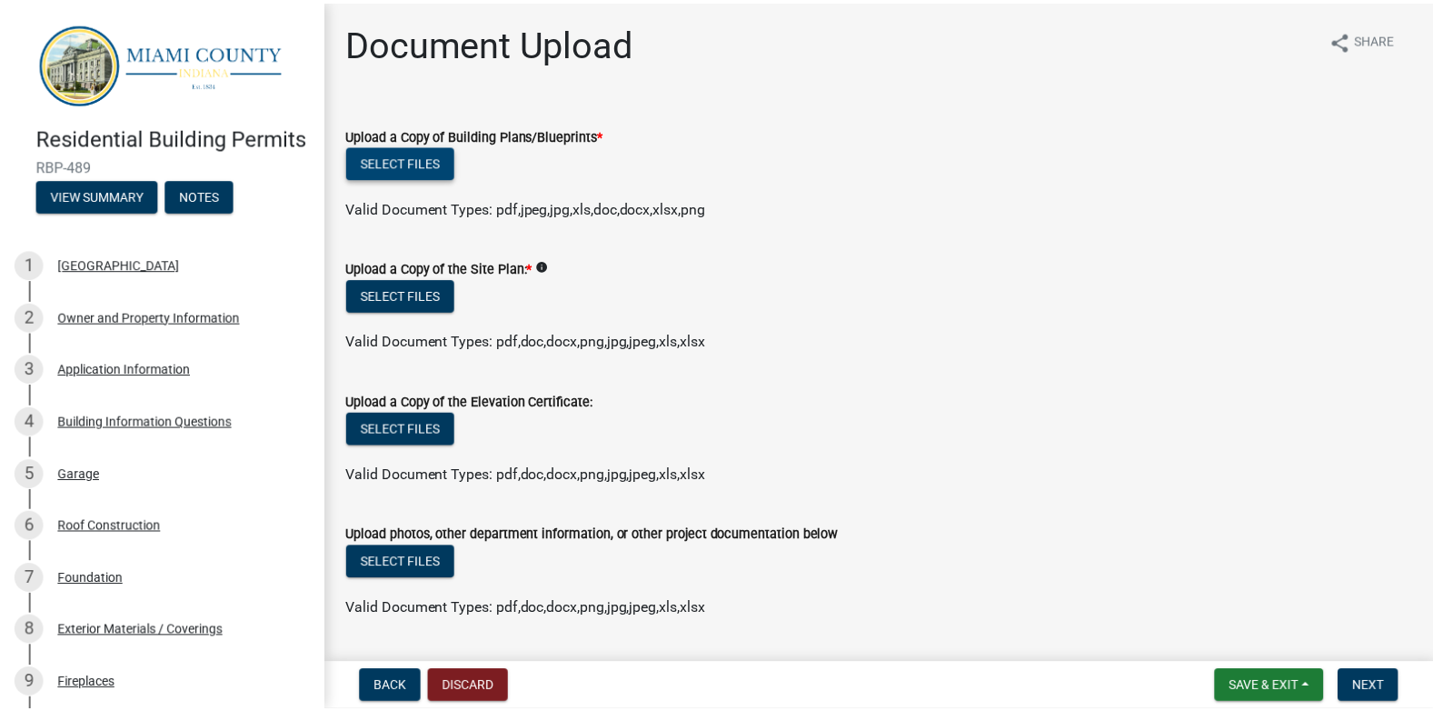
scroll to position [51, 0]
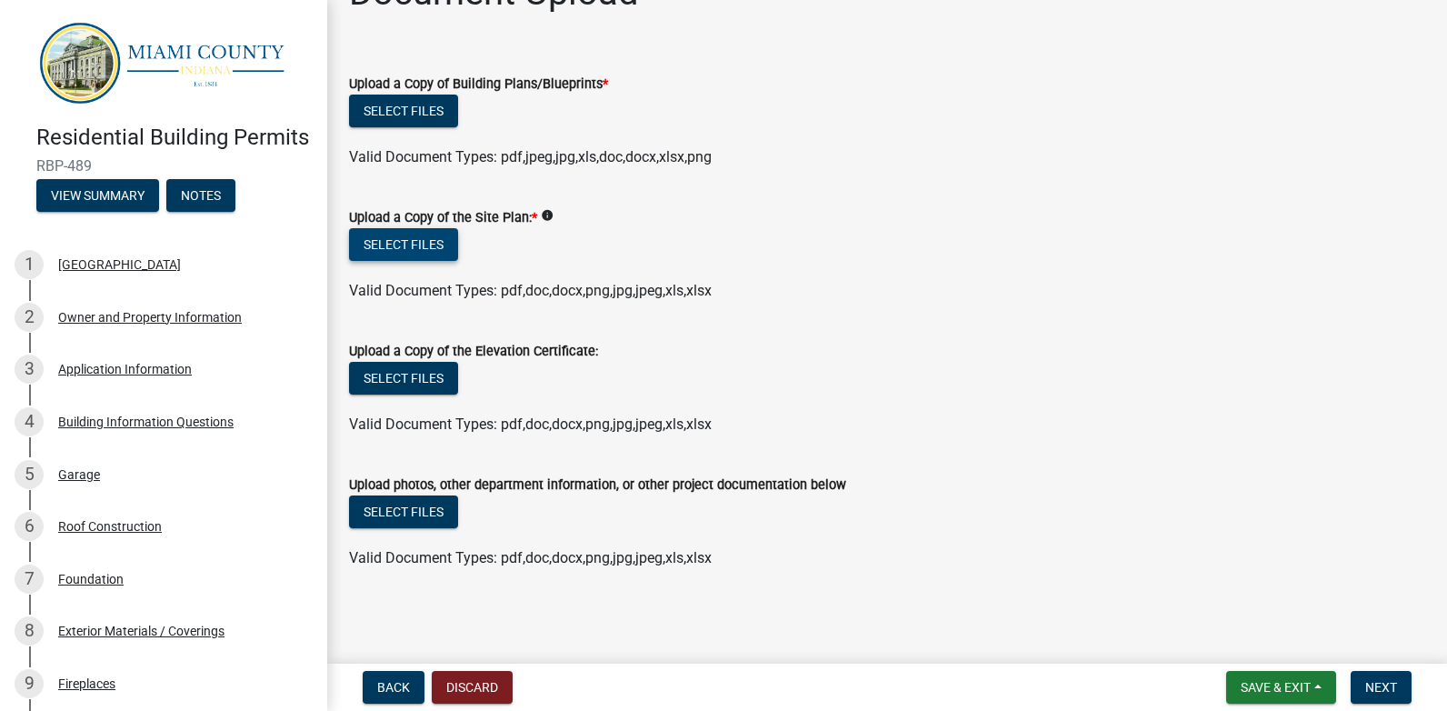
click at [374, 235] on button "Select files" at bounding box center [403, 244] width 109 height 33
click at [1393, 692] on span "Next" at bounding box center [1381, 687] width 32 height 15
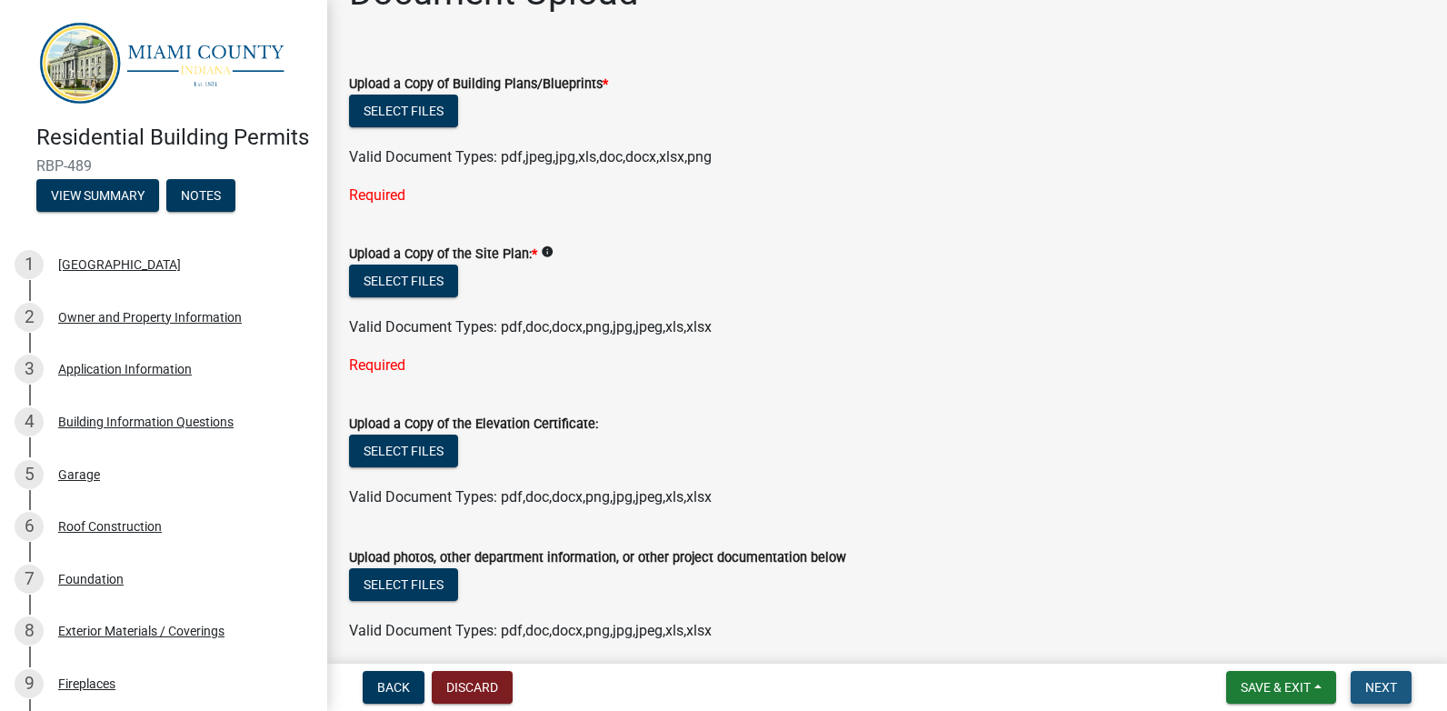
click at [1393, 692] on span "Next" at bounding box center [1381, 687] width 32 height 15
click at [470, 692] on button "Discard" at bounding box center [472, 687] width 81 height 33
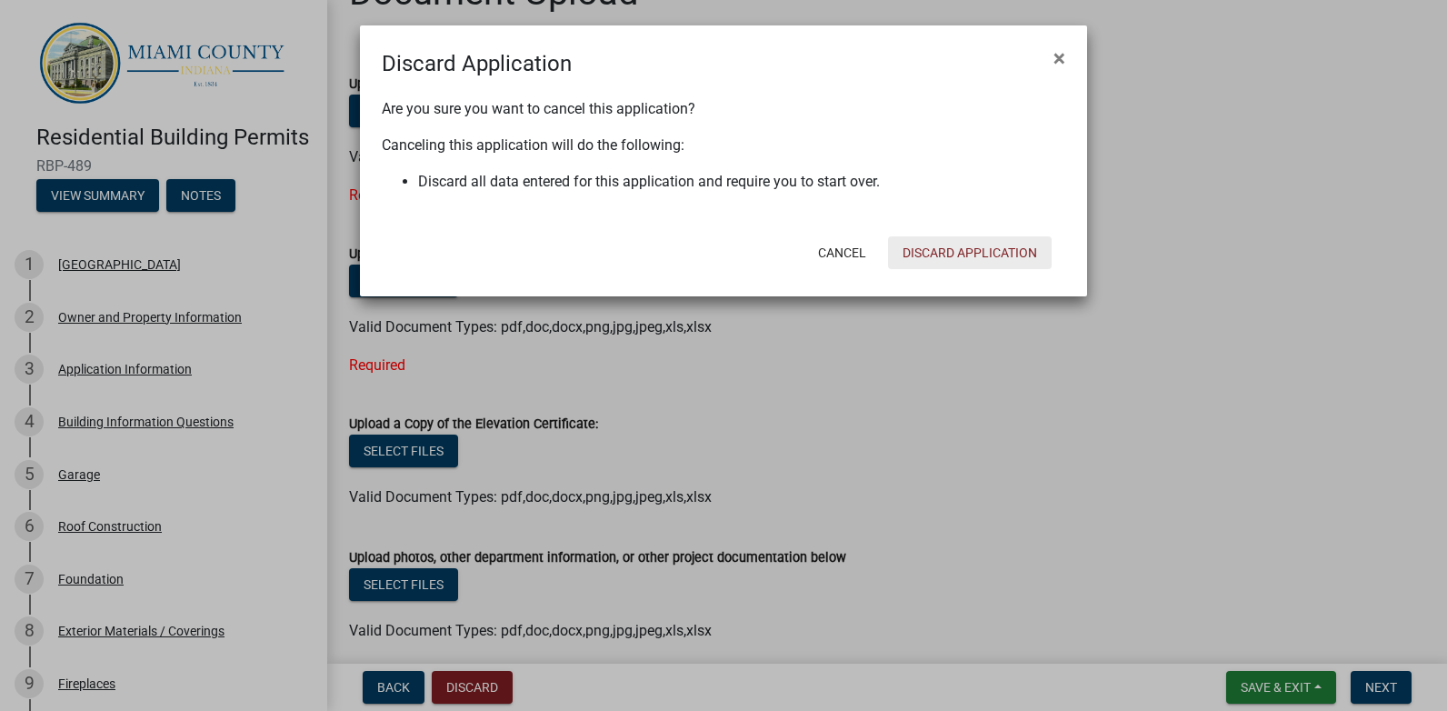
click at [961, 254] on button "Discard Application" at bounding box center [970, 252] width 164 height 33
